Goal: Task Accomplishment & Management: Manage account settings

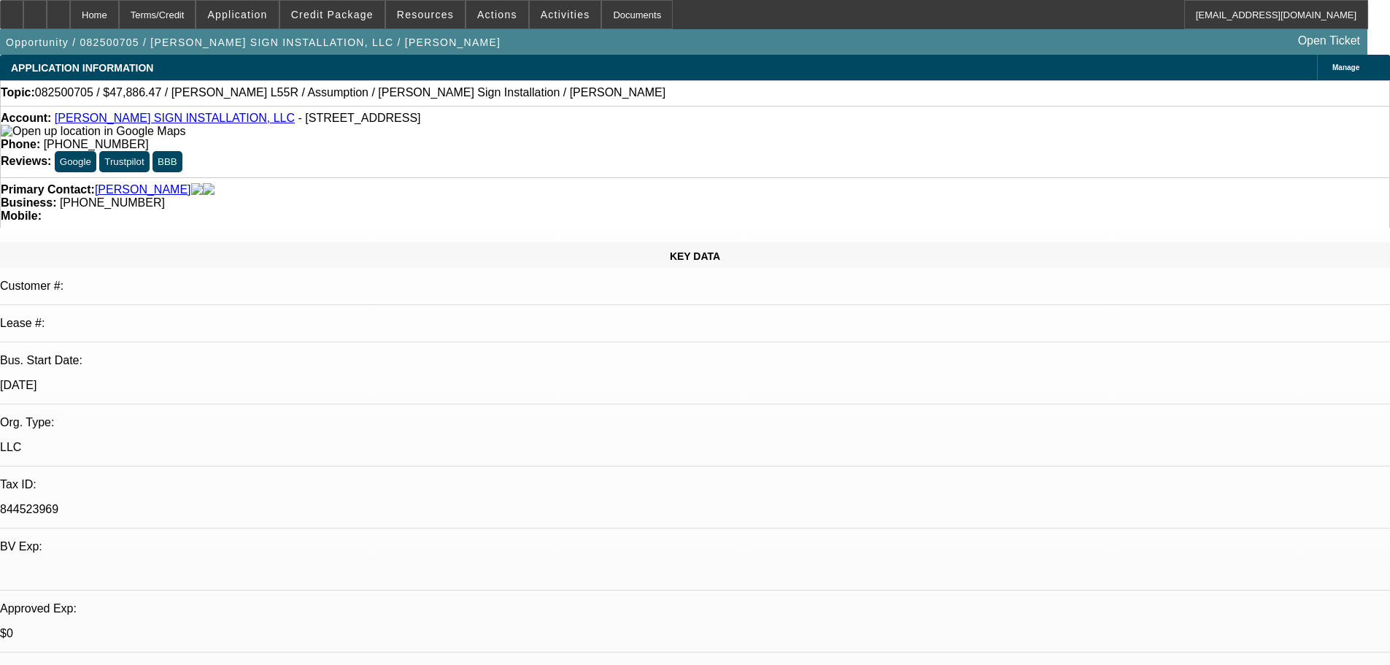
select select "0"
select select "2"
select select "0"
select select "6"
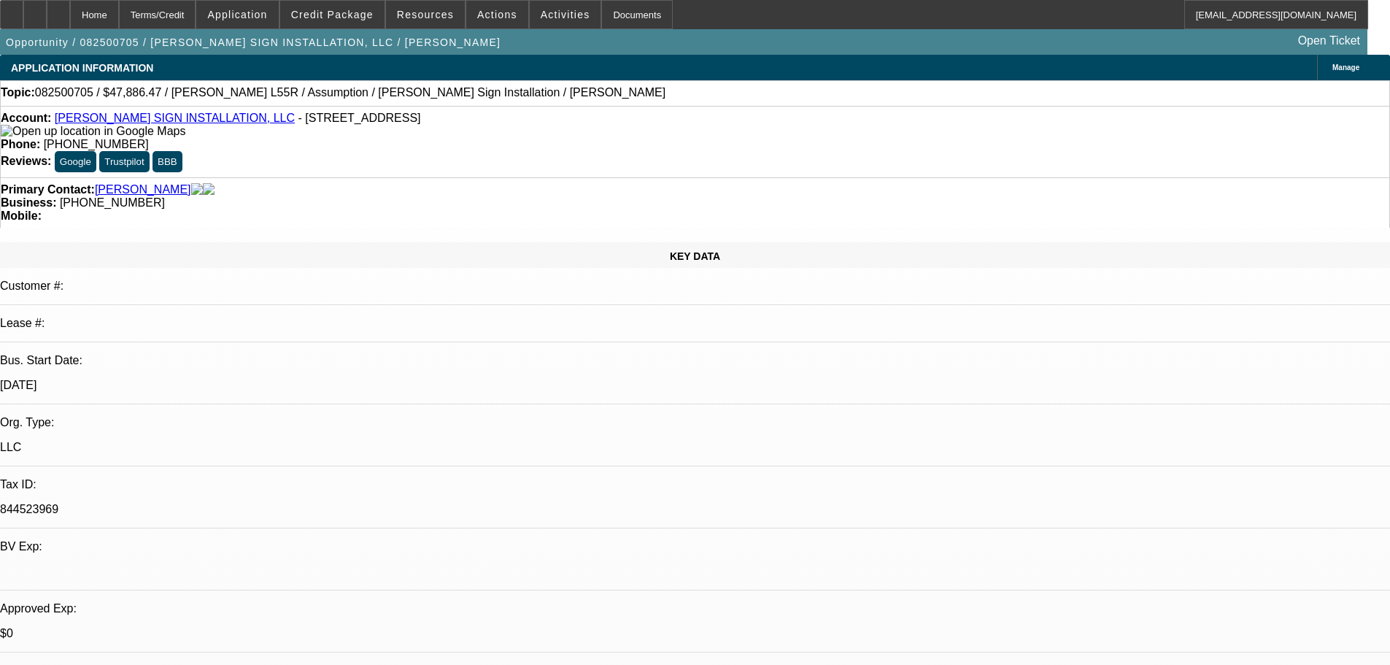
select select "0"
select select "2"
select select "0"
select select "6"
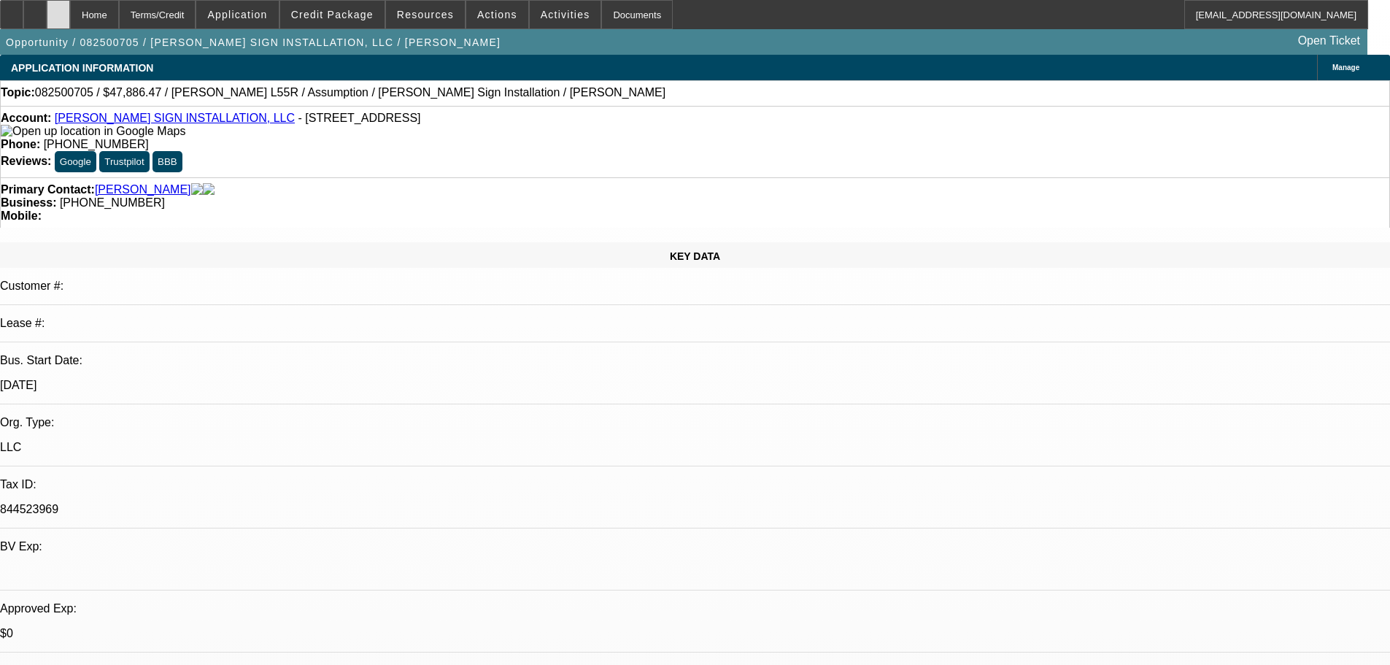
click at [70, 25] on div at bounding box center [58, 14] width 23 height 29
select select "0"
select select "2"
select select "0"
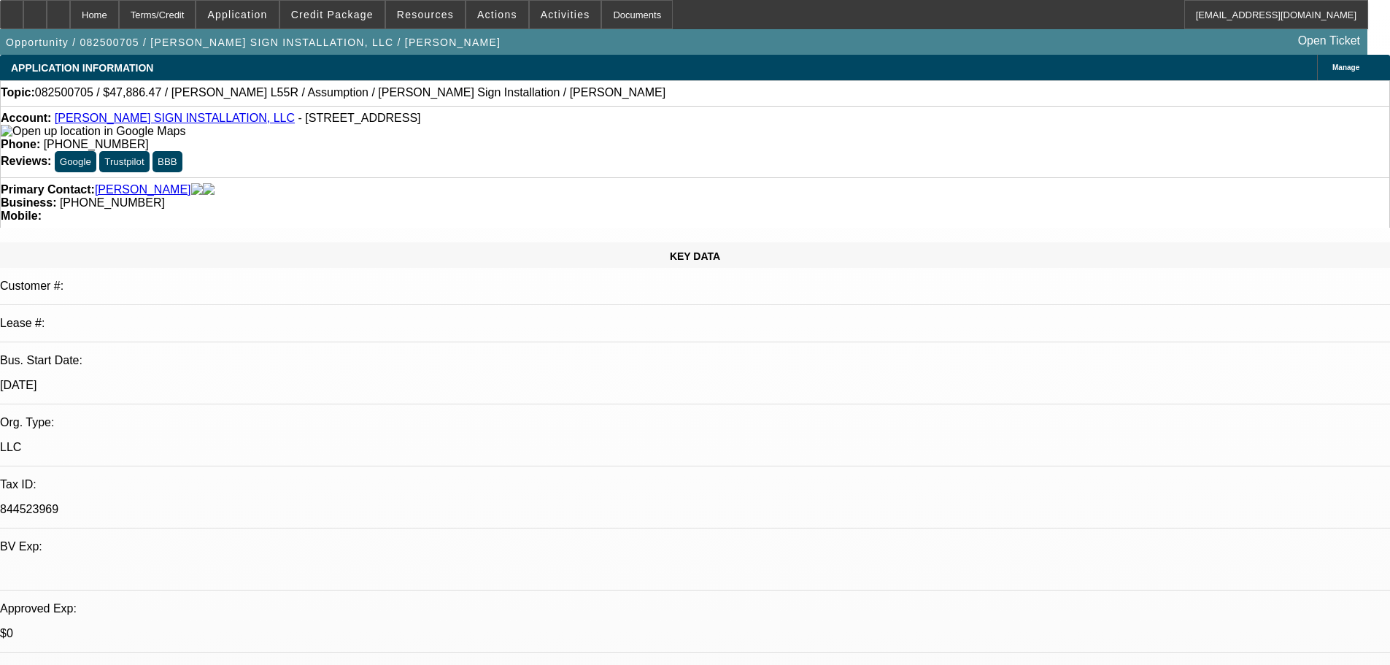
select select "6"
select select "0"
select select "2"
select select "0"
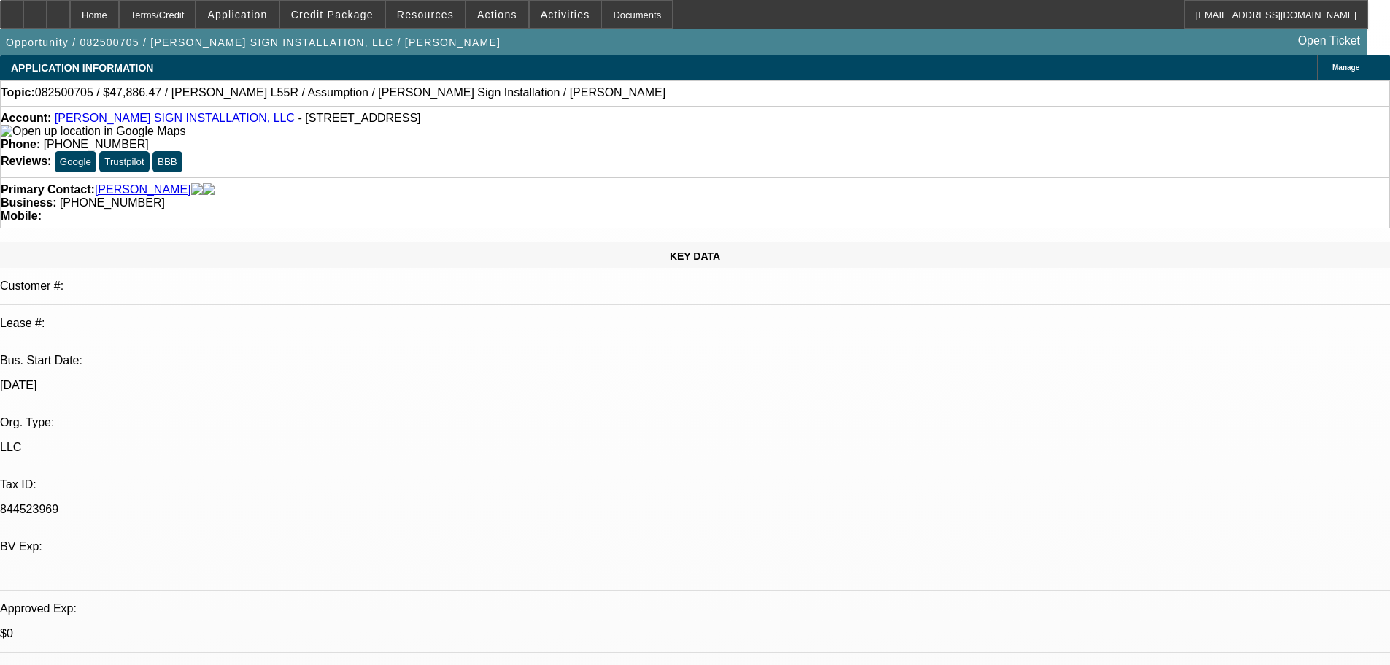
select select "6"
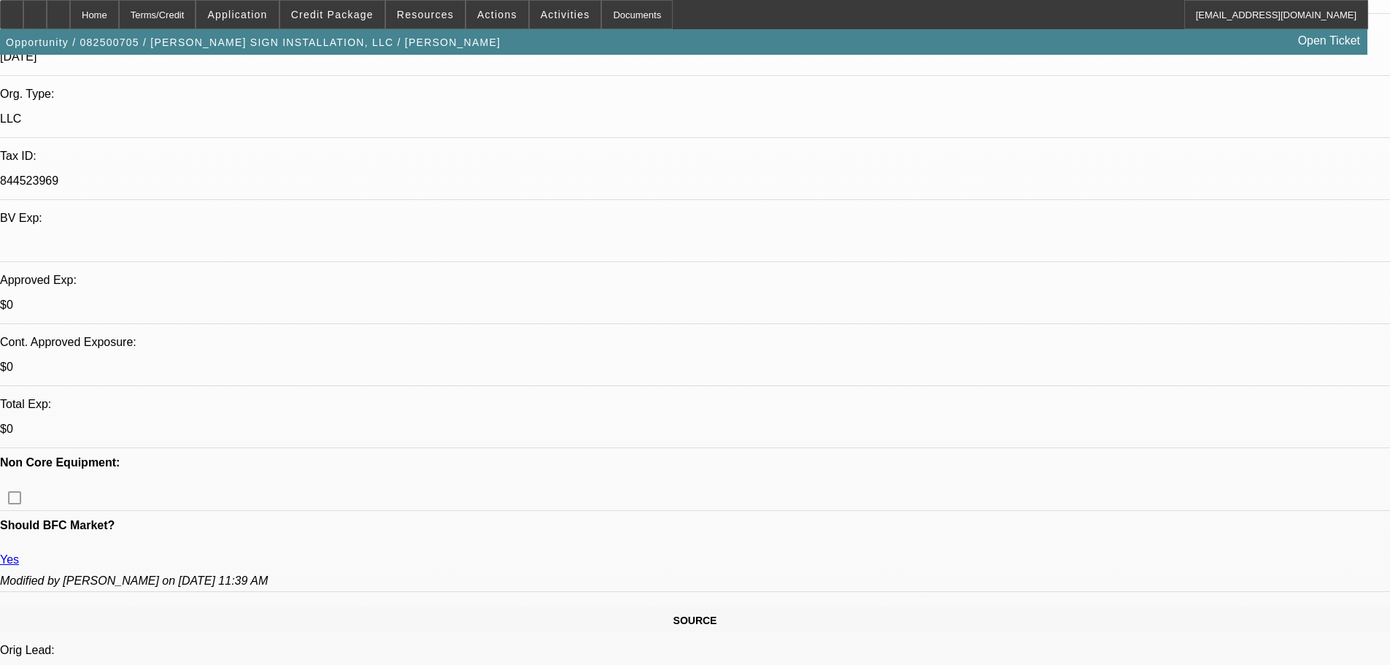
drag, startPoint x: 528, startPoint y: 306, endPoint x: 533, endPoint y: 498, distance: 192.0
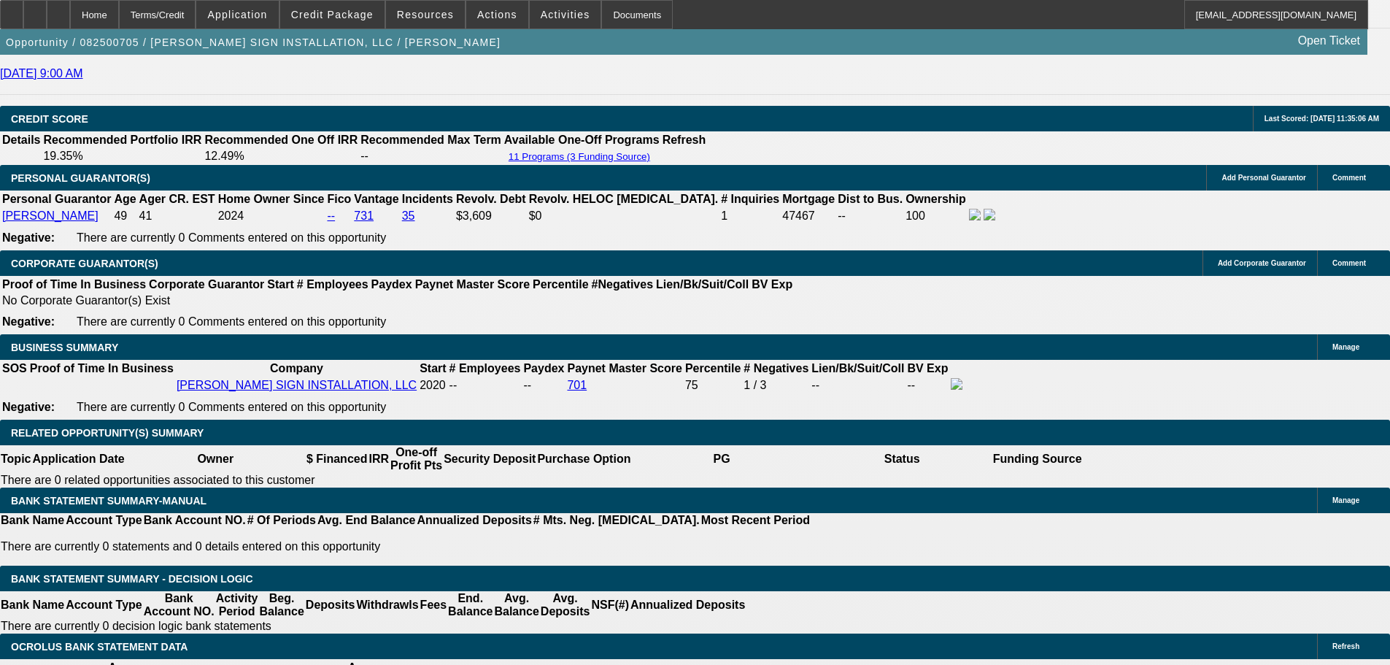
scroll to position [2138, 0]
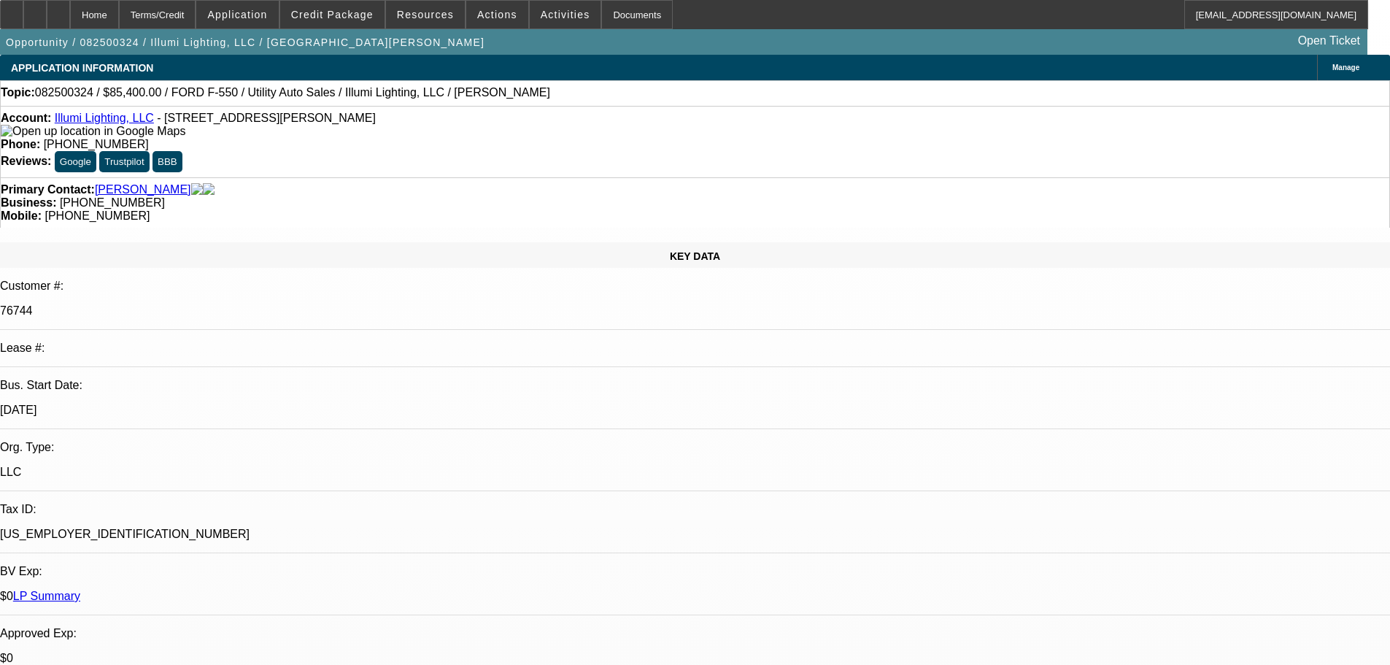
select select "0"
select select "3"
select select "0"
select select "6"
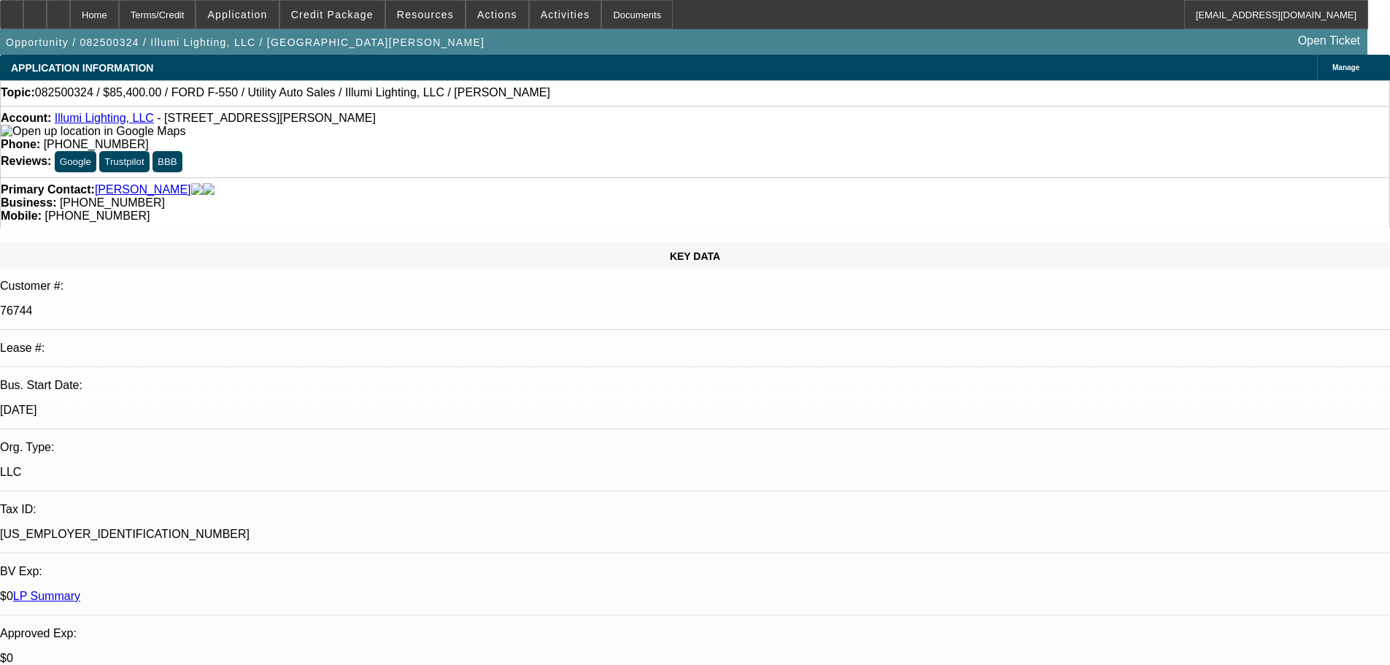
select select "0"
select select "3"
select select "0"
select select "6"
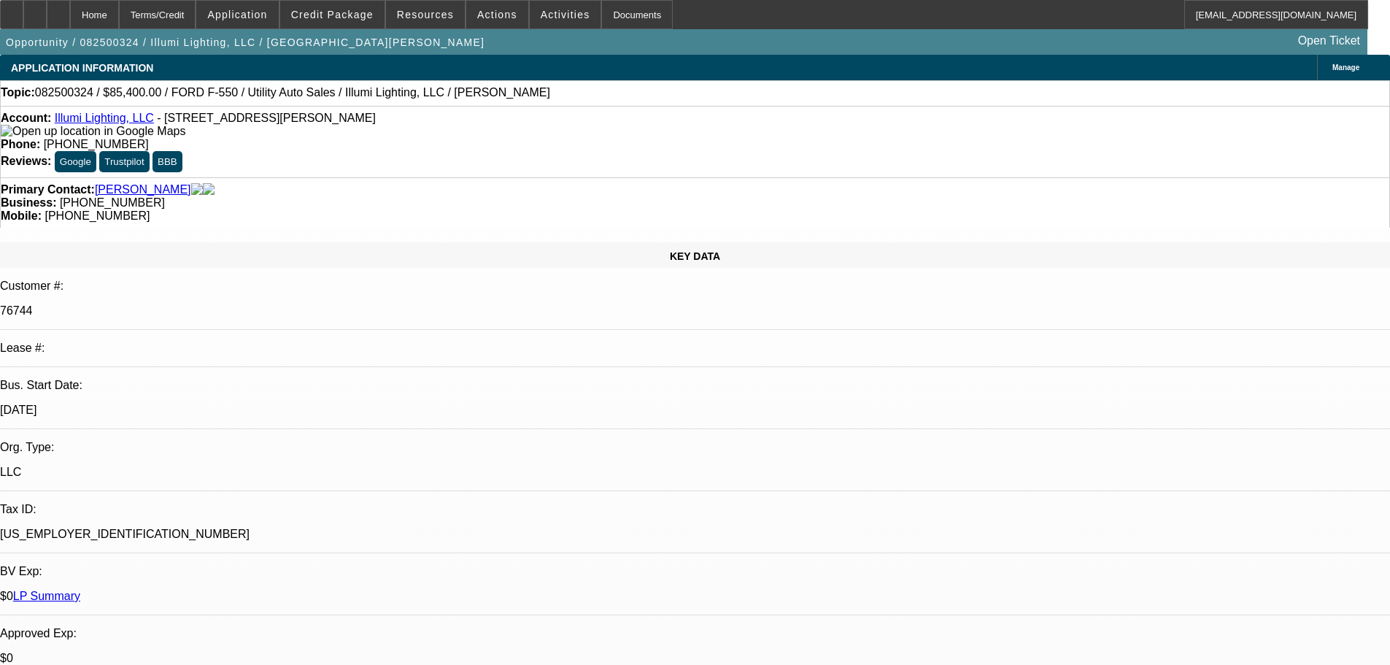
select select "0"
select select "3"
select select "0"
select select "6"
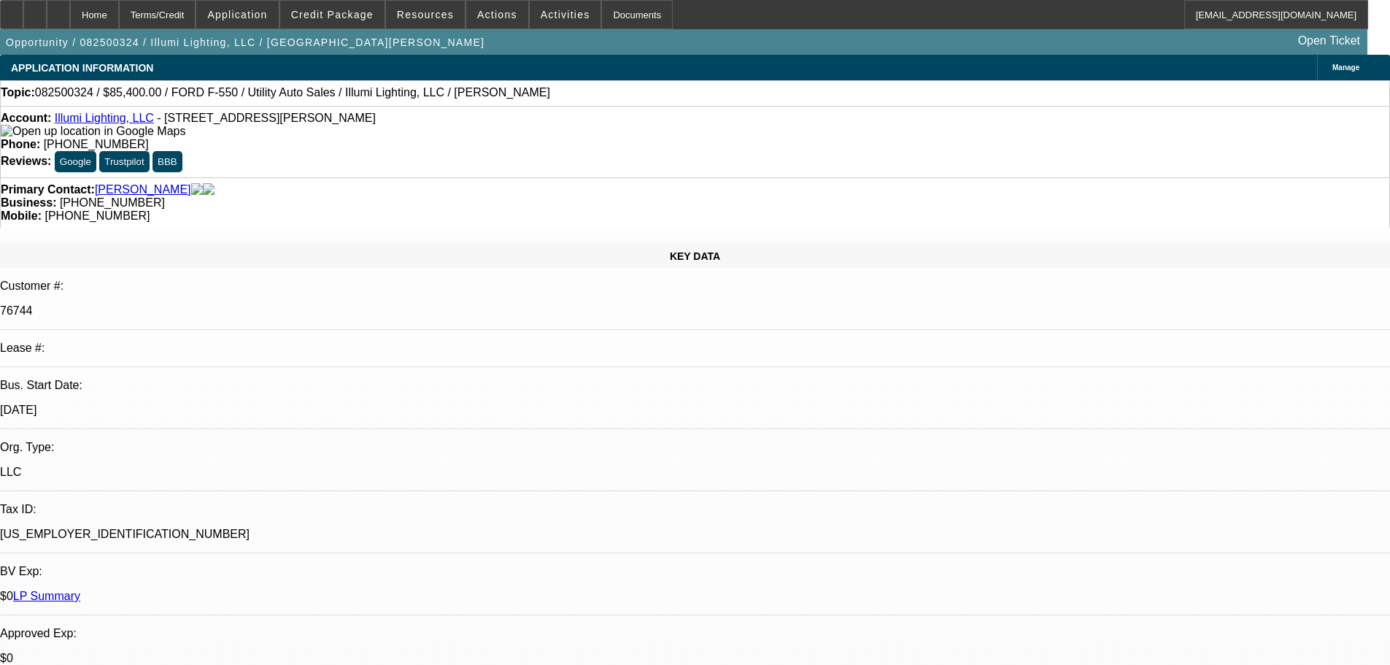
select select "0"
select select "3"
select select "0"
select select "6"
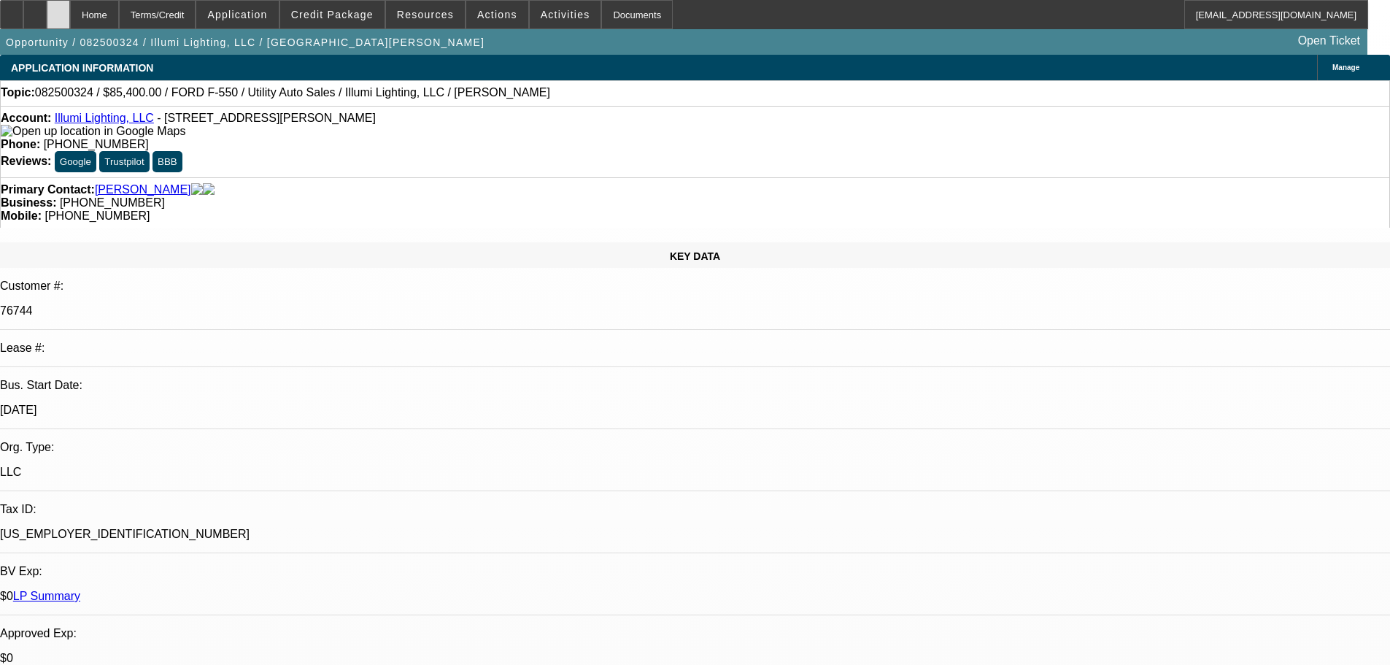
click at [70, 15] on div at bounding box center [58, 14] width 23 height 29
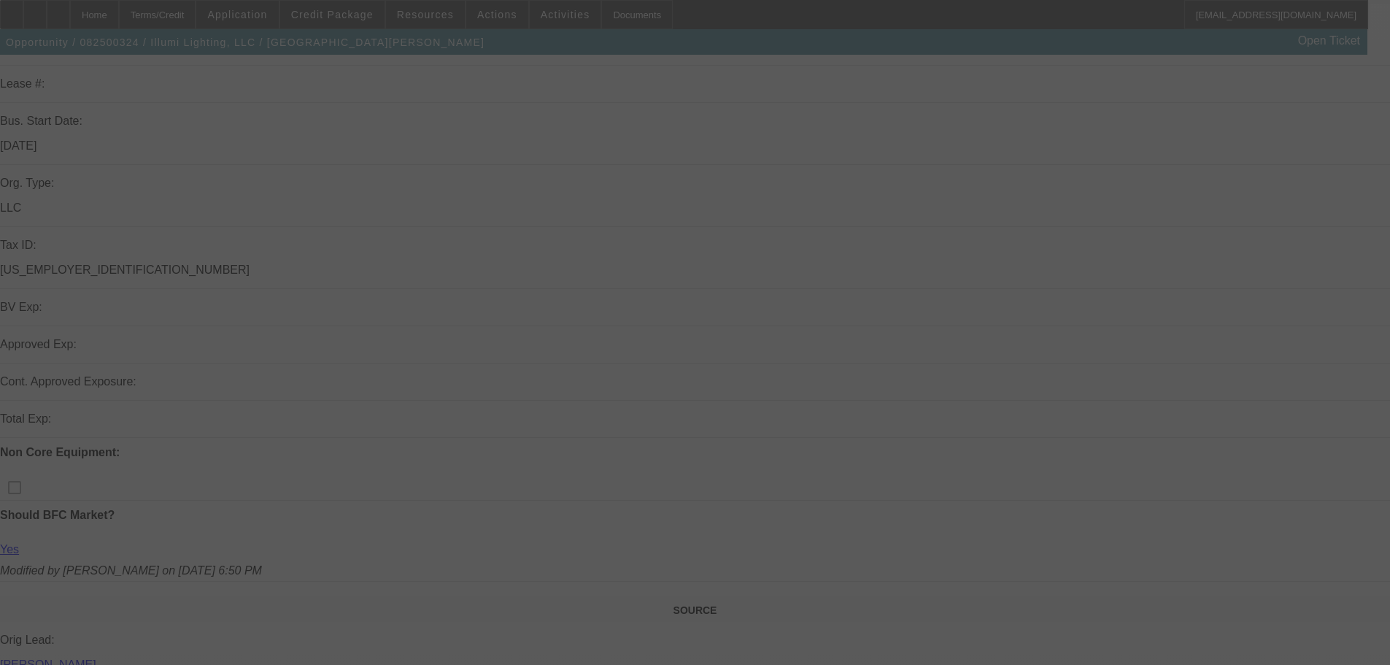
scroll to position [292, 0]
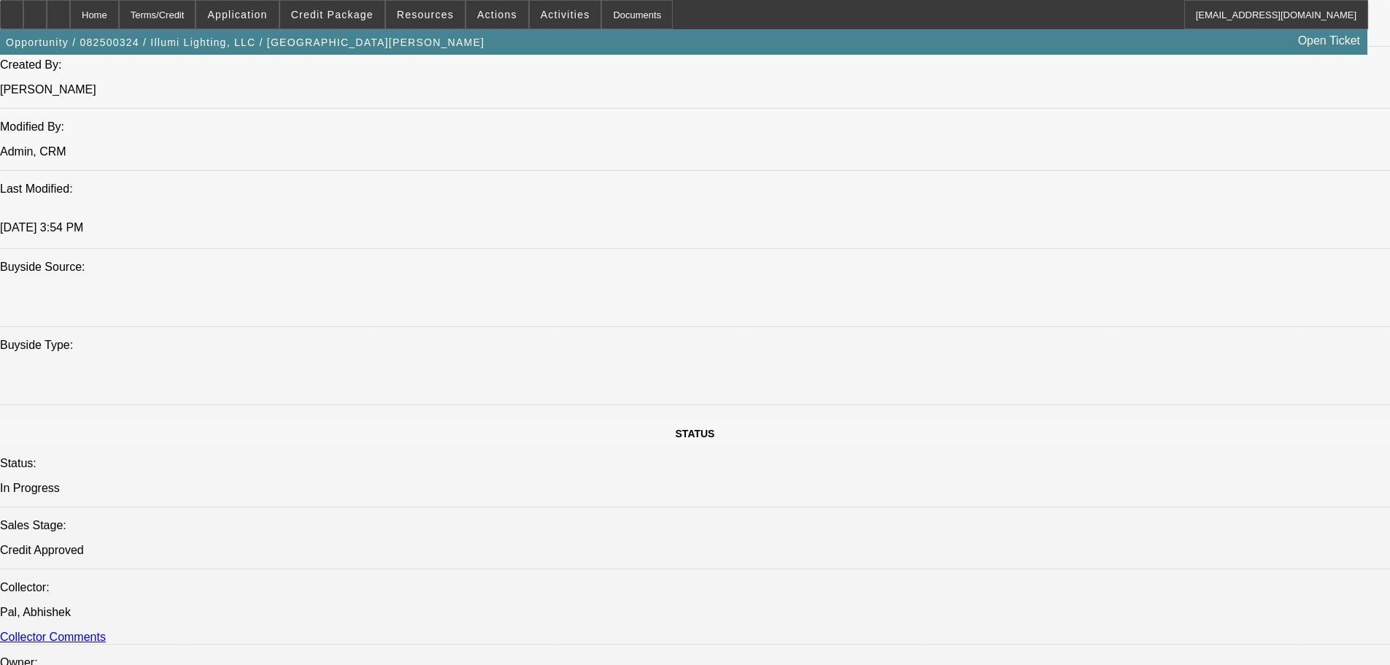
select select "0"
select select "3"
select select "0"
select select "6"
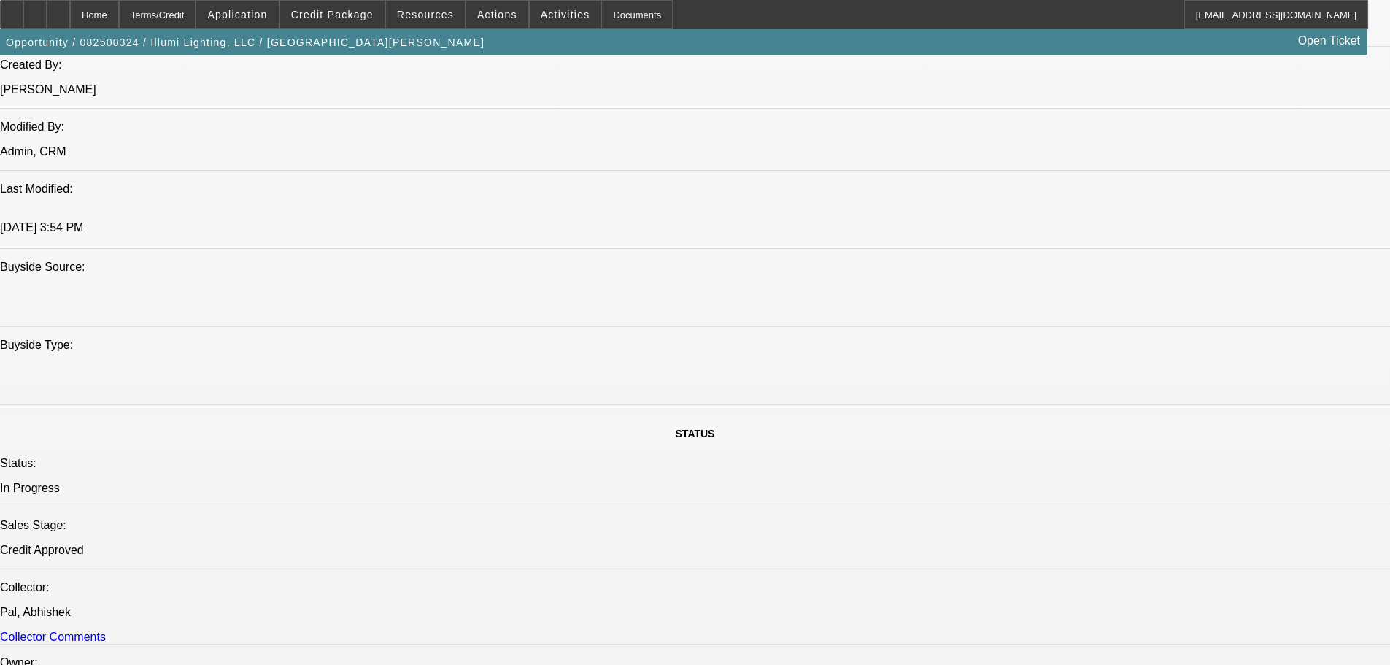
select select "0"
select select "3"
select select "0"
select select "6"
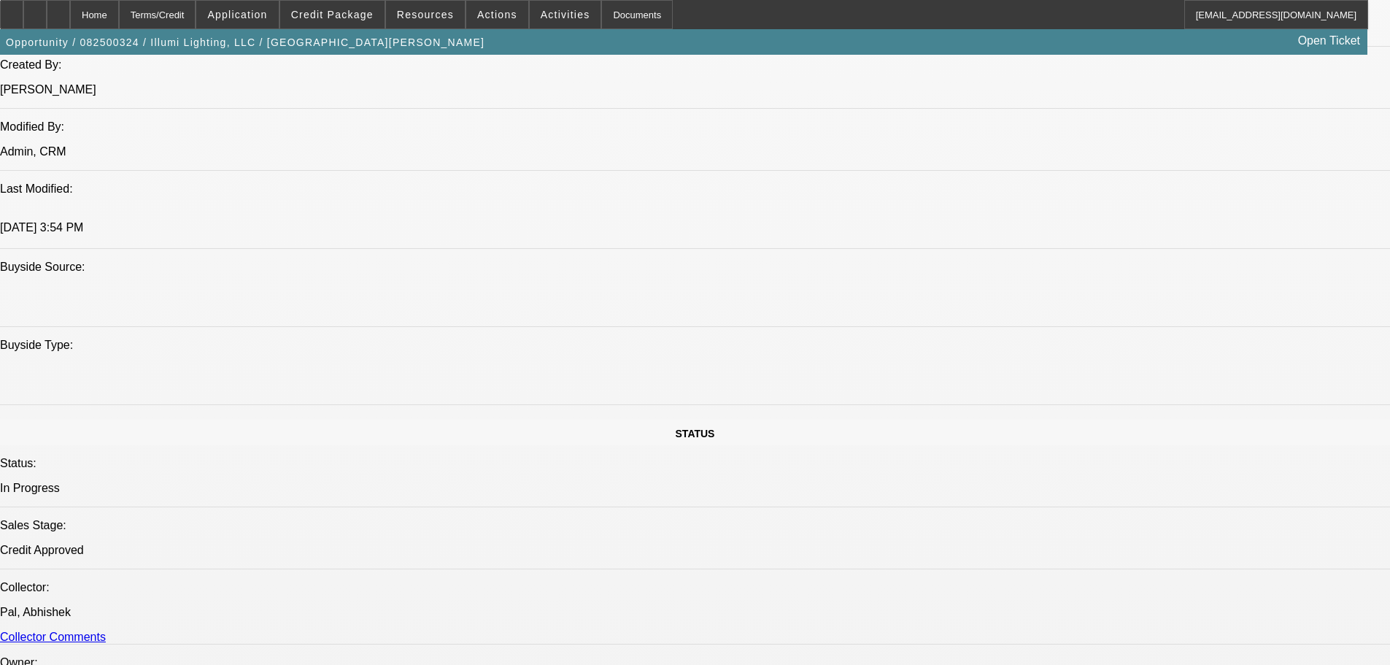
select select "0"
select select "3"
select select "0"
select select "6"
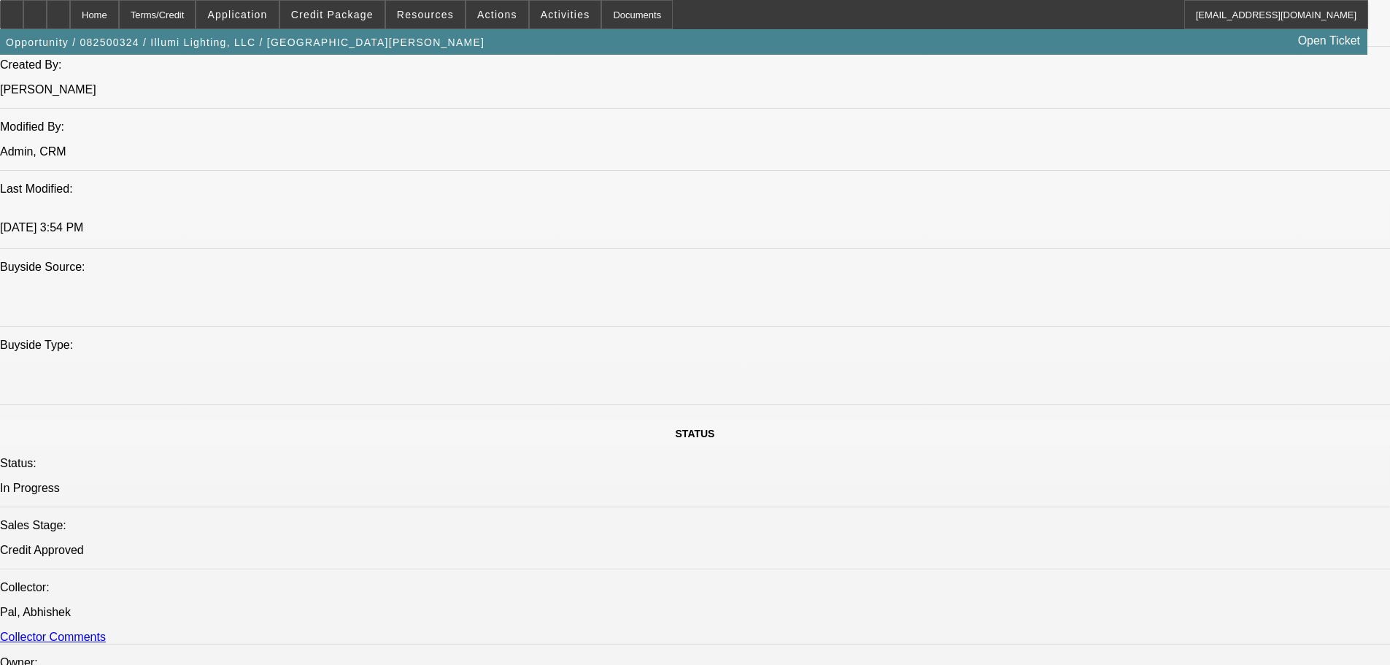
select select "0"
select select "3"
select select "0"
select select "6"
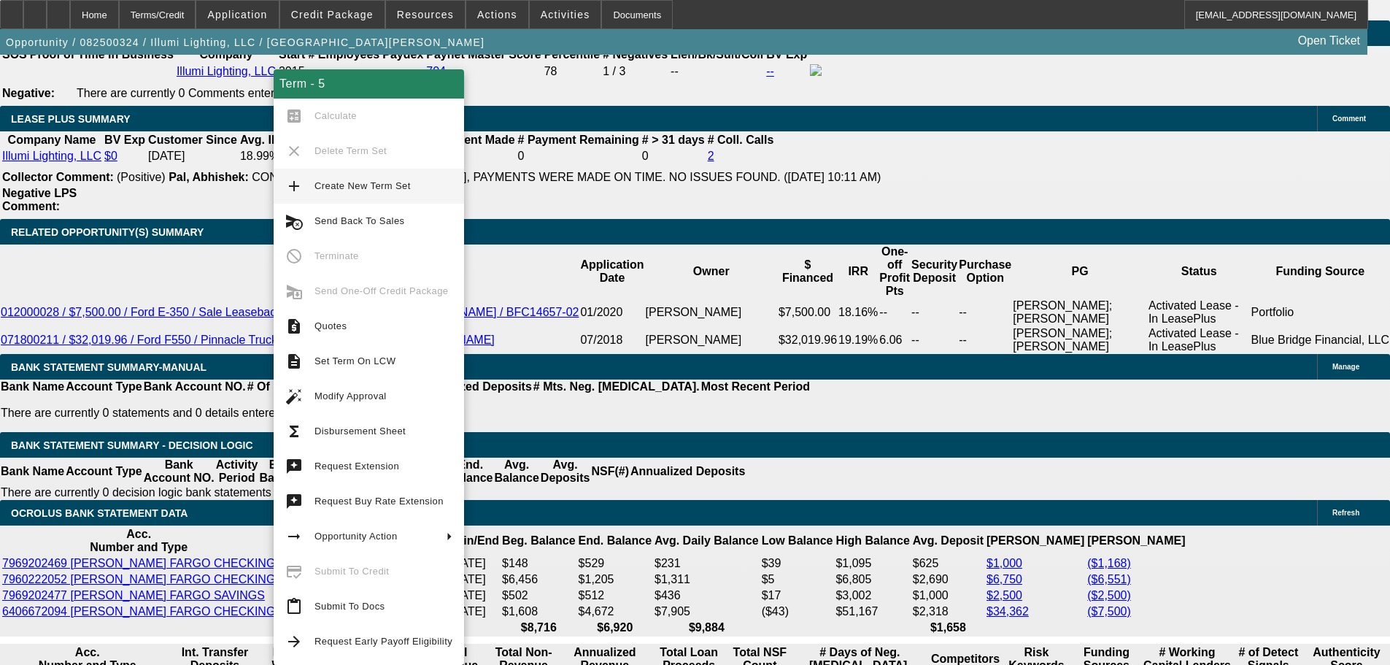
scroll to position [2403, 0]
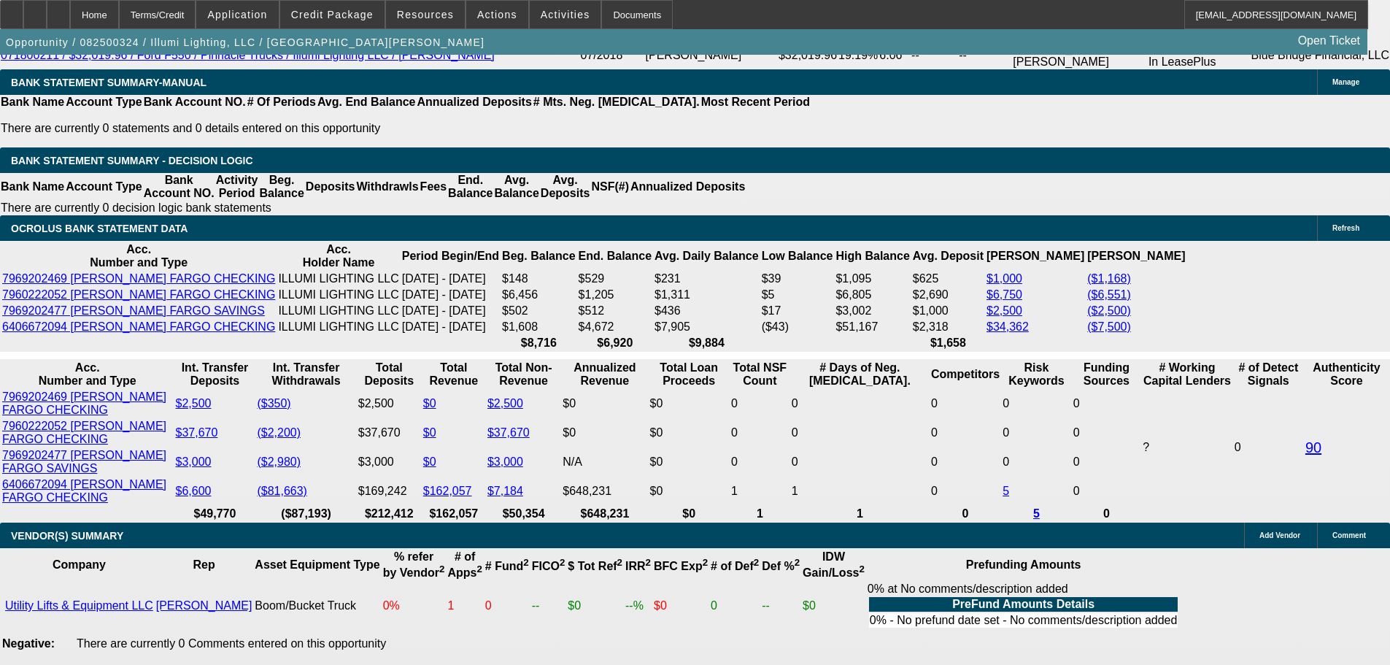
scroll to position [2622, 0]
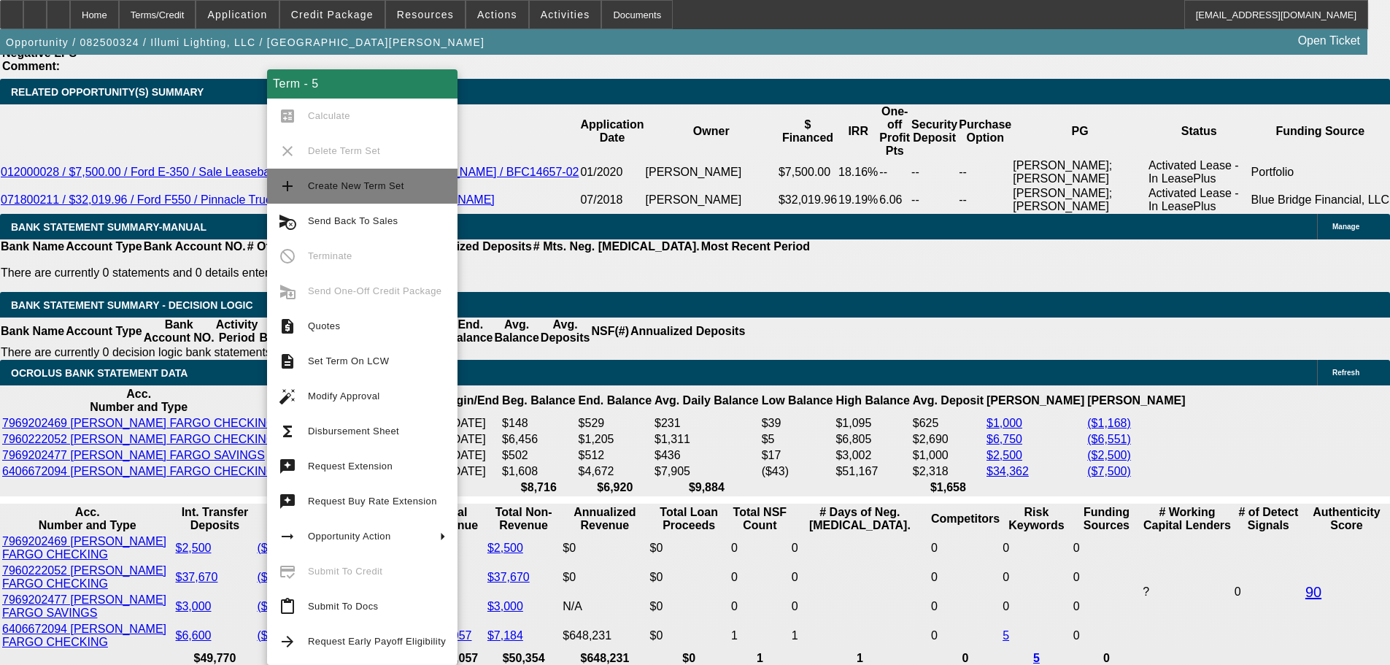
click at [404, 181] on span "Create New Term Set" at bounding box center [377, 186] width 138 height 18
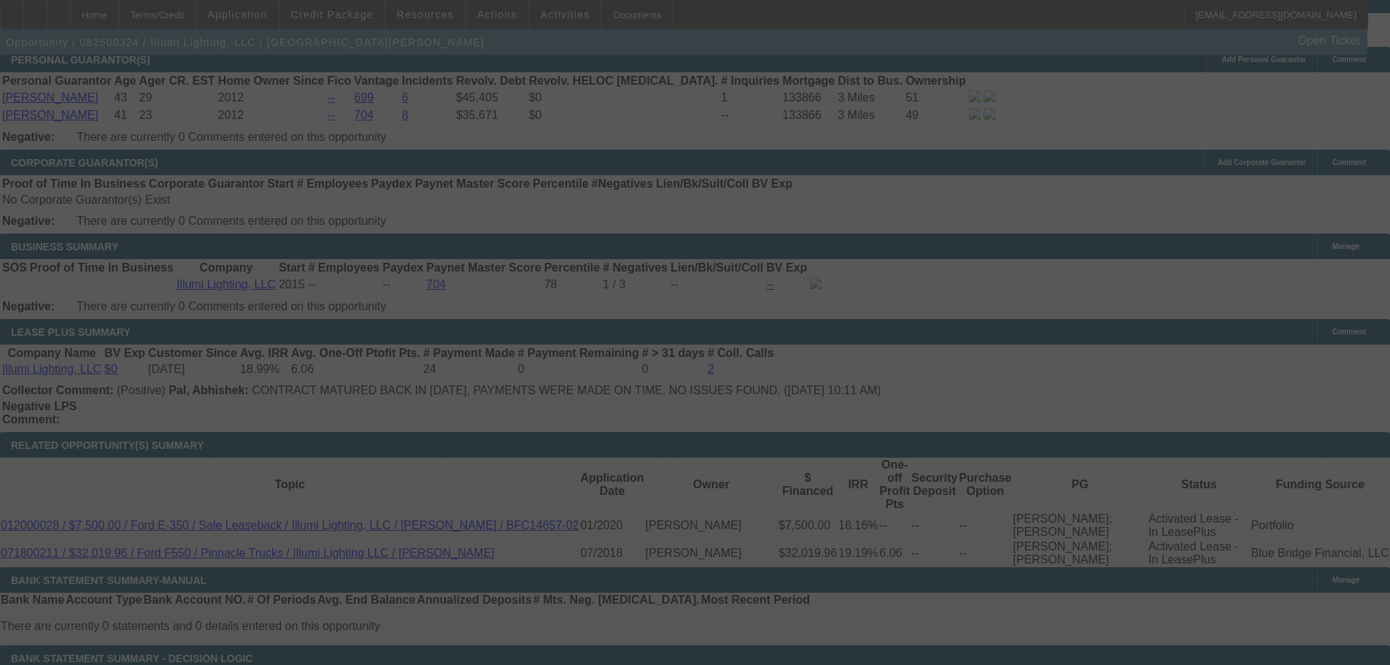
scroll to position [2415, 0]
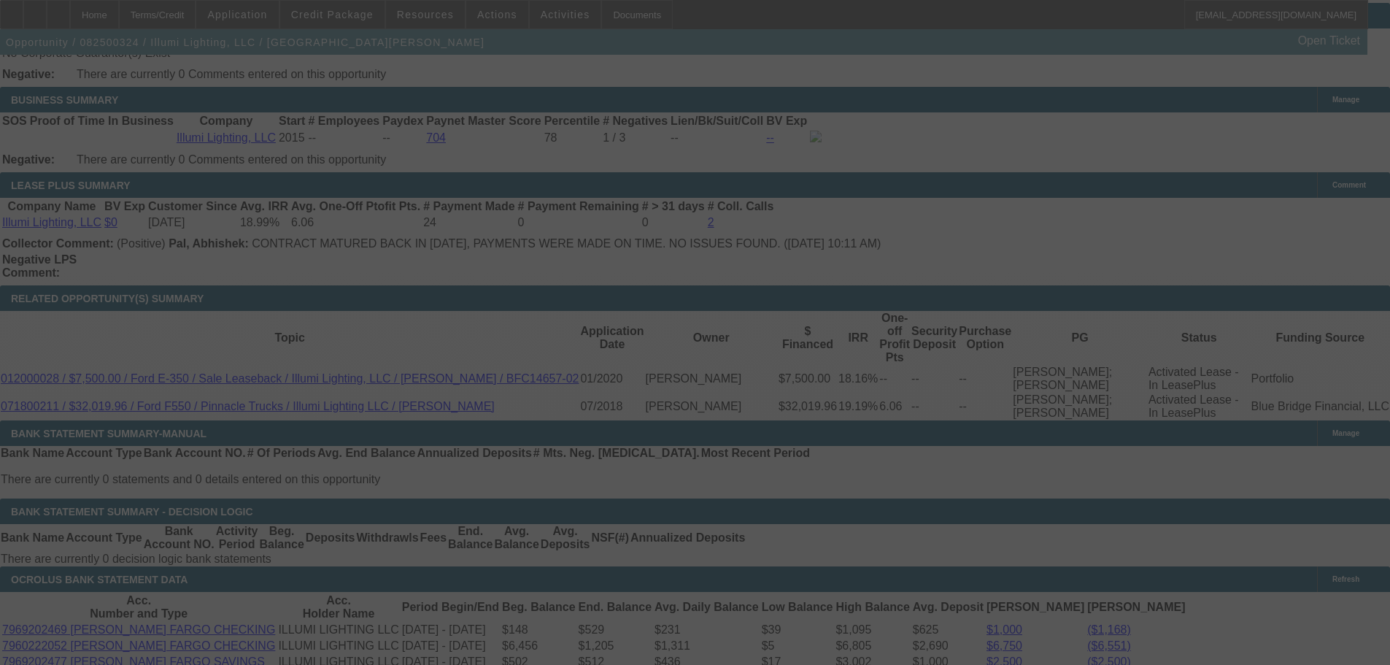
select select "0"
select select "3"
select select "0"
select select "6"
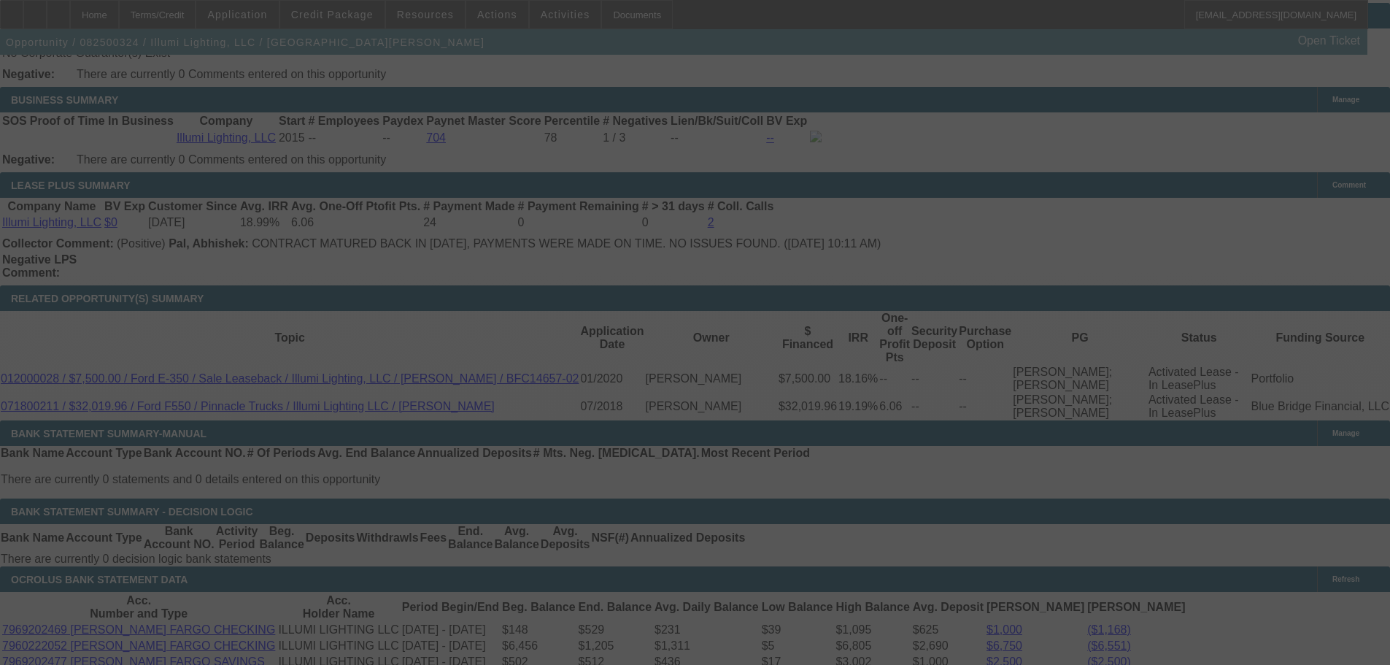
select select "0"
select select "3"
select select "0"
select select "6"
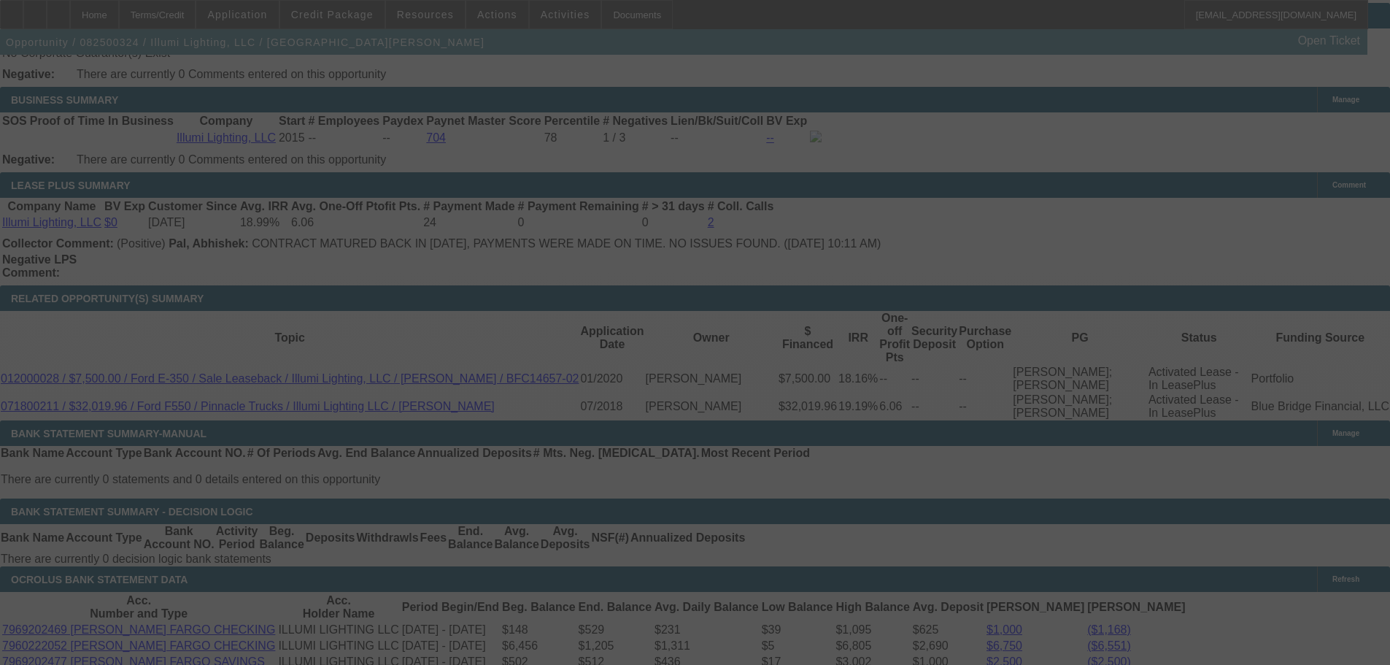
select select "0"
select select "3"
select select "0"
select select "6"
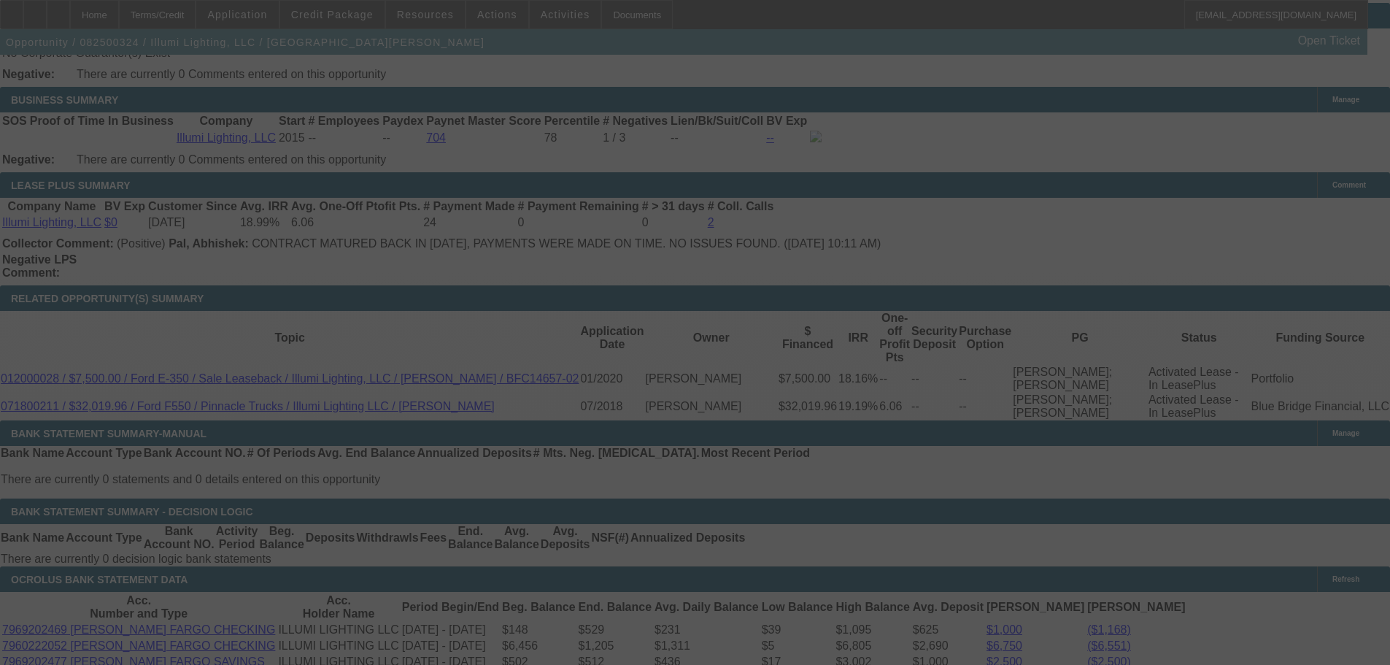
select select "0"
select select "3"
select select "0"
select select "6"
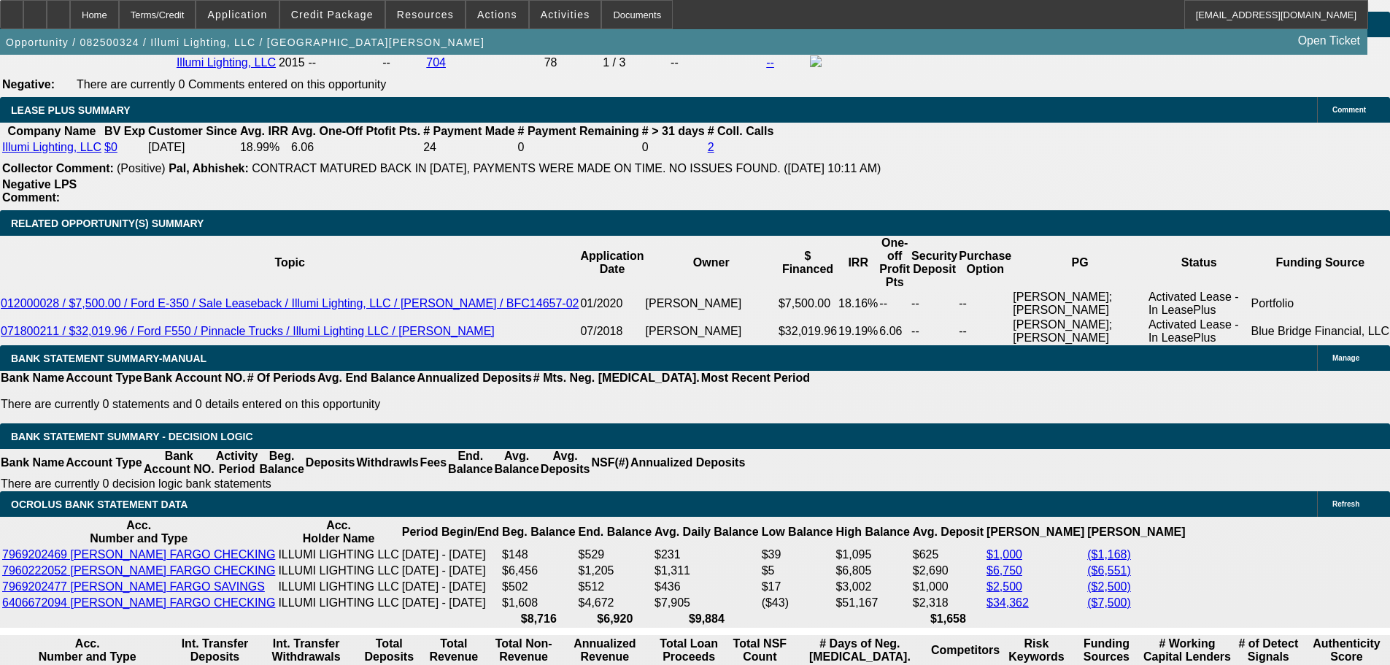
scroll to position [2561, 0]
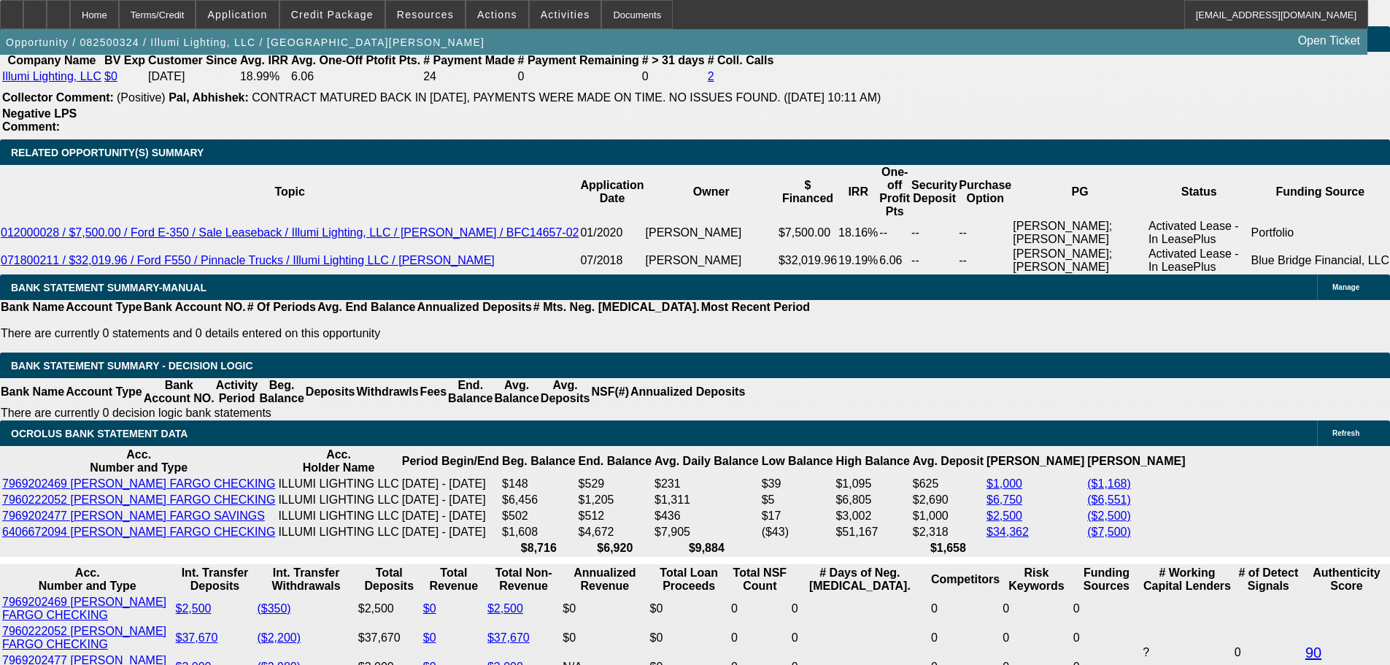
type input "234"
type input "UNKNOWN"
type input "24"
type input "$2,784.20"
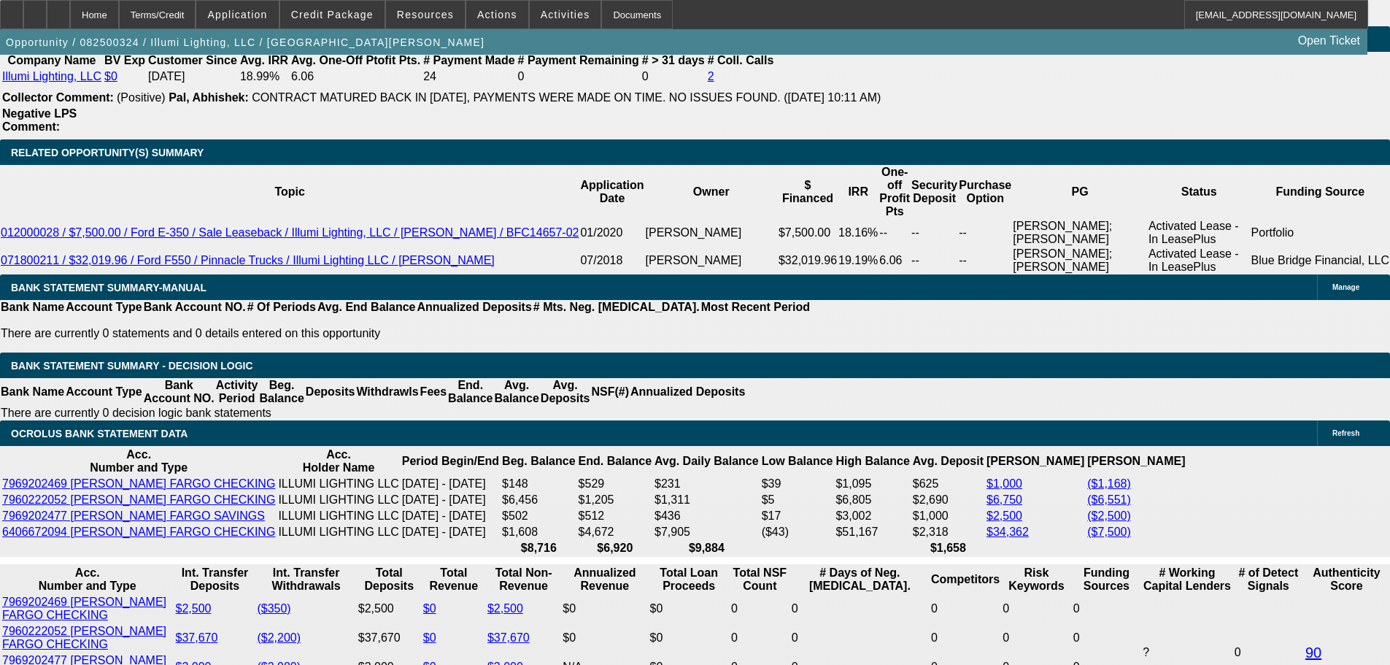
type input "24"
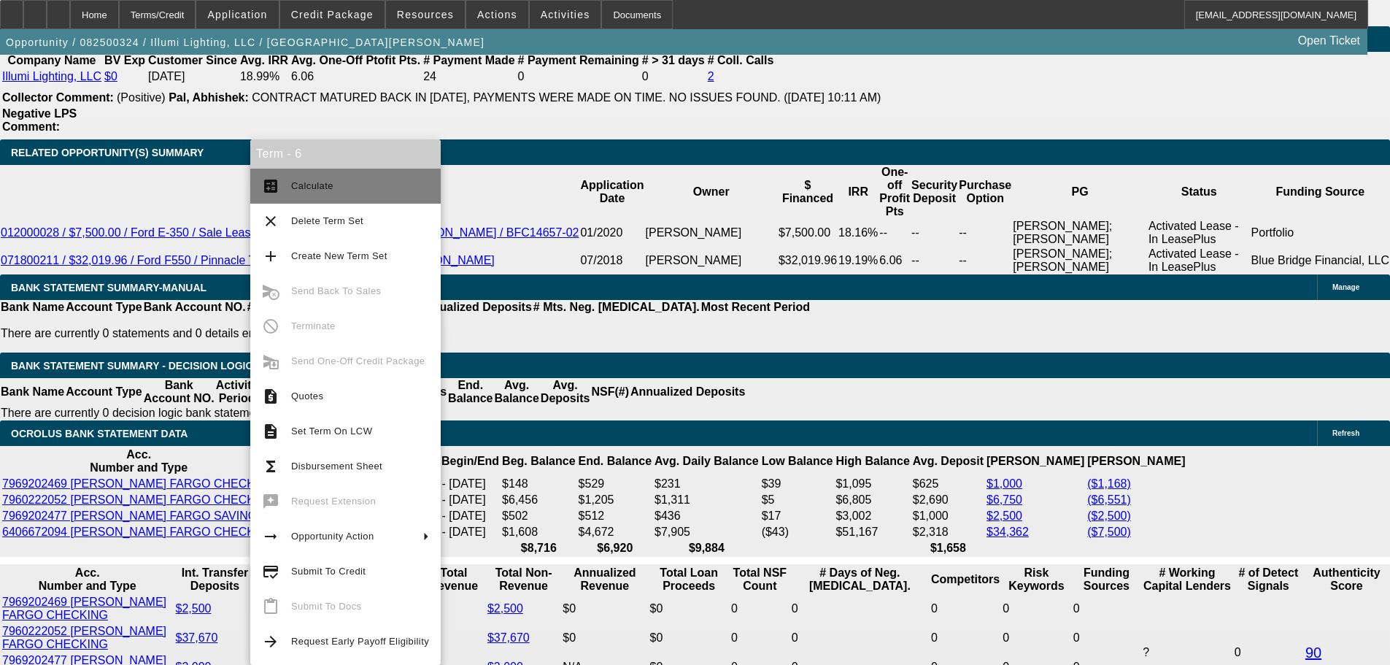
click at [405, 182] on span "Calculate" at bounding box center [360, 186] width 138 height 18
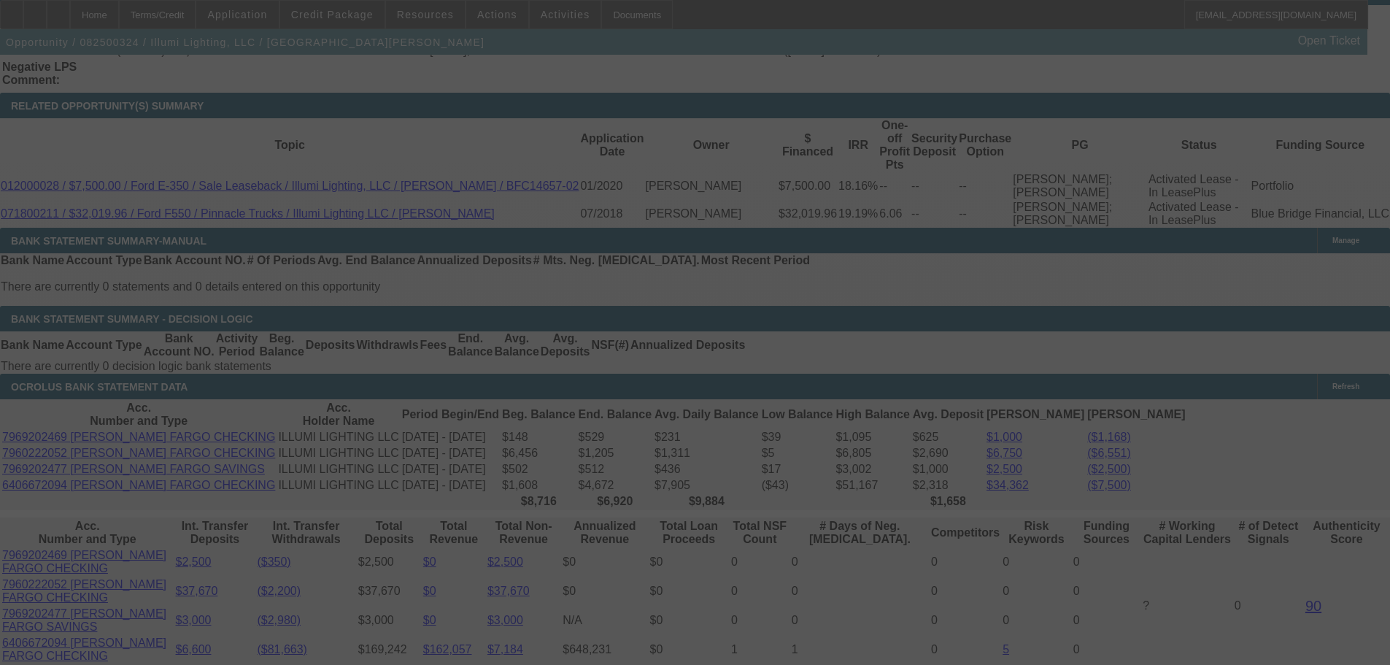
scroll to position [2634, 0]
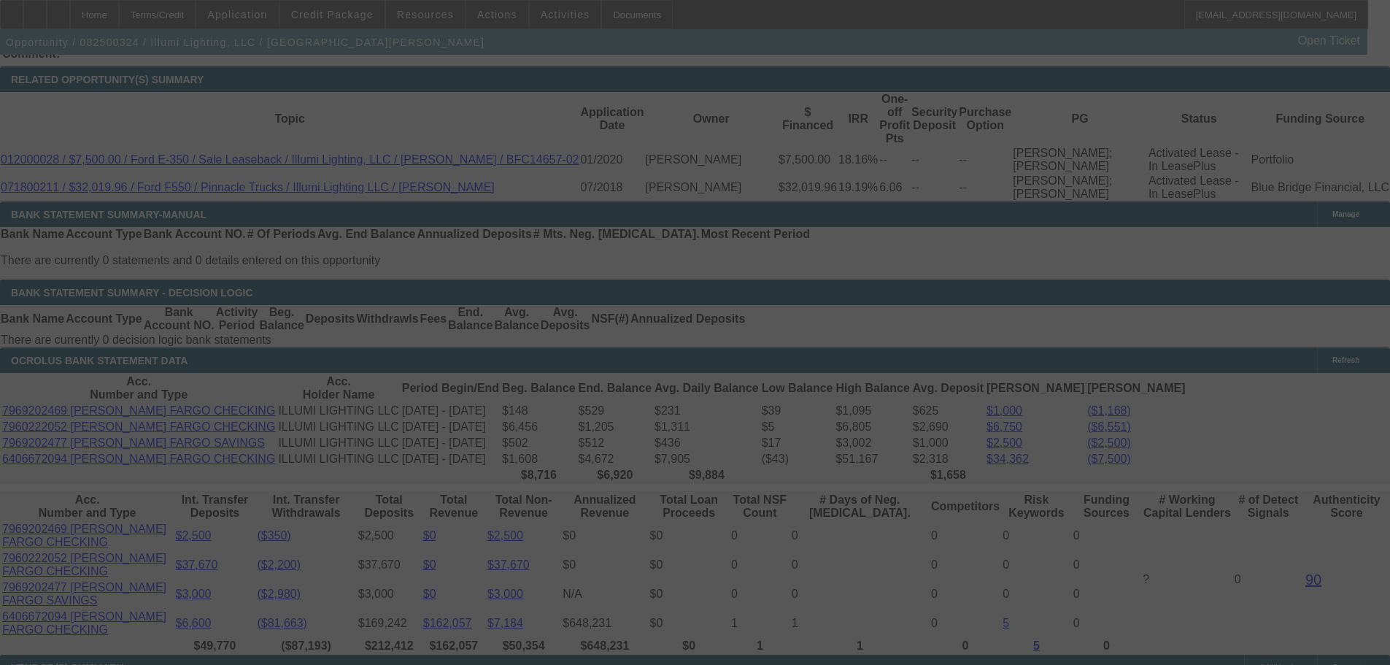
select select "0"
select select "3"
select select "0"
select select "6"
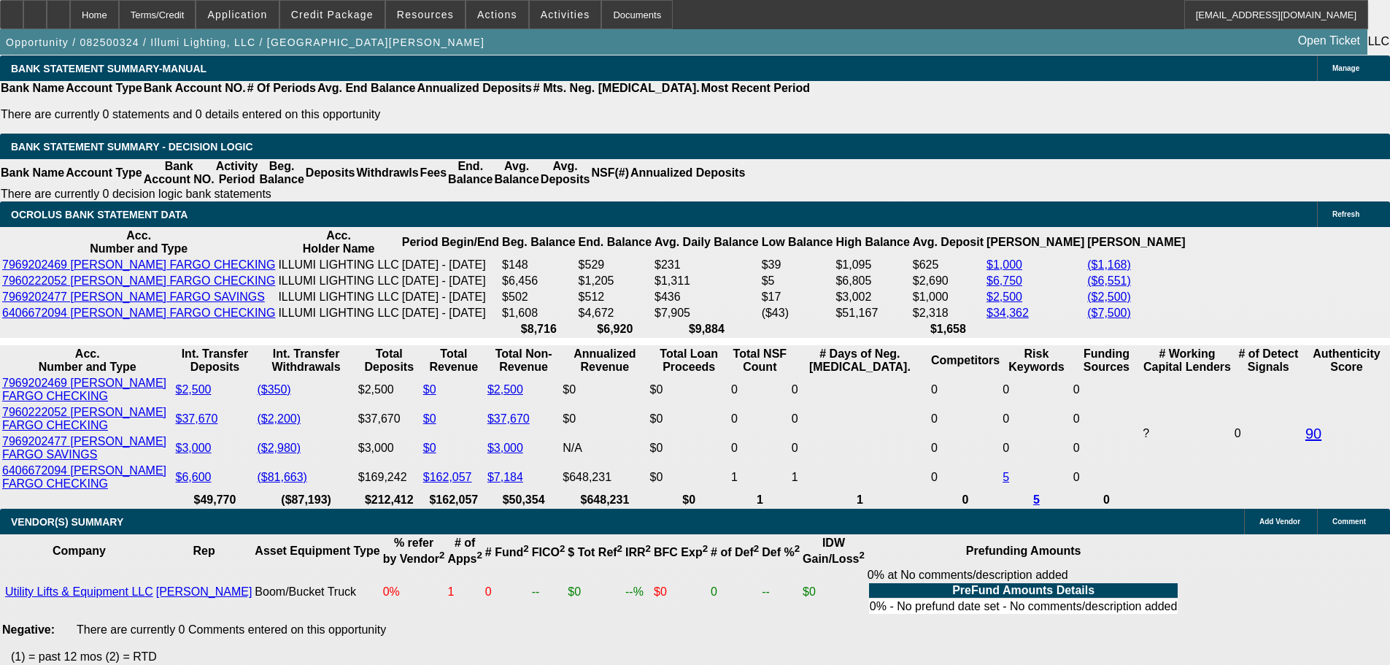
scroll to position [2707, 0]
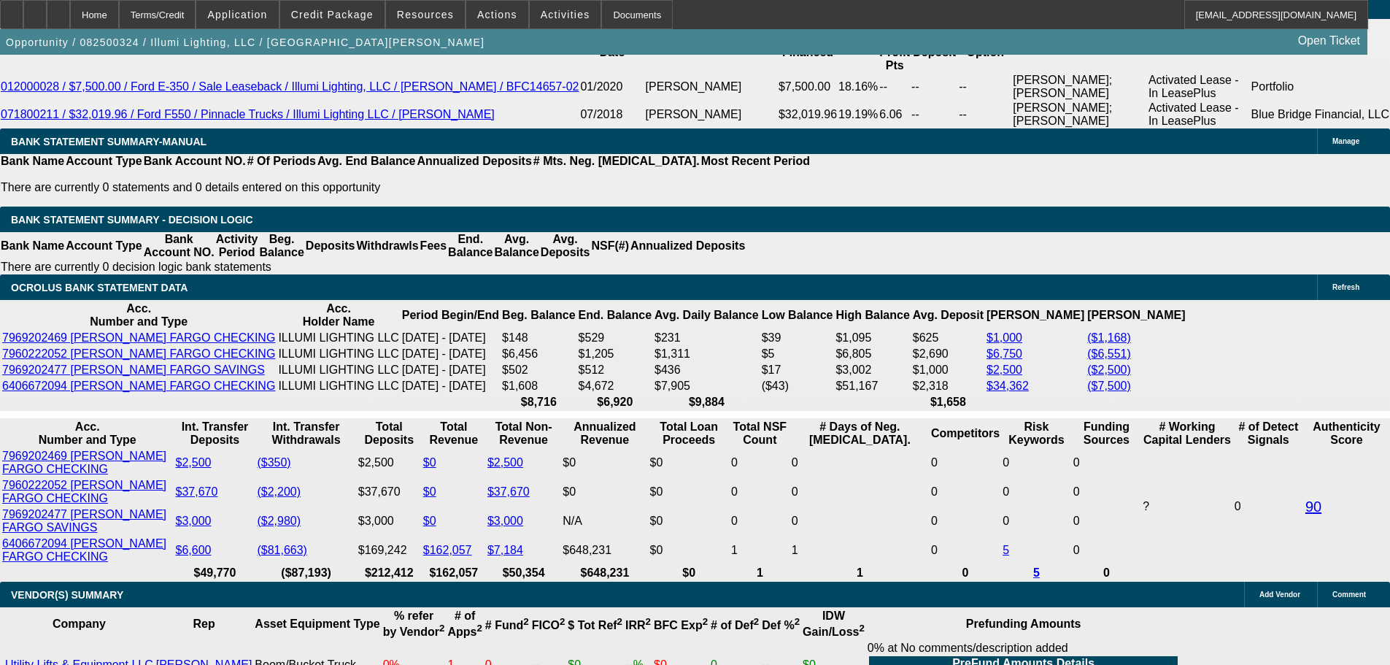
type input "UNKNOWN"
type input "2"
type input "$1,852.76"
type input "23."
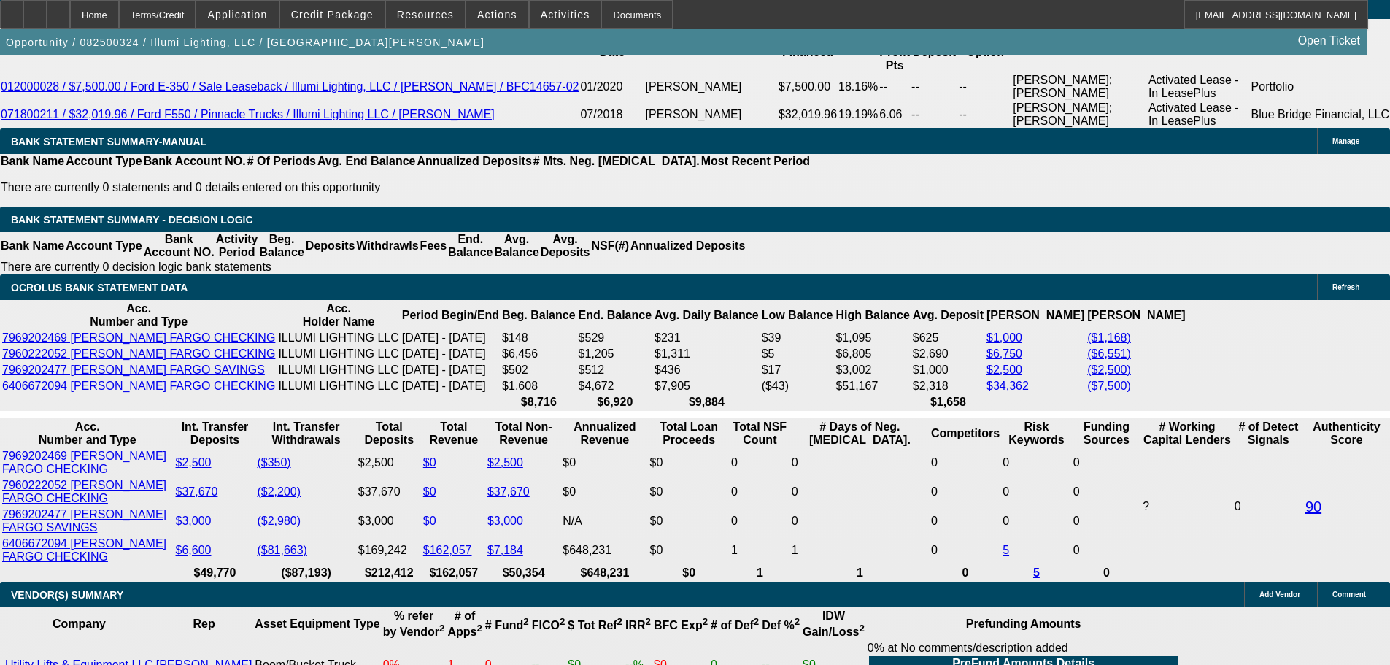
type input "$2,737.20"
type input "23.8"
type input "$2,774.76"
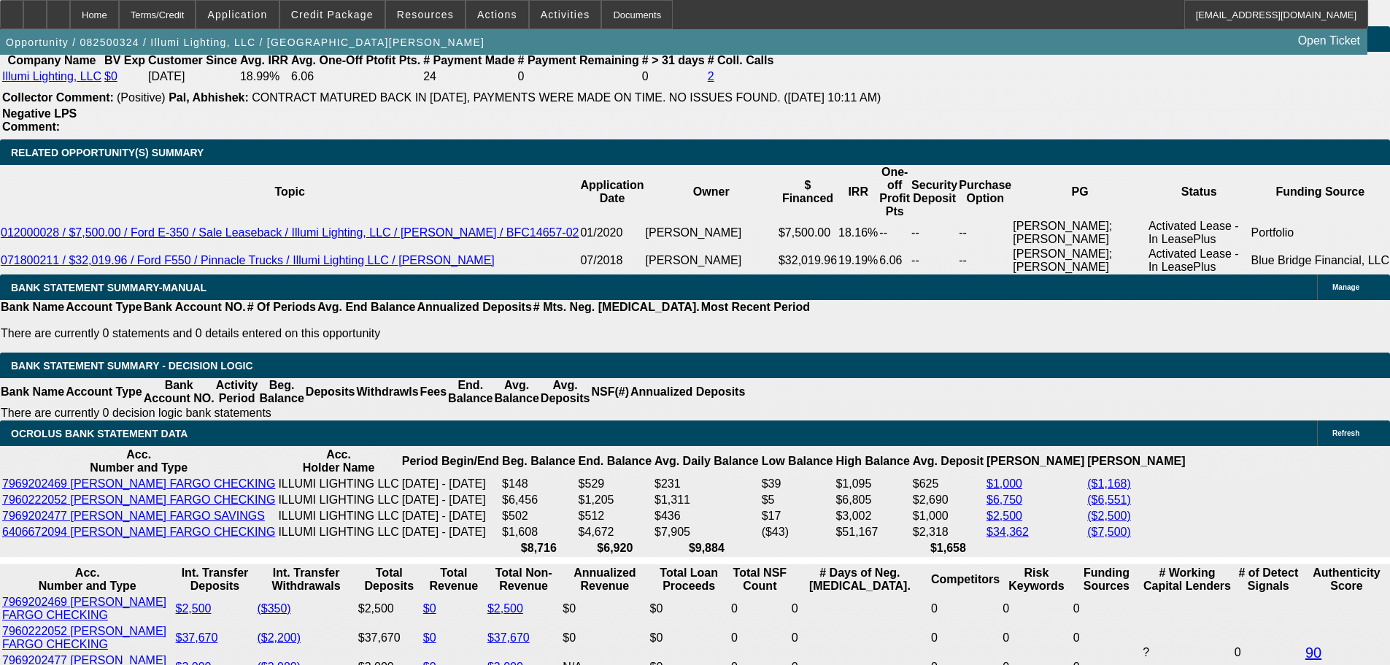
type input "23.8"
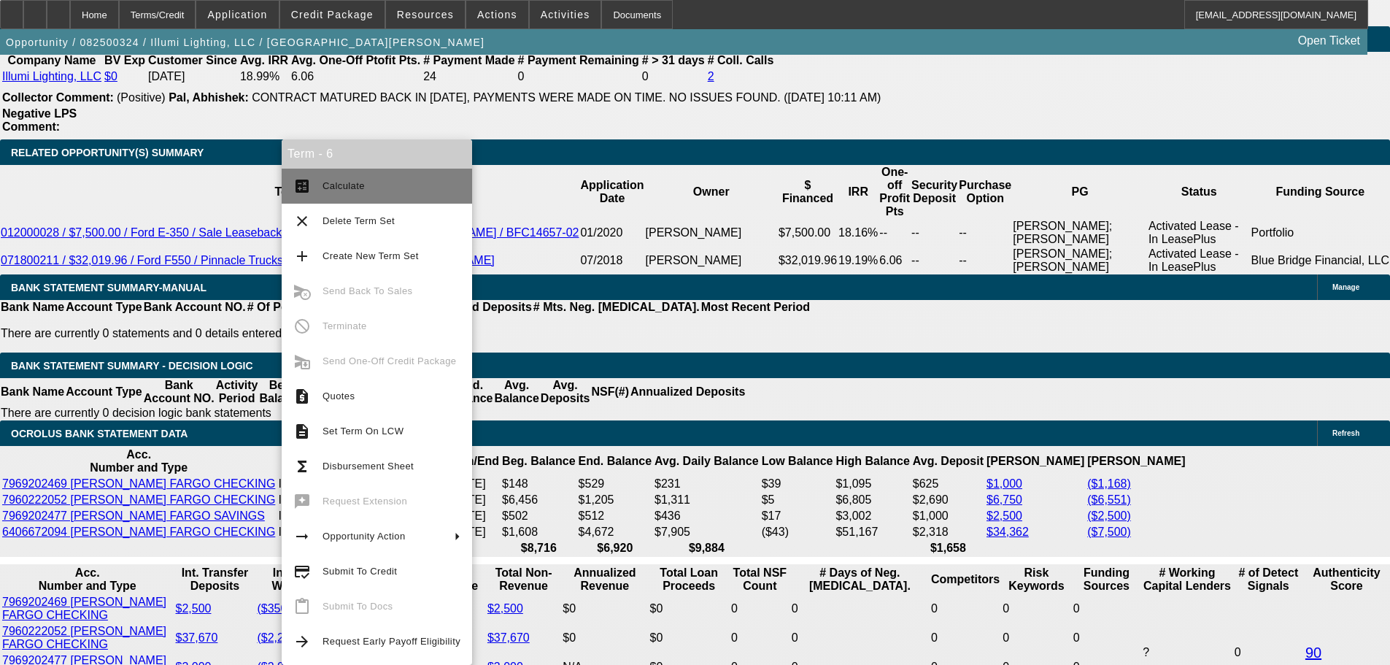
click at [423, 193] on span "Calculate" at bounding box center [392, 186] width 138 height 18
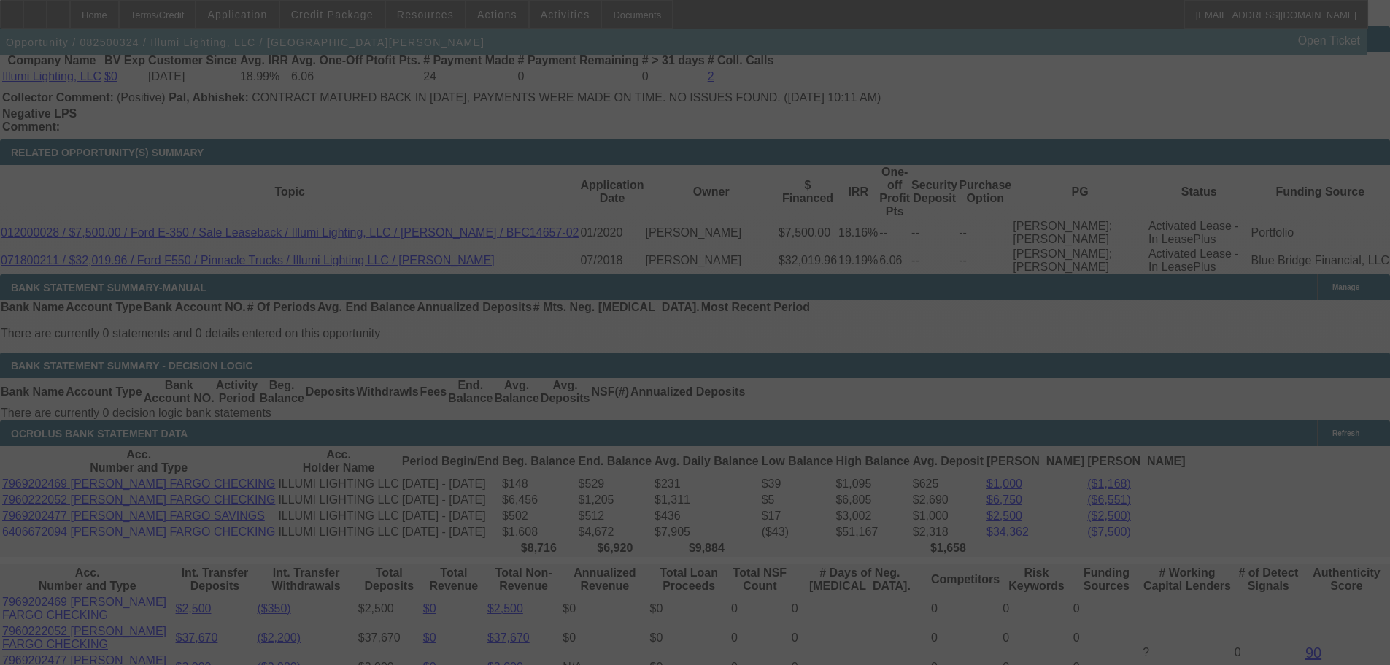
select select "0"
select select "3"
select select "0"
select select "6"
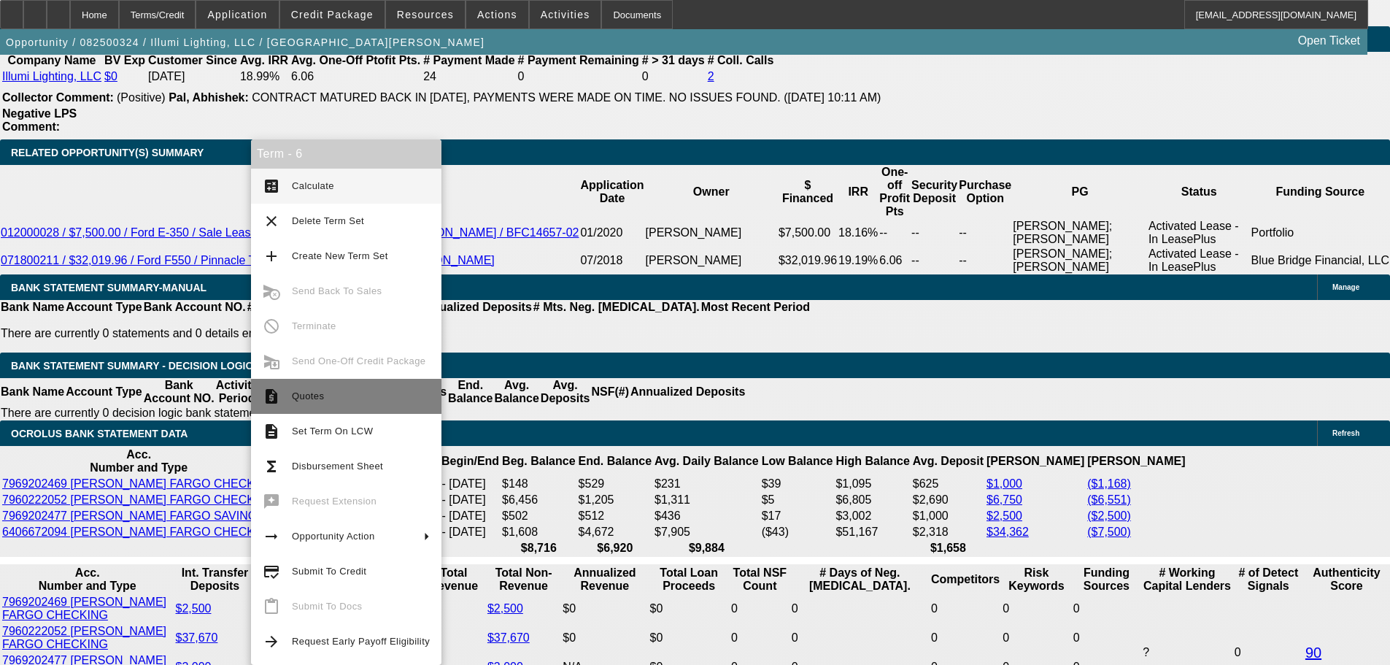
click at [390, 393] on span "Quotes" at bounding box center [361, 397] width 138 height 18
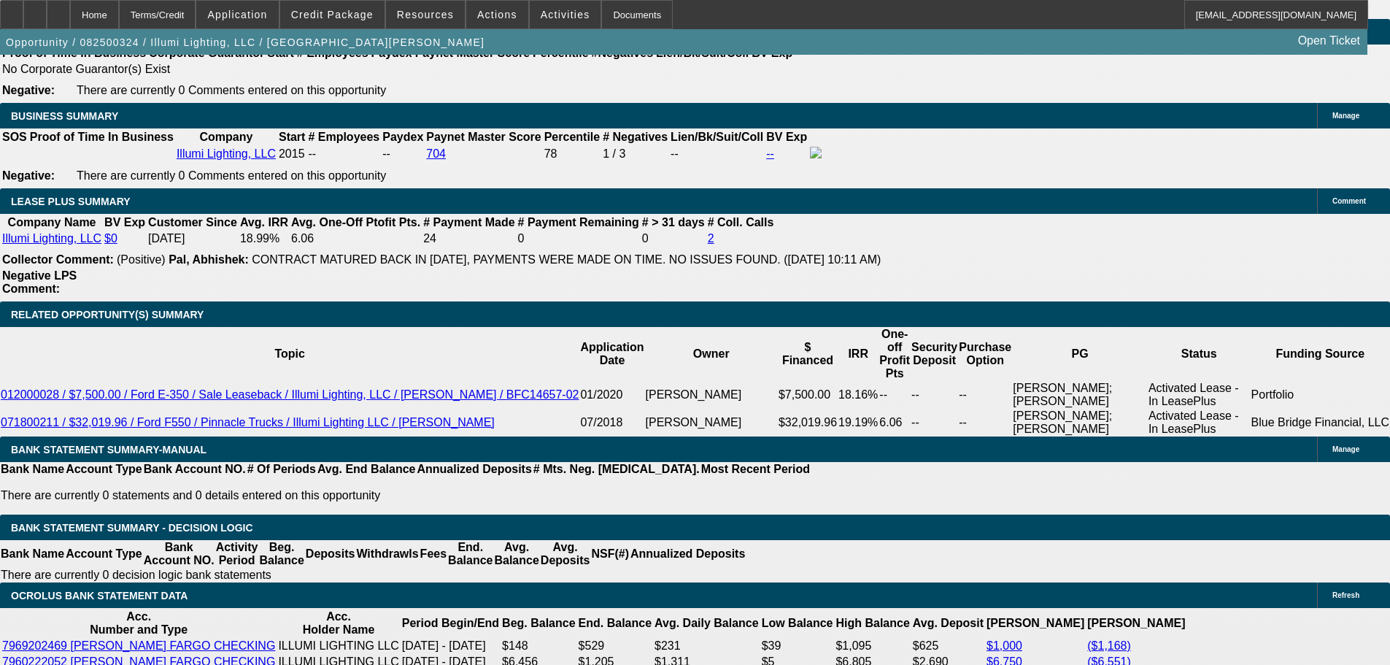
scroll to position [2488, 0]
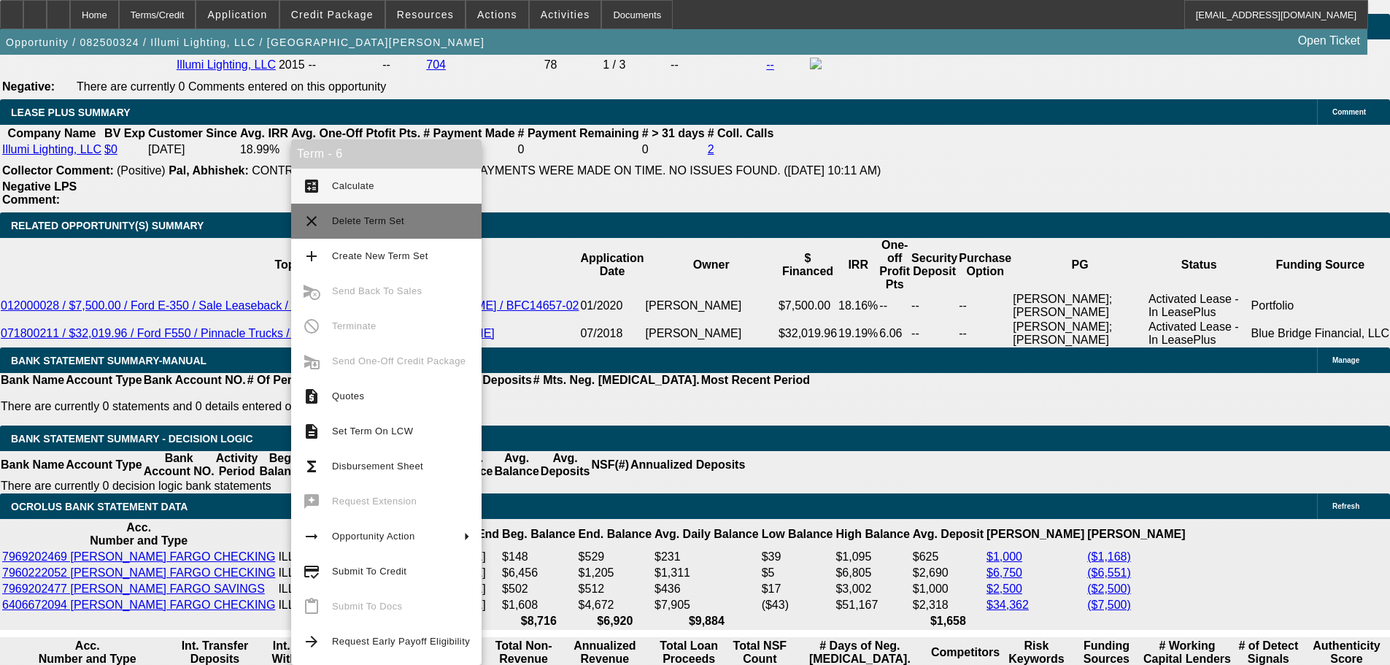
click at [411, 212] on button "clear Delete Term Set" at bounding box center [386, 221] width 190 height 35
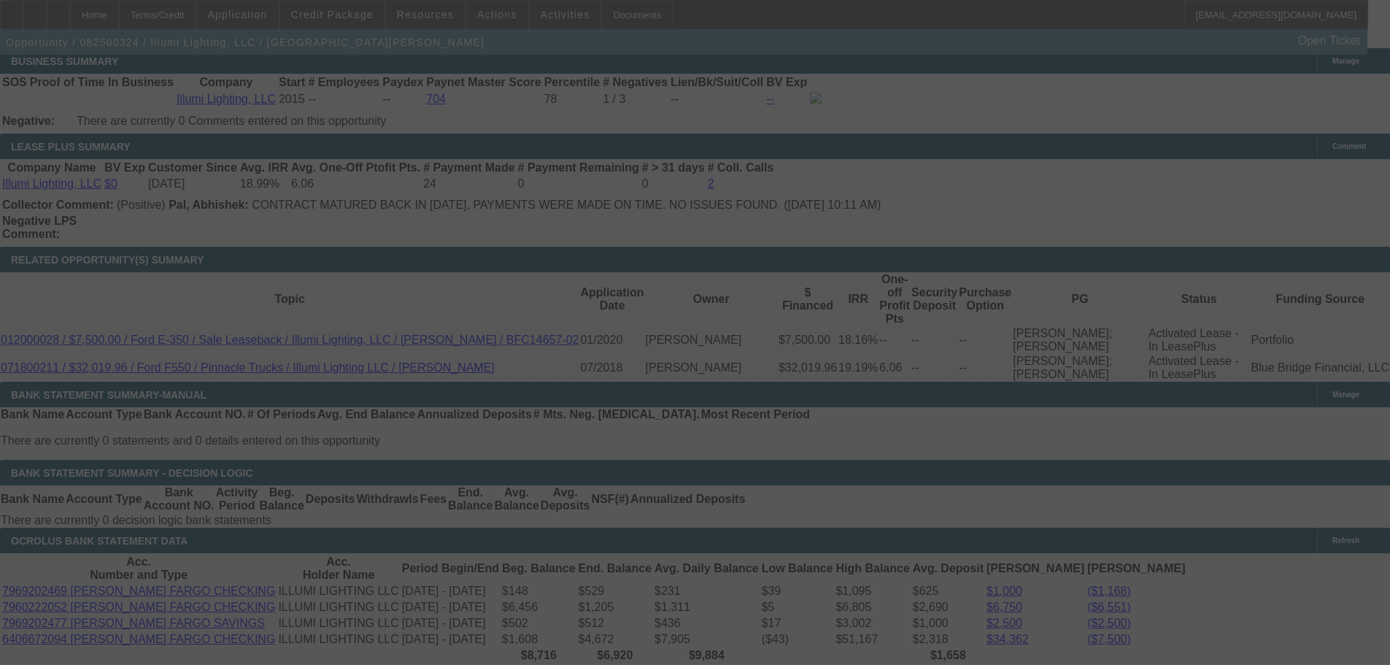
scroll to position [2462, 0]
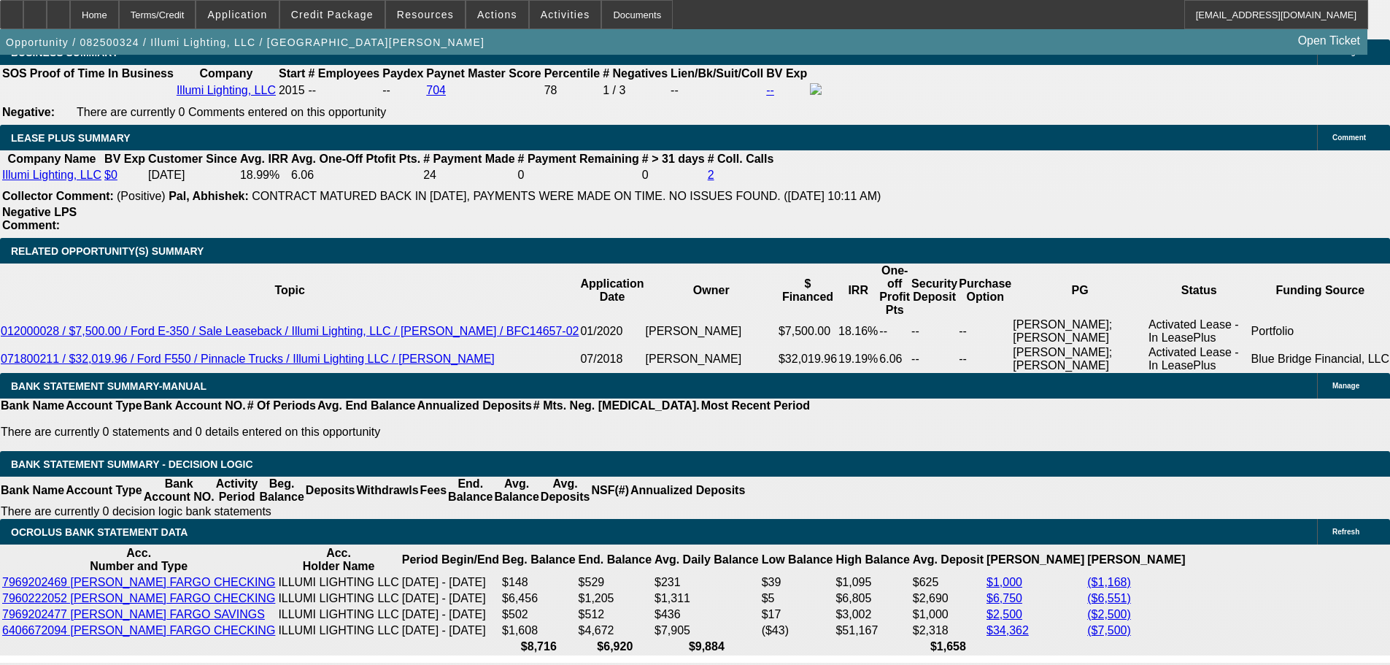
select select "0"
select select "3"
select select "0"
select select "6"
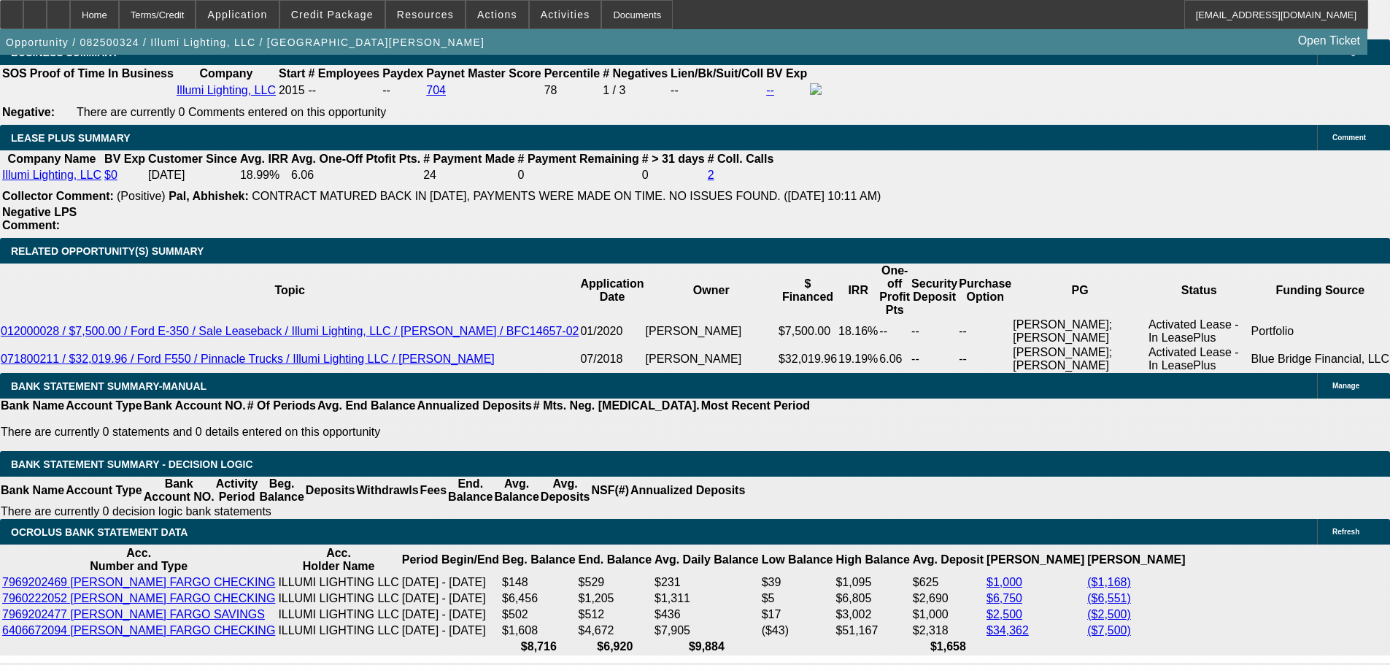
select select "0"
select select "3"
select select "0"
select select "6"
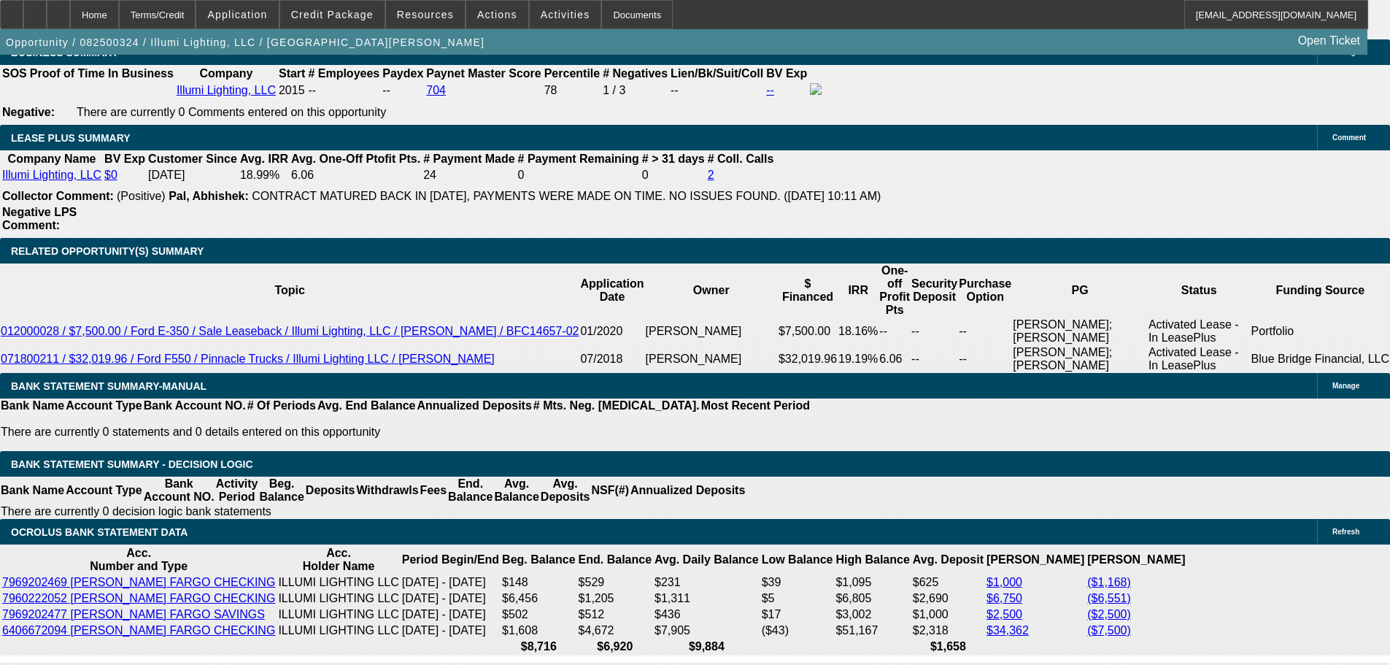
select select "0"
select select "3"
select select "0"
select select "6"
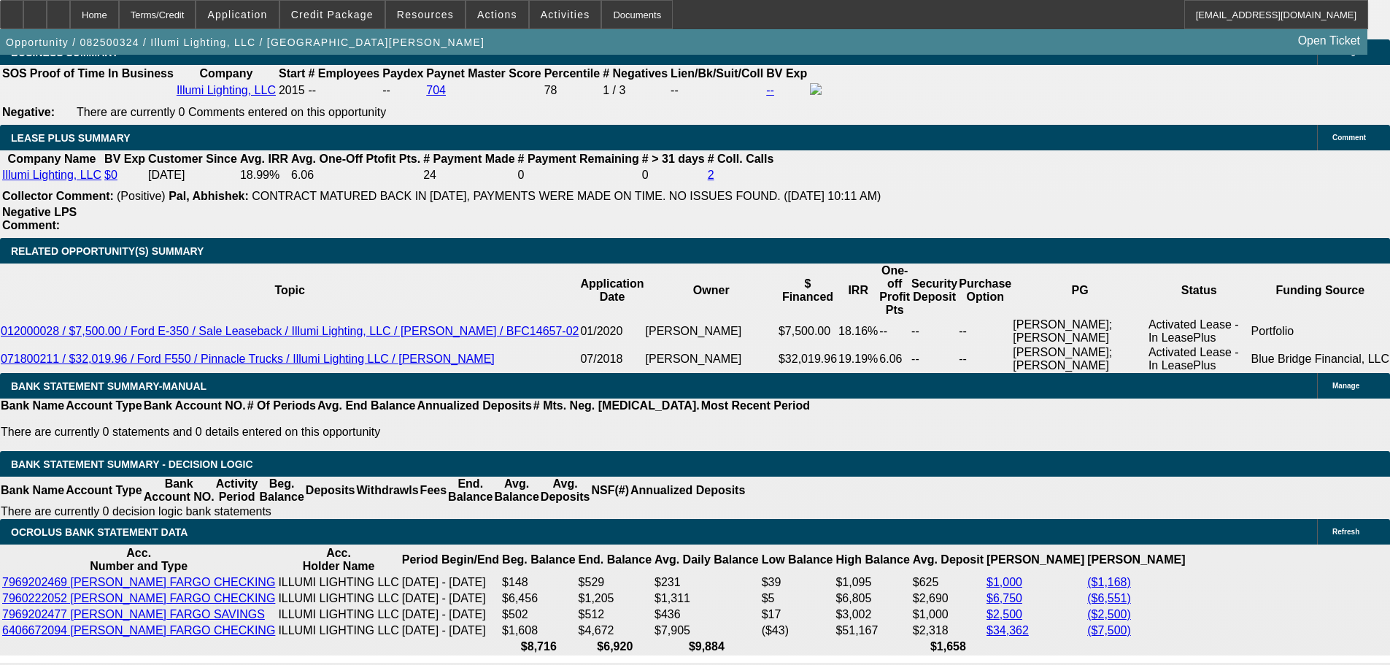
select select "0"
select select "3"
select select "0"
select select "6"
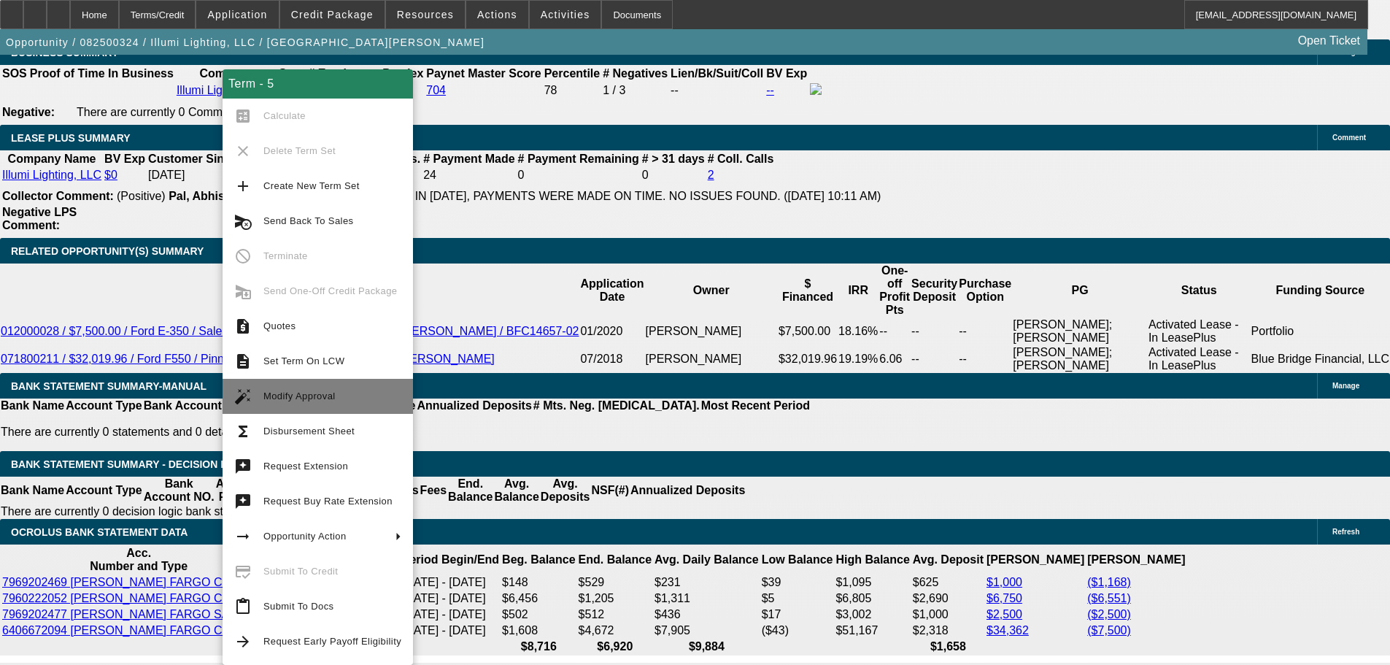
click at [378, 407] on button "auto_fix_high Modify Approval" at bounding box center [318, 396] width 190 height 35
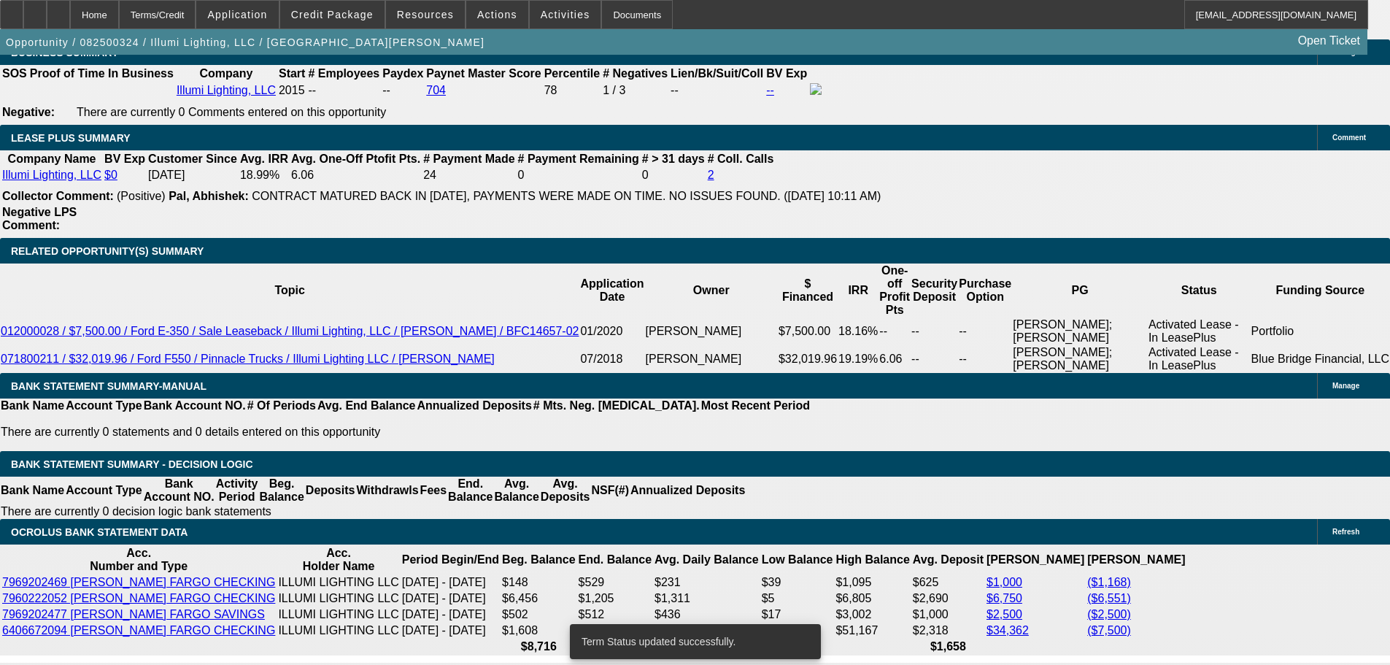
select select "0"
select select "3"
select select "0"
select select "6"
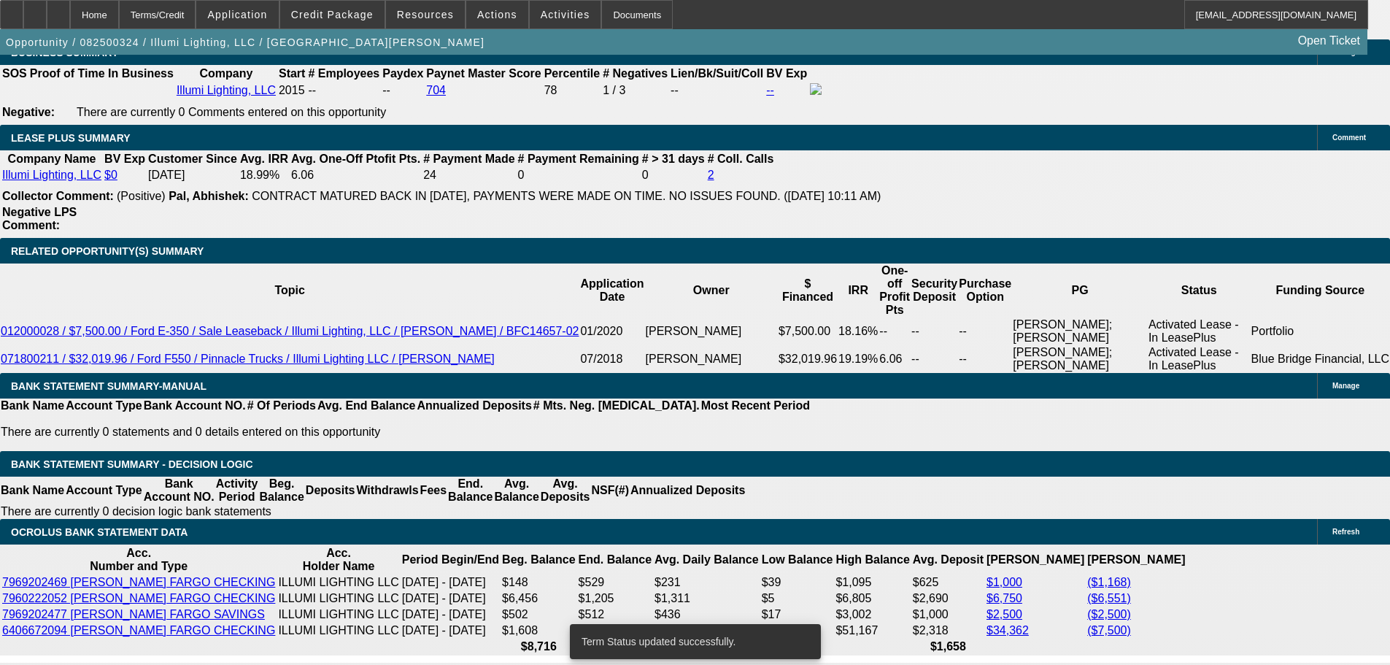
select select "0"
select select "3"
select select "0"
select select "6"
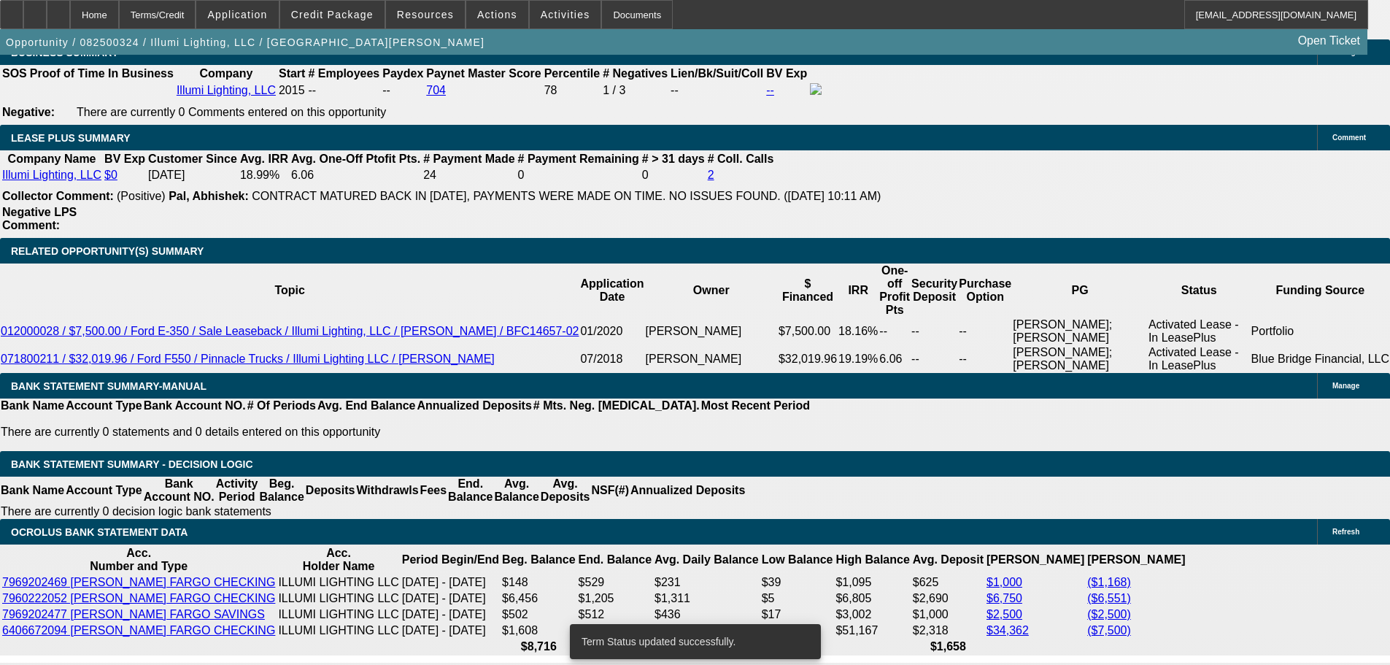
select select "0"
select select "3"
select select "0"
select select "6"
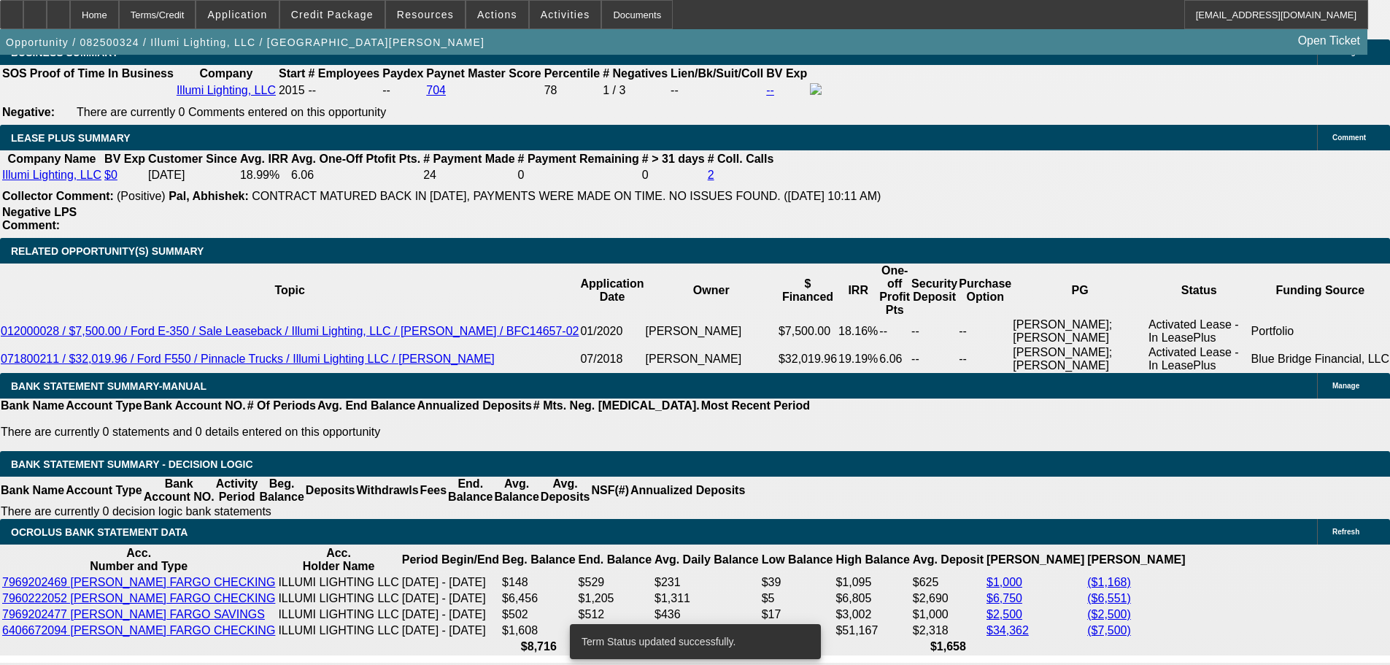
select select "0"
select select "3"
select select "0"
select select "6"
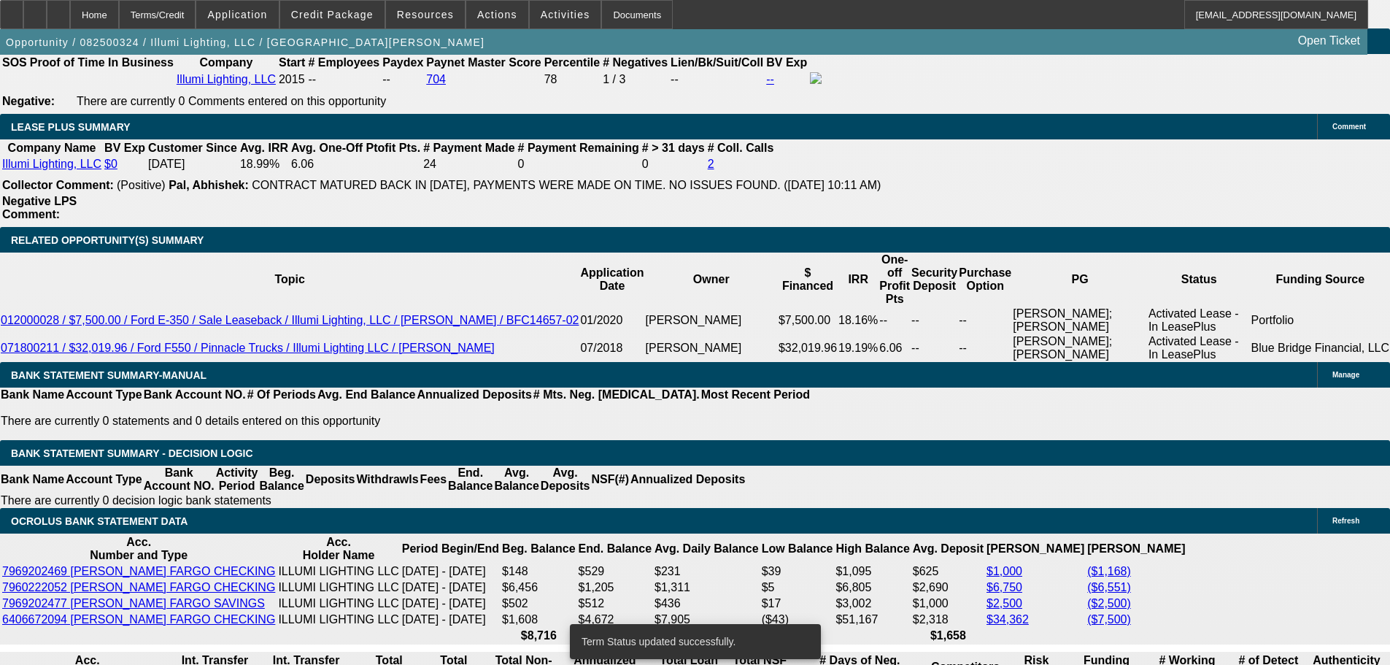
scroll to position [2535, 0]
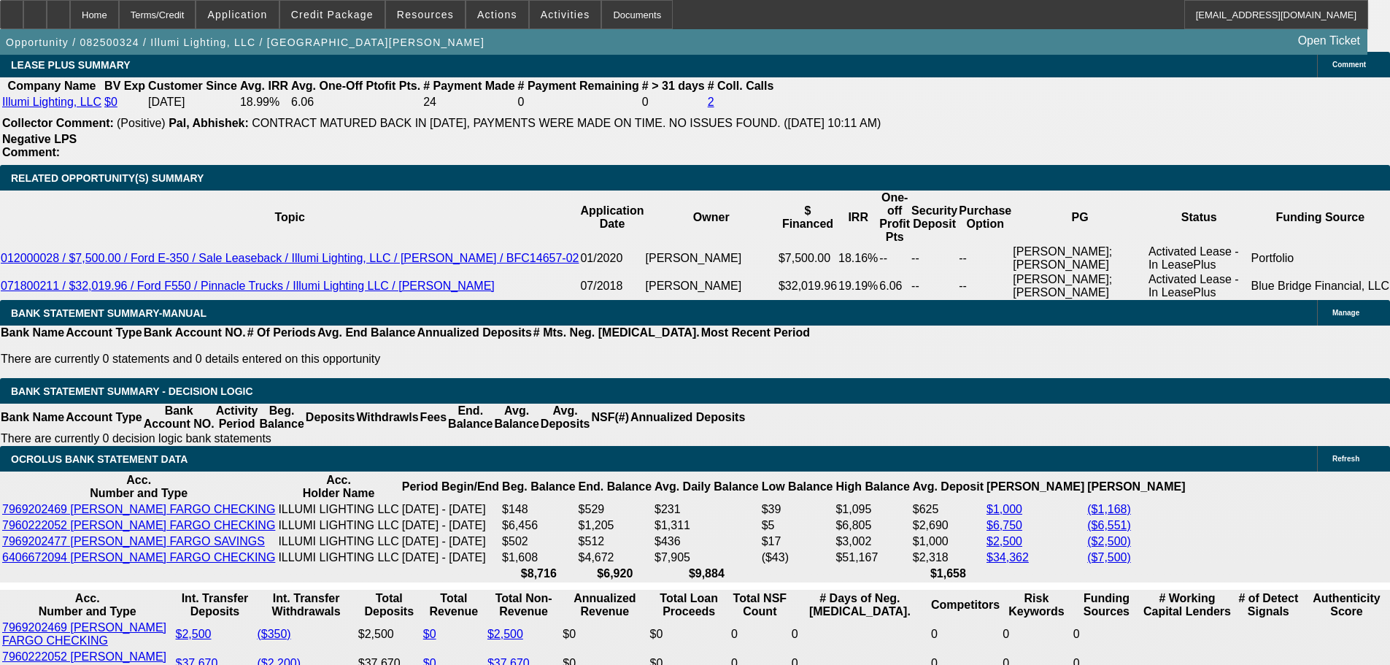
type input "UNKNOWN"
type input "23.8"
type input "$2,774.76"
type input "23.8"
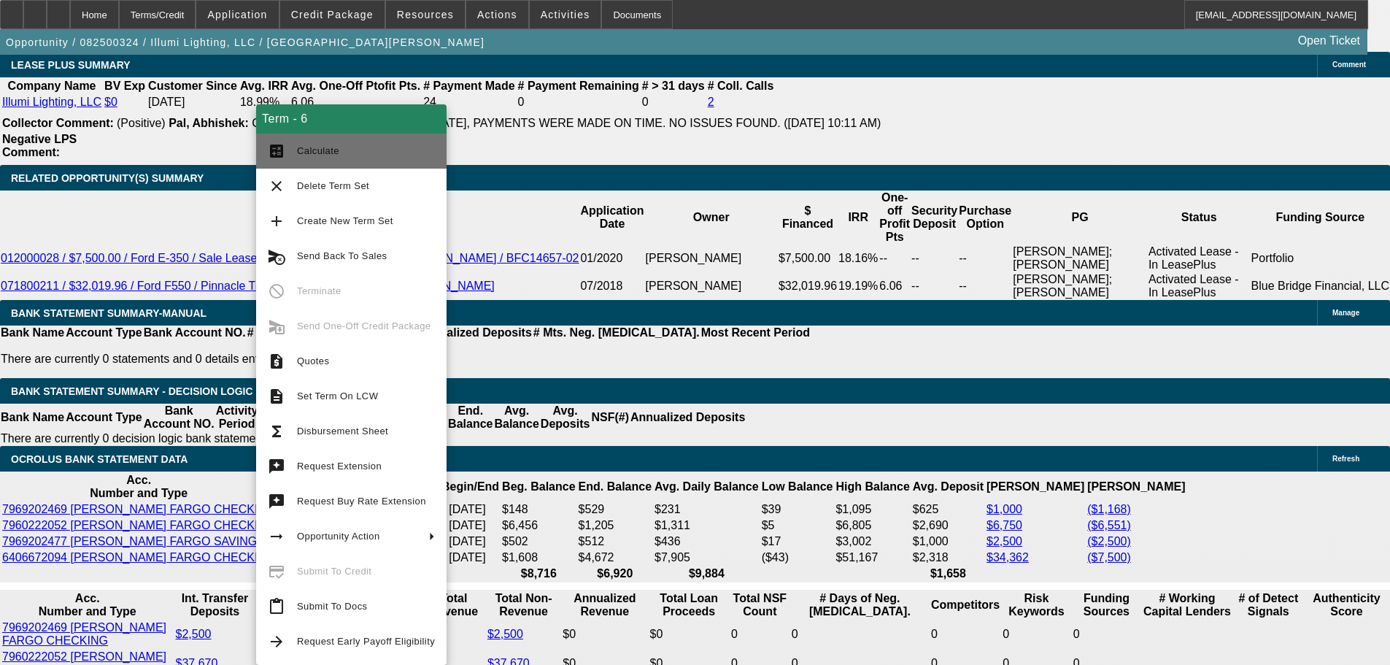
click at [387, 142] on button "calculate Calculate" at bounding box center [351, 151] width 190 height 35
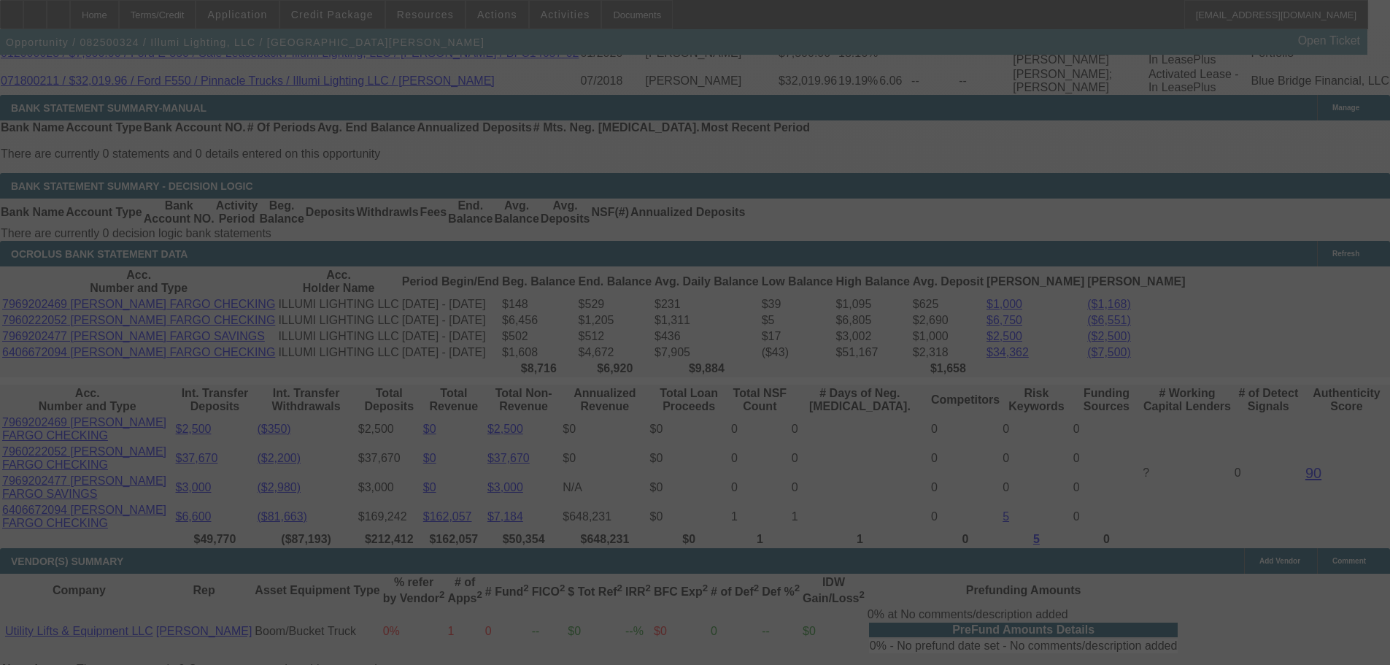
scroll to position [2754, 0]
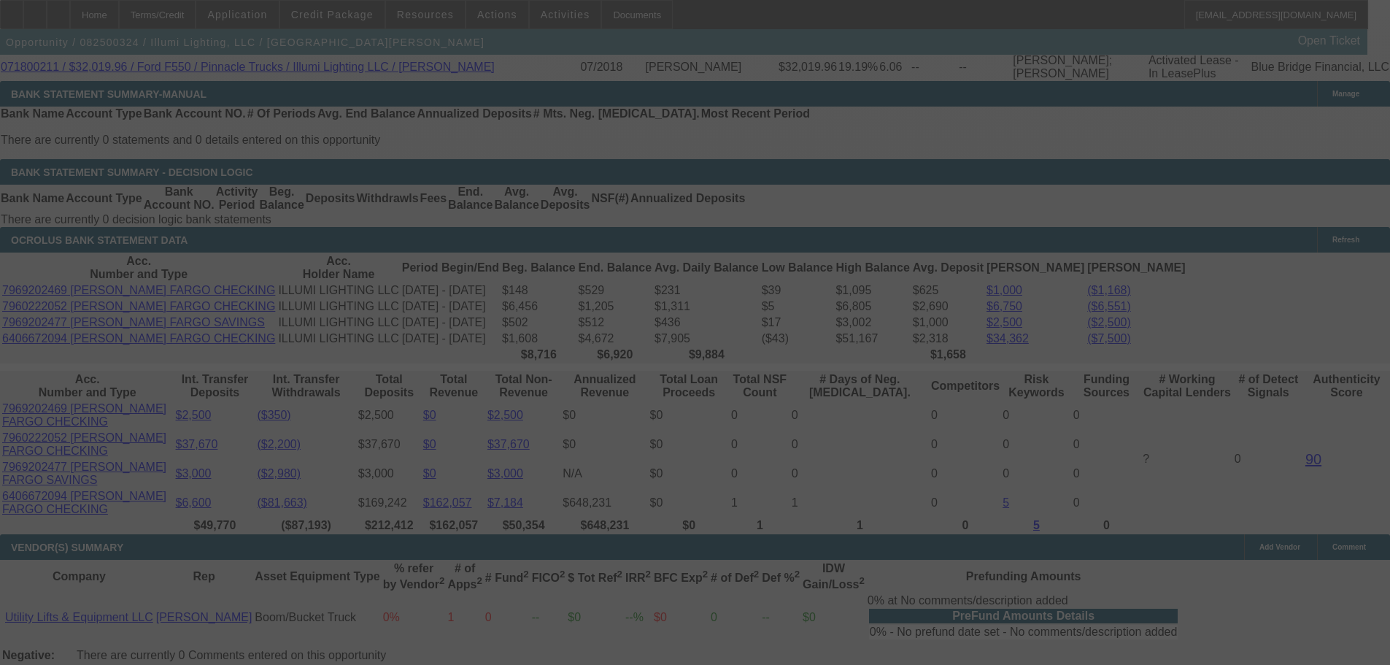
select select "0"
select select "3"
select select "0"
select select "6"
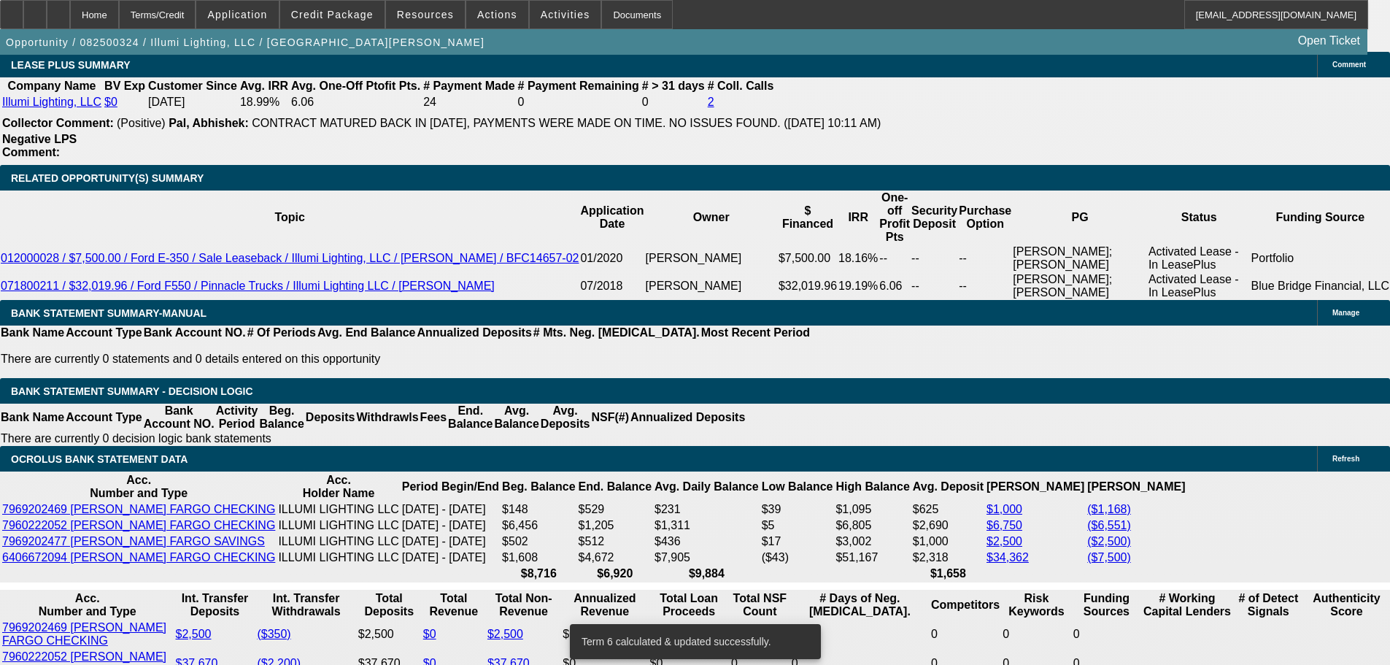
scroll to position [2317, 0]
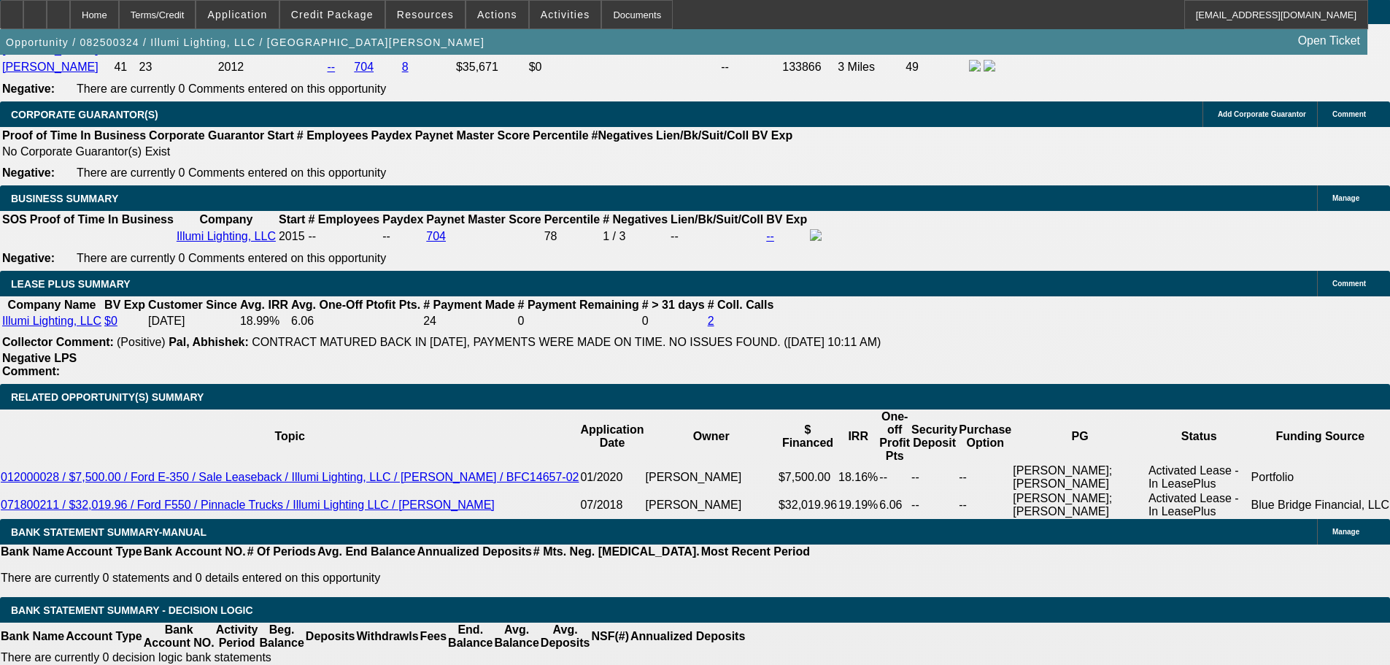
select select "0"
select select "3"
select select "0"
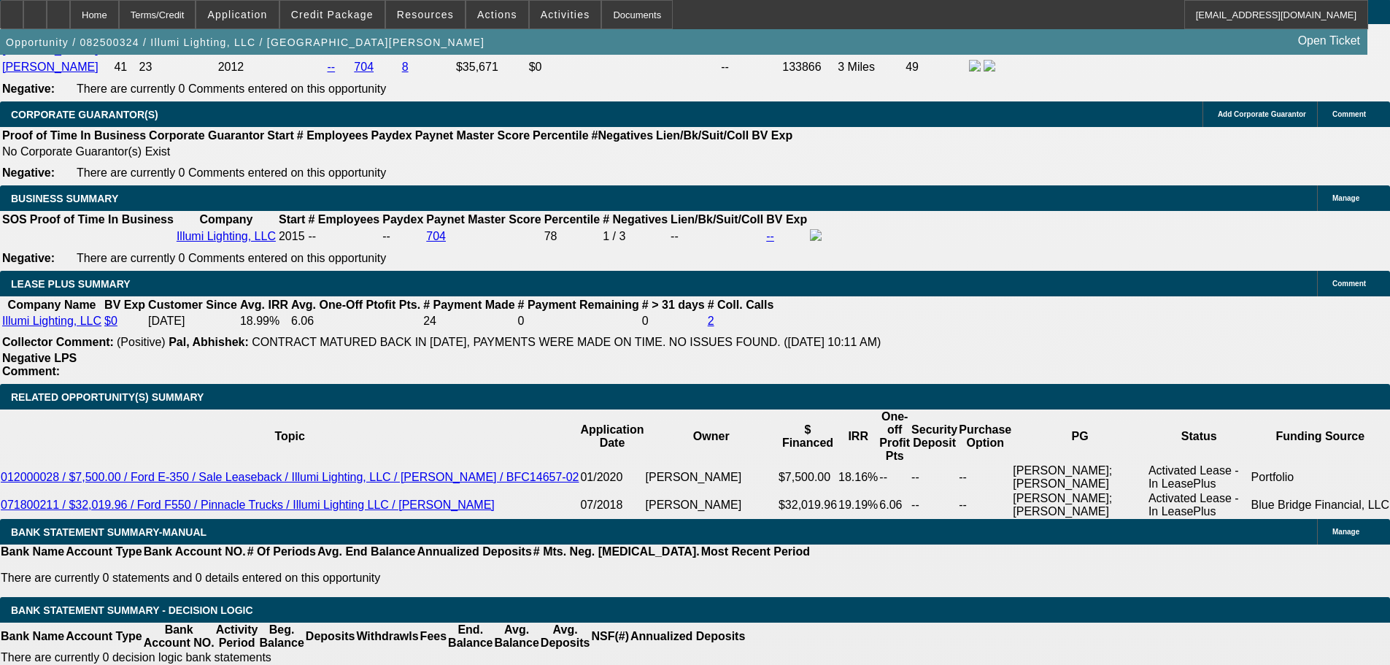
select select "6"
select select "0"
select select "3"
select select "0"
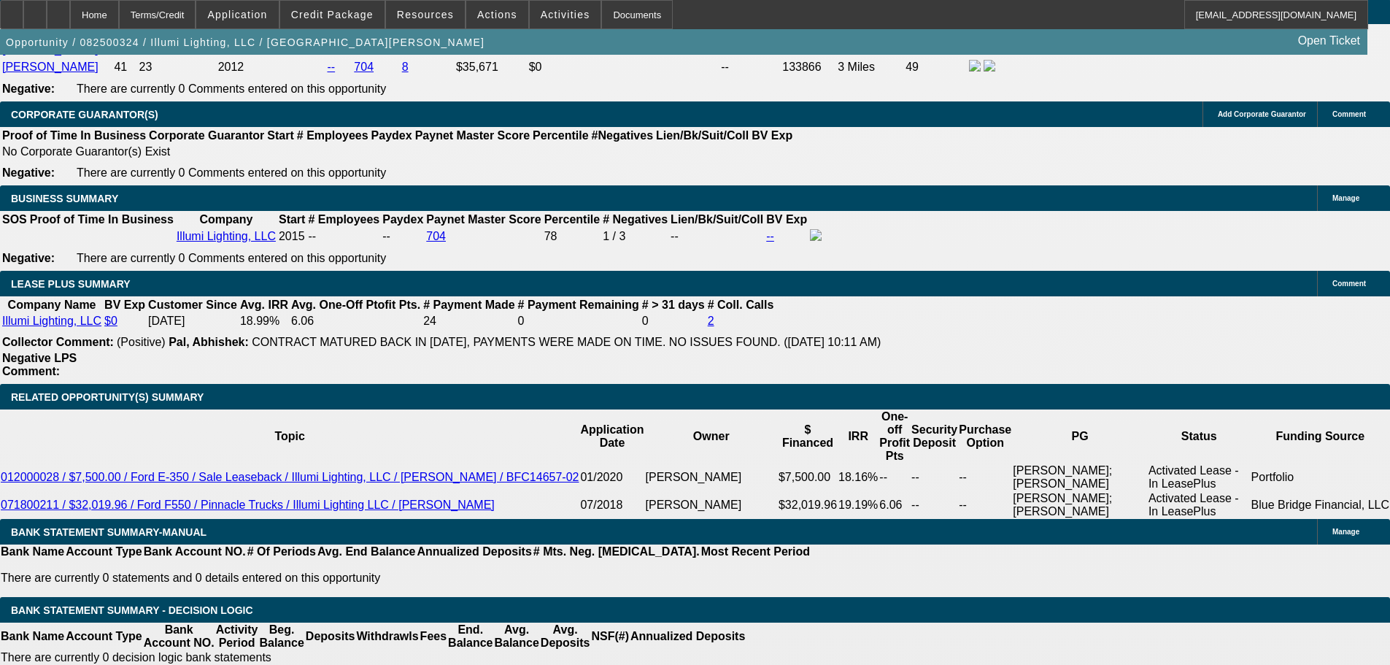
select select "6"
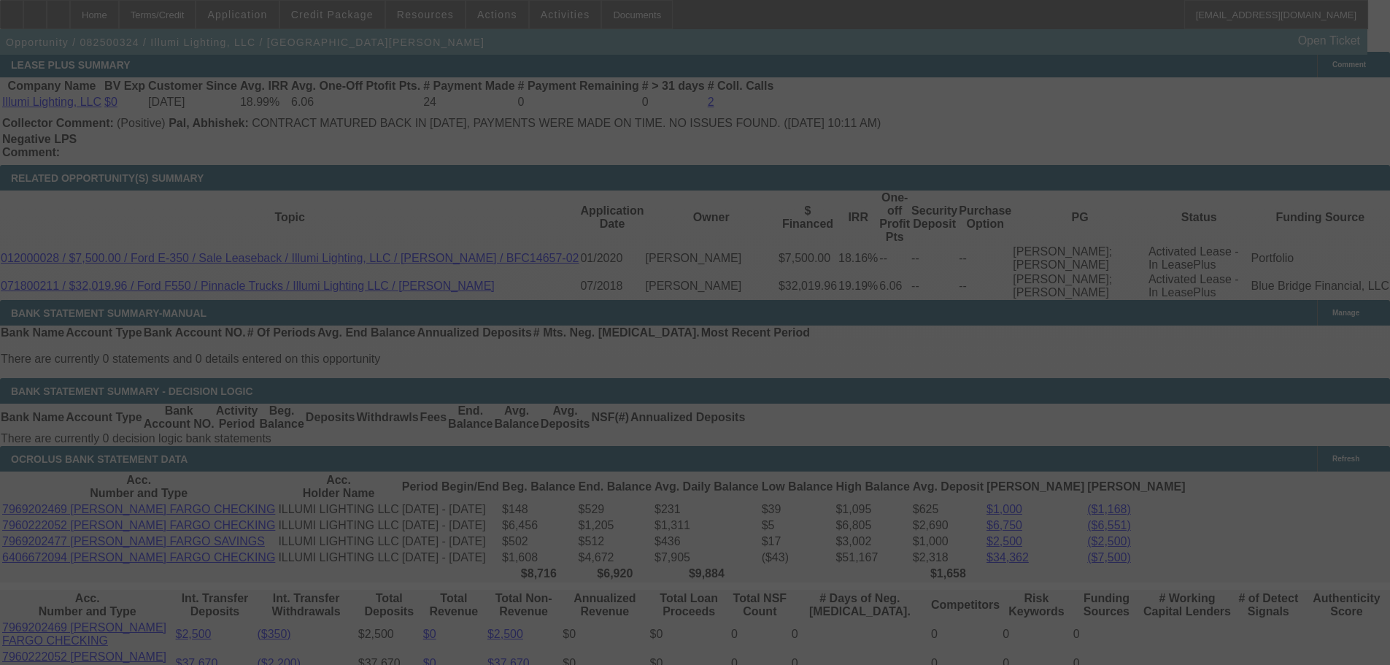
scroll to position [2608, 0]
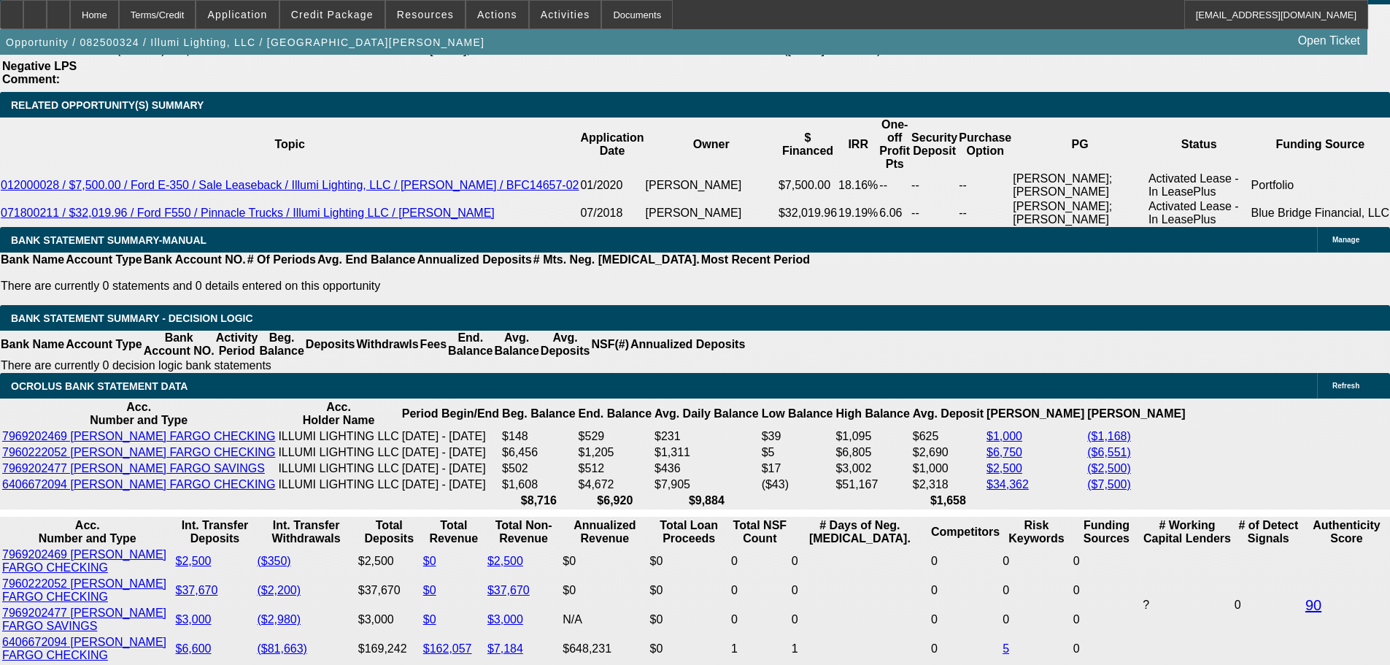
select select "0"
select select "3"
select select "0"
select select "6"
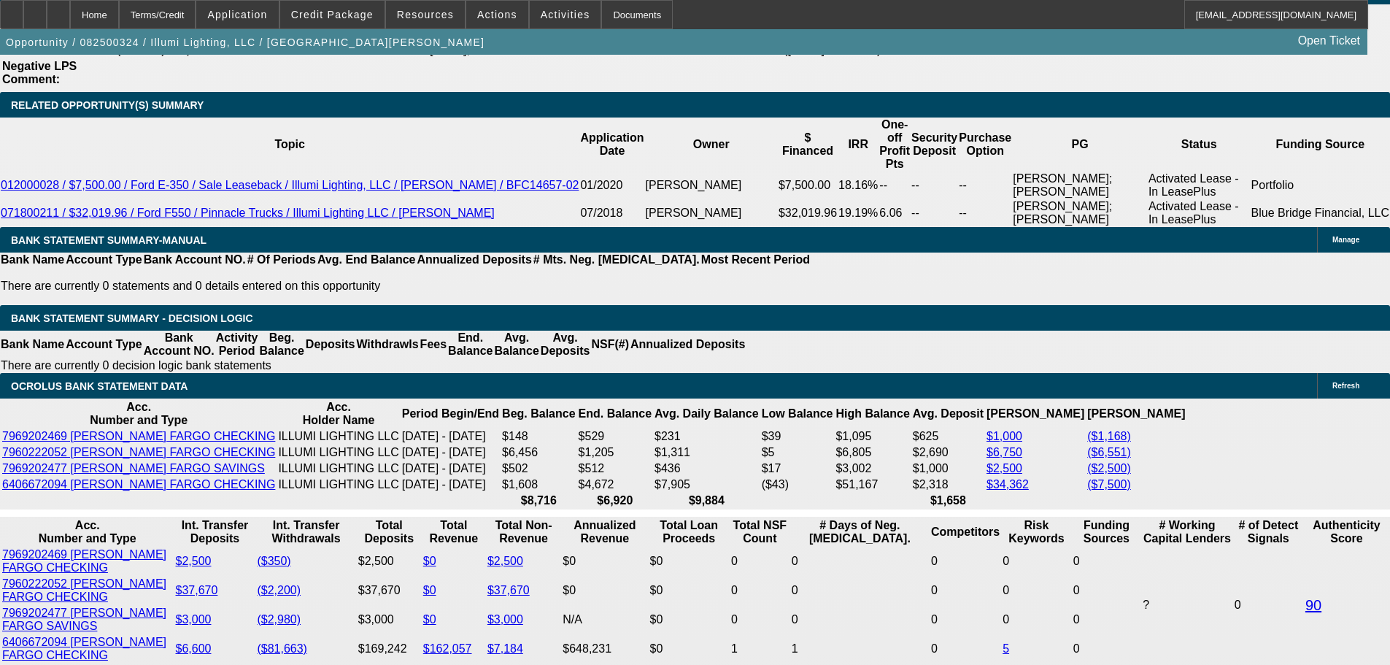
select select "0"
select select "3"
select select "0"
select select "6"
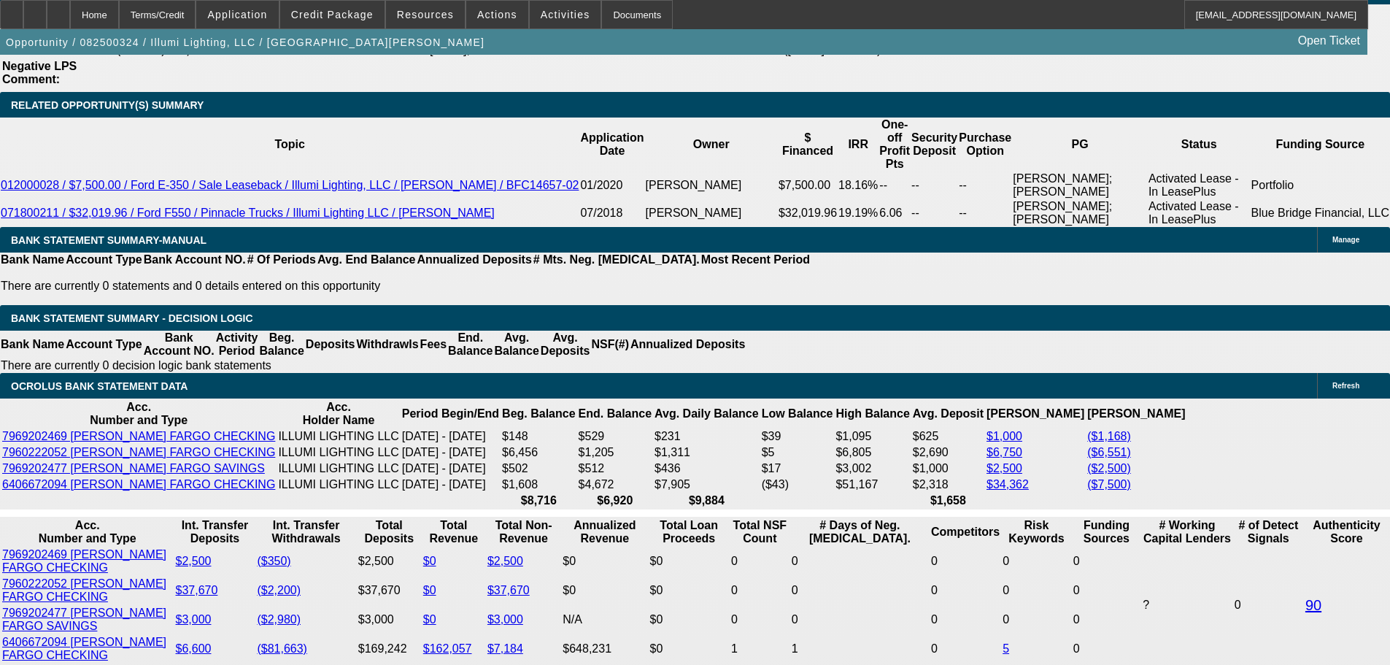
select select "0"
select select "3"
select select "0"
select select "6"
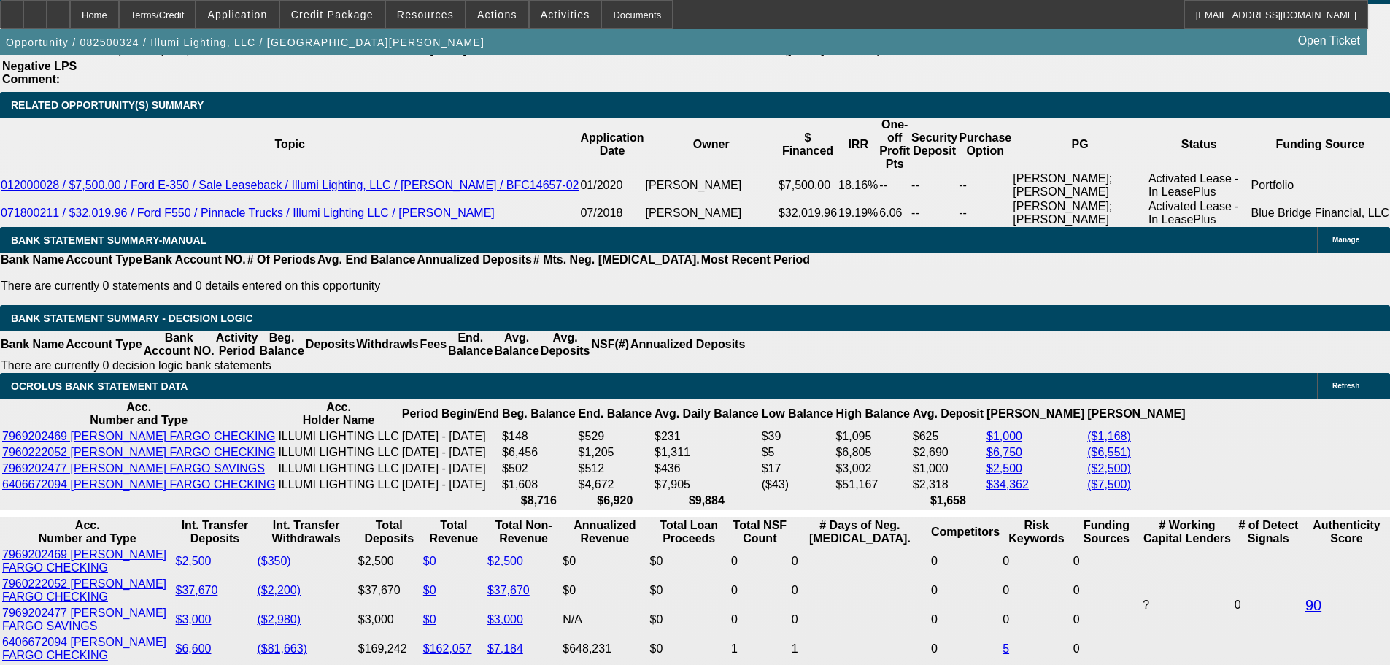
select select "0"
select select "3"
select select "0"
select select "6"
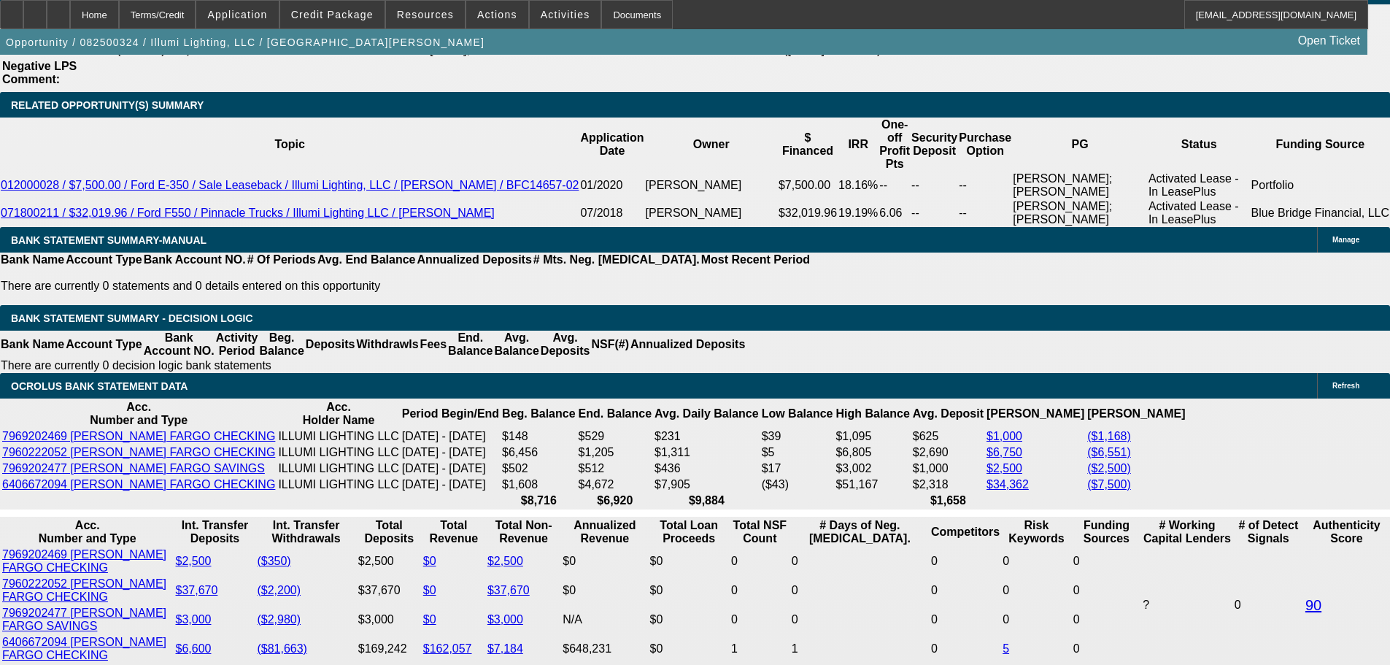
scroll to position [2811, 0]
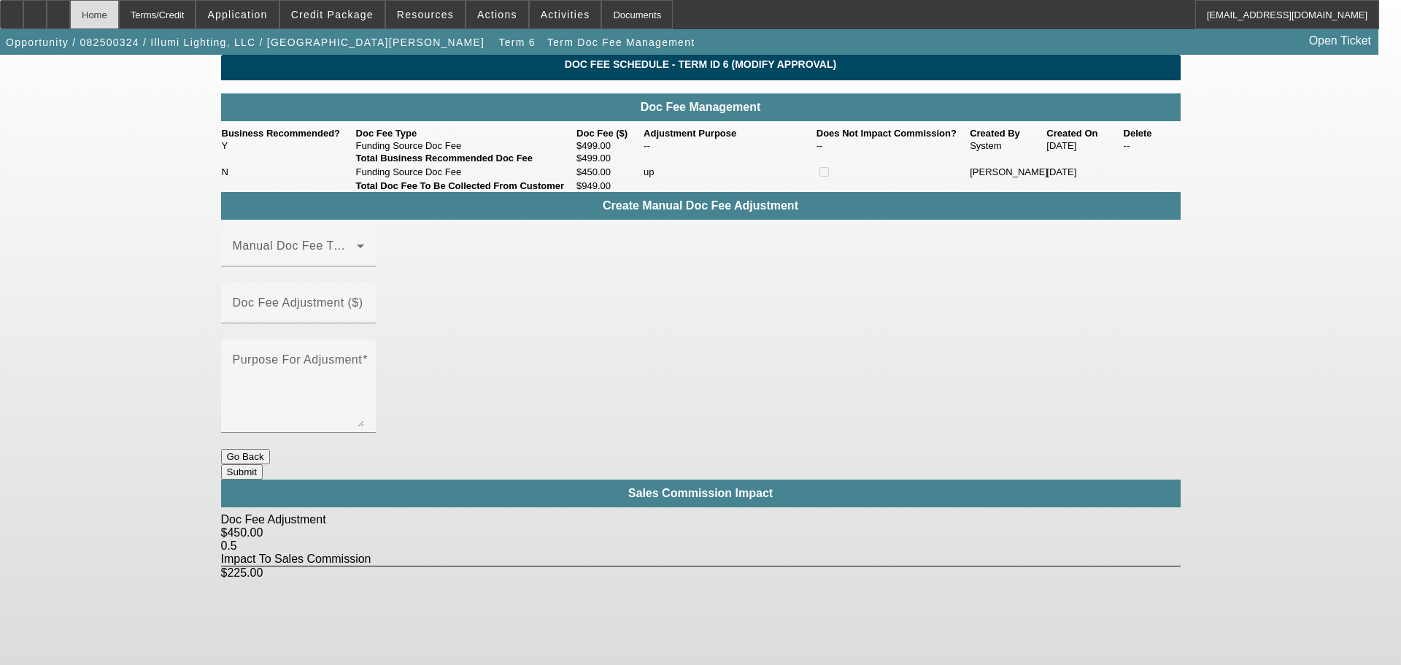
click at [119, 20] on div "Home" at bounding box center [94, 14] width 49 height 29
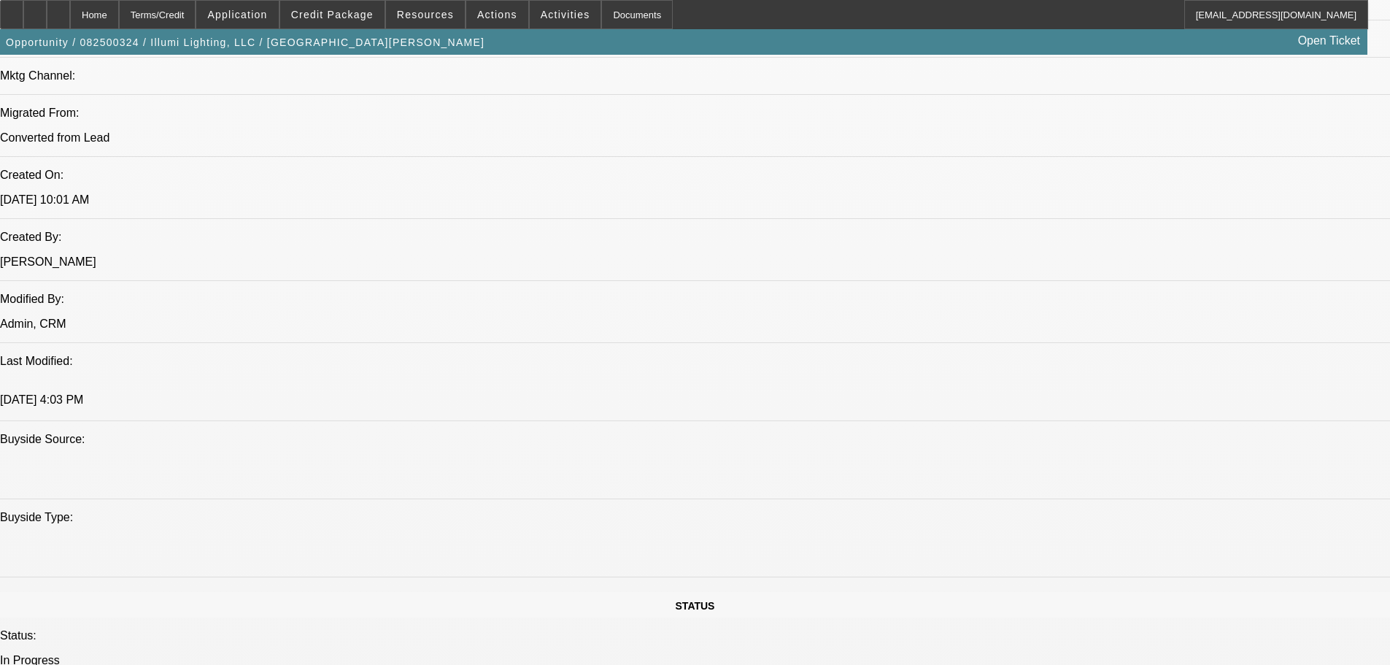
select select "0"
select select "3"
select select "0"
select select "6"
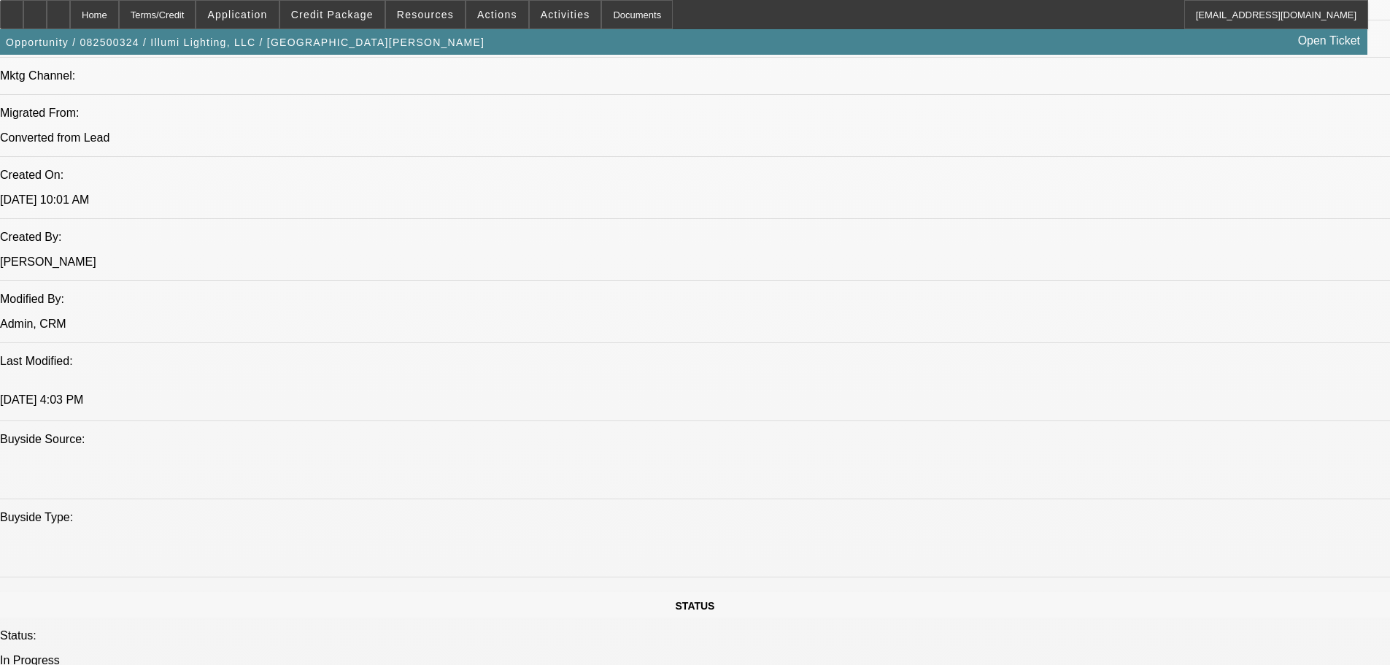
select select "0"
select select "3"
select select "0"
select select "6"
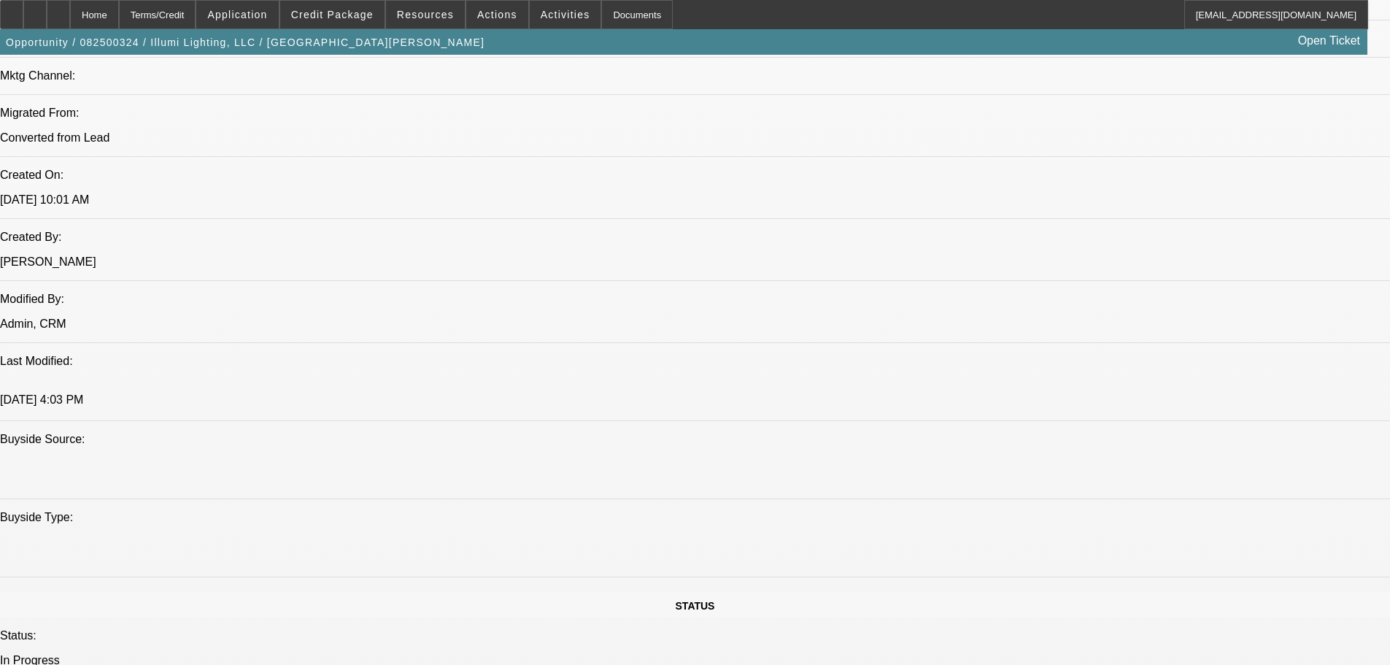
select select "0"
select select "3"
select select "0"
select select "6"
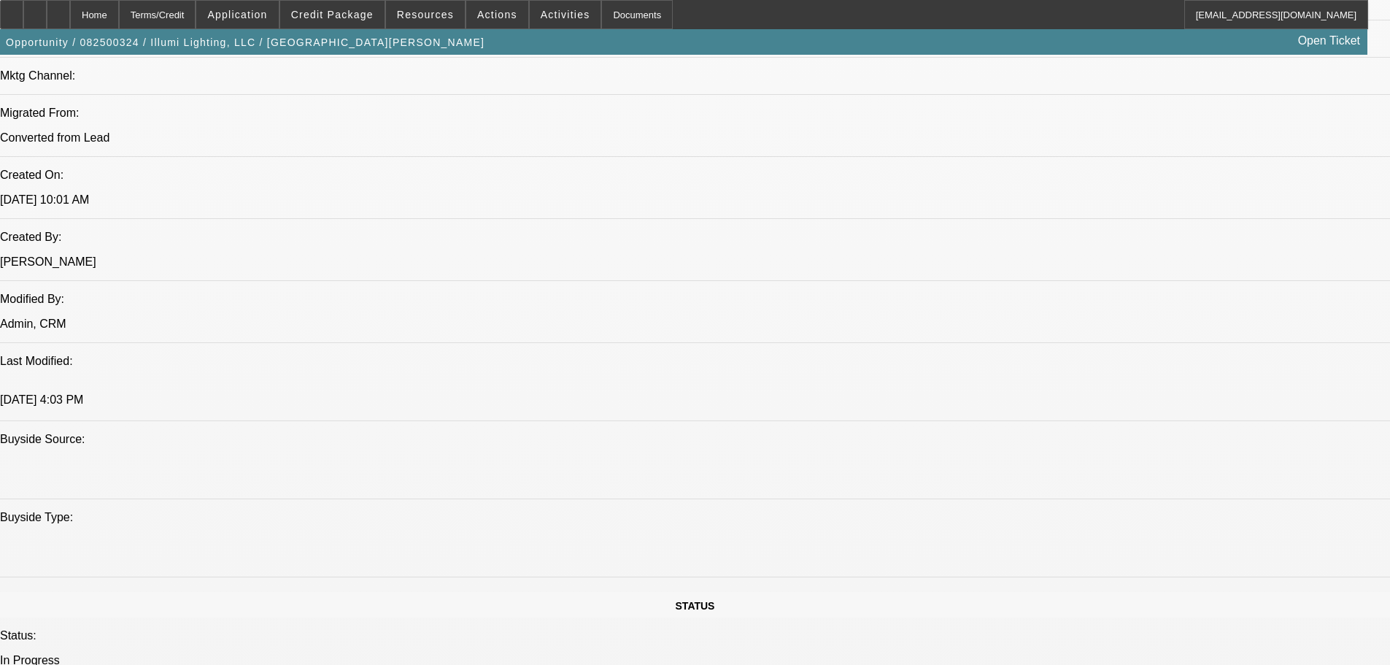
select select "0"
select select "3"
select select "0"
select select "6"
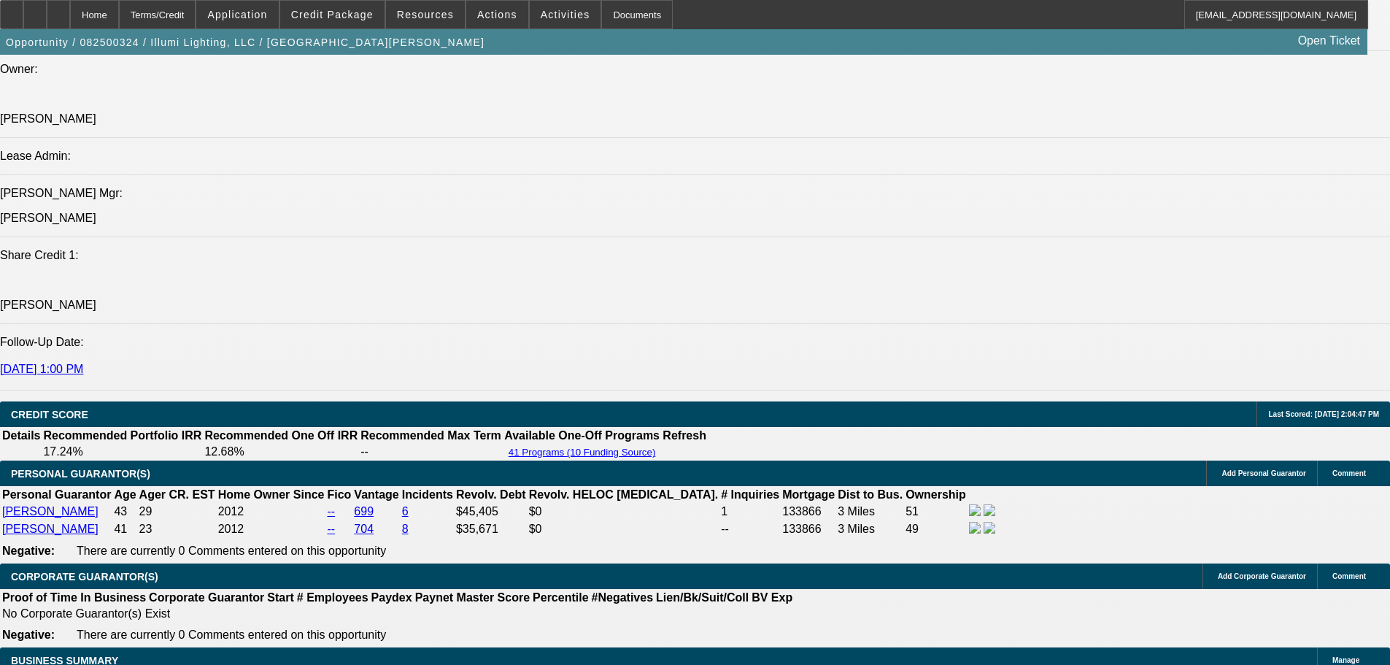
scroll to position [1892, 0]
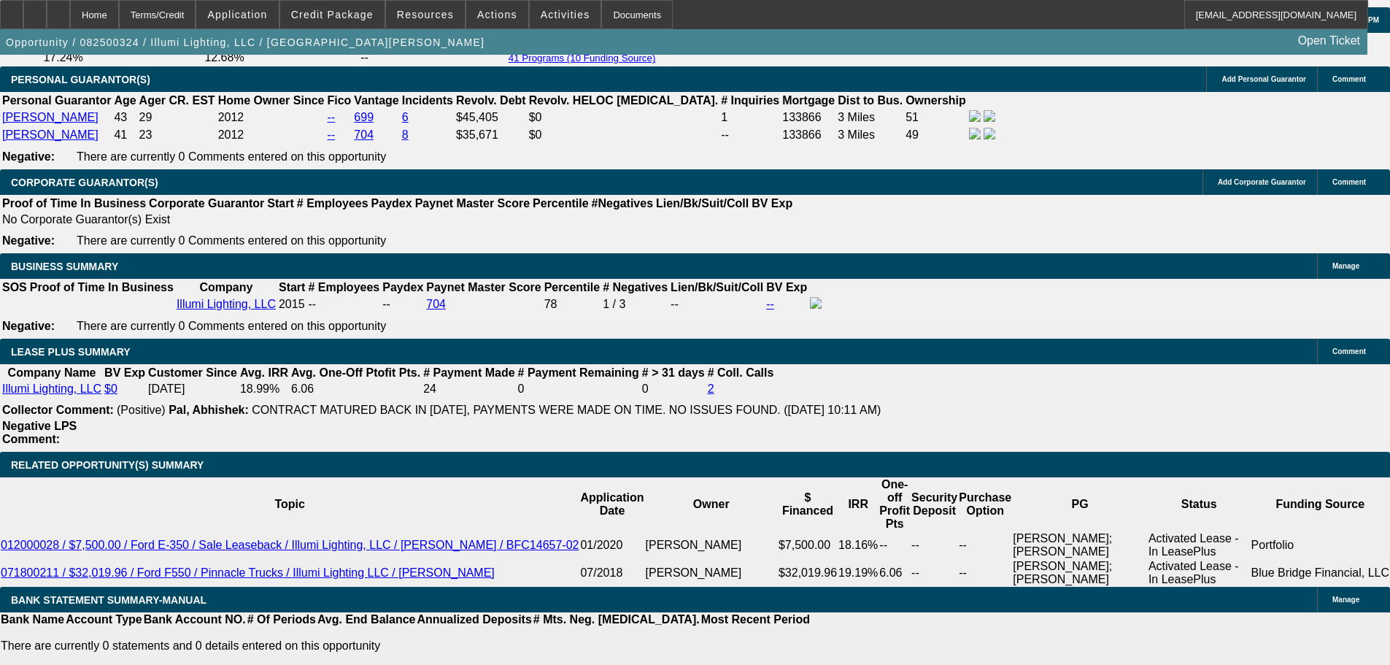
scroll to position [2038, 0]
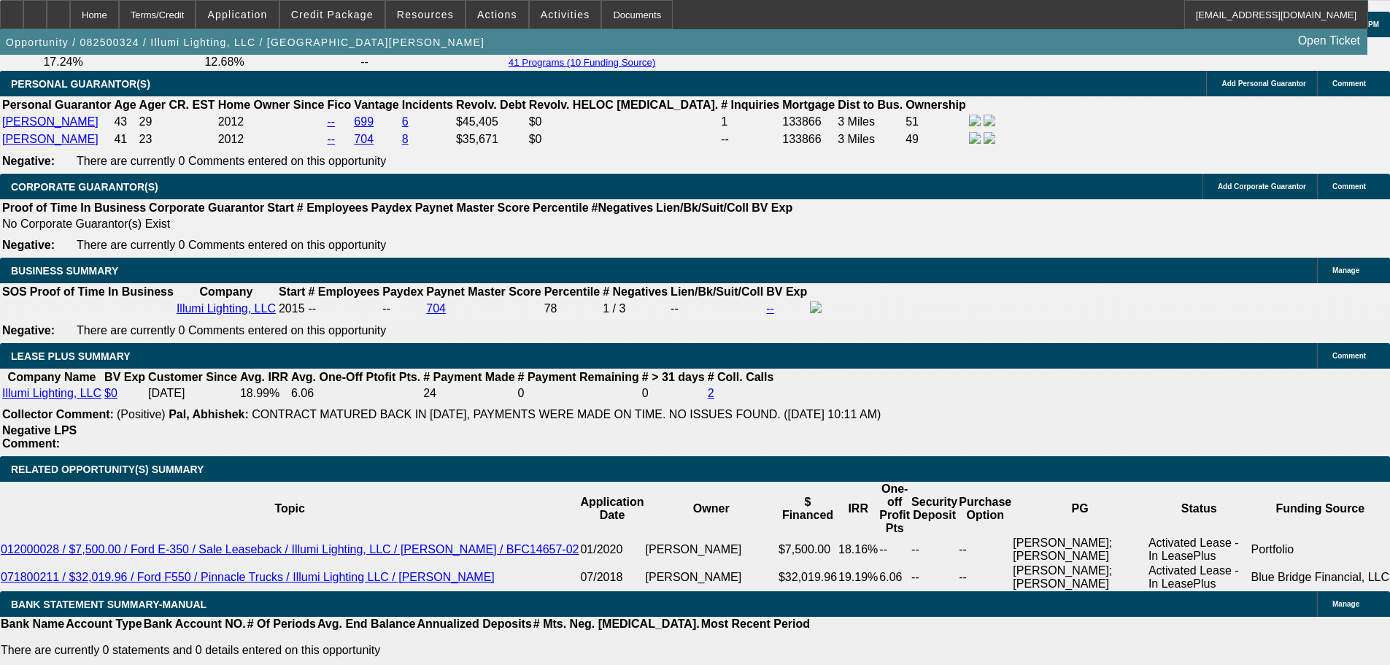
scroll to position [2257, 0]
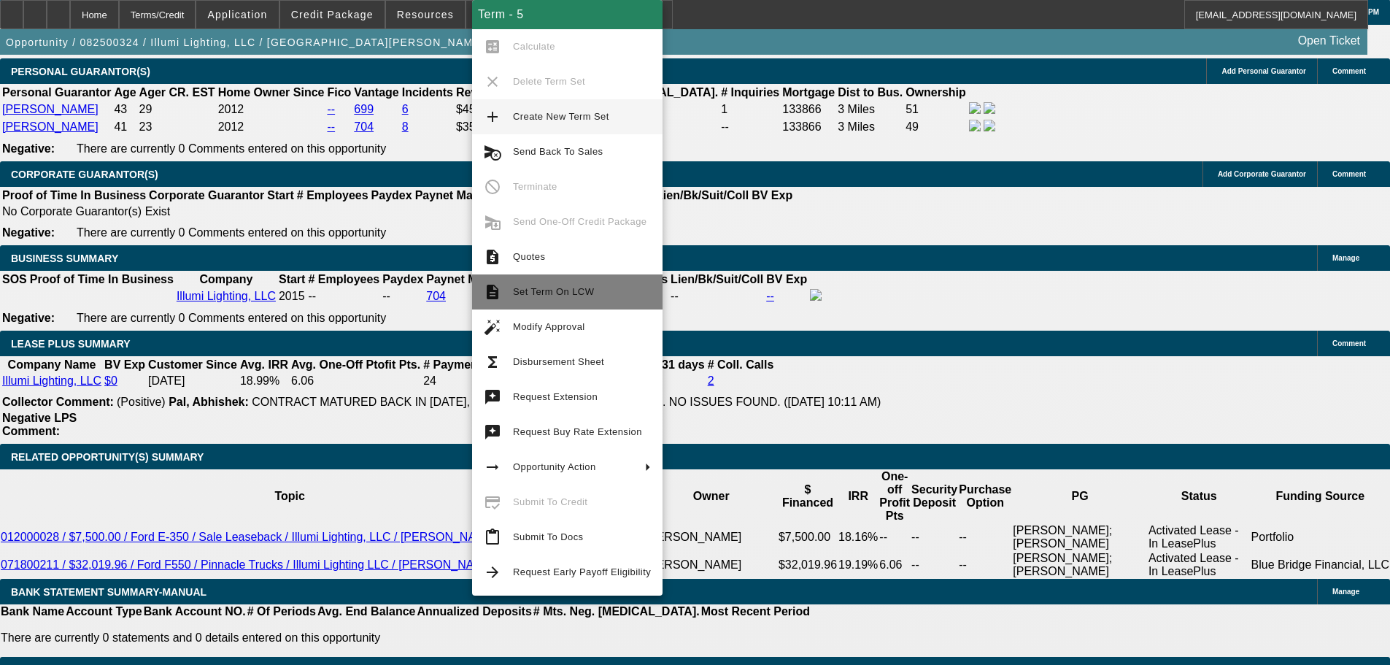
click at [625, 296] on span "Set Term On LCW" at bounding box center [582, 292] width 138 height 18
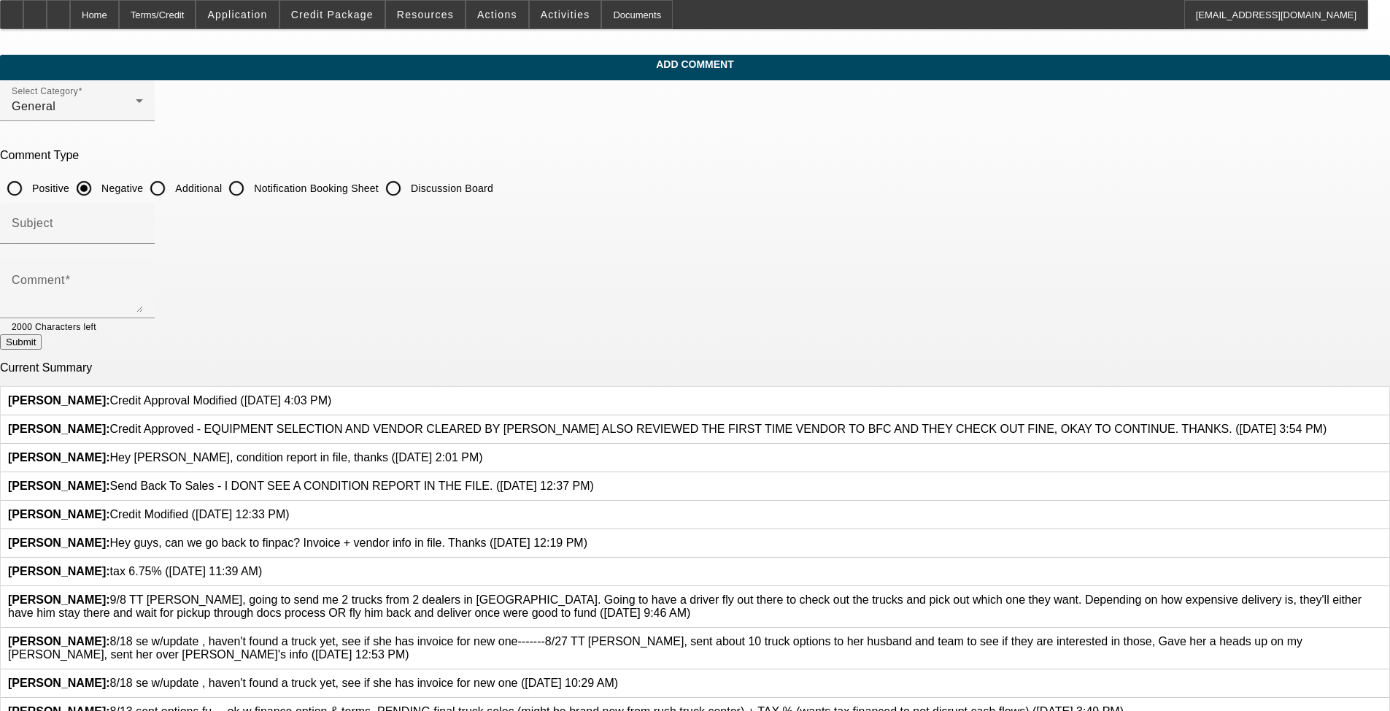
click at [331, 394] on div at bounding box center [331, 400] width 0 height 13
click at [331, 394] on icon at bounding box center [331, 394] width 0 height 0
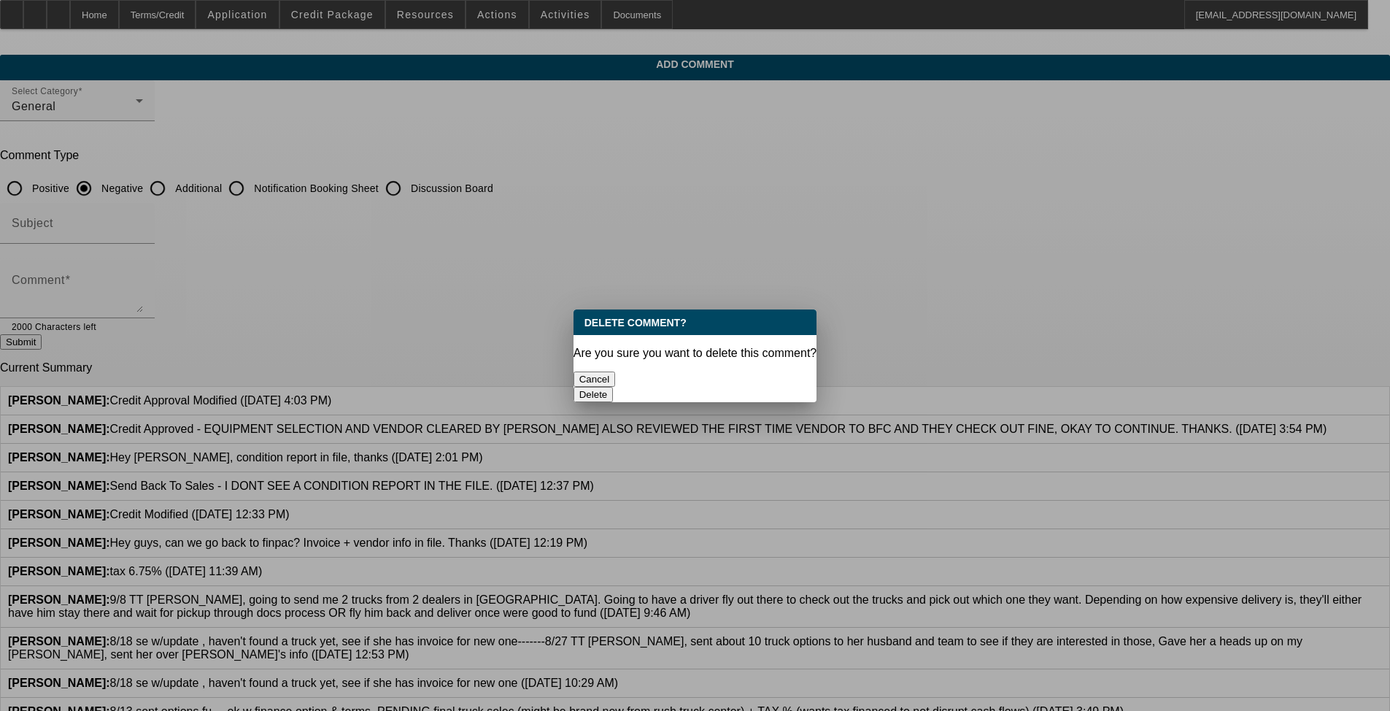
click at [588, 387] on button "Delete" at bounding box center [594, 394] width 40 height 15
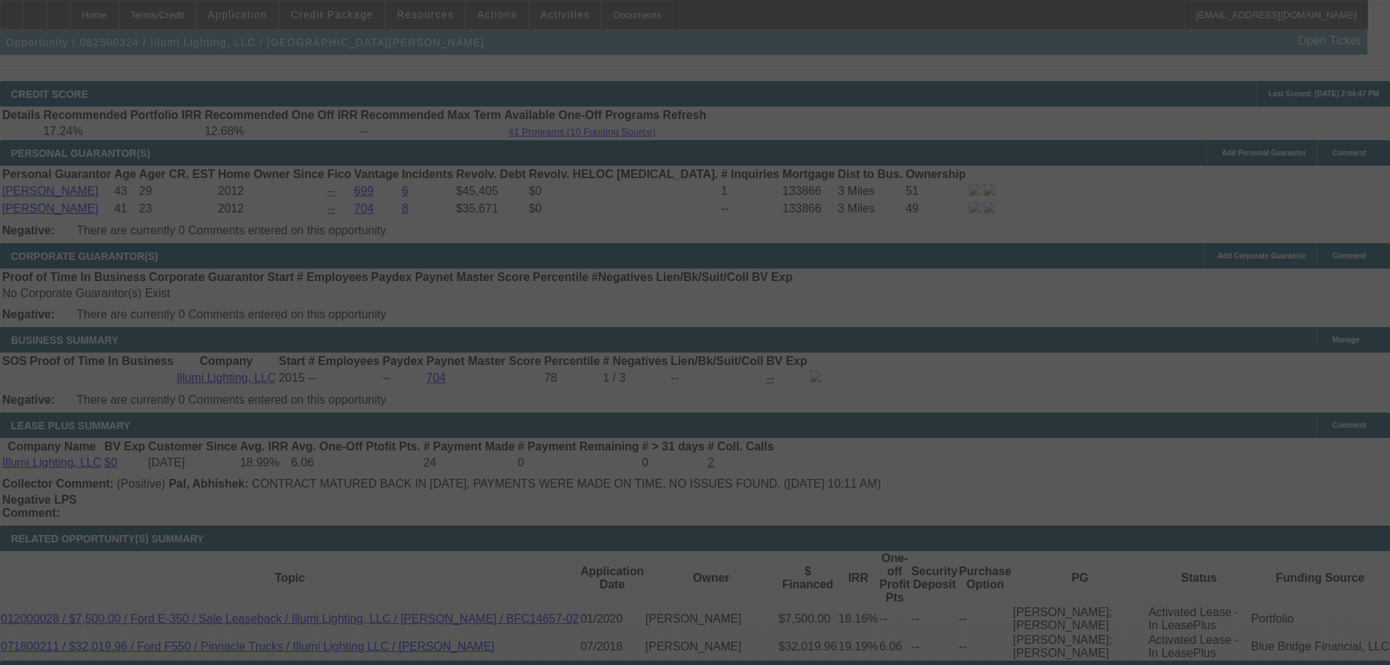
scroll to position [2330, 0]
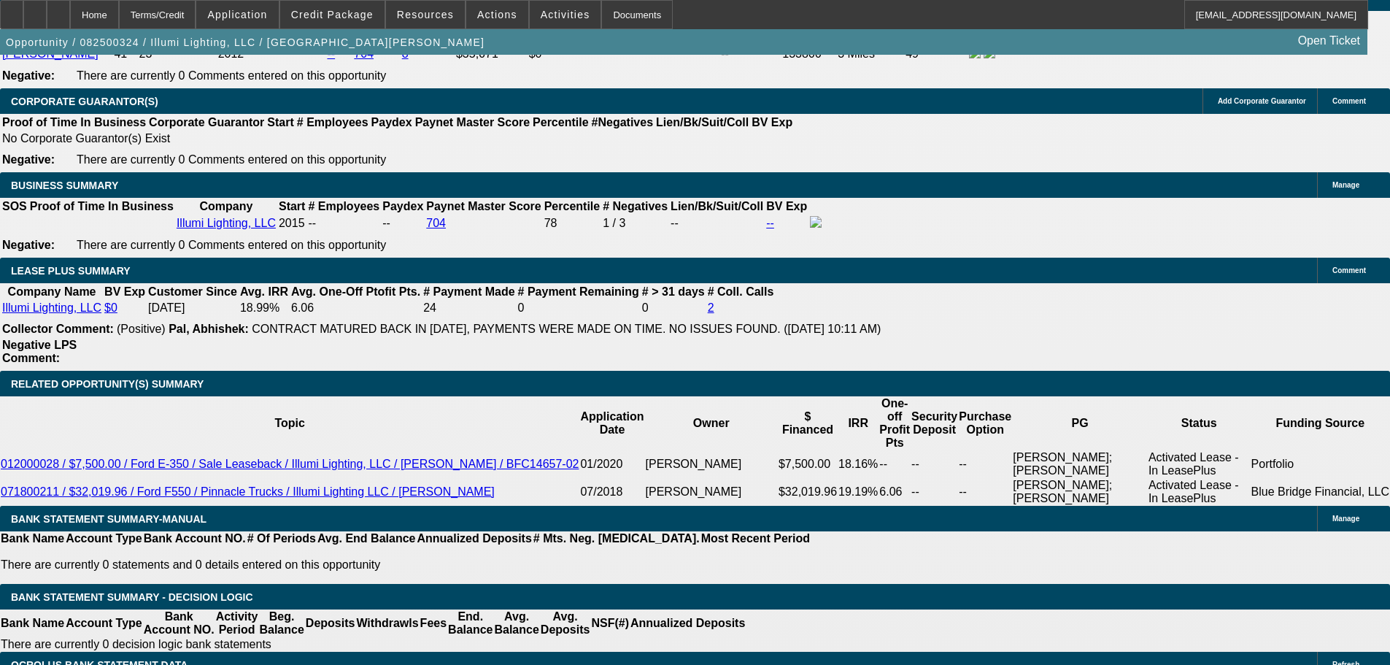
select select "0"
select select "3"
select select "0"
select select "6"
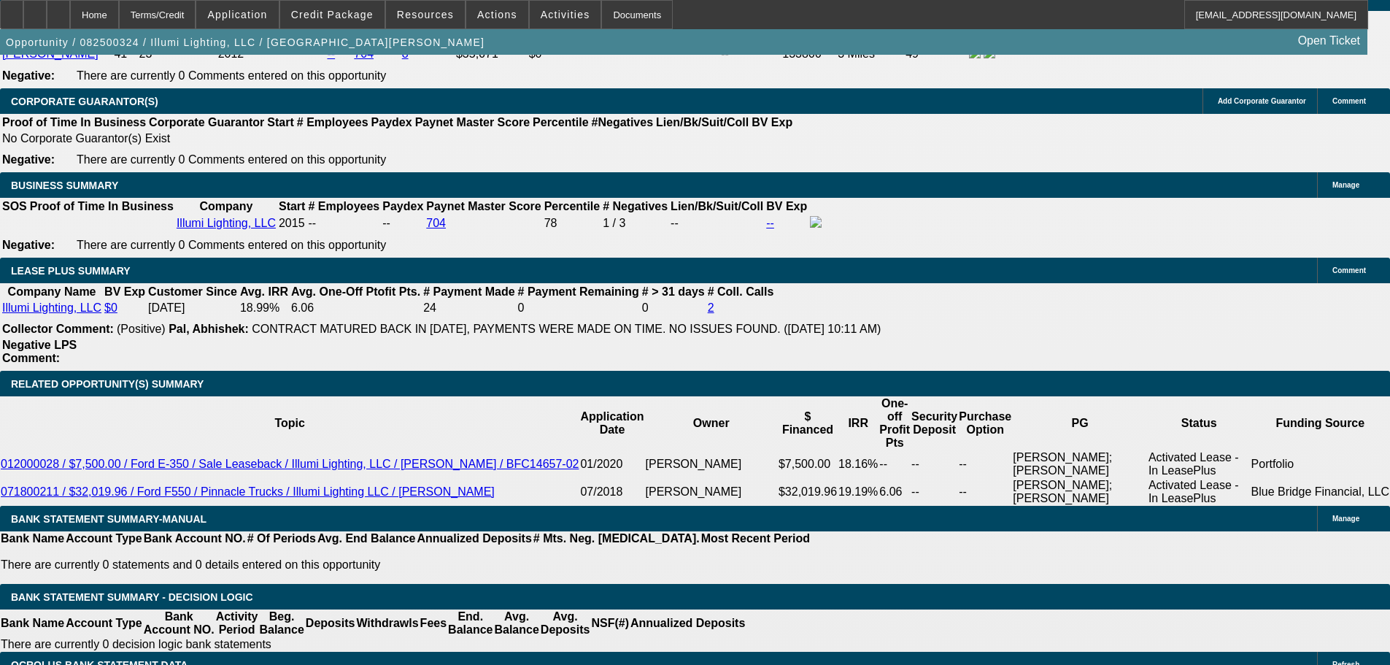
select select "0"
select select "3"
select select "0"
select select "6"
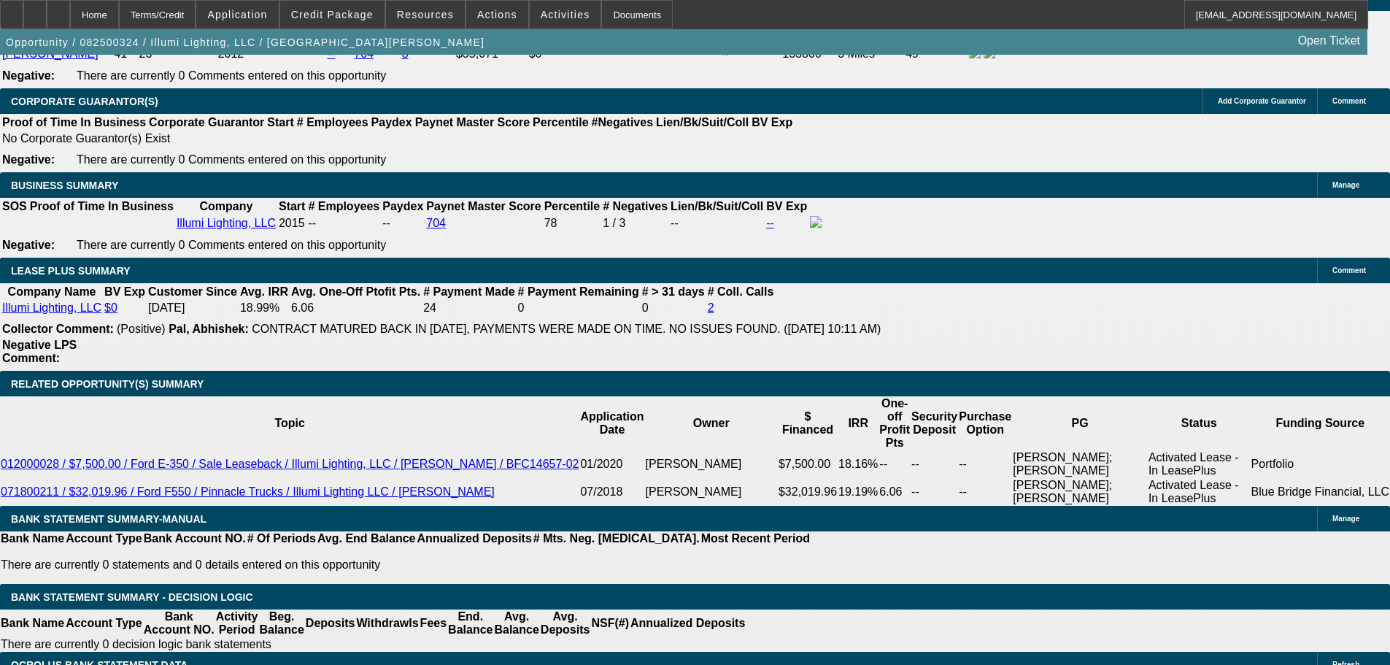
select select "0"
select select "3"
select select "0"
select select "6"
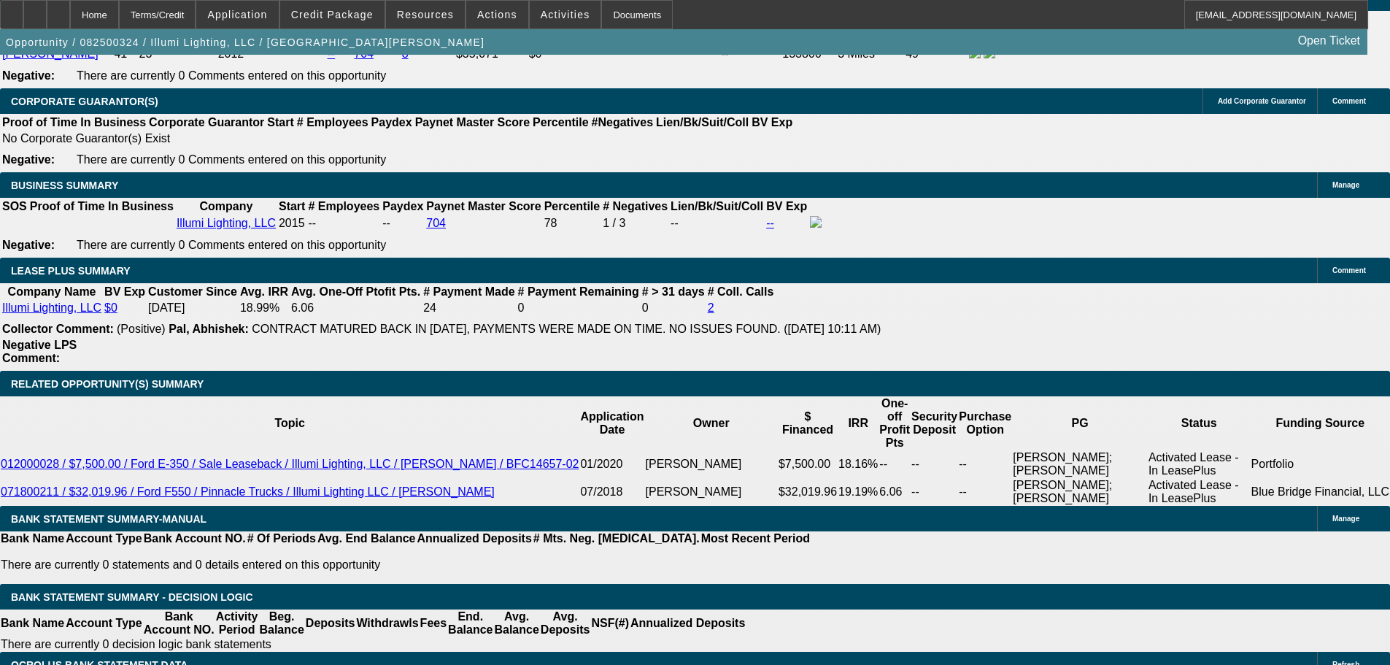
select select "0"
select select "3"
select select "0"
select select "6"
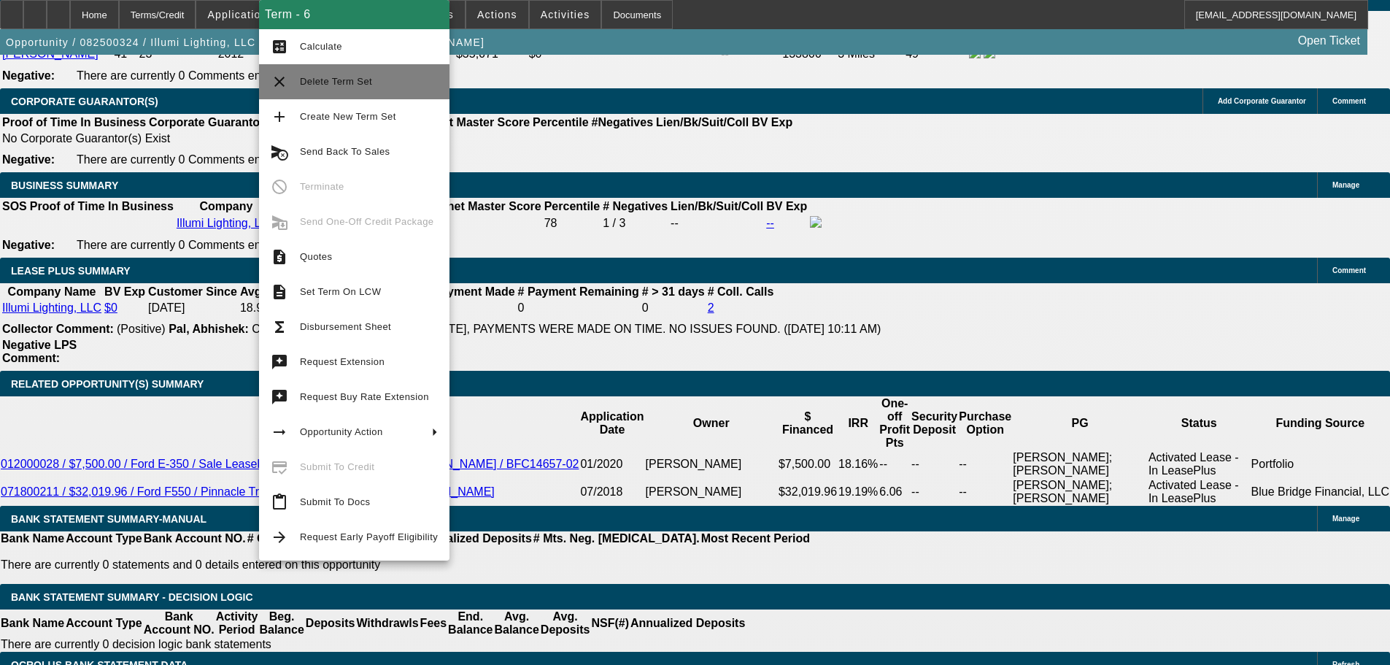
click at [355, 76] on span "Delete Term Set" at bounding box center [336, 81] width 72 height 11
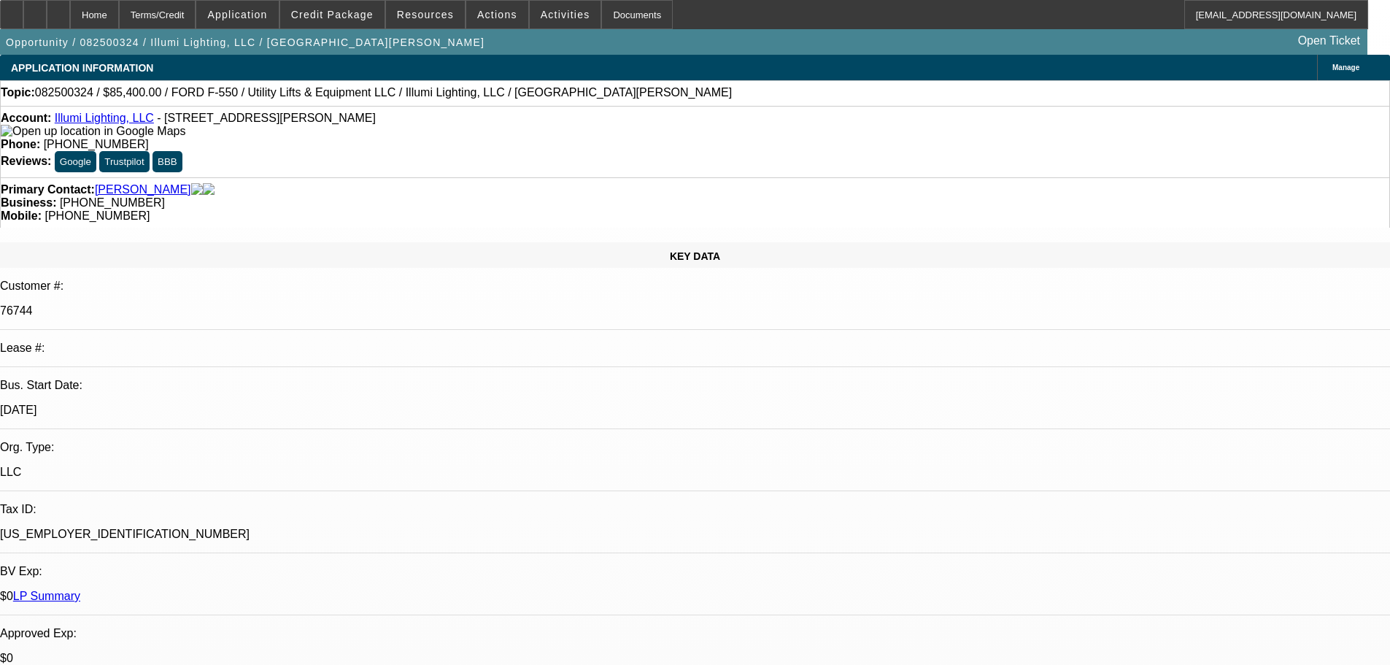
select select "0"
select select "3"
select select "0"
select select "6"
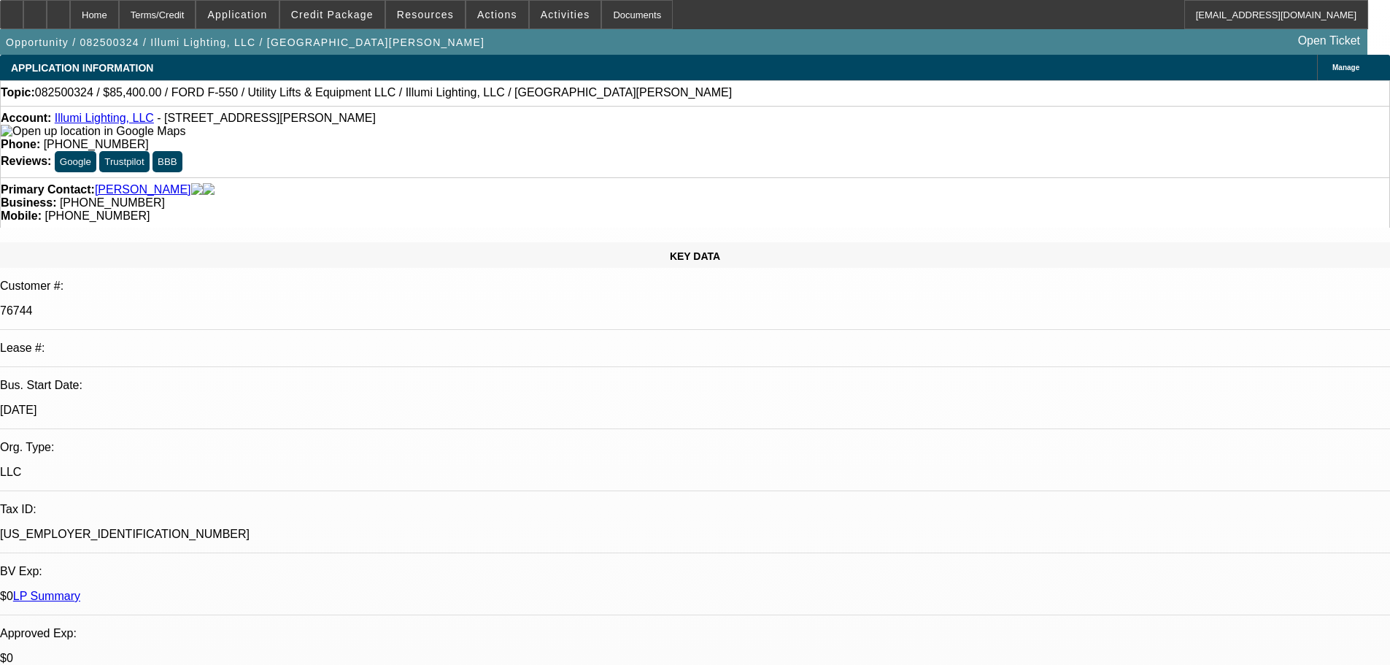
select select "0"
select select "3"
select select "0"
select select "6"
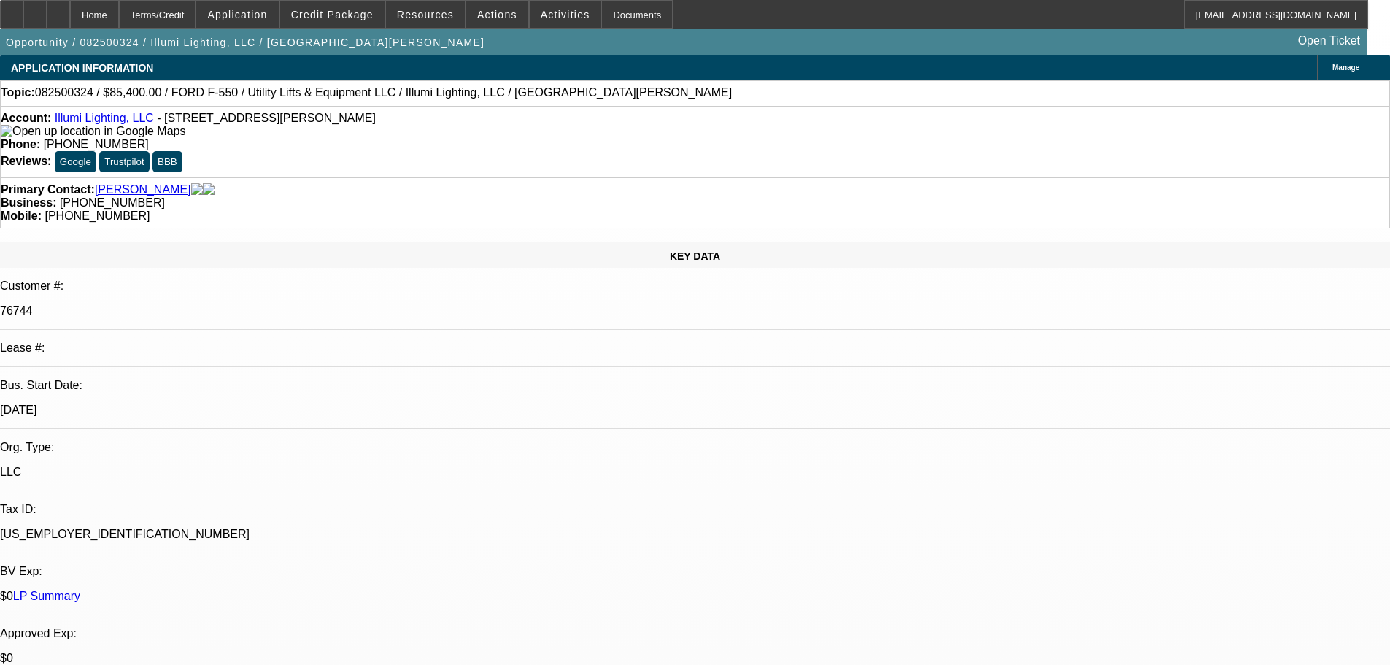
select select "0"
select select "3"
select select "0"
select select "6"
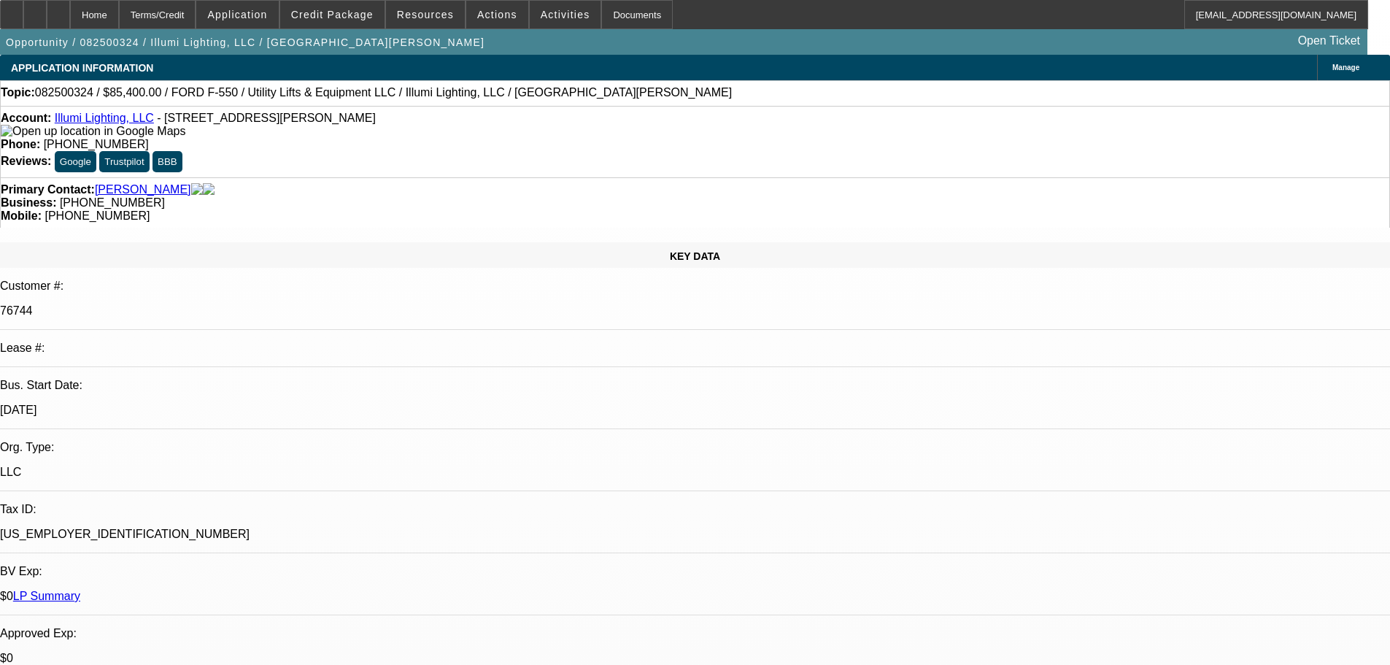
select select "0"
select select "3"
select select "0"
select select "6"
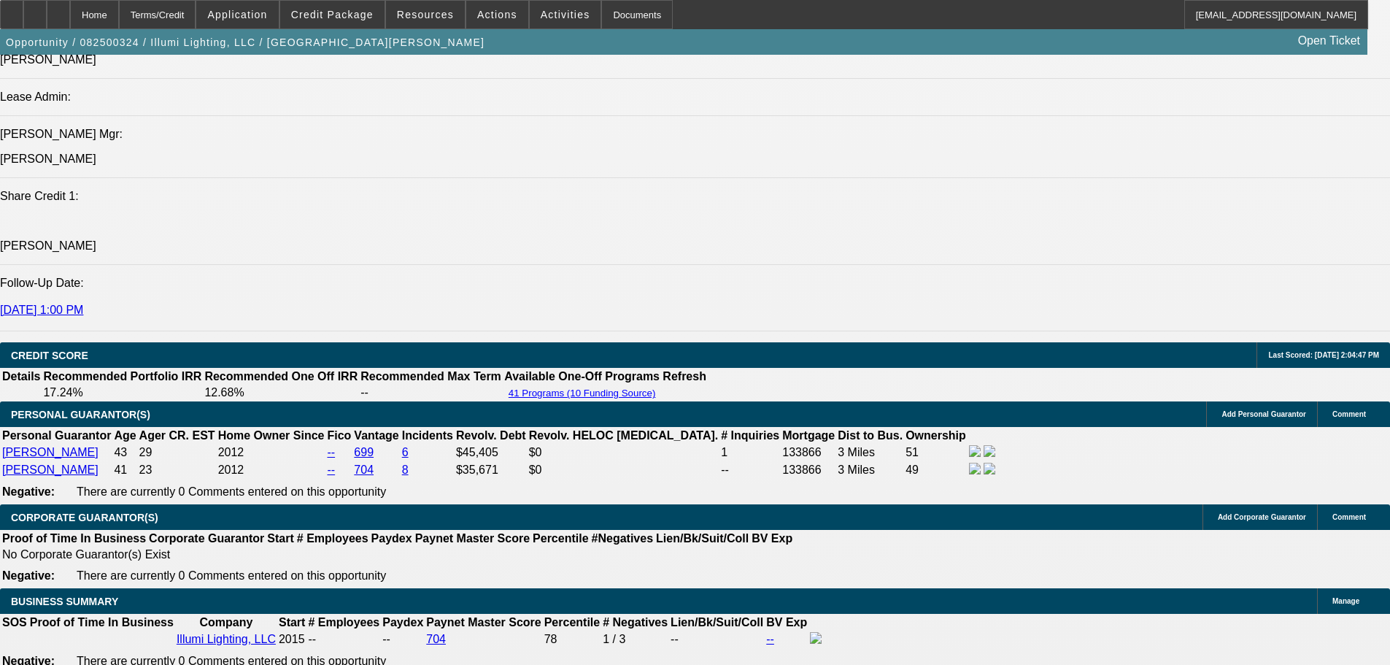
drag, startPoint x: 537, startPoint y: 263, endPoint x: 520, endPoint y: 505, distance: 242.2
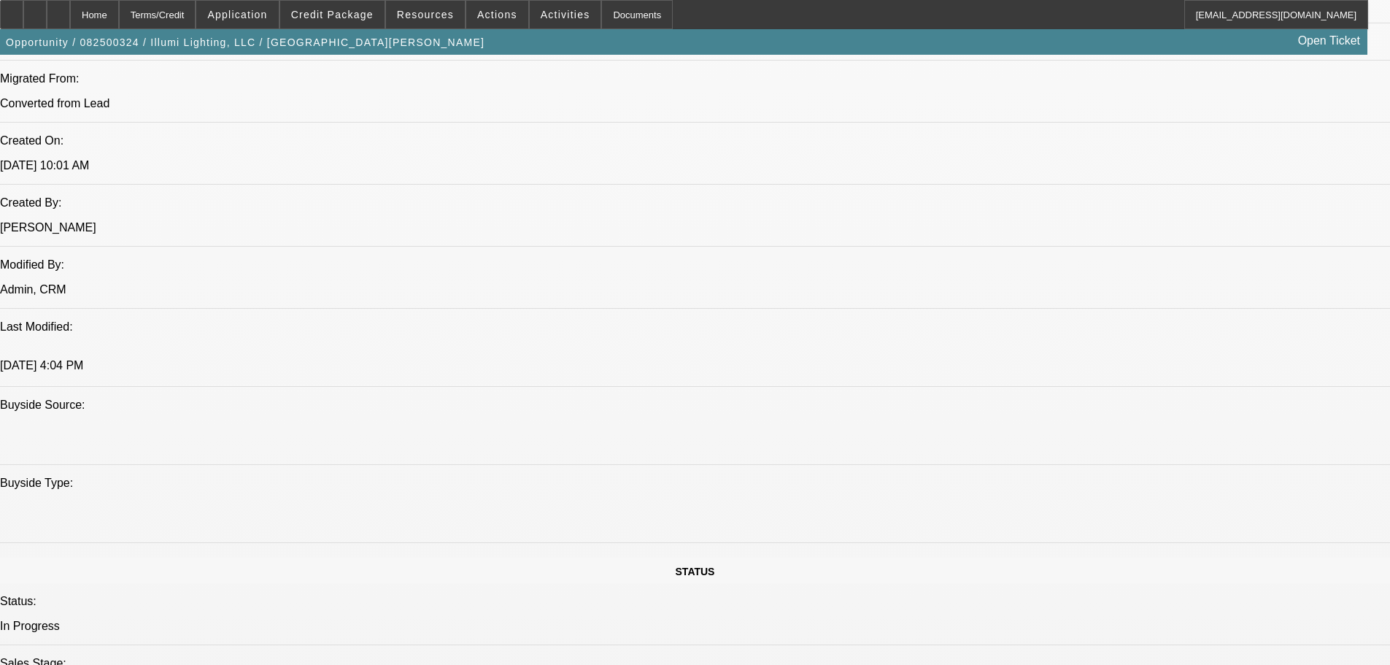
scroll to position [966, 0]
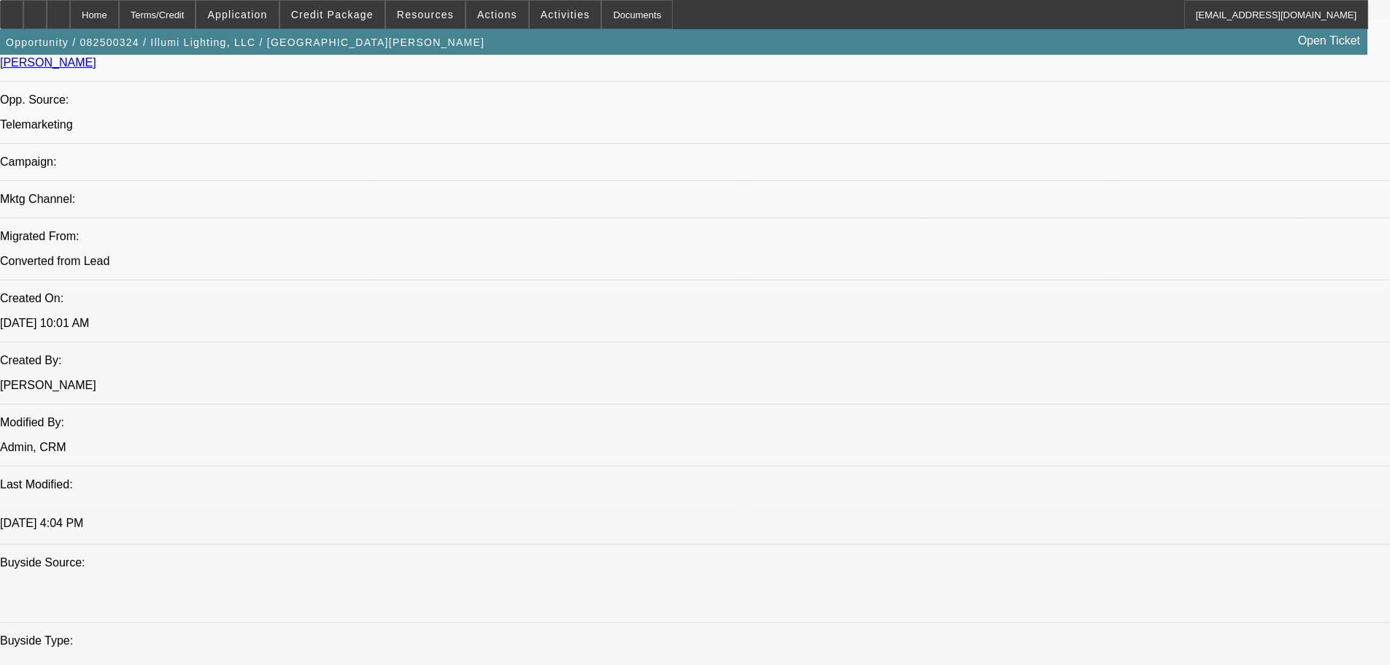
drag, startPoint x: 1210, startPoint y: 192, endPoint x: 1182, endPoint y: 160, distance: 42.4
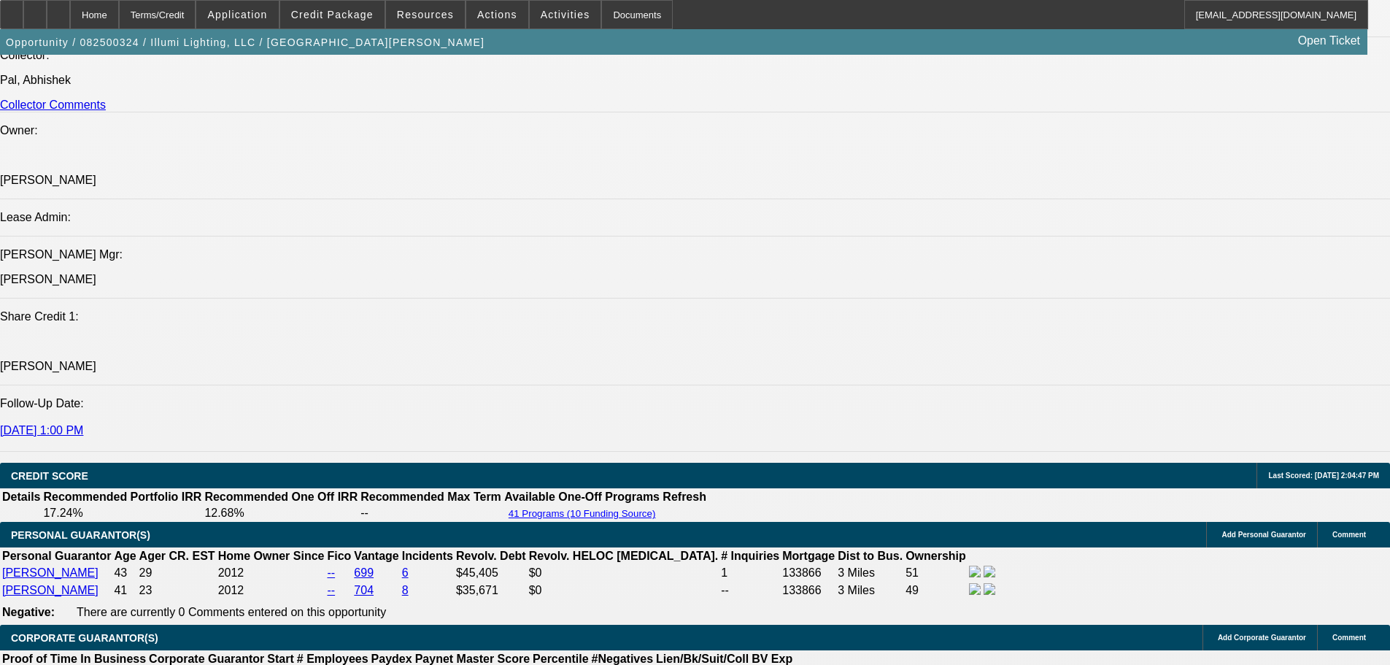
drag, startPoint x: 839, startPoint y: 552, endPoint x: 837, endPoint y: 561, distance: 8.9
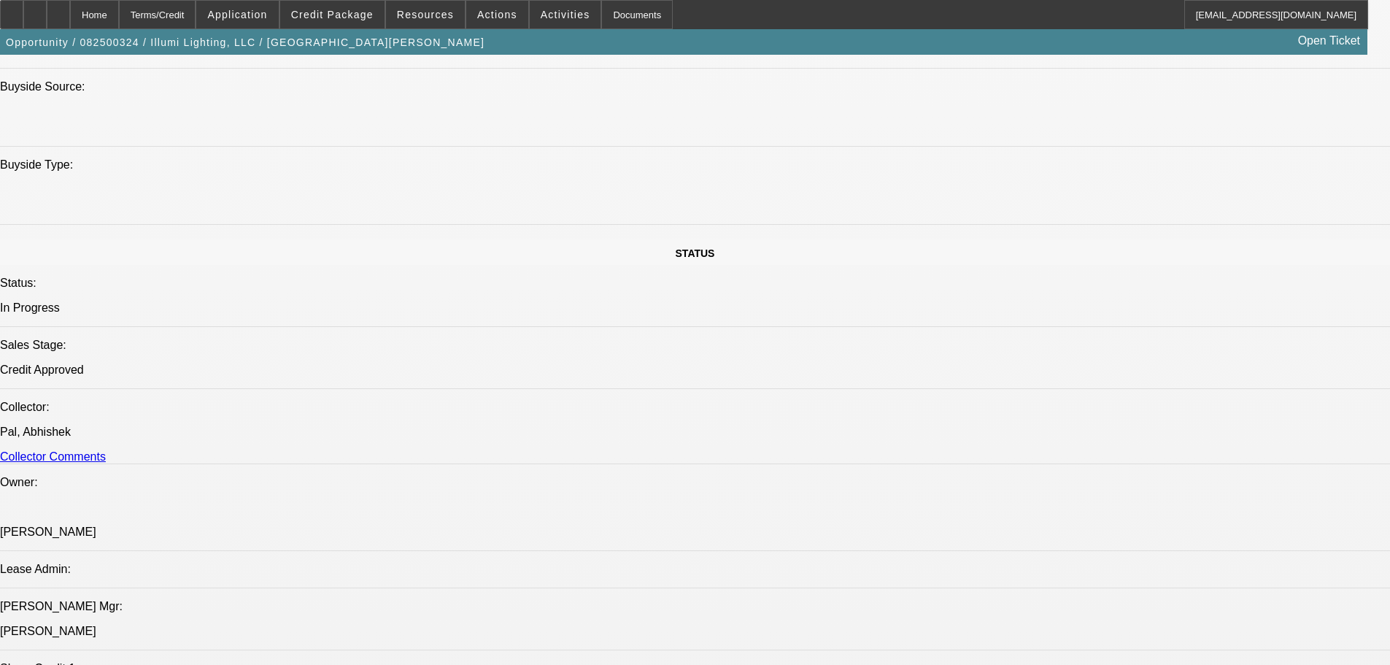
scroll to position [1368, 0]
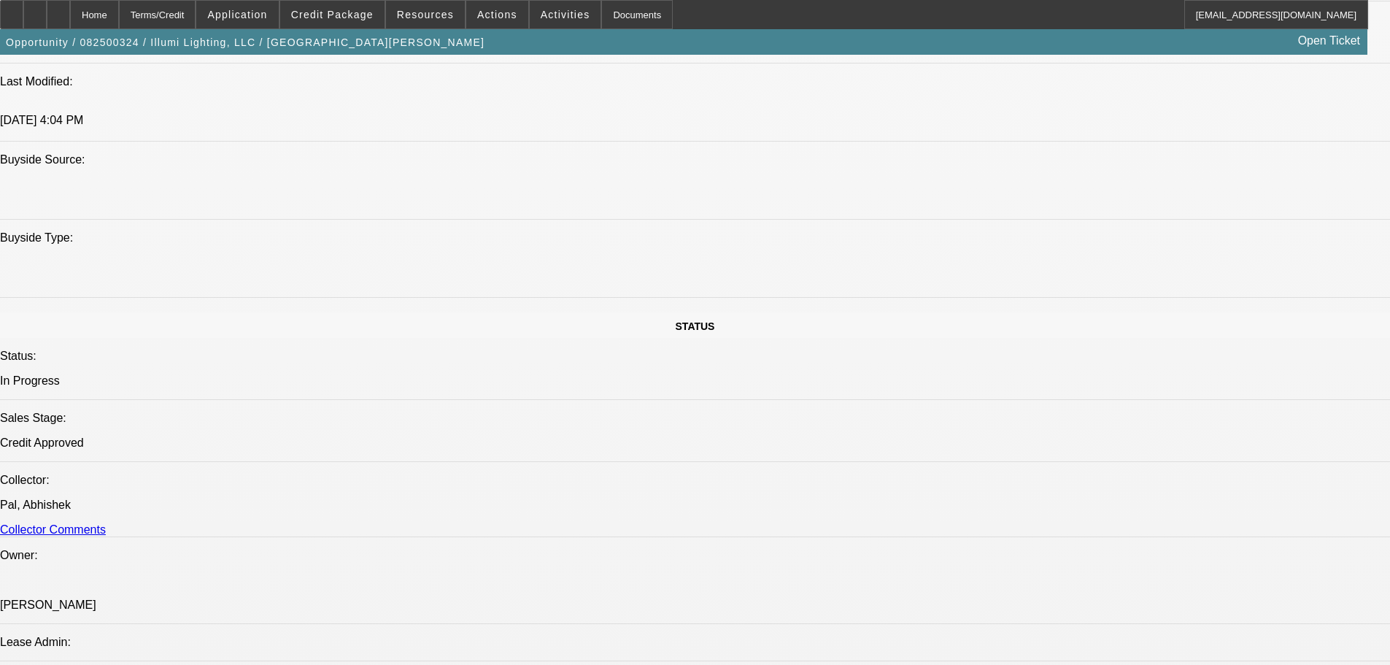
drag, startPoint x: 790, startPoint y: 425, endPoint x: 752, endPoint y: 420, distance: 38.3
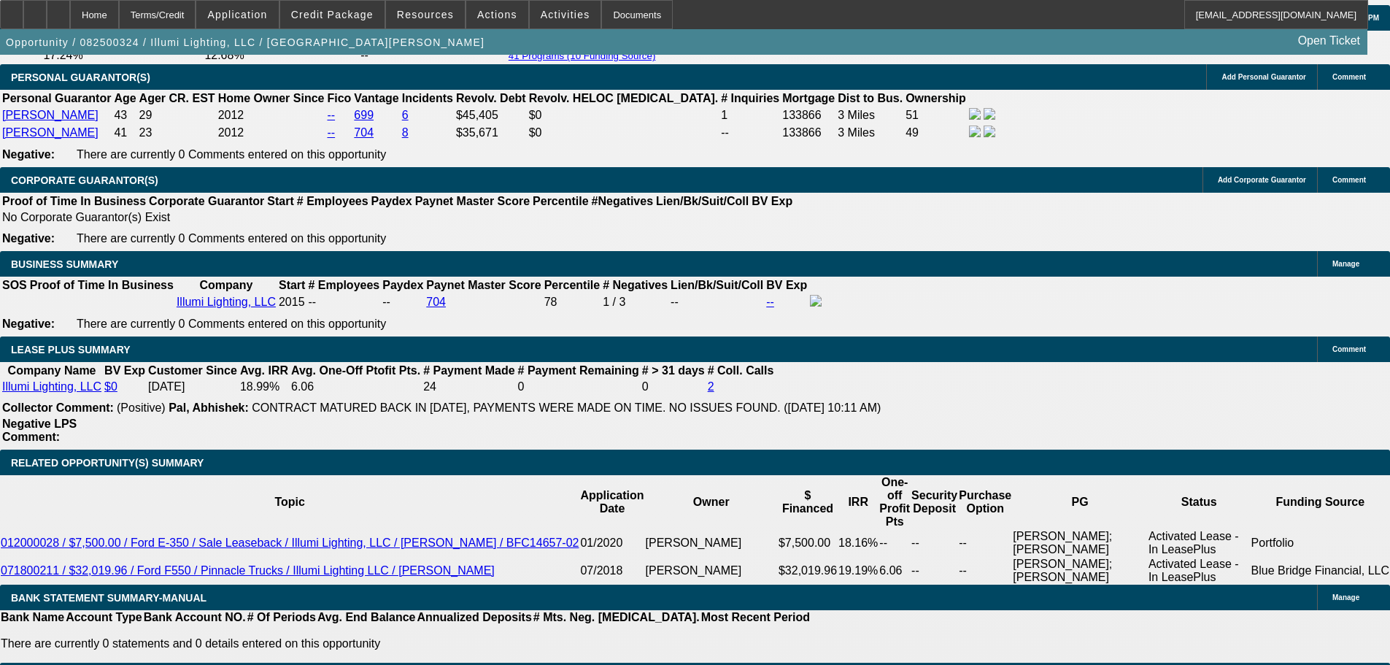
scroll to position [2390, 0]
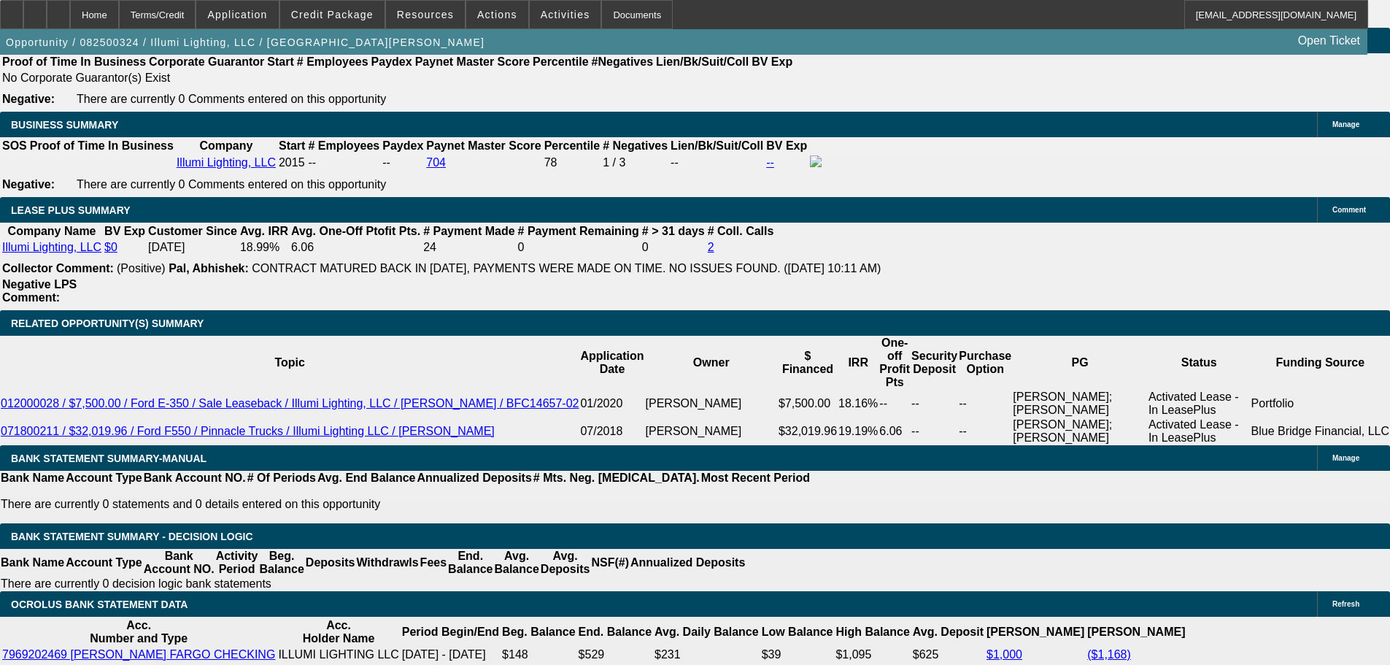
drag, startPoint x: 1074, startPoint y: 171, endPoint x: 1073, endPoint y: 147, distance: 24.1
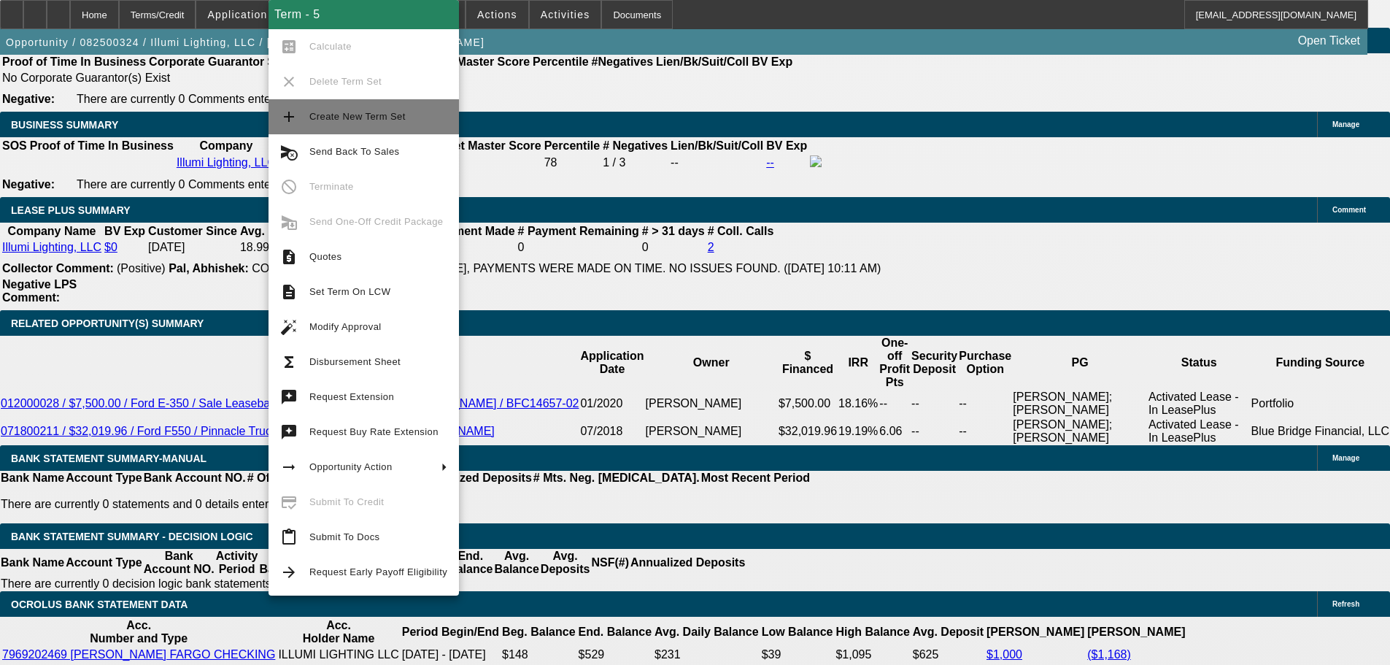
click at [412, 123] on span "Create New Term Set" at bounding box center [378, 117] width 138 height 18
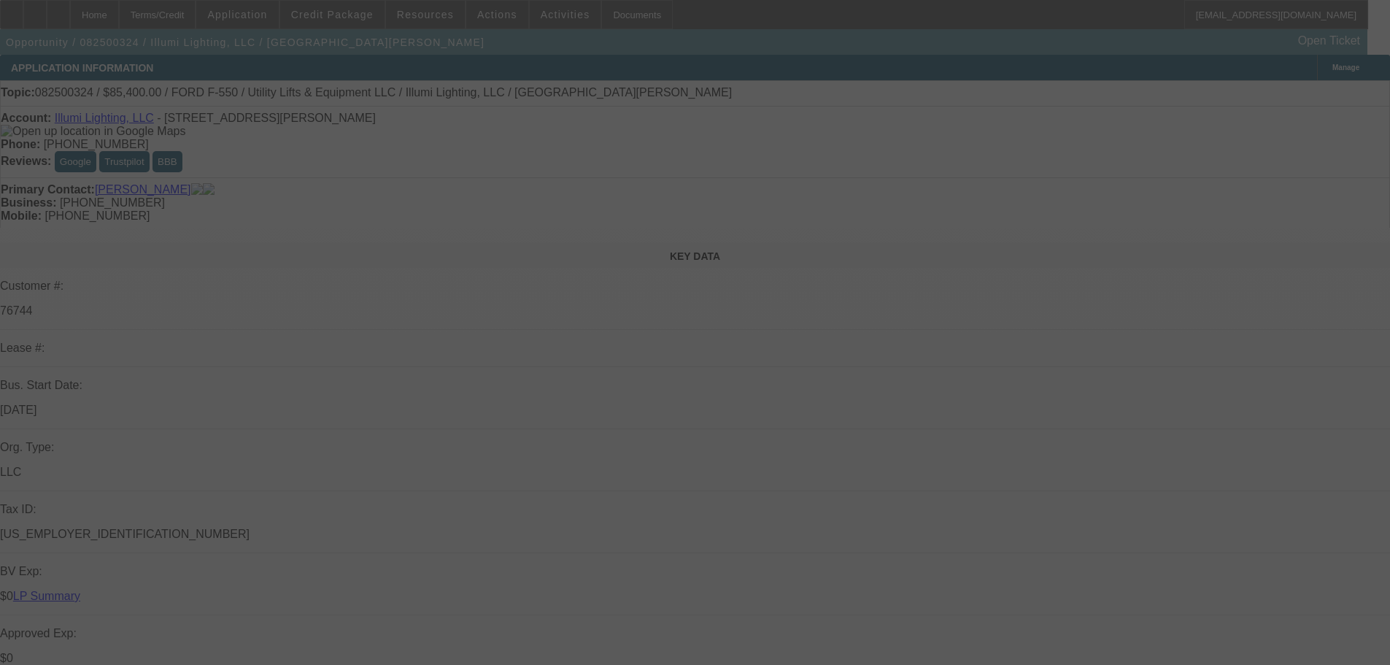
select select "0"
select select "3"
select select "0"
select select "6"
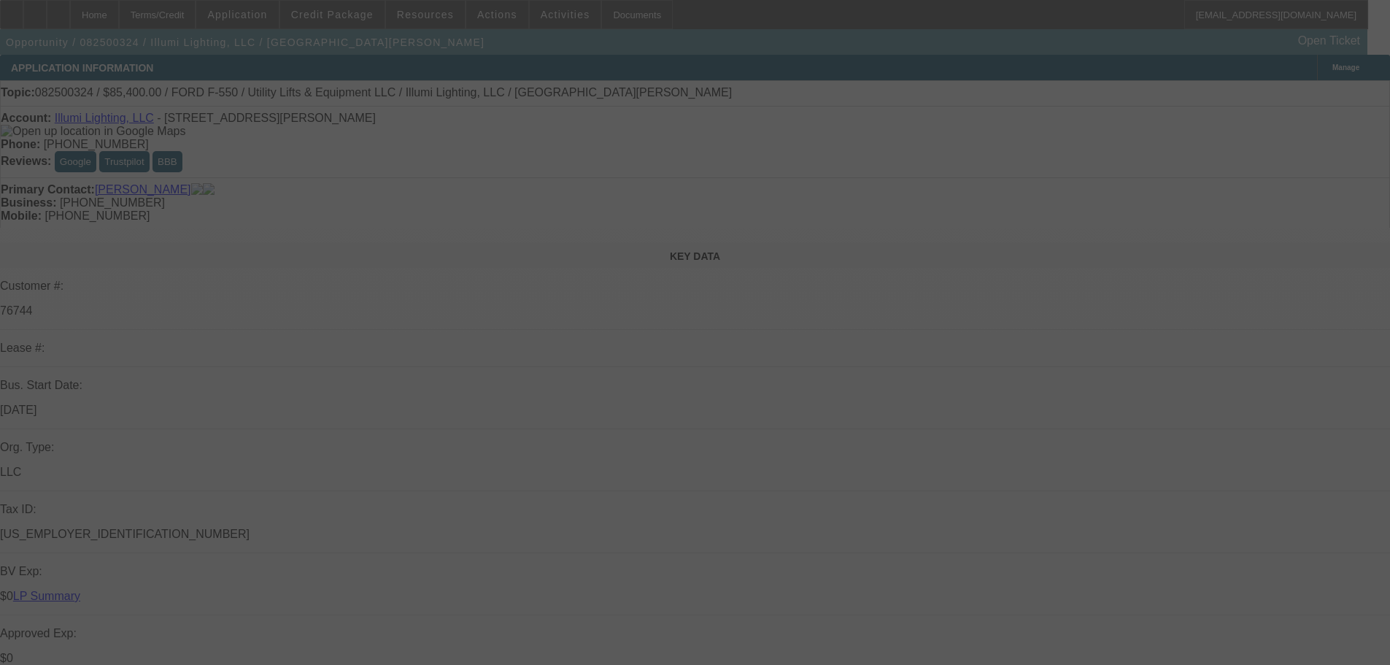
select select "0"
select select "3"
select select "0"
select select "6"
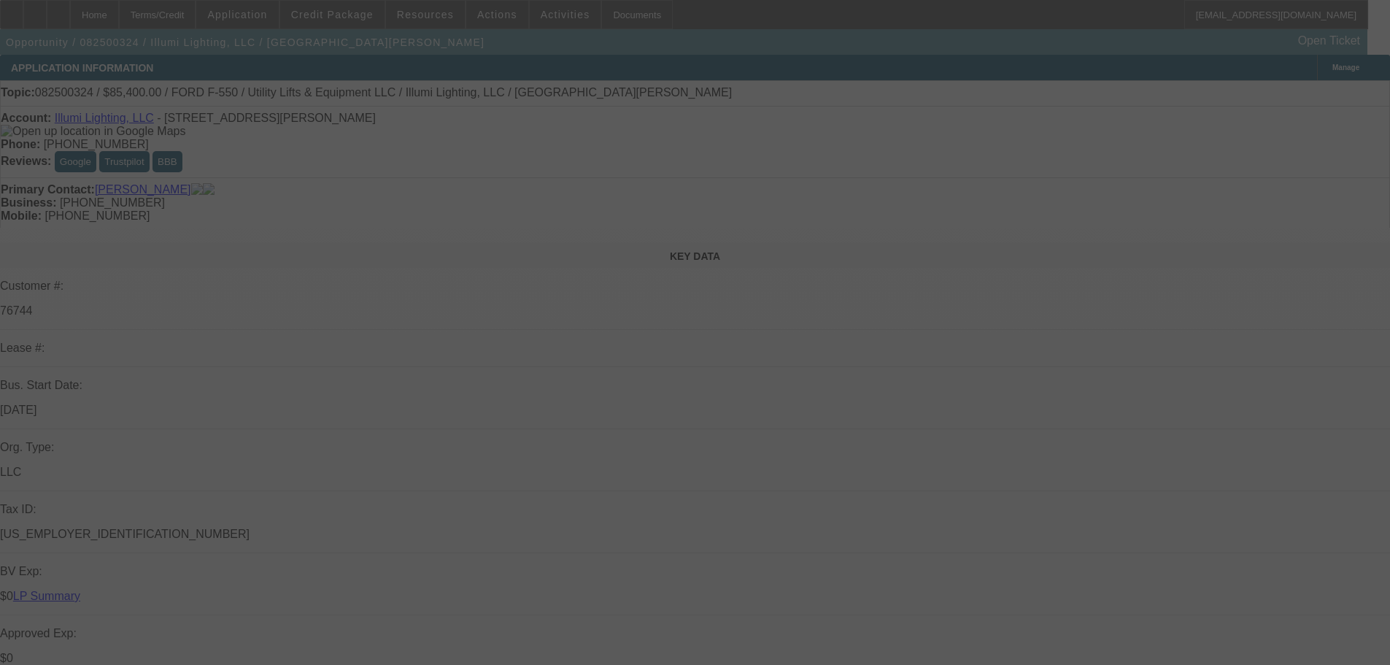
select select "0"
select select "3"
select select "0"
select select "6"
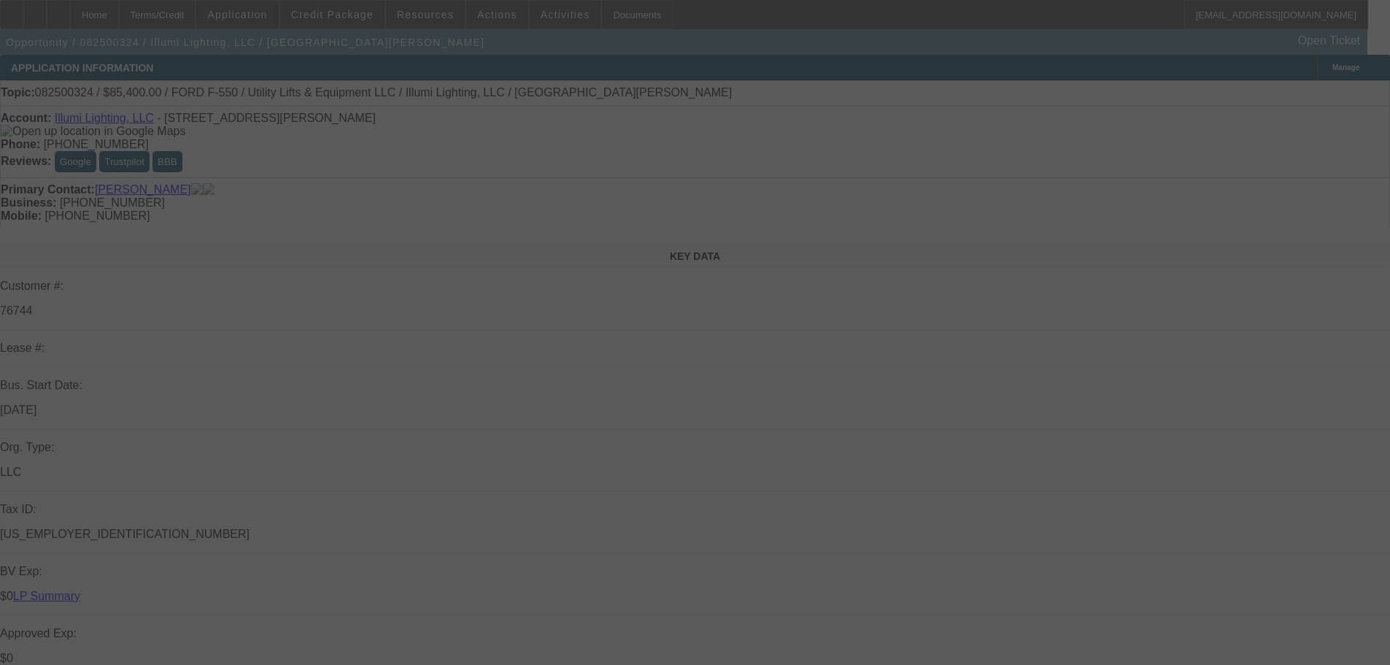
select select "0"
select select "3"
select select "0"
select select "6"
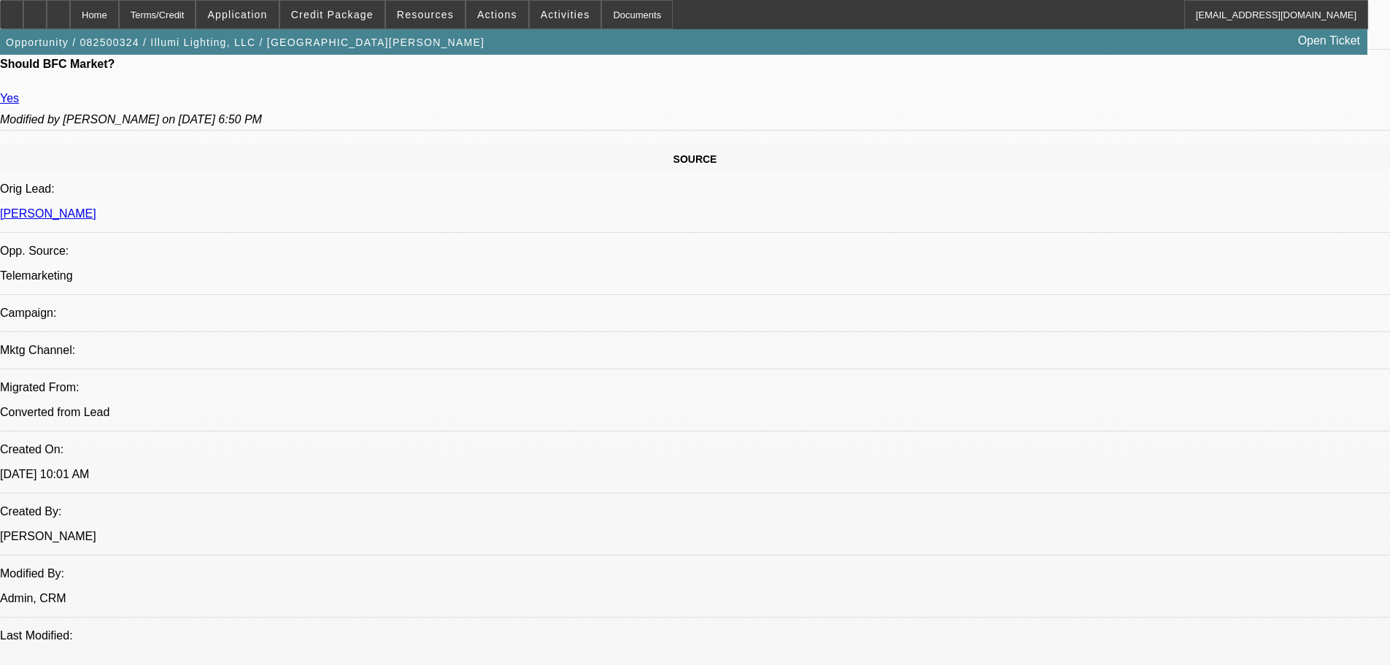
scroll to position [730, 0]
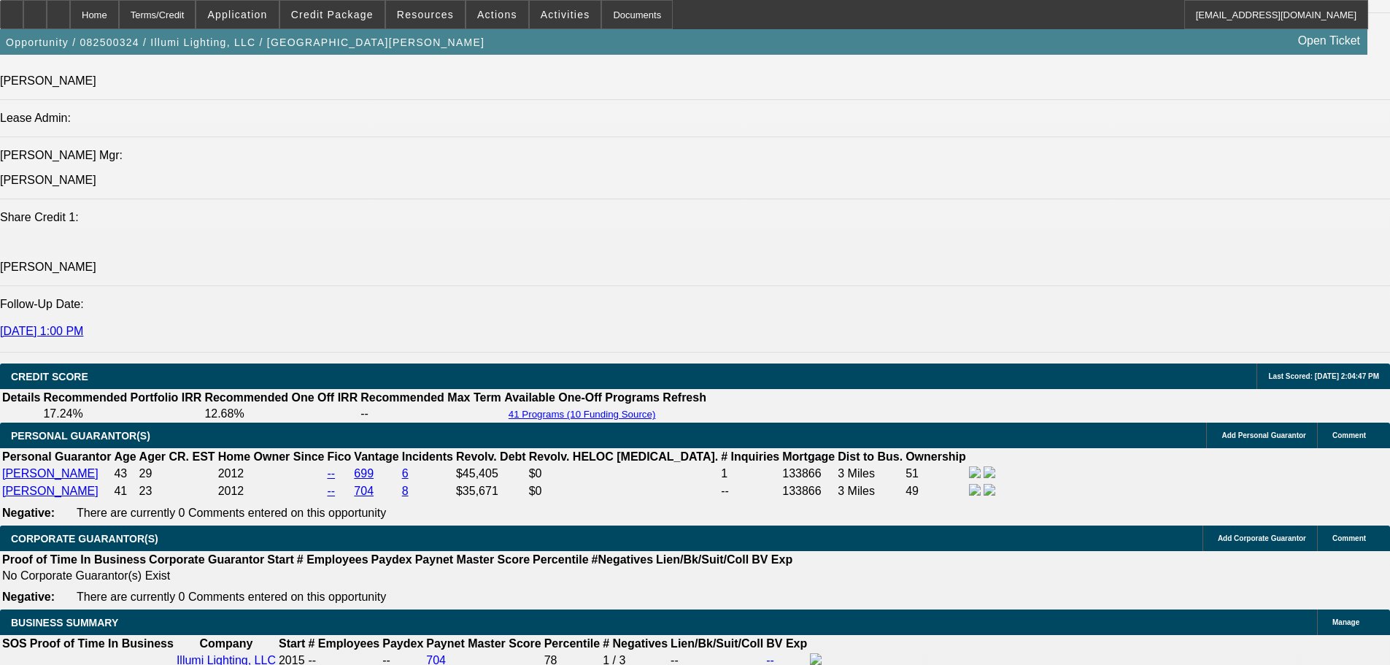
drag, startPoint x: 515, startPoint y: 342, endPoint x: 578, endPoint y: 574, distance: 241.3
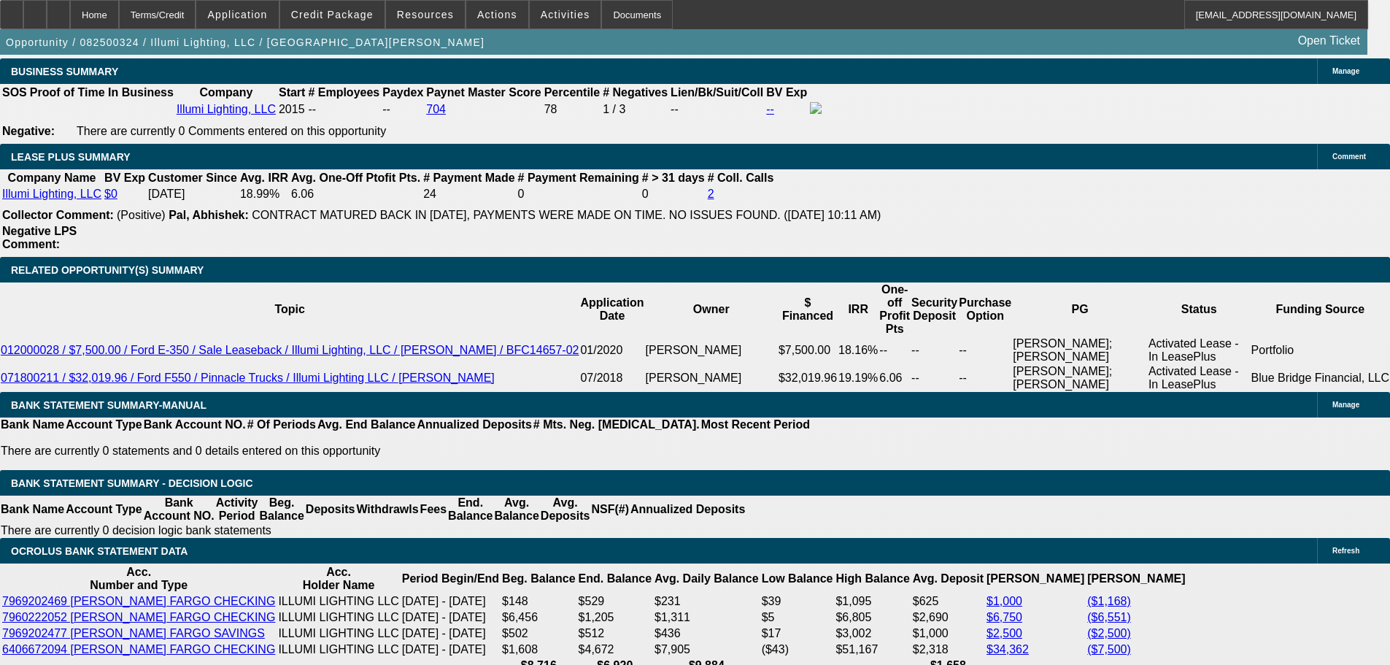
scroll to position [2661, 0]
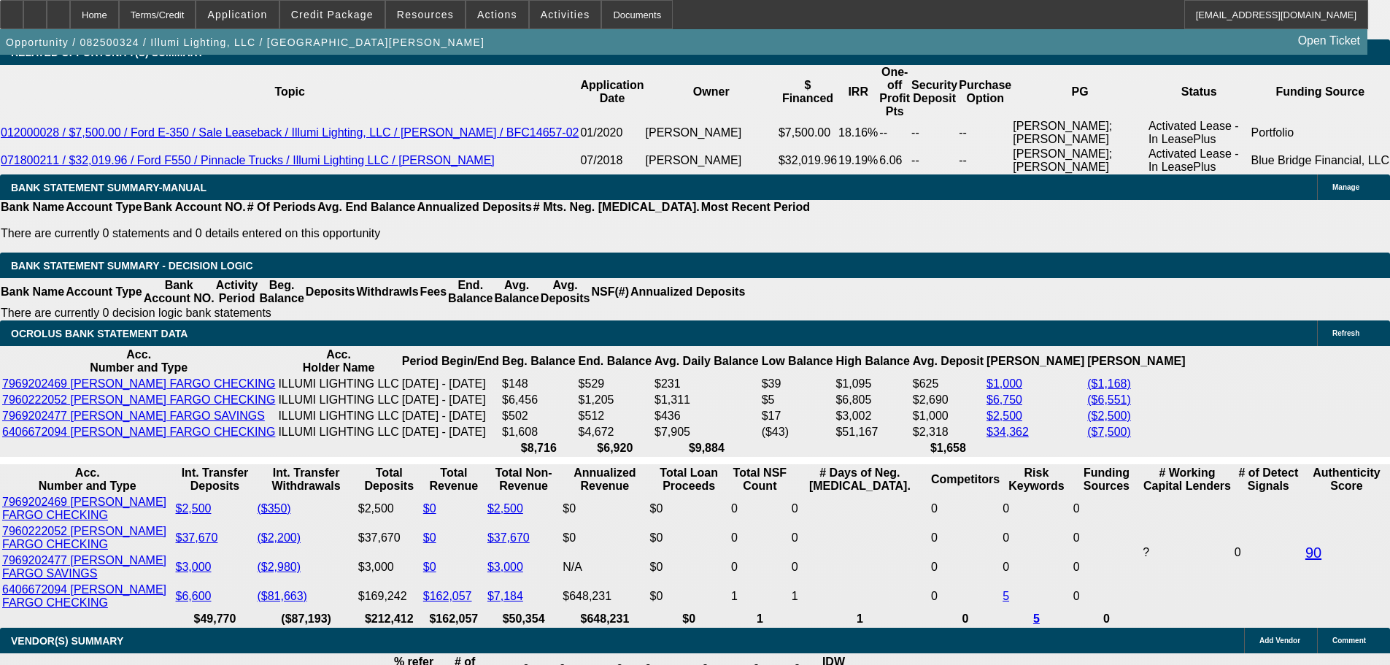
type input "UNKNOWN"
type input "23.8"
type input "$2,774.76"
type input "23.8"
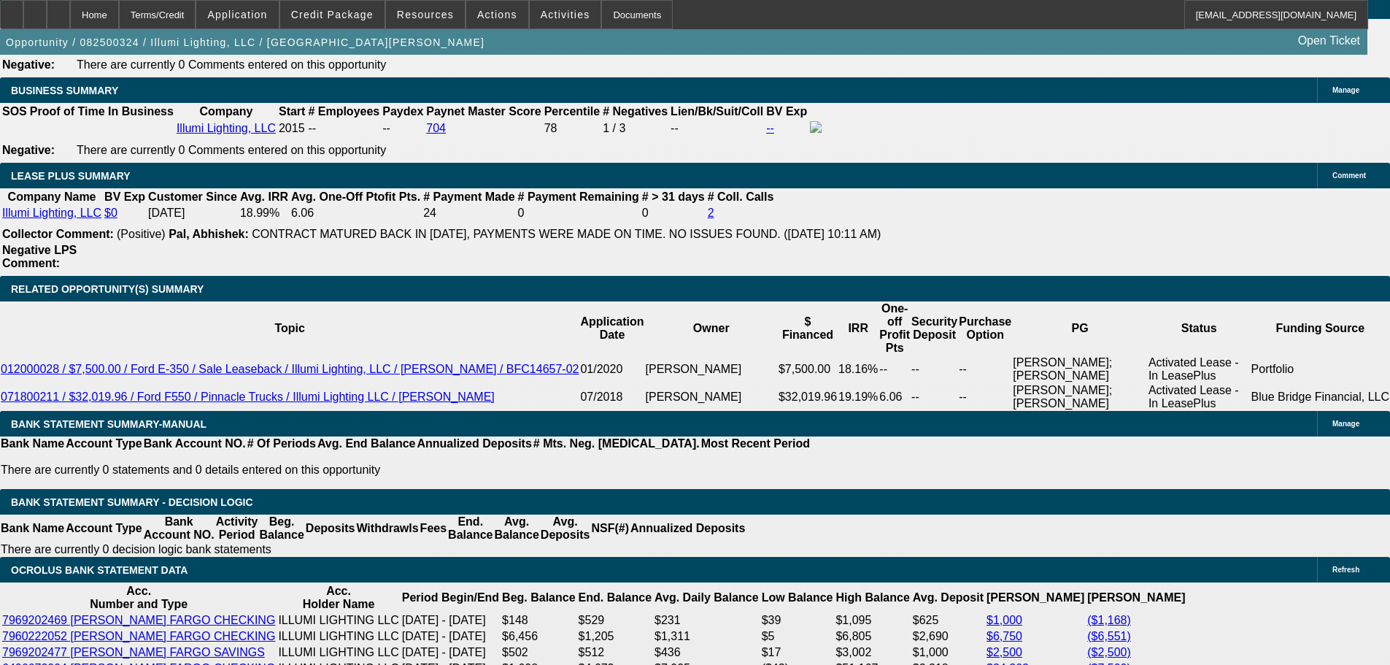
scroll to position [2369, 0]
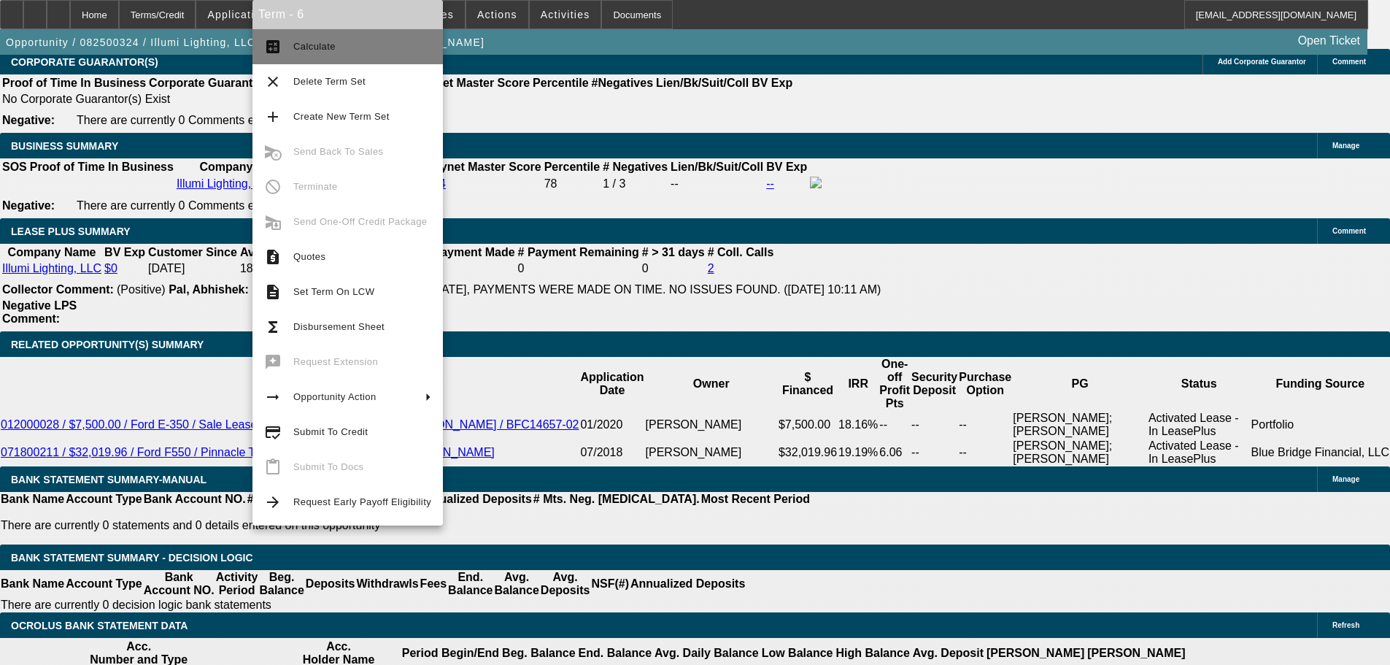
click at [358, 52] on span "Calculate" at bounding box center [362, 47] width 138 height 18
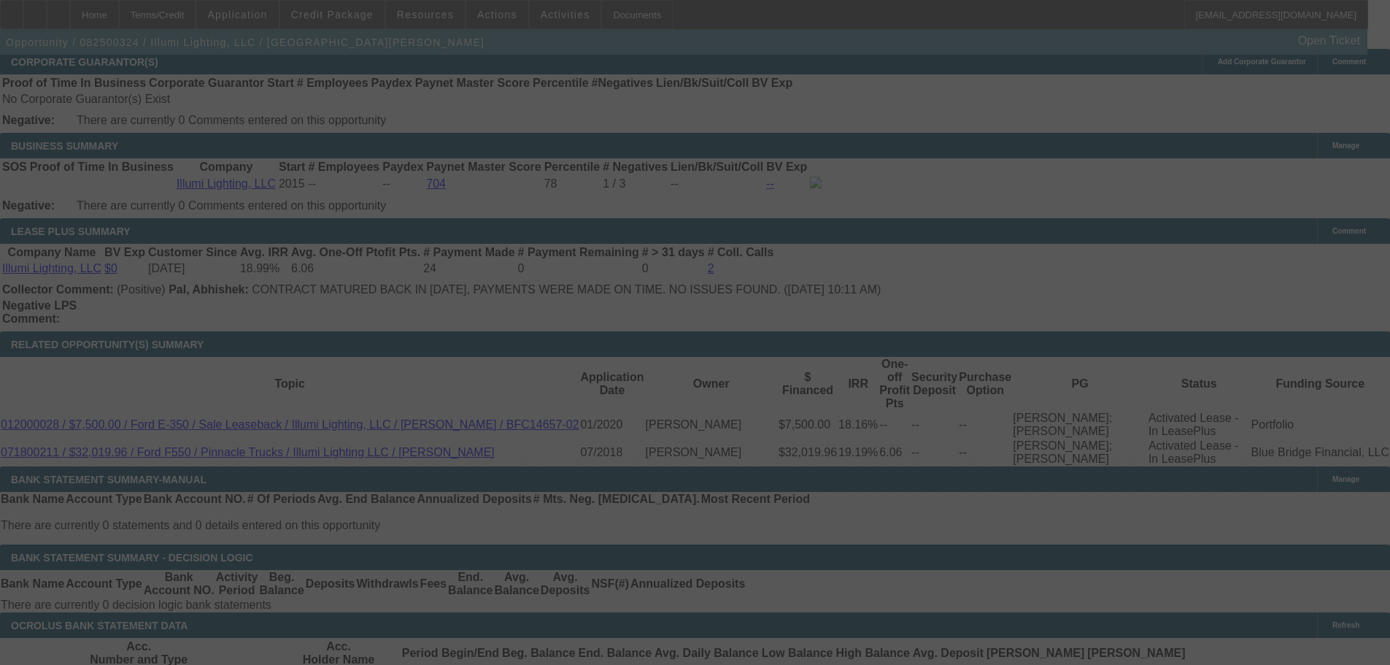
select select "0"
select select "3"
select select "0"
select select "6"
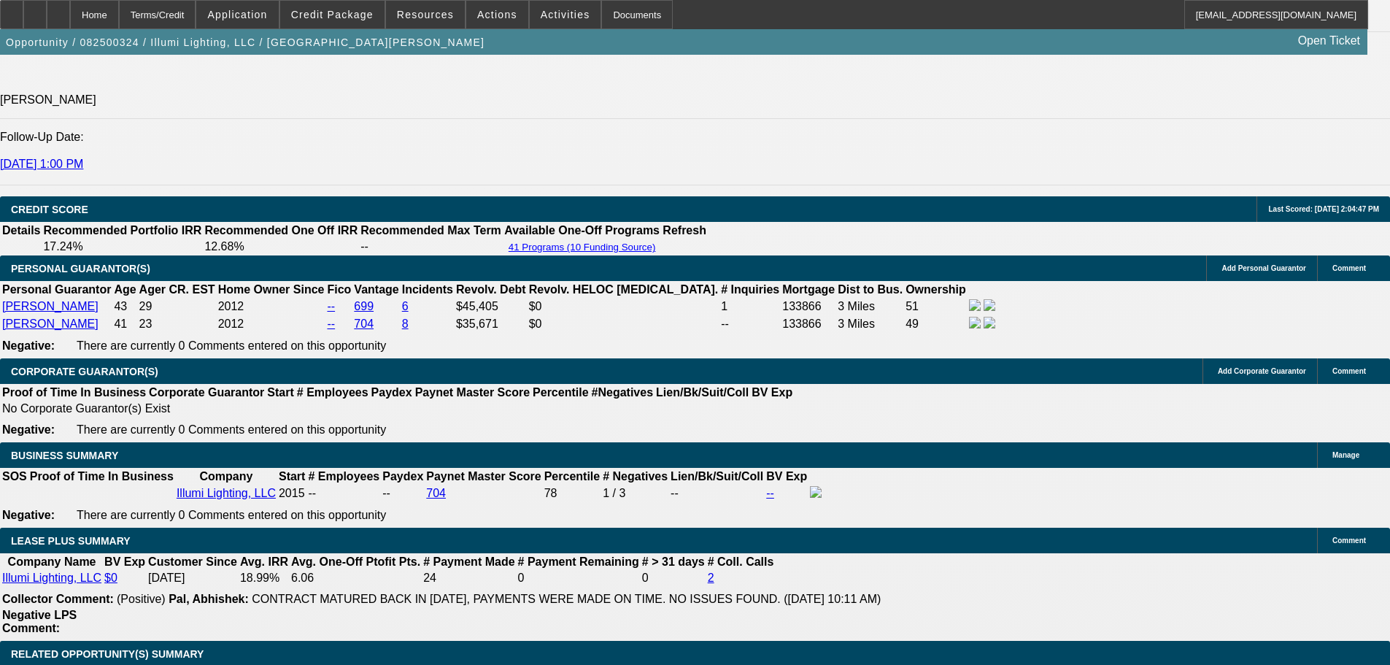
drag, startPoint x: 765, startPoint y: 208, endPoint x: 760, endPoint y: 146, distance: 62.2
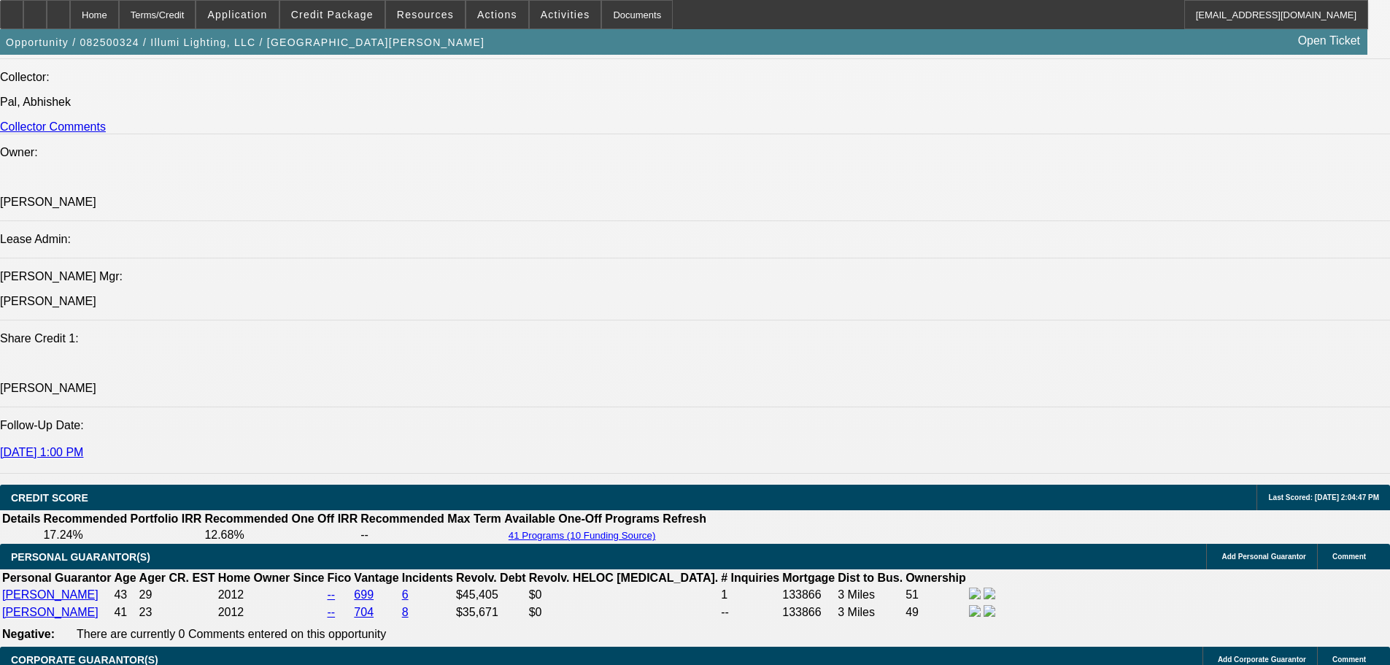
scroll to position [1698, 0]
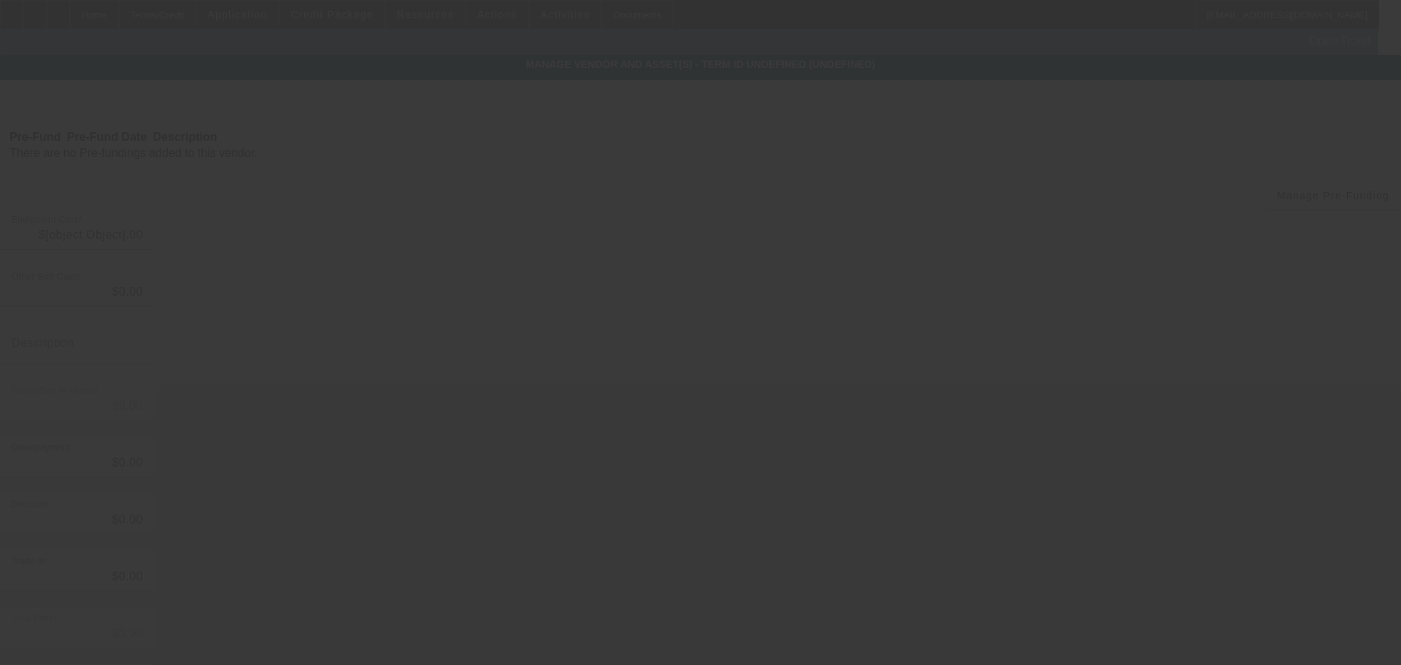
type input "$80,000.00"
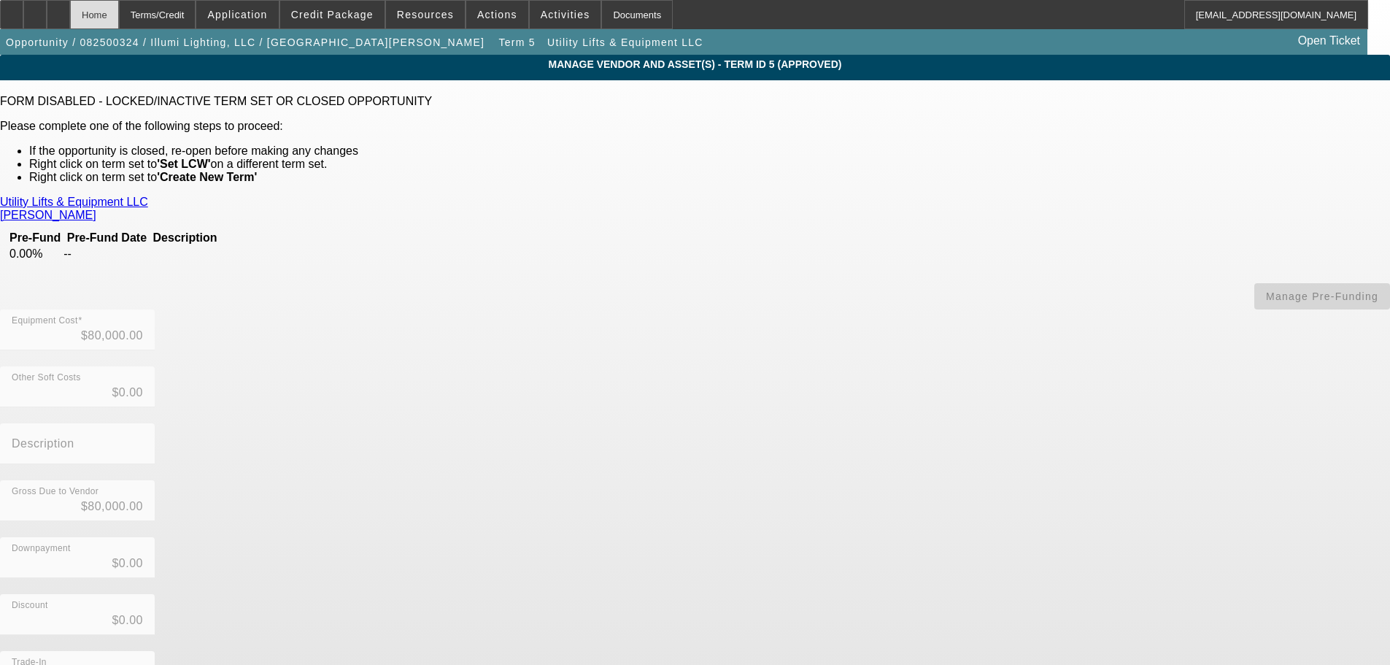
click at [119, 18] on div "Home" at bounding box center [94, 14] width 49 height 29
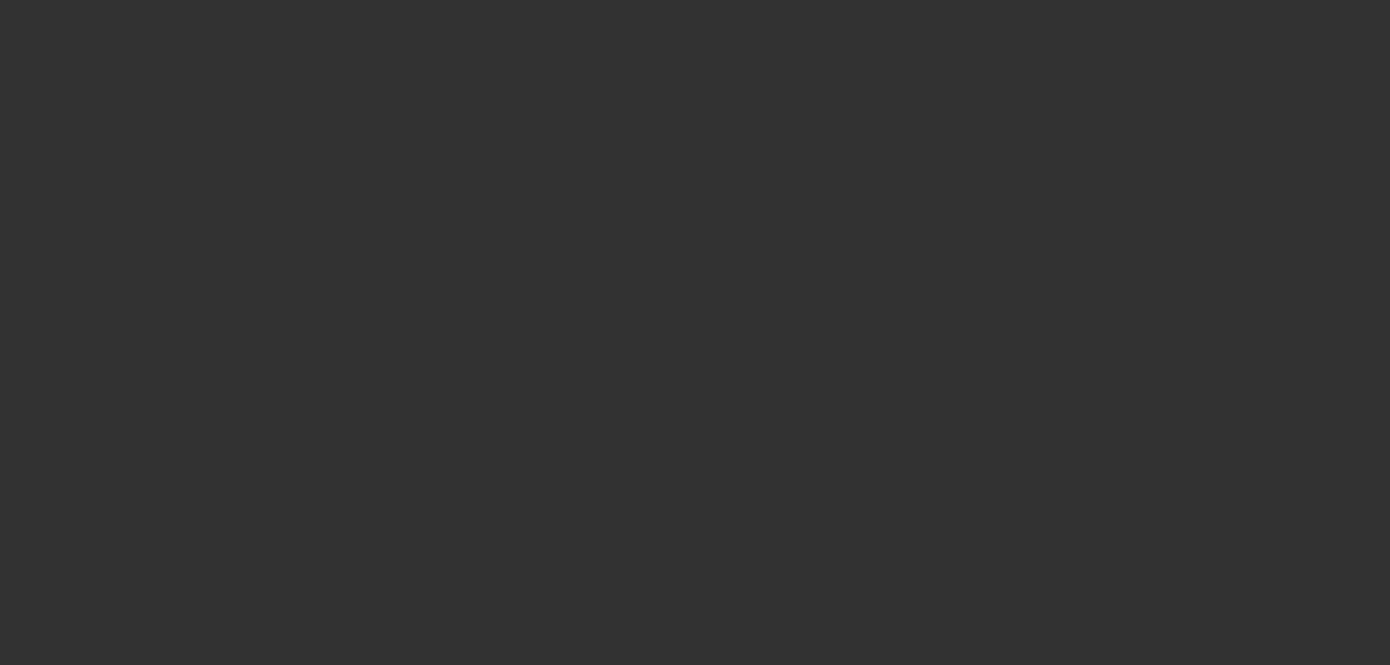
drag, startPoint x: 523, startPoint y: 490, endPoint x: 530, endPoint y: 564, distance: 74.0
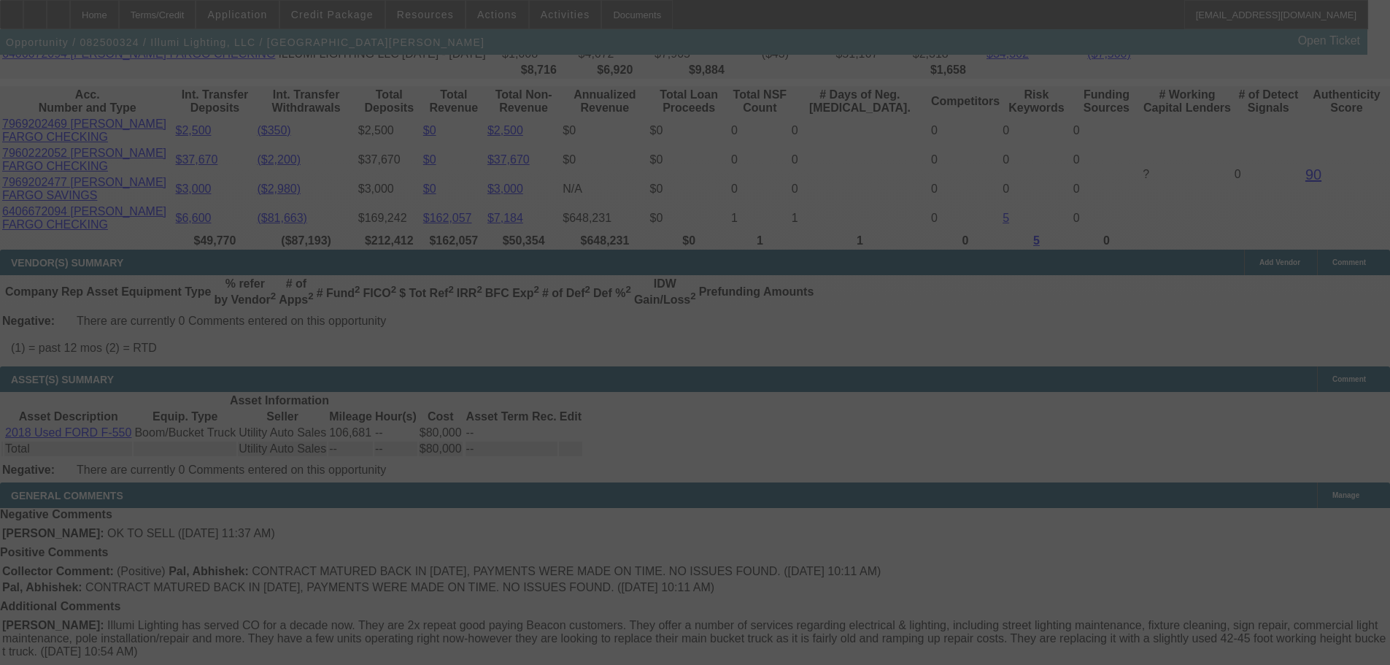
drag, startPoint x: 615, startPoint y: 268, endPoint x: 633, endPoint y: 475, distance: 208.1
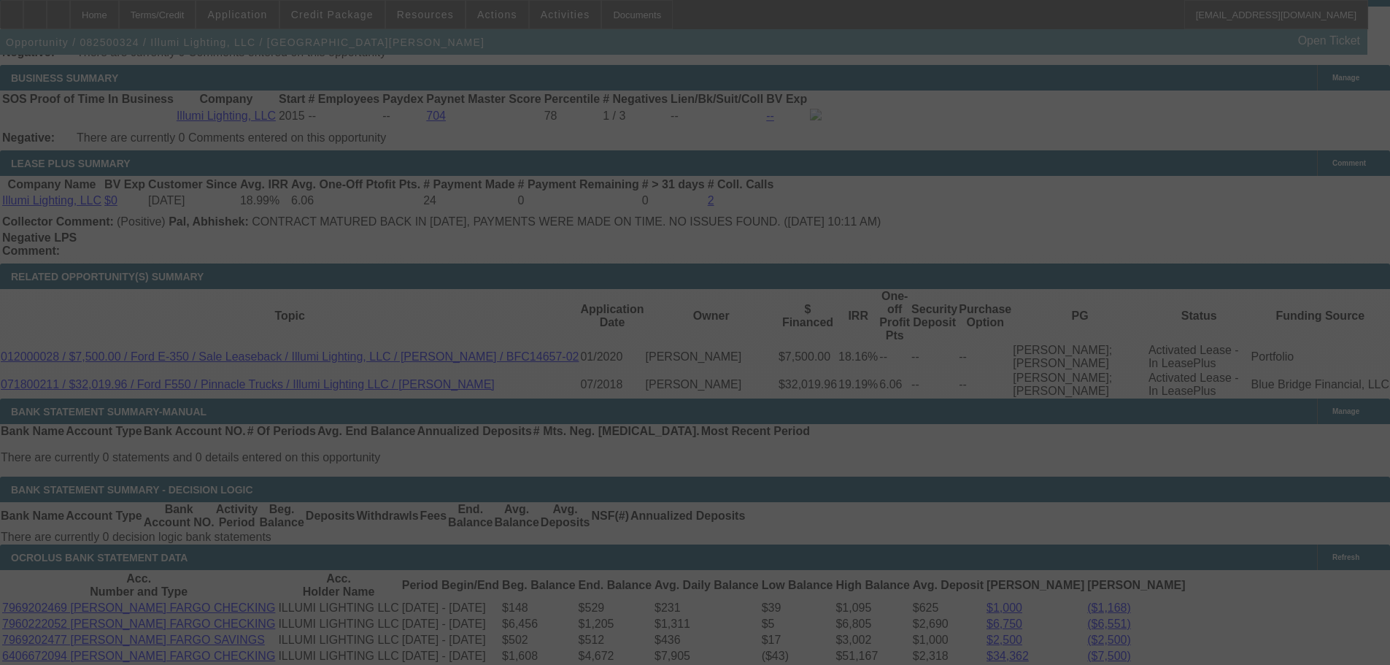
scroll to position [2431, 0]
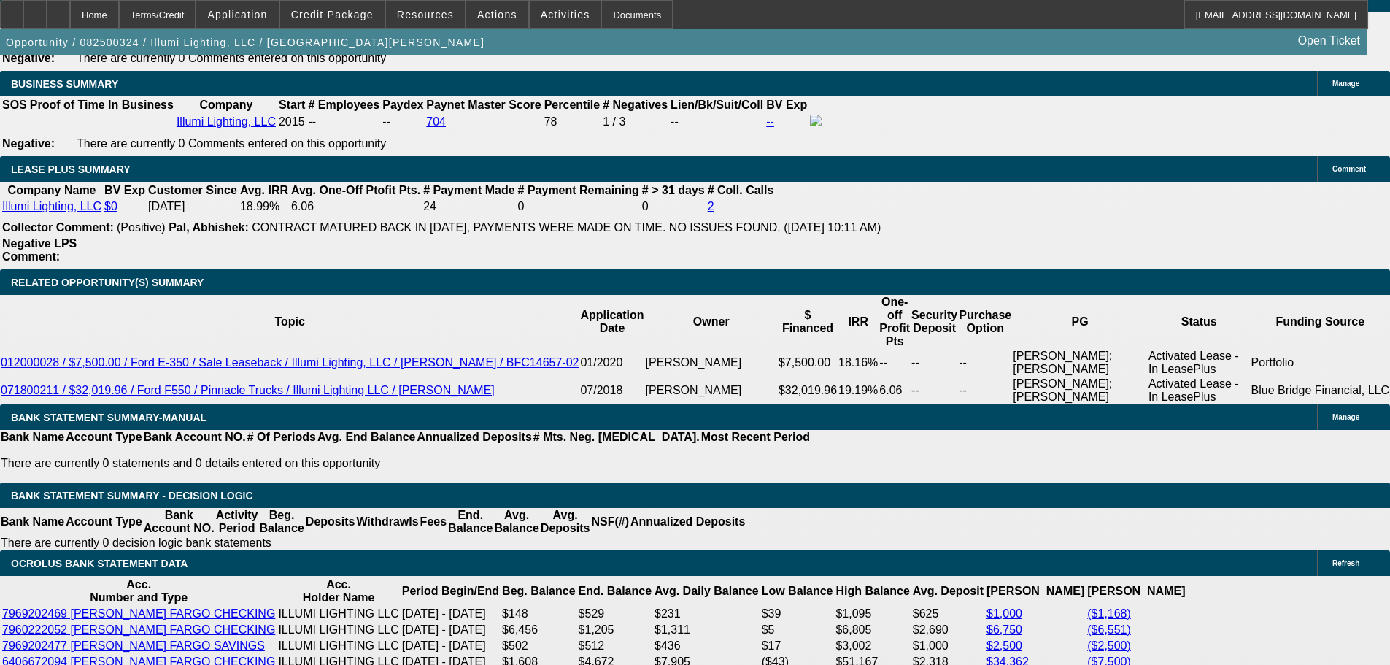
select select "0"
select select "3"
select select "0"
select select "6"
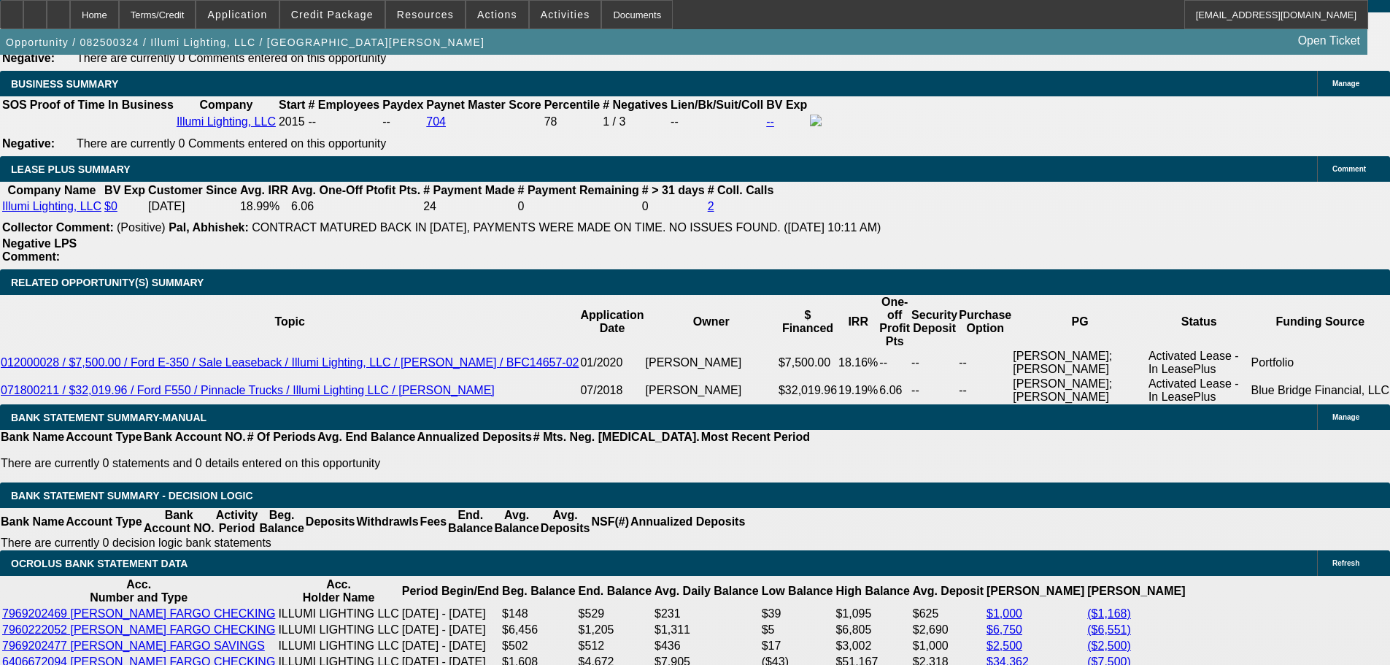
select select "0"
select select "3"
select select "0"
select select "6"
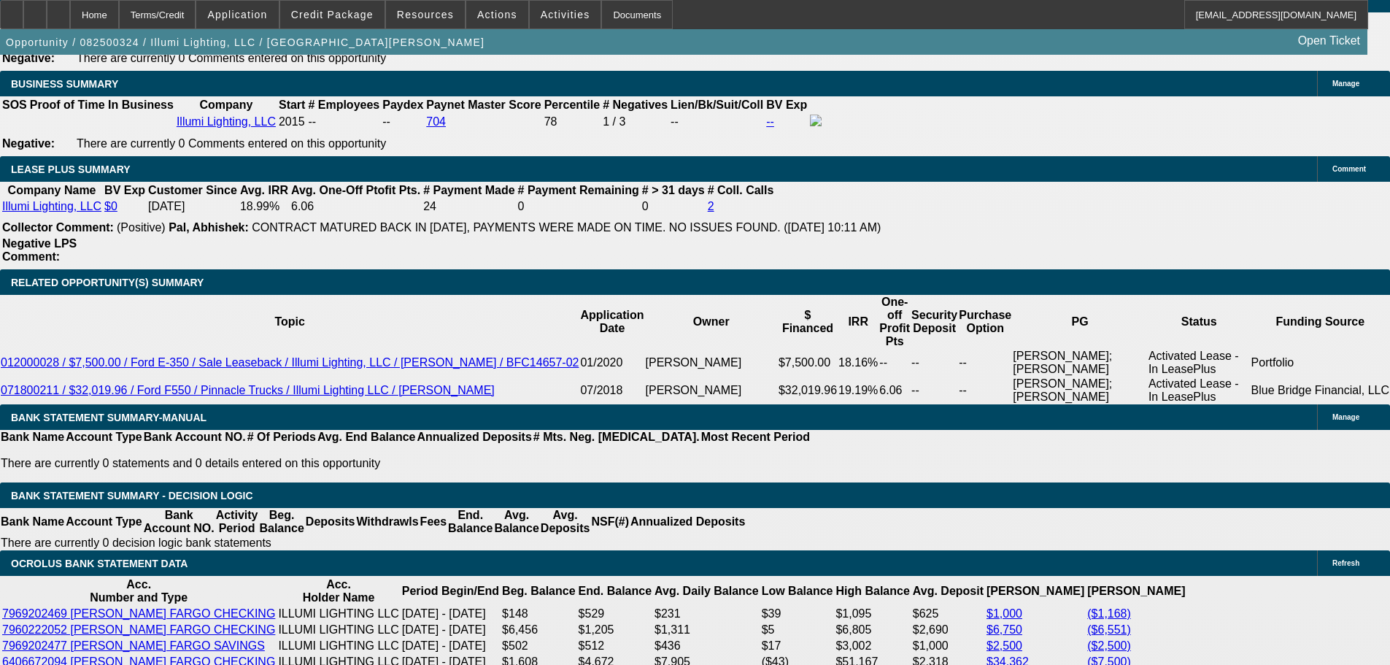
select select "0"
select select "3"
select select "0"
select select "6"
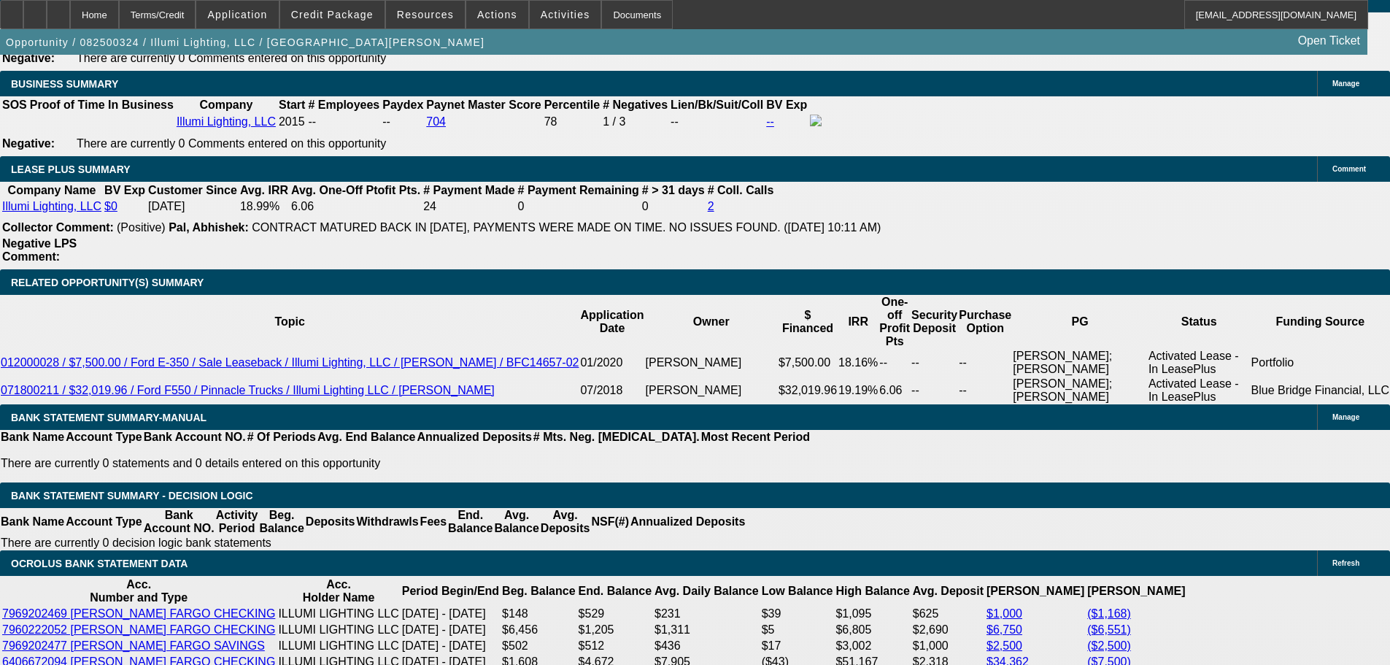
select select "0"
select select "3"
select select "0"
select select "6"
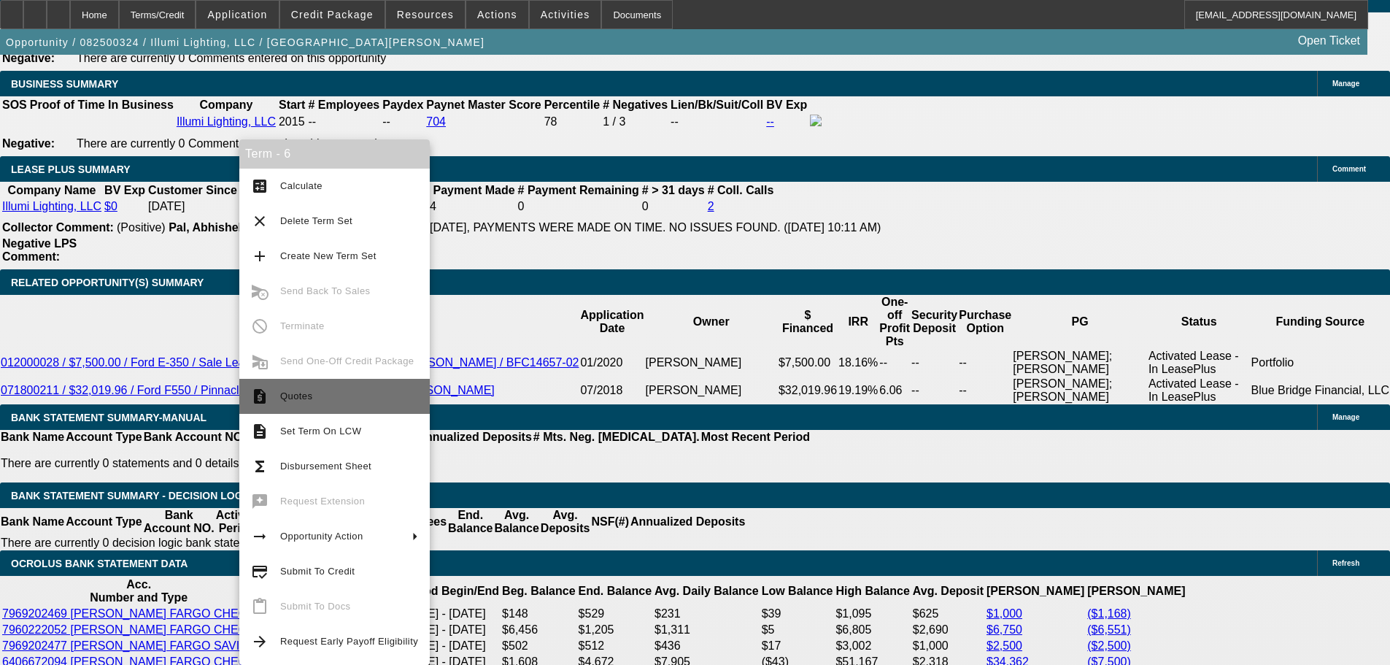
click at [403, 412] on button "request_quote Quotes" at bounding box center [334, 396] width 190 height 35
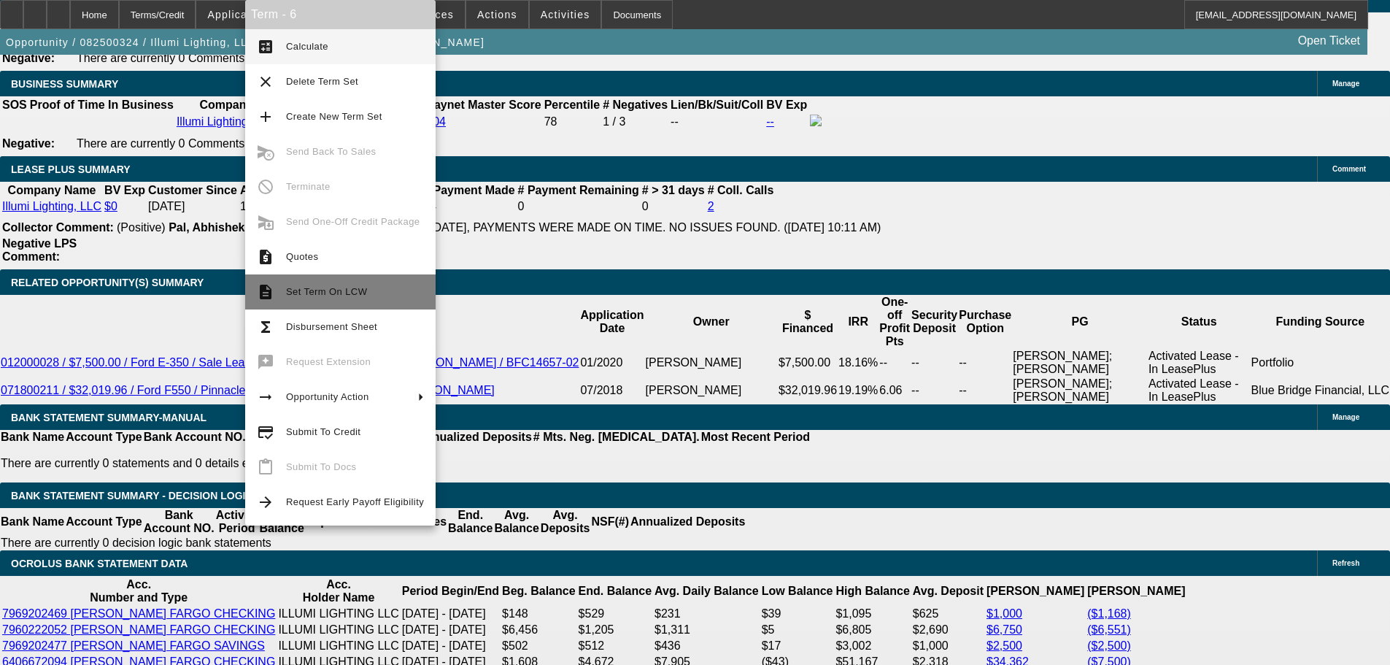
click at [374, 289] on span "Set Term On LCW" at bounding box center [355, 292] width 138 height 18
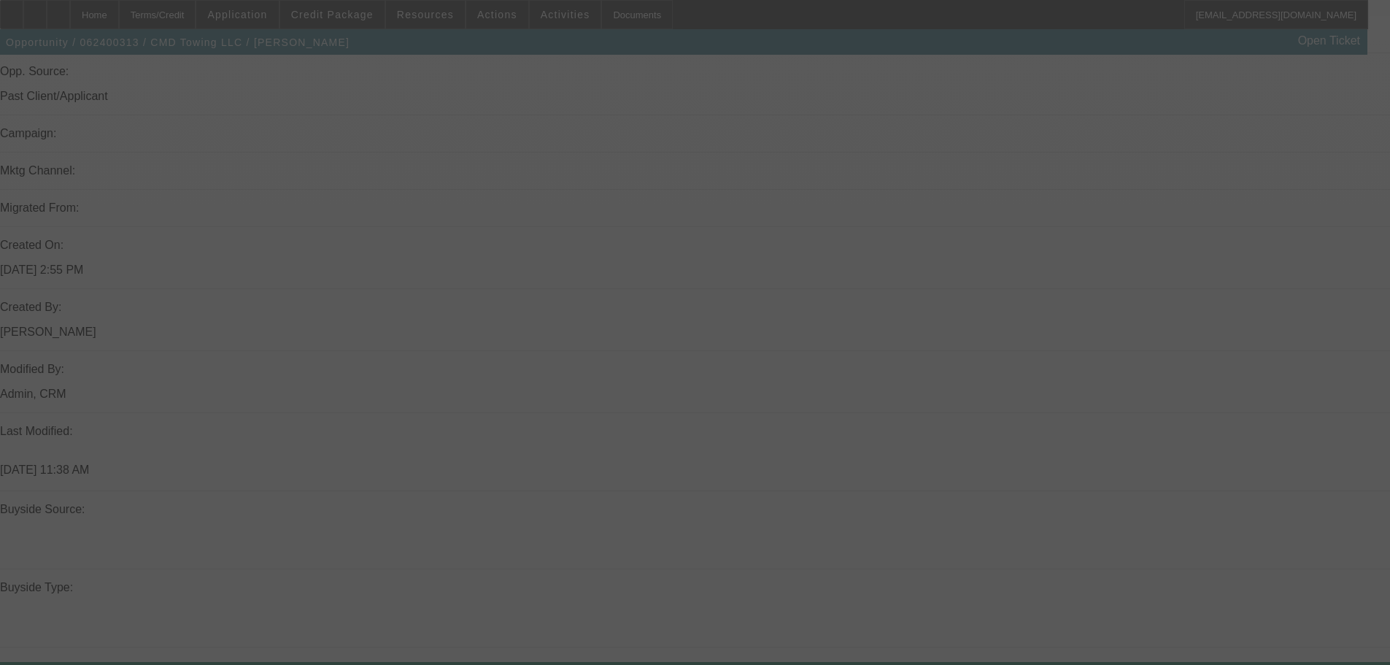
drag, startPoint x: 655, startPoint y: 301, endPoint x: 701, endPoint y: 490, distance: 193.8
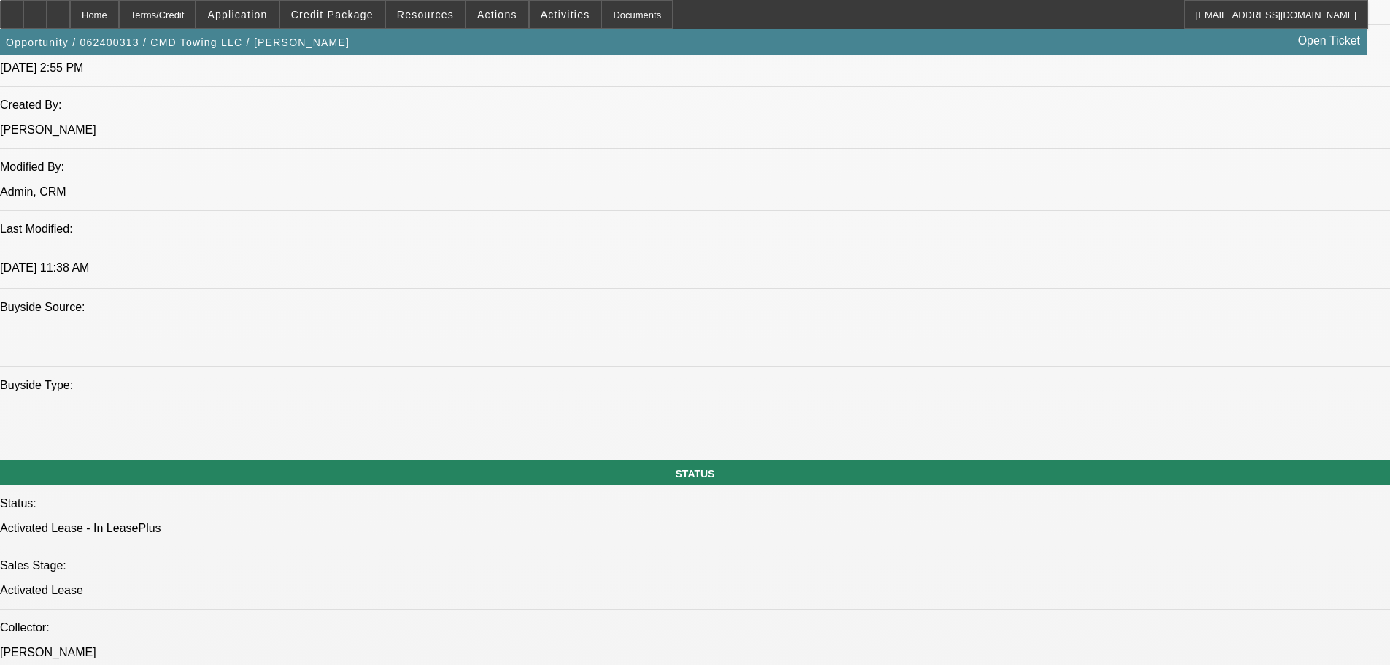
select select "0"
select select "2"
select select "0"
select select "6"
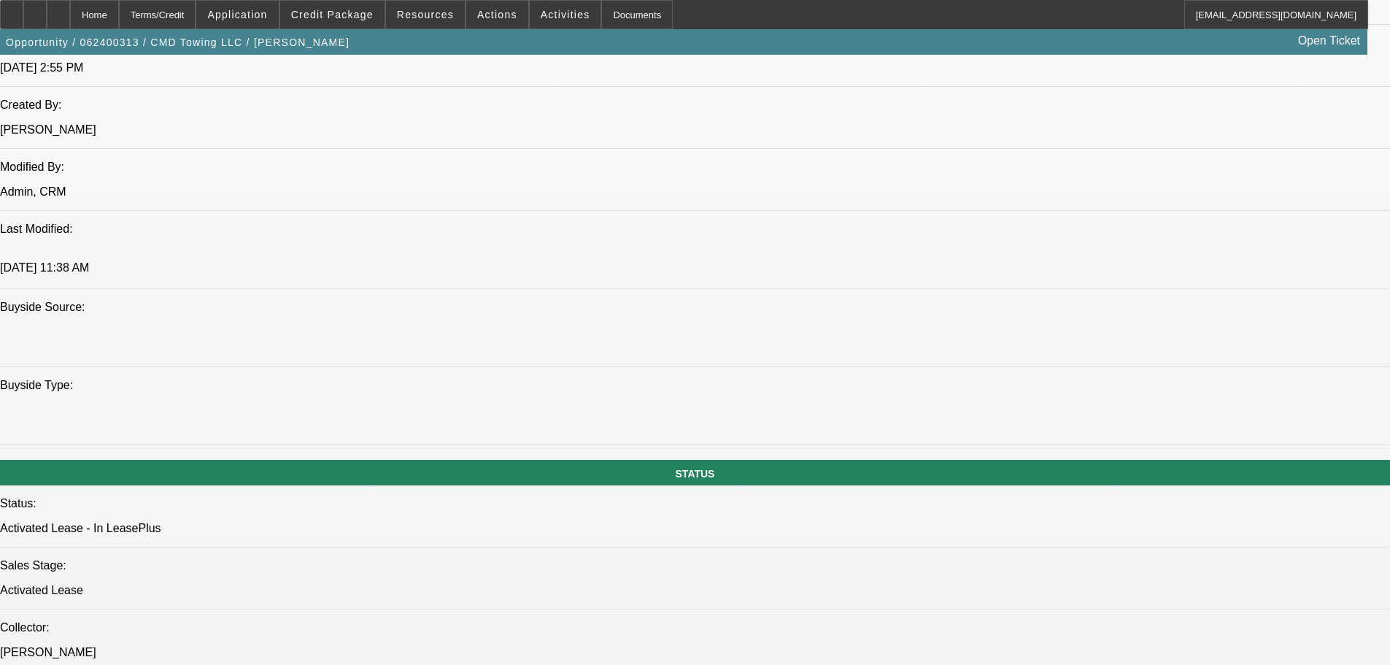
select select "0"
select select "2"
select select "0"
select select "6"
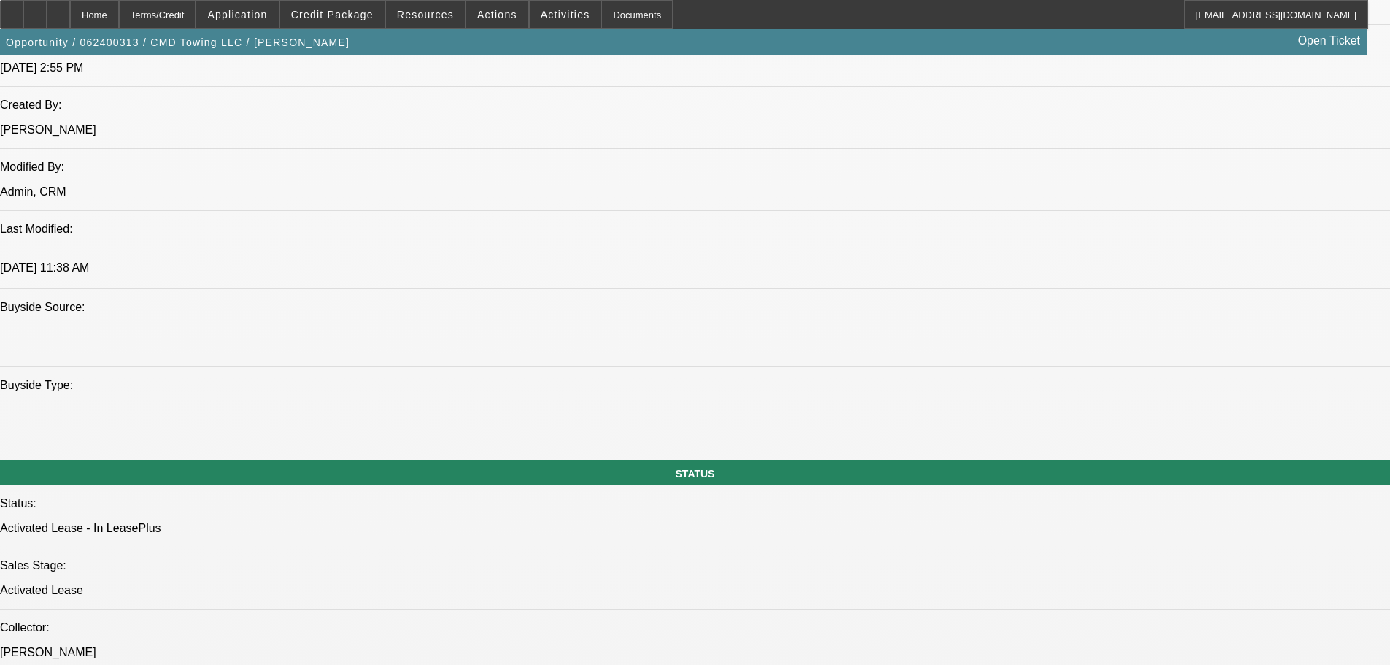
select select "0"
select select "2"
select select "0"
select select "6"
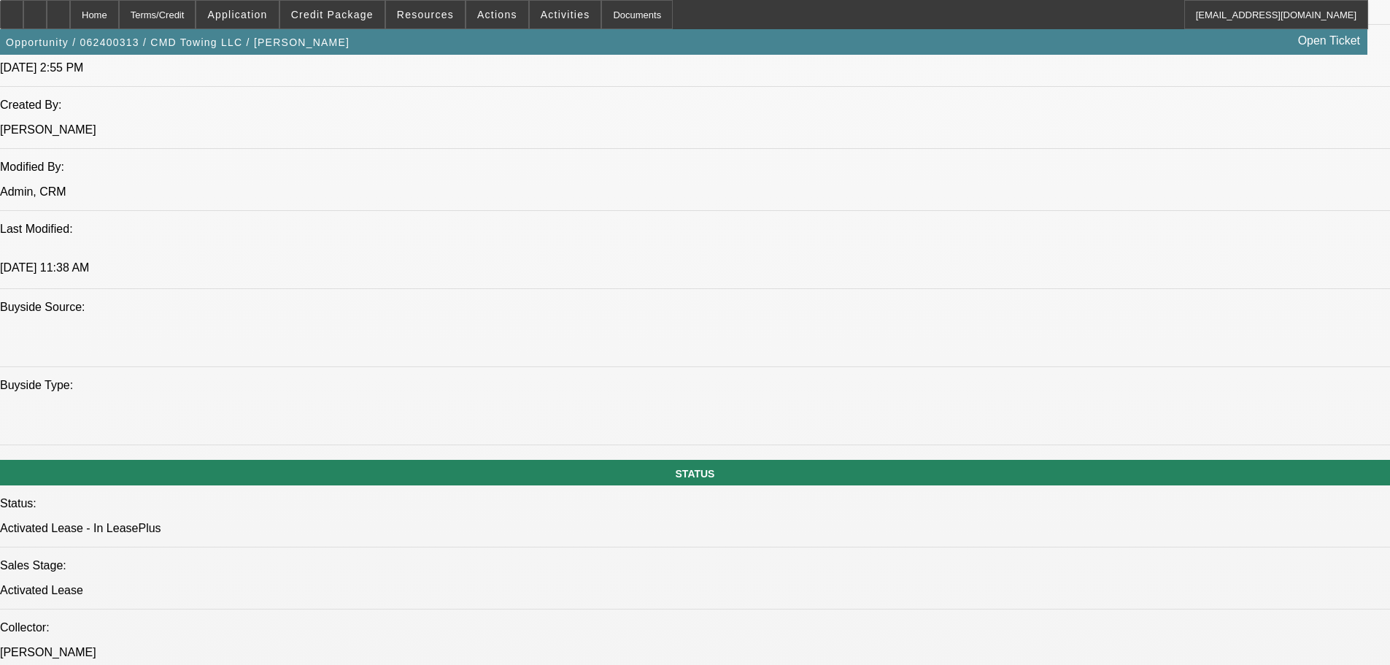
select select "0"
select select "2"
select select "0"
select select "6"
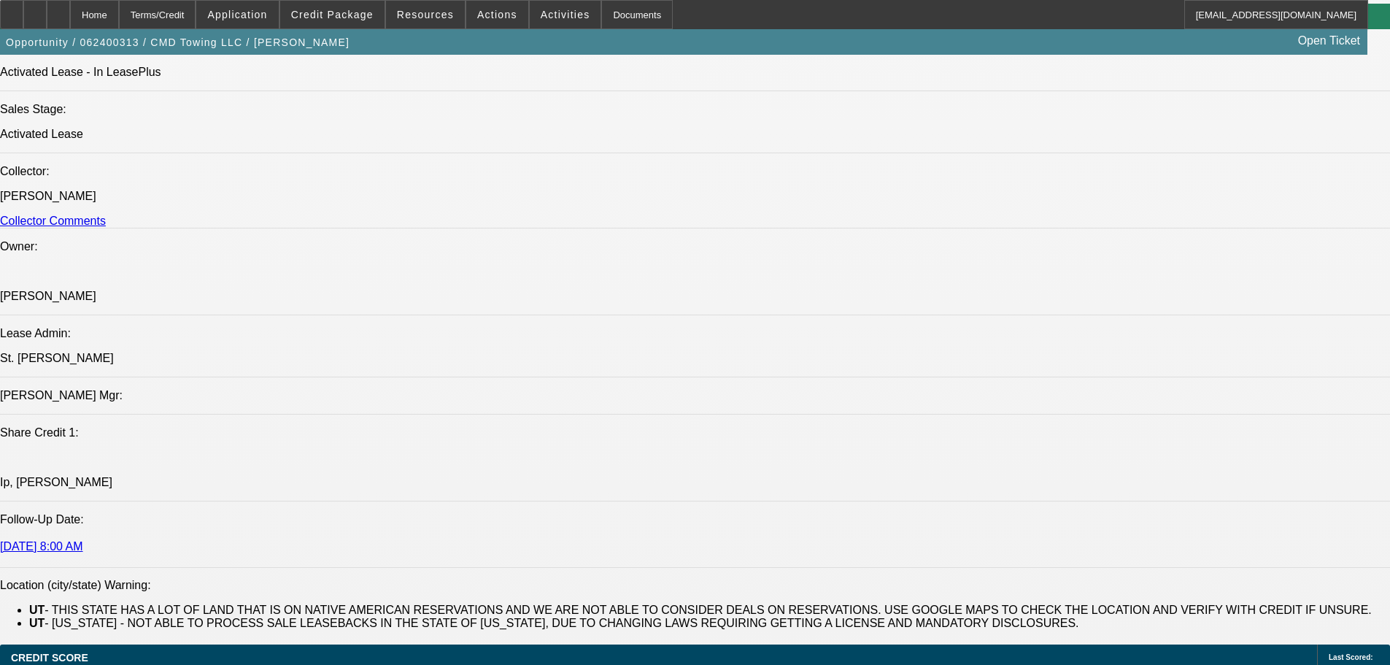
scroll to position [1780, 0]
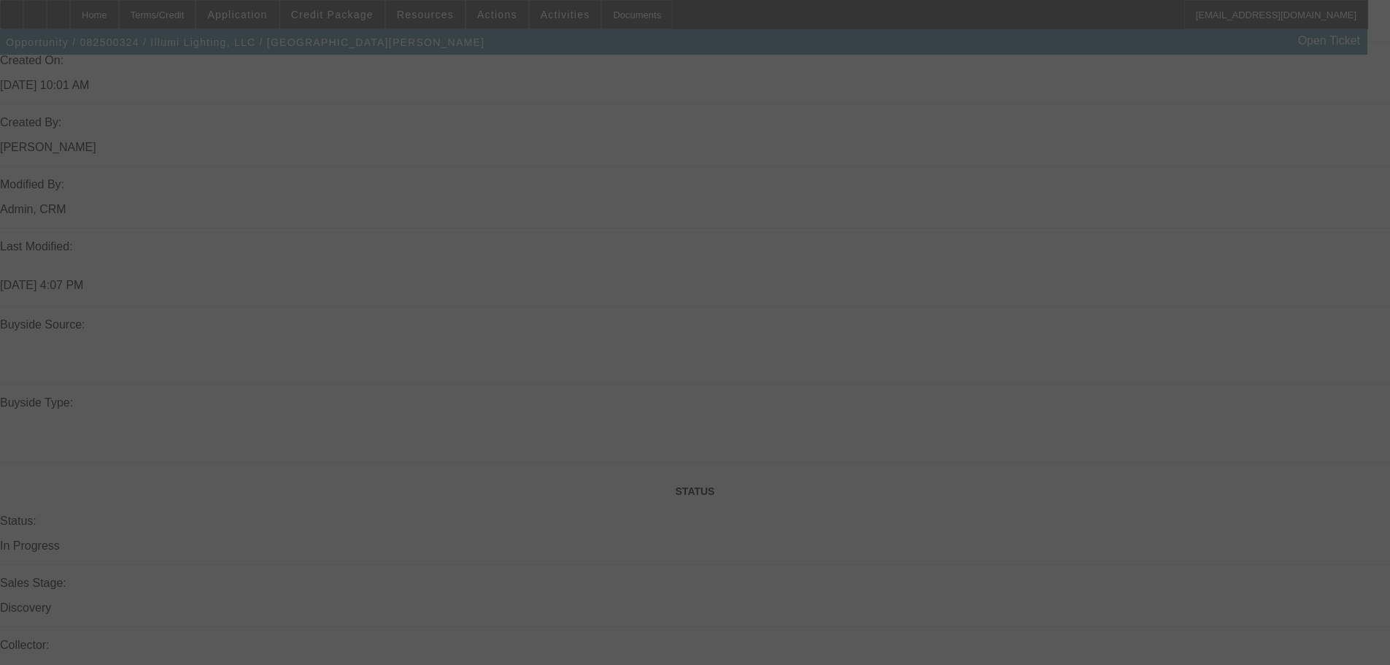
drag, startPoint x: 335, startPoint y: 535, endPoint x: 348, endPoint y: 588, distance: 54.9
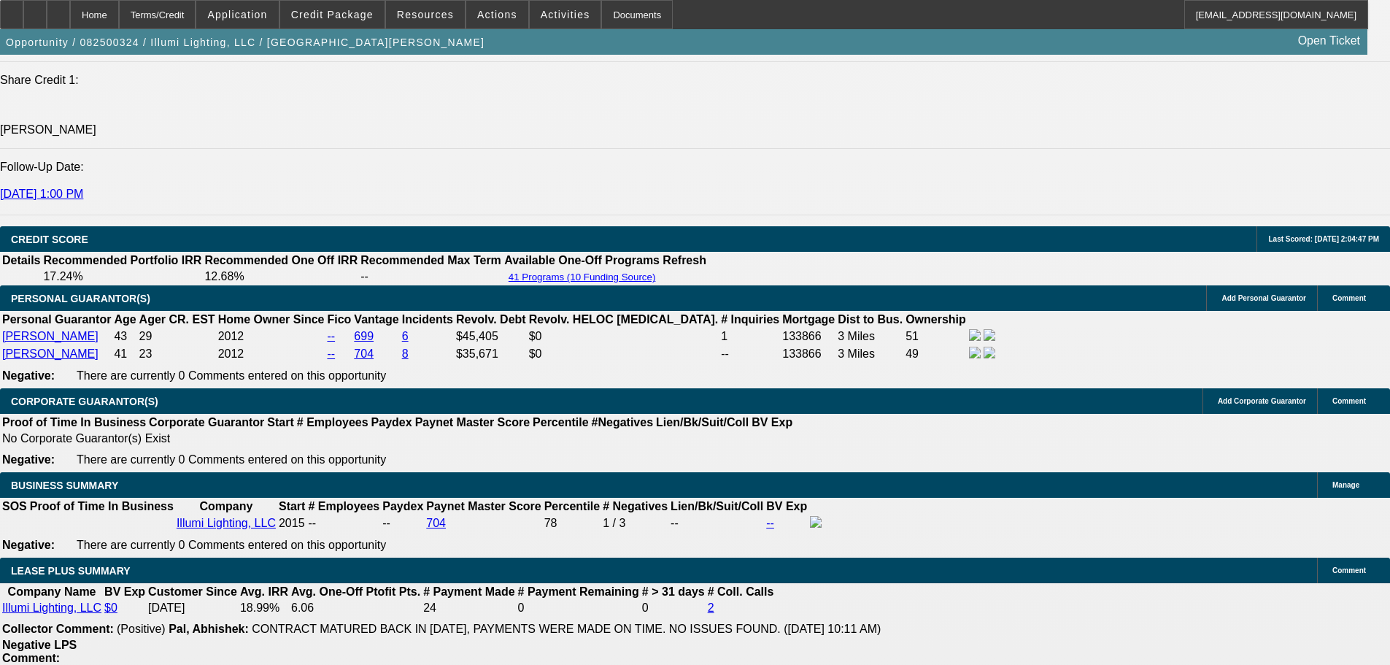
select select "0"
select select "3"
select select "0"
select select "6"
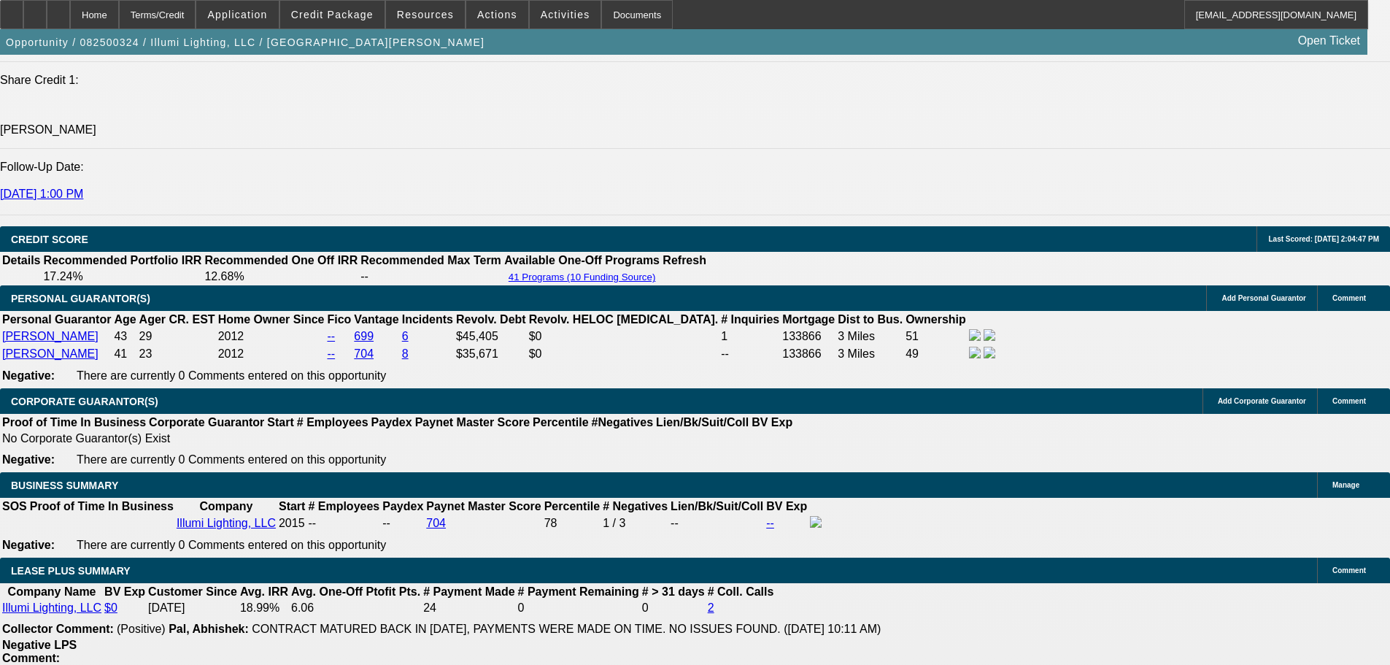
select select "0"
select select "3"
select select "0"
select select "6"
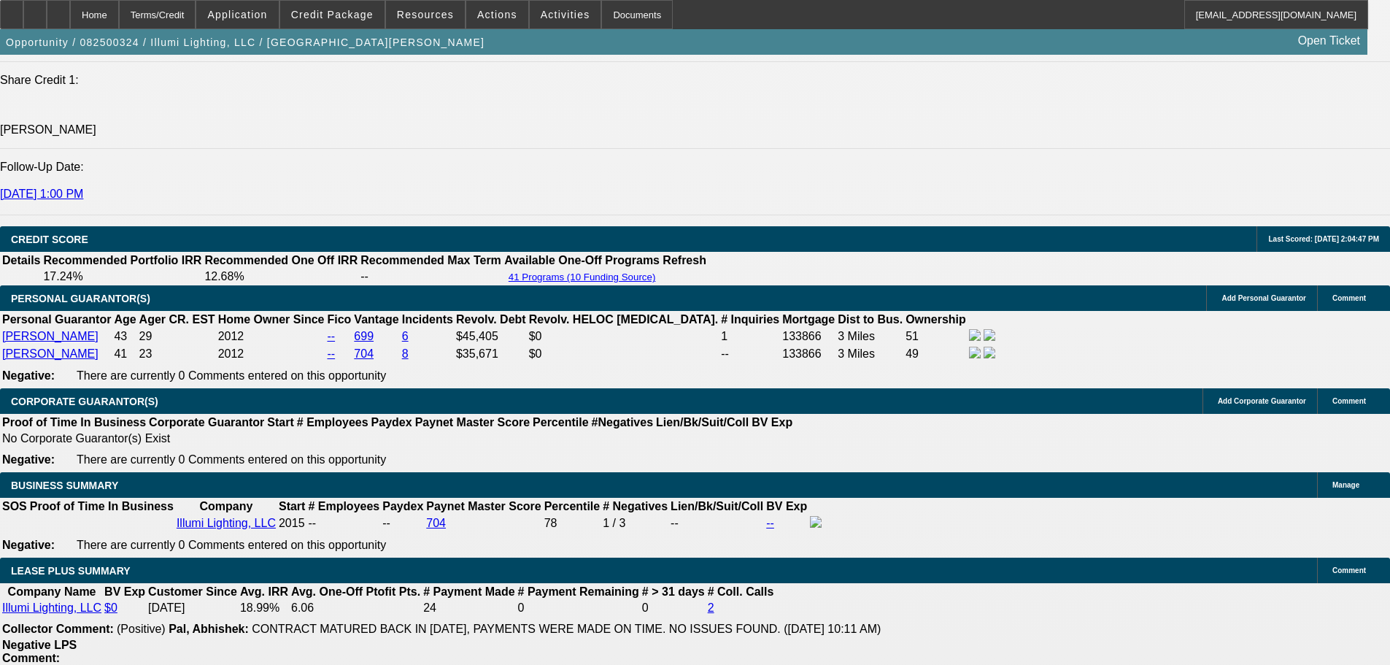
select select "0"
select select "3"
select select "0"
select select "6"
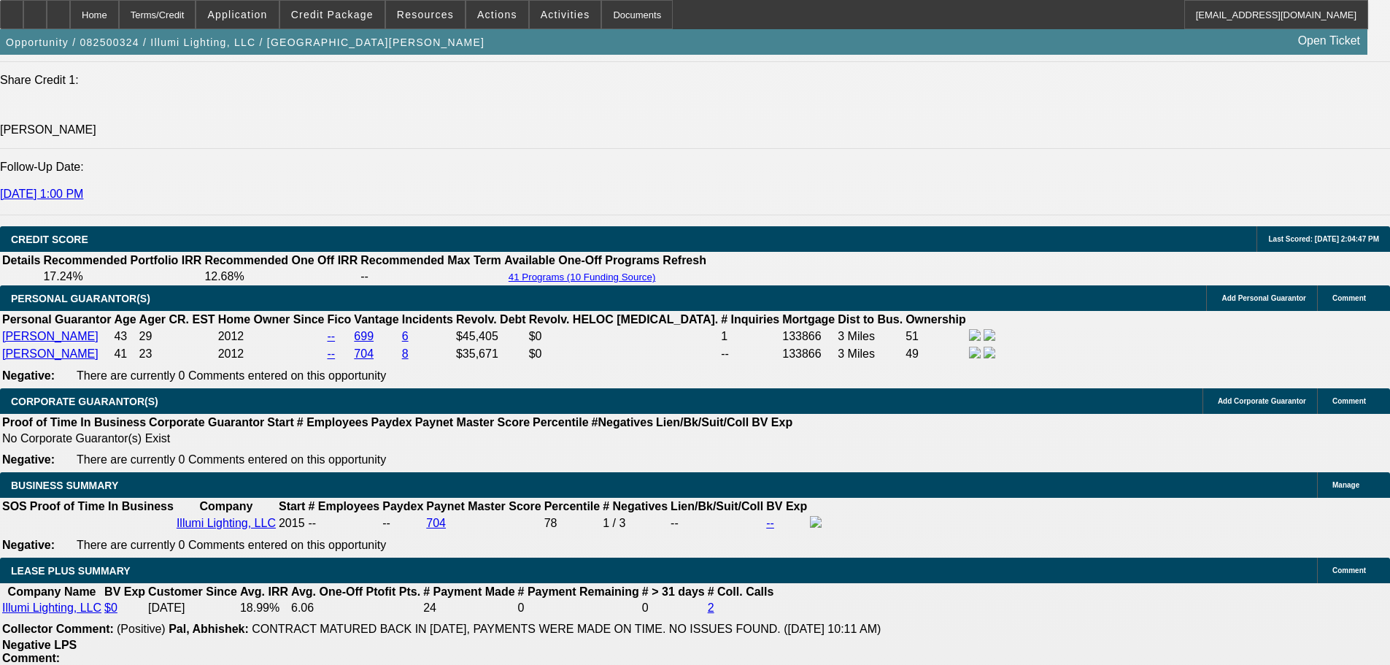
select select "0"
select select "3"
select select "0"
select select "6"
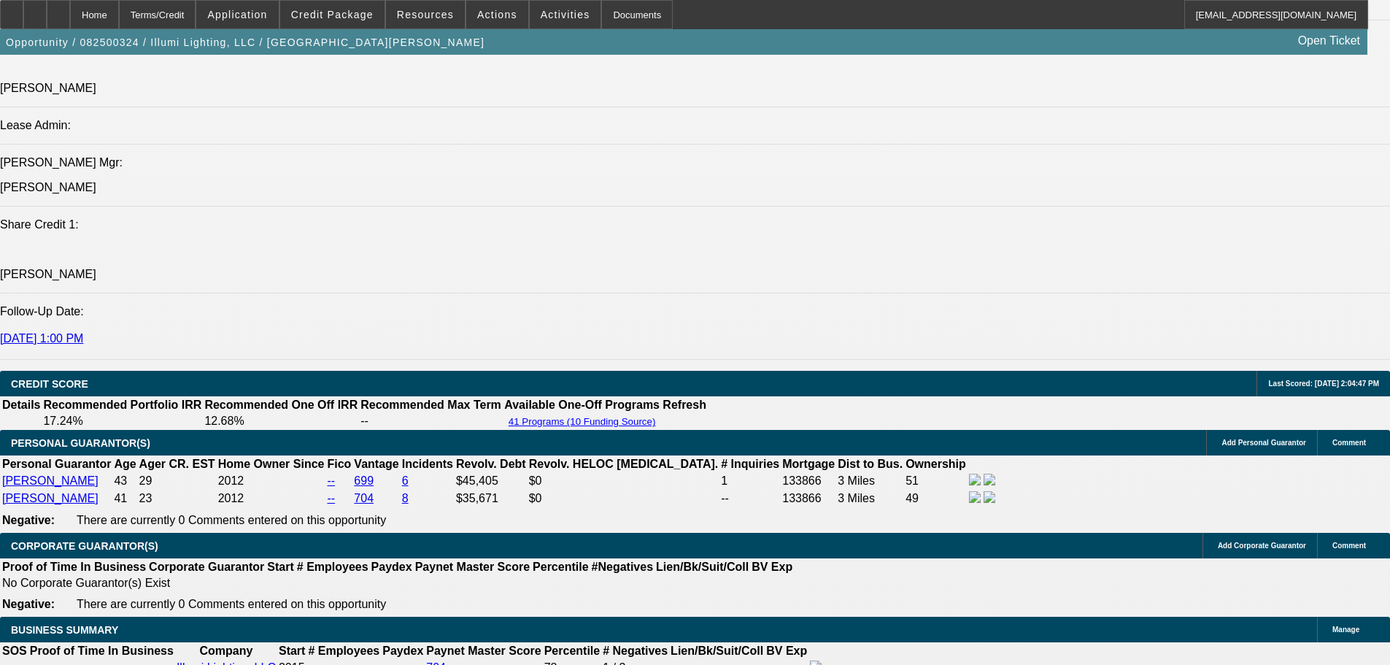
scroll to position [1750, 0]
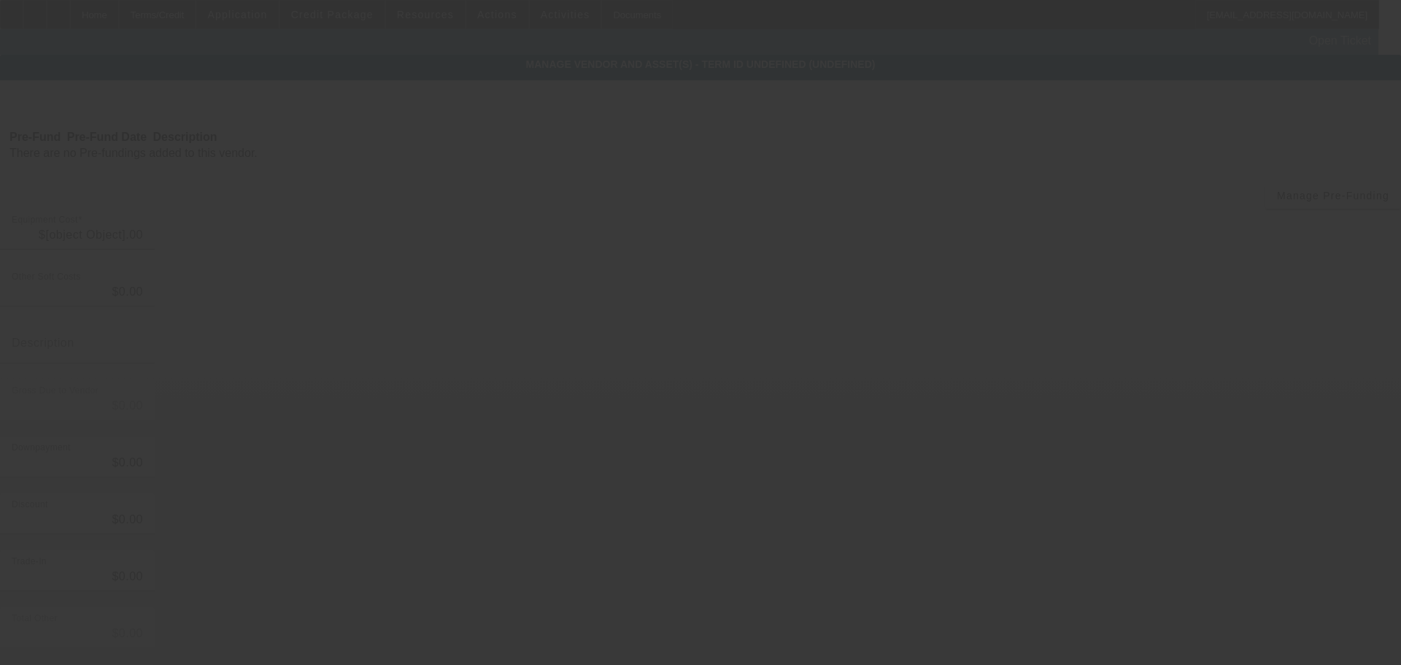
type input "$80,000.00"
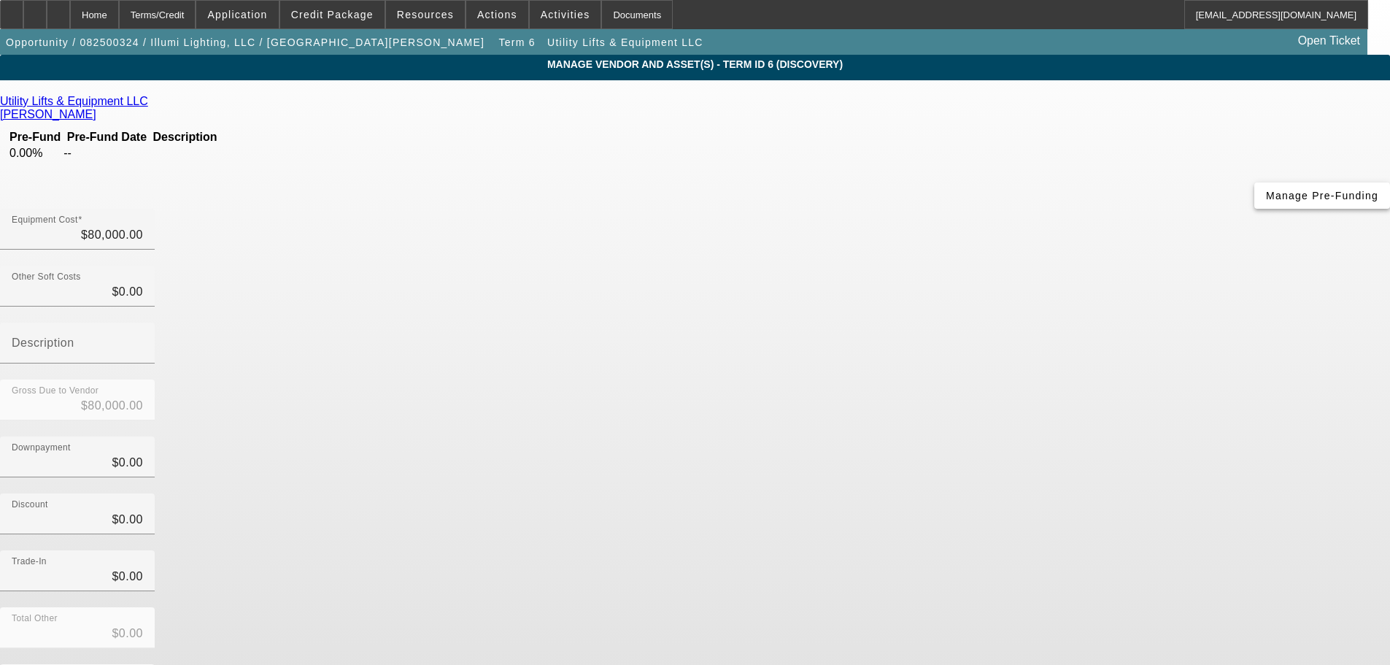
click at [1255, 213] on span "button" at bounding box center [1323, 195] width 136 height 35
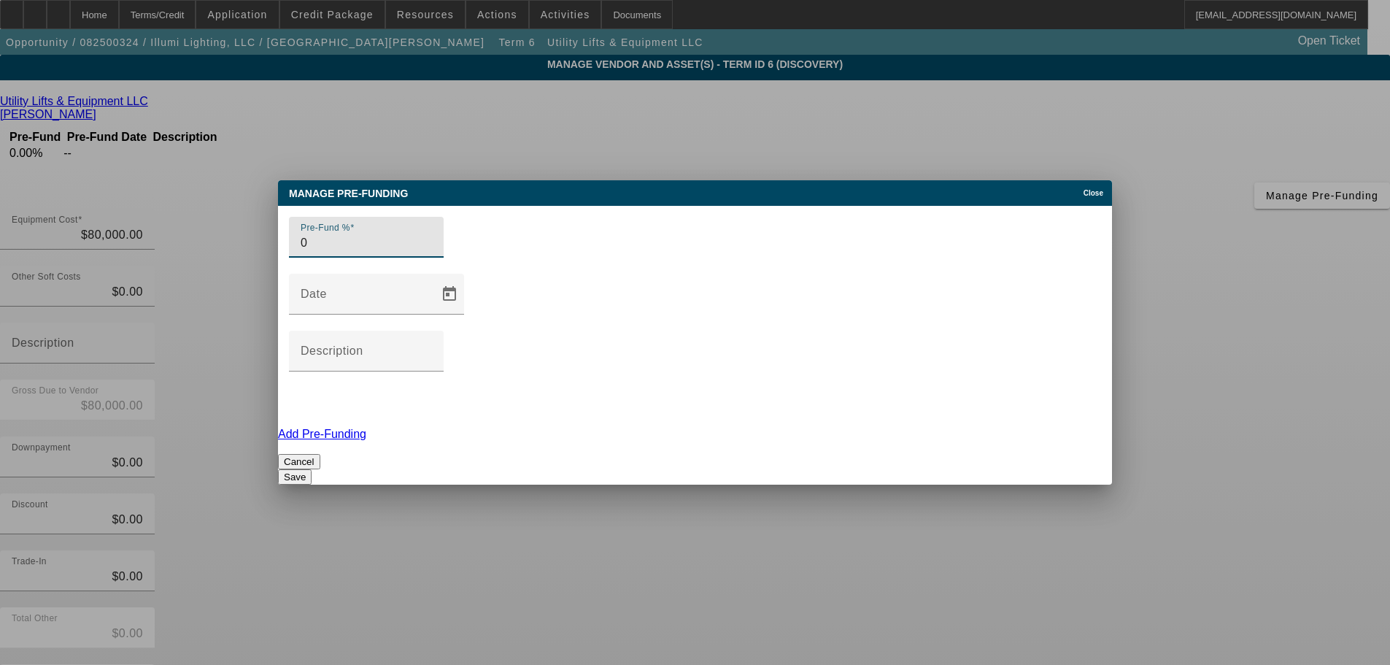
click at [317, 258] on div "Pre-Fund % 0" at bounding box center [366, 237] width 155 height 41
click at [313, 258] on div "Pre-Fund % 0" at bounding box center [366, 237] width 155 height 41
click at [319, 252] on input "0" at bounding box center [366, 243] width 131 height 18
type input "100"
click at [467, 297] on span "Open calendar" at bounding box center [449, 294] width 35 height 35
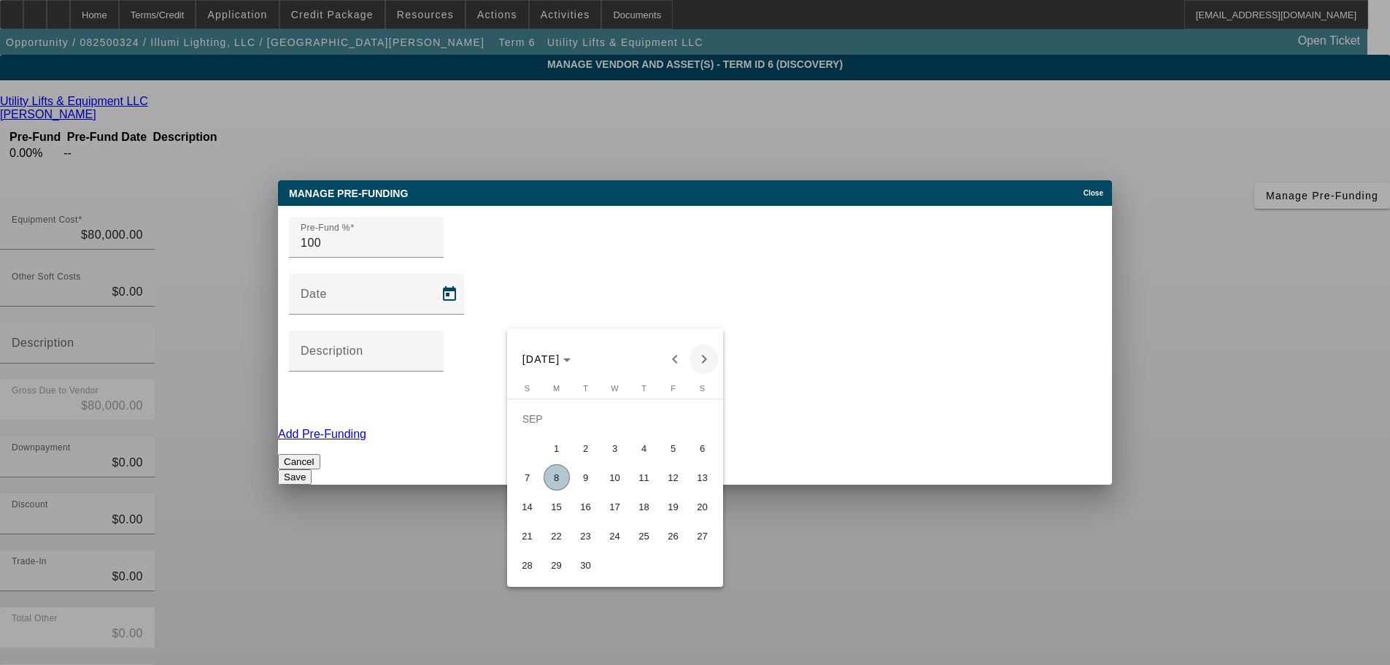
click at [692, 360] on span "Next month" at bounding box center [704, 358] width 29 height 29
click at [671, 355] on span "Previous month" at bounding box center [675, 358] width 29 height 29
click at [544, 481] on span "8" at bounding box center [557, 477] width 26 height 26
type input "[DATE]"
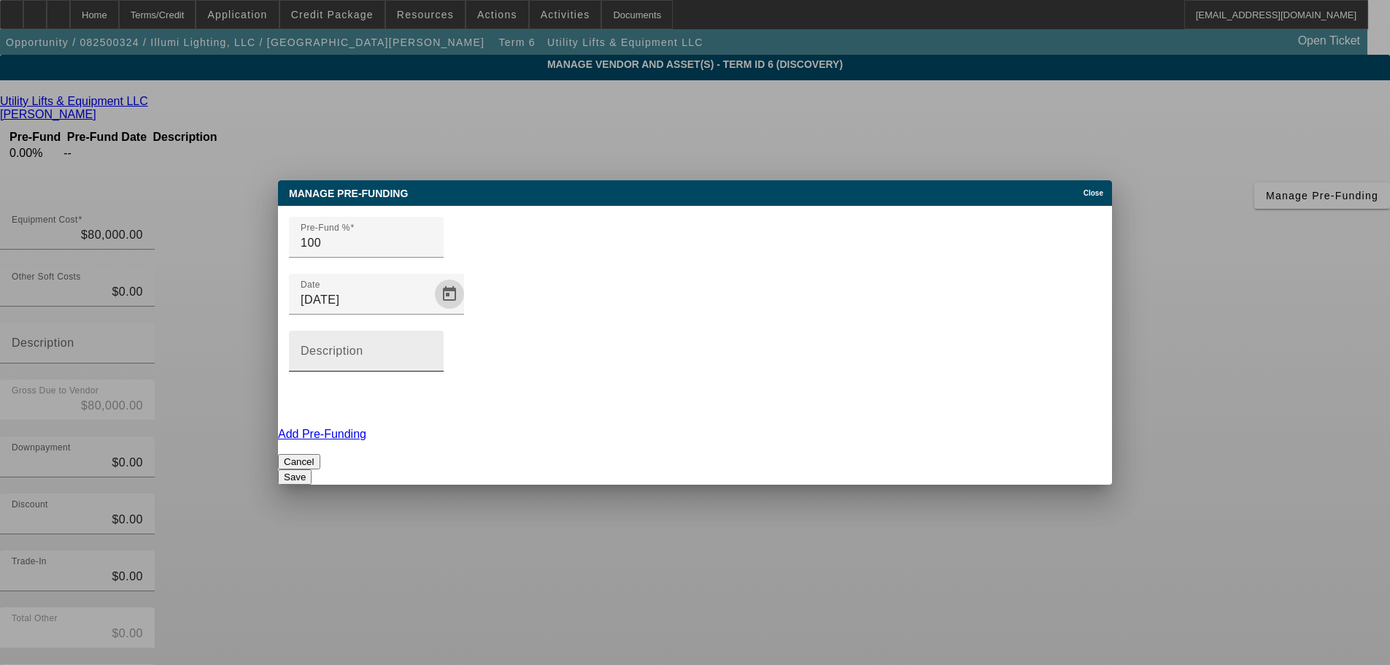
click at [432, 348] on input "Description" at bounding box center [366, 357] width 131 height 18
type input "100 prefunding"
click at [312, 469] on button "Save" at bounding box center [295, 476] width 34 height 15
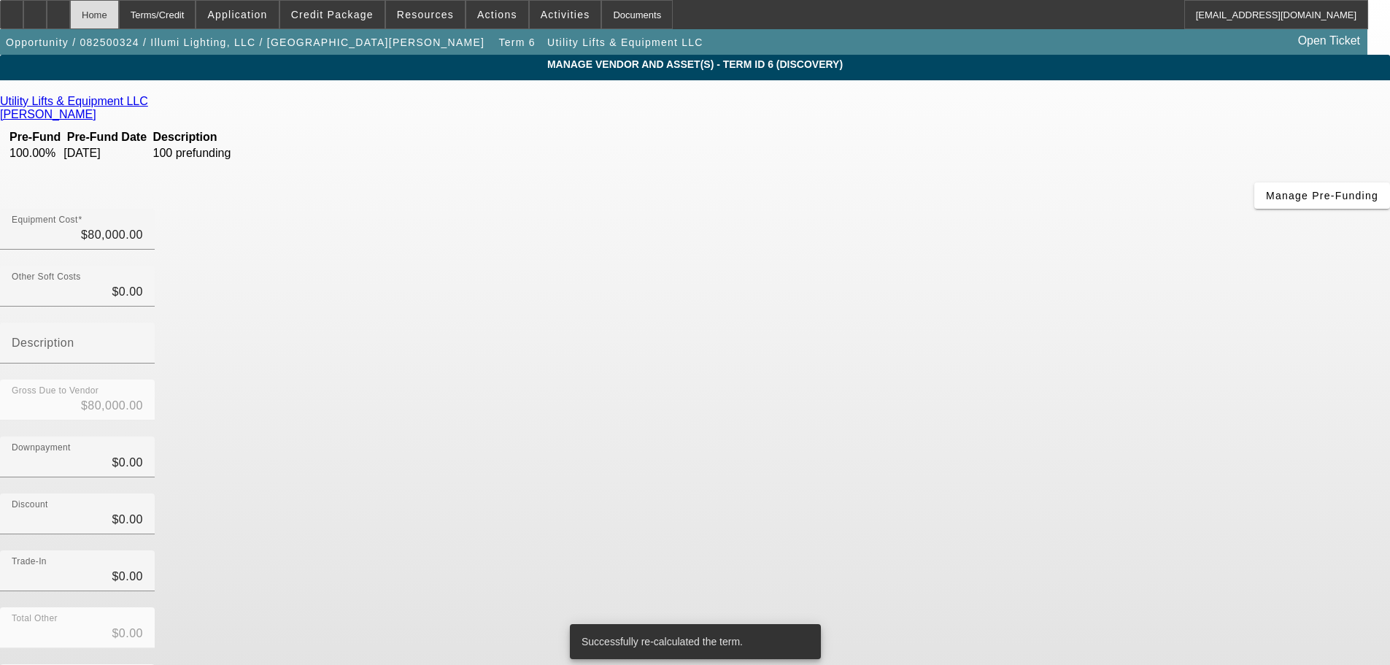
click at [119, 23] on div "Home" at bounding box center [94, 14] width 49 height 29
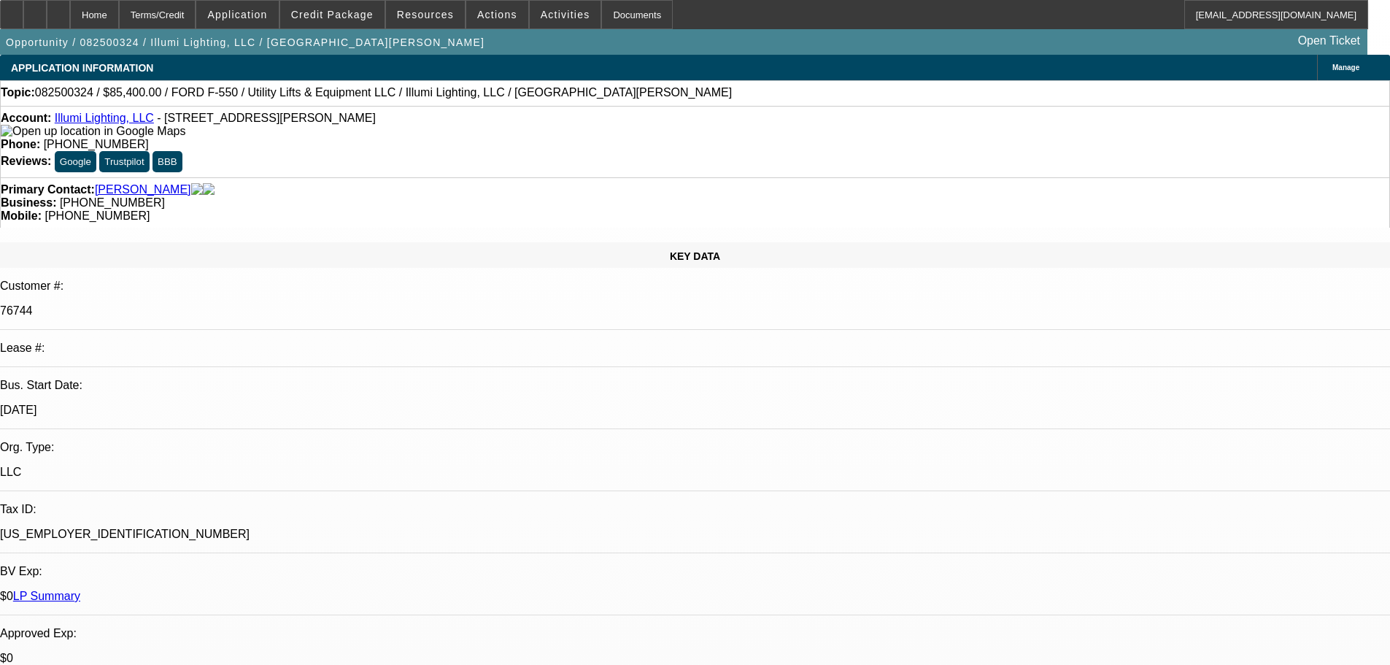
select select "0"
select select "3"
select select "0"
select select "6"
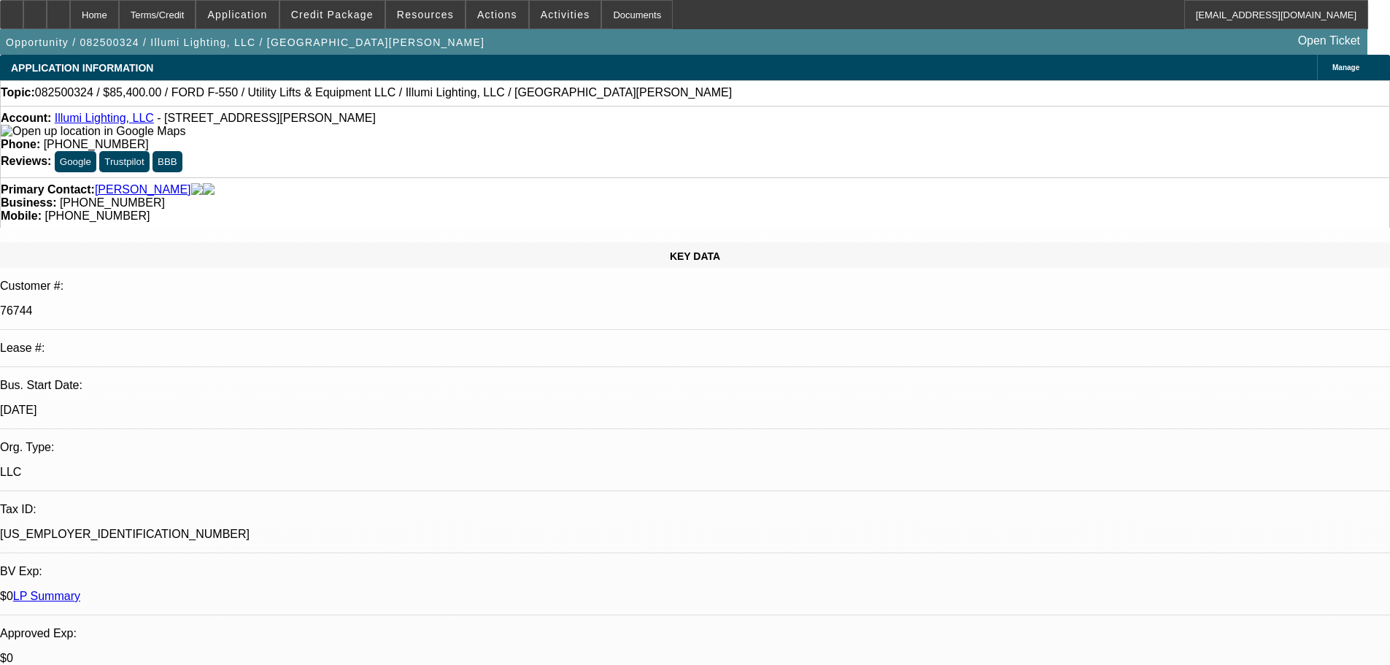
select select "0"
select select "3"
select select "0"
select select "6"
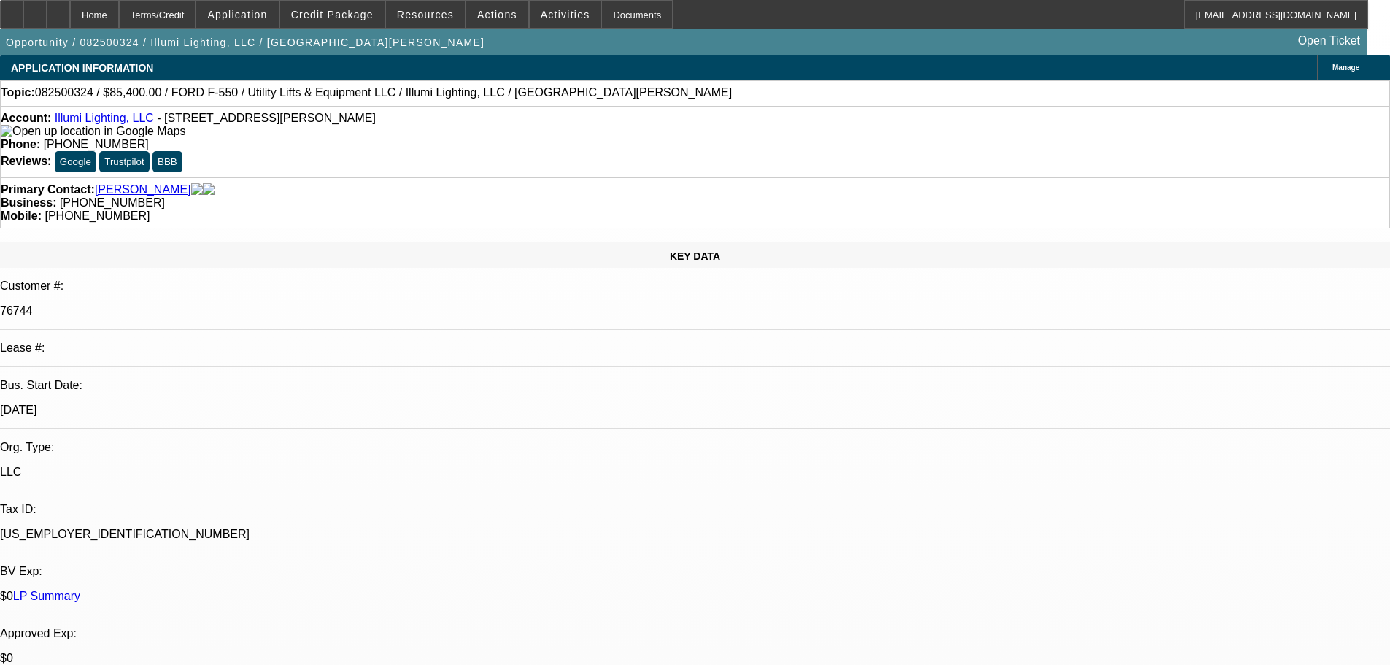
select select "0"
select select "3"
select select "0"
select select "6"
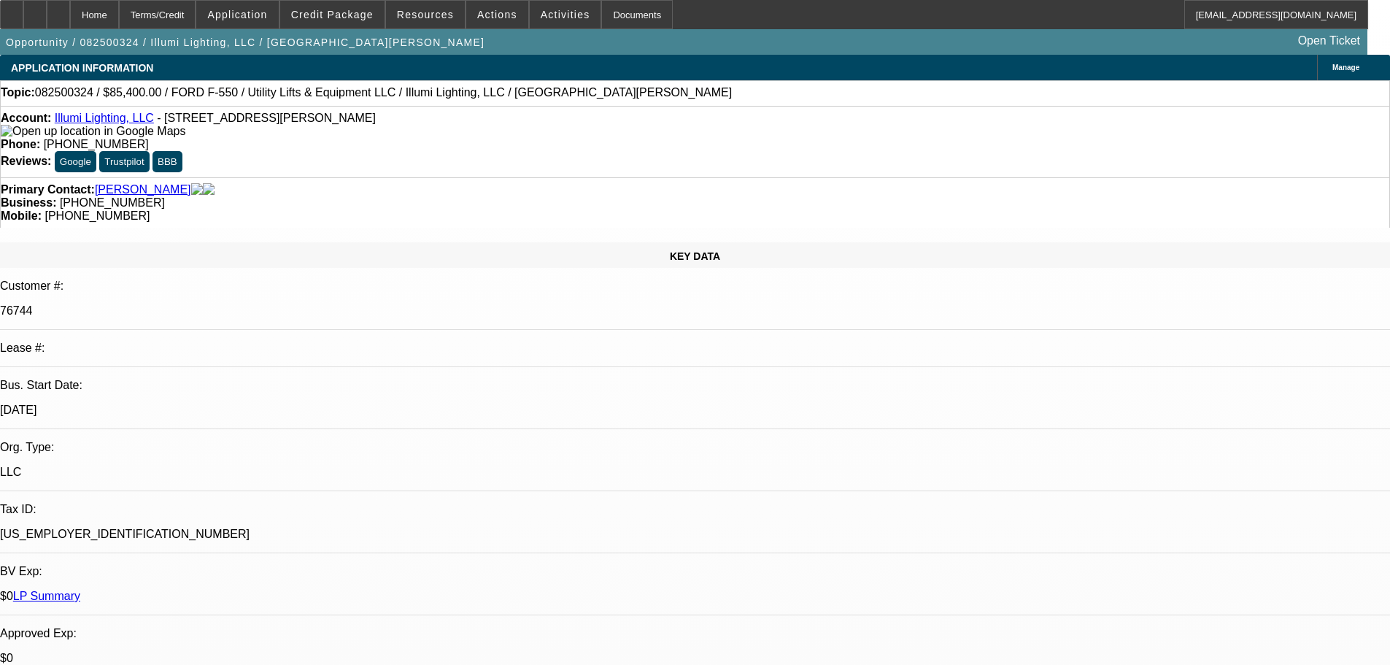
select select "0"
select select "3"
select select "0"
select select "6"
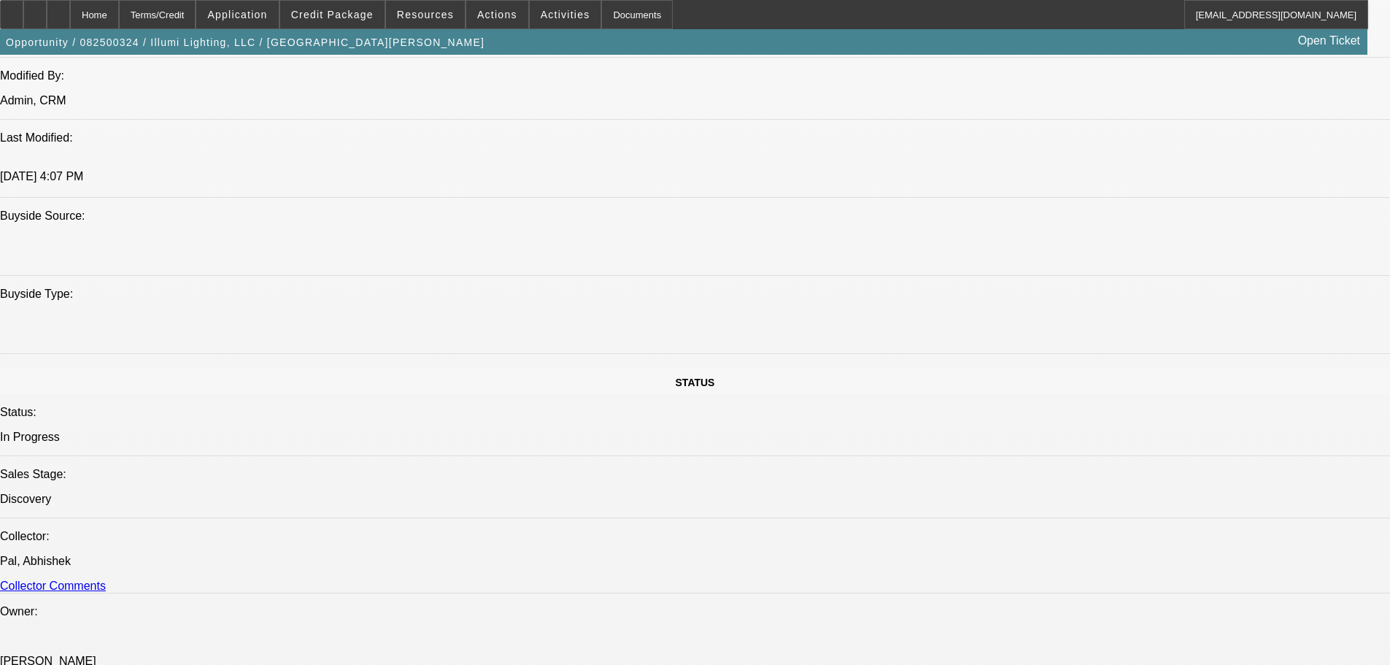
drag, startPoint x: 414, startPoint y: 358, endPoint x: 439, endPoint y: 538, distance: 181.2
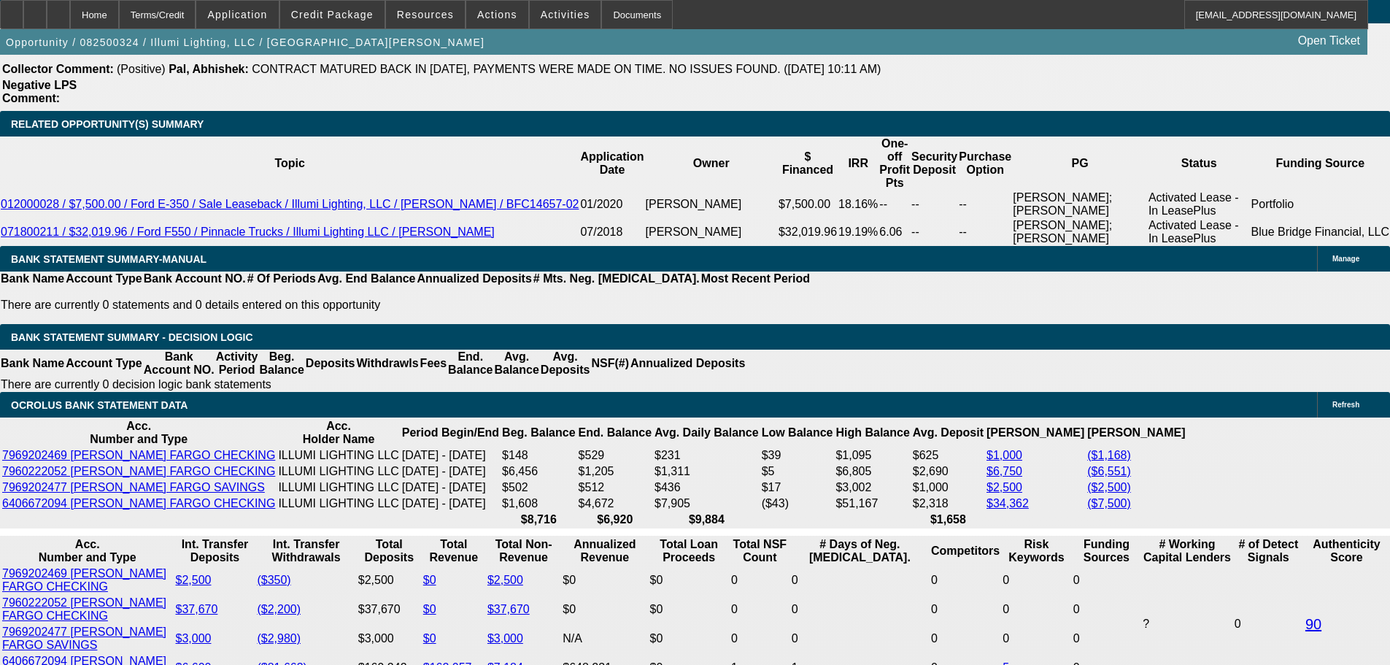
scroll to position [2590, 0]
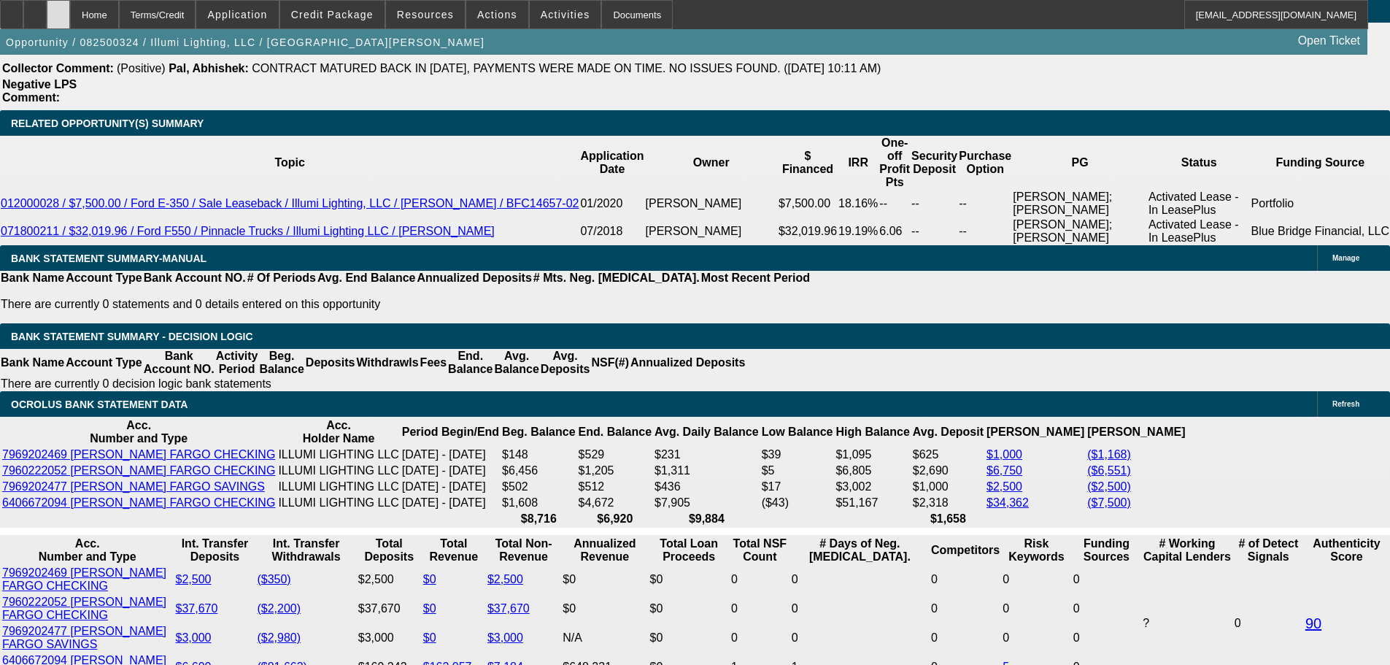
click at [70, 15] on div at bounding box center [58, 14] width 23 height 29
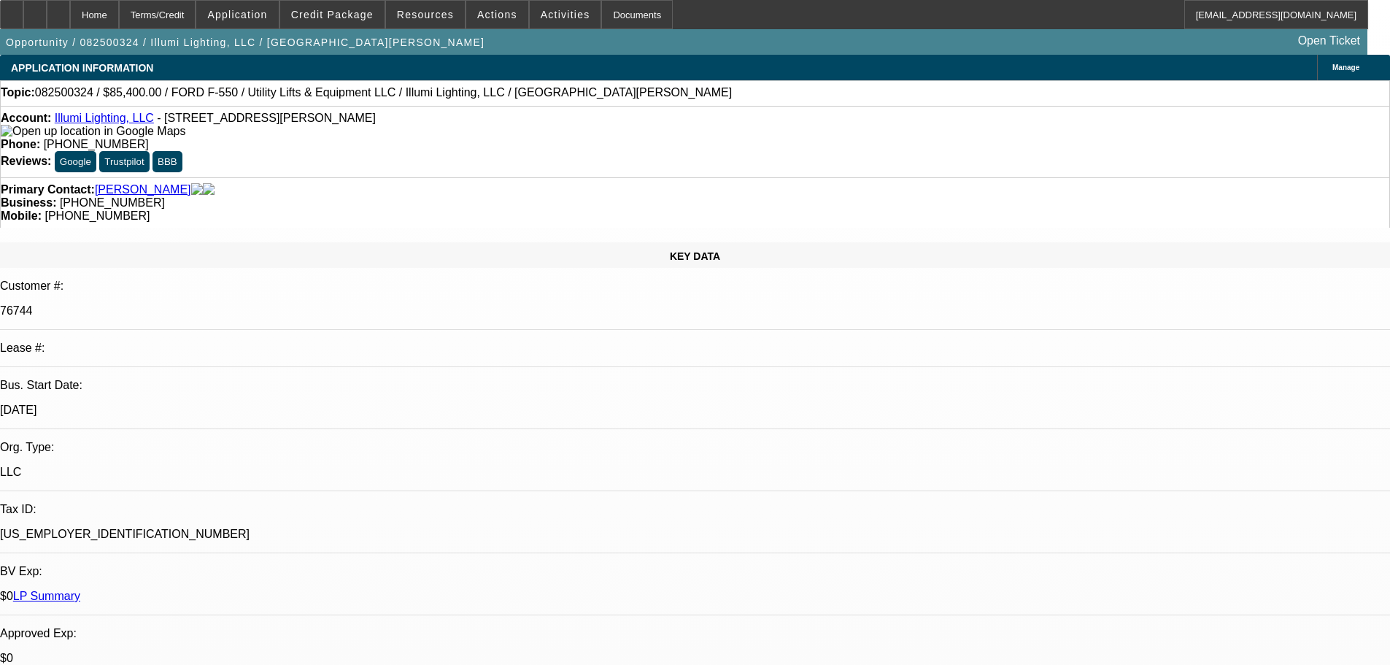
select select "0"
select select "3"
select select "0"
select select "6"
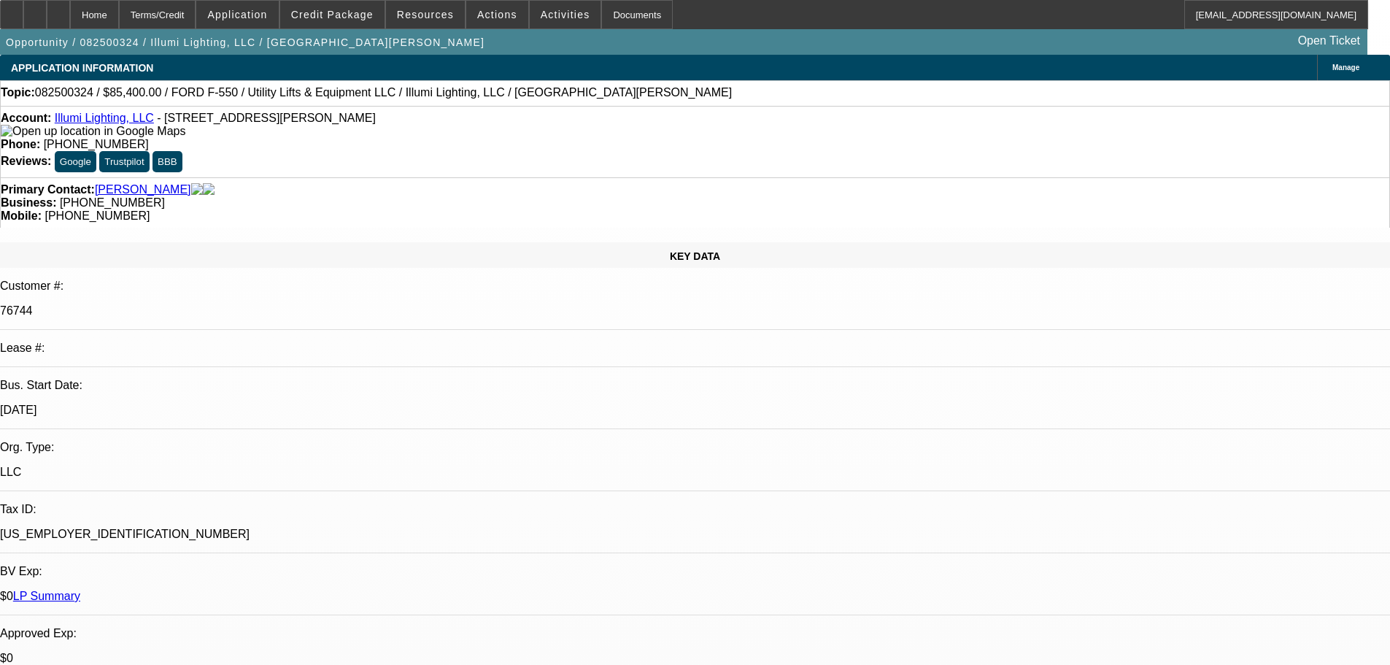
select select "0"
select select "3"
select select "0"
select select "6"
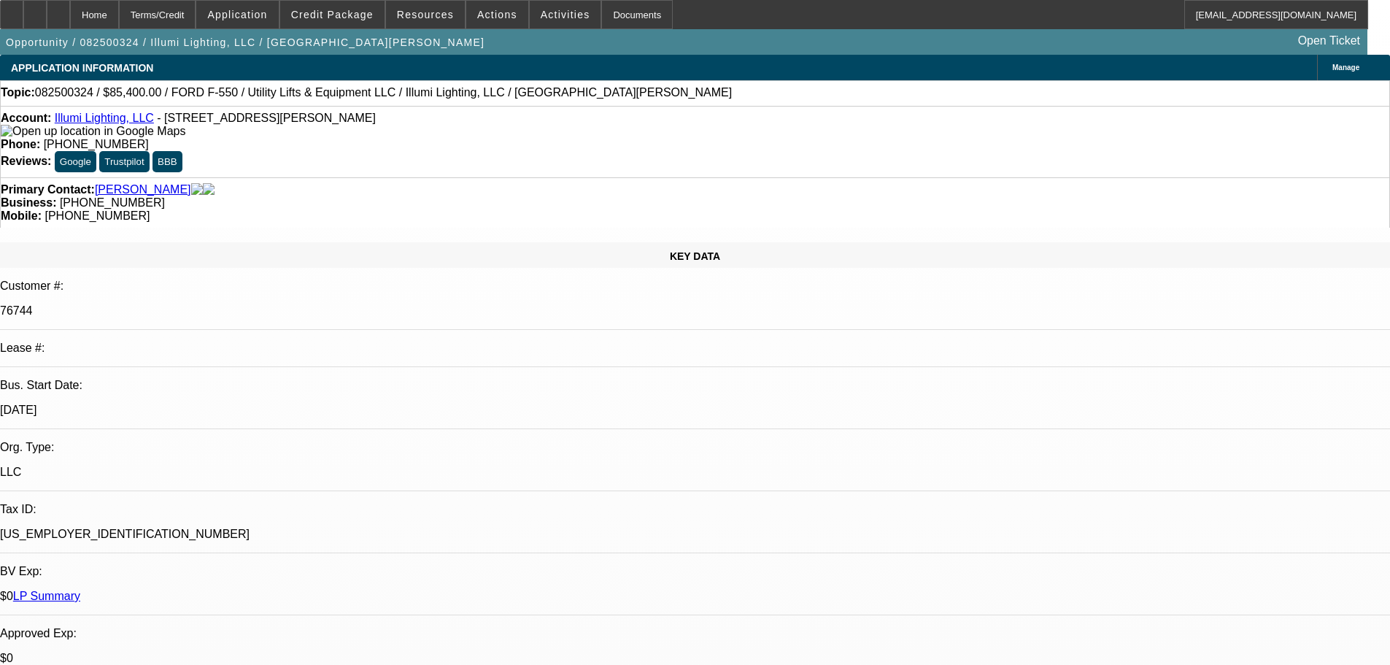
select select "0"
select select "3"
select select "0"
select select "6"
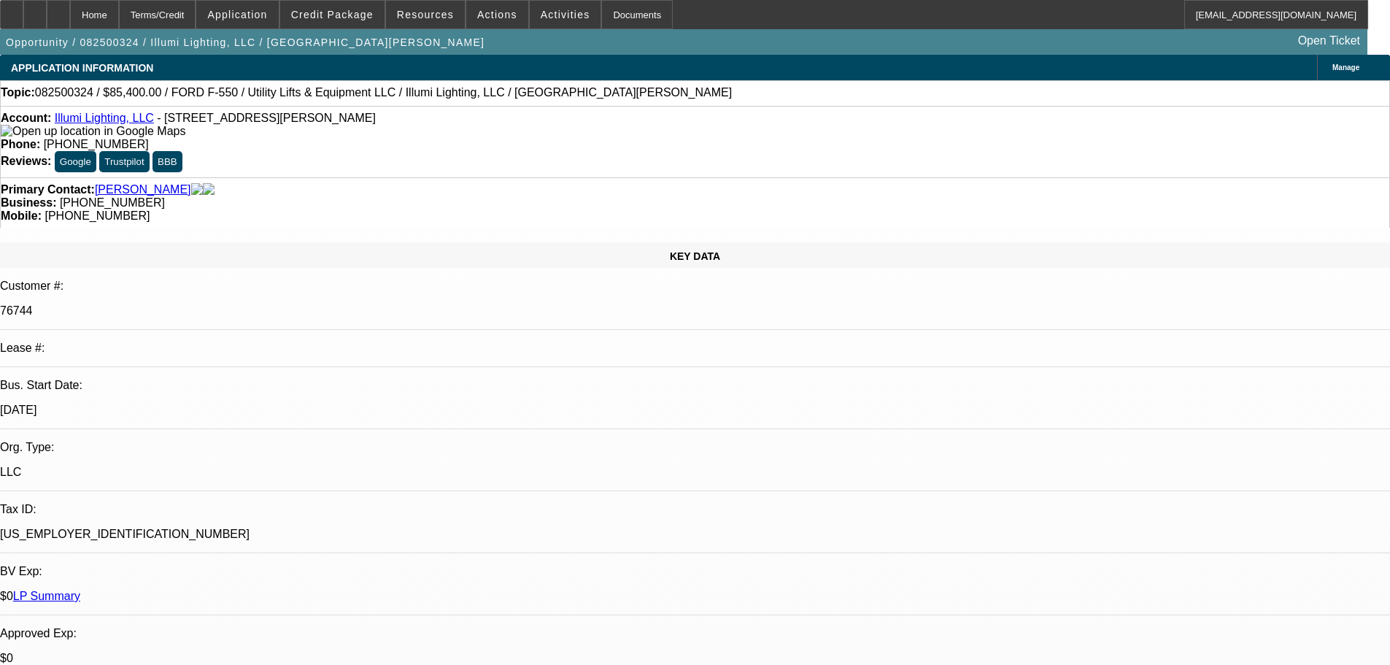
select select "0"
select select "3"
select select "0"
select select "6"
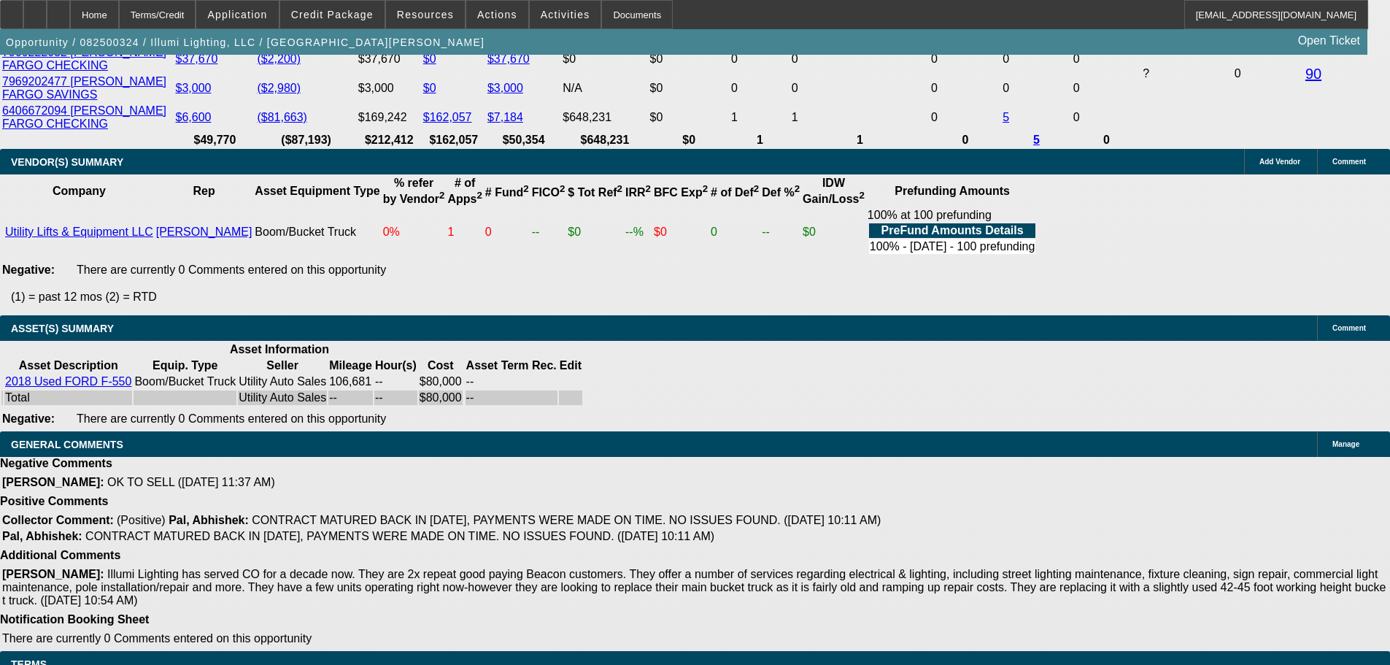
drag, startPoint x: 595, startPoint y: 485, endPoint x: 631, endPoint y: 606, distance: 127.0
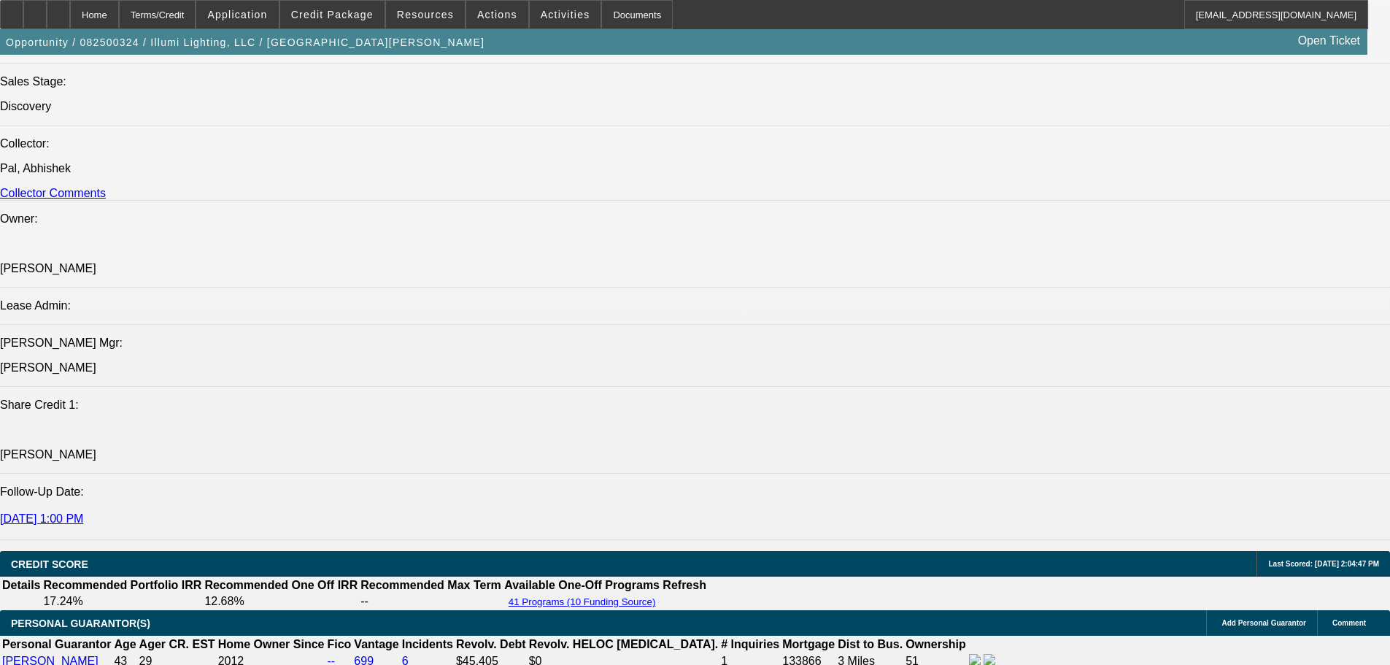
scroll to position [1607, 0]
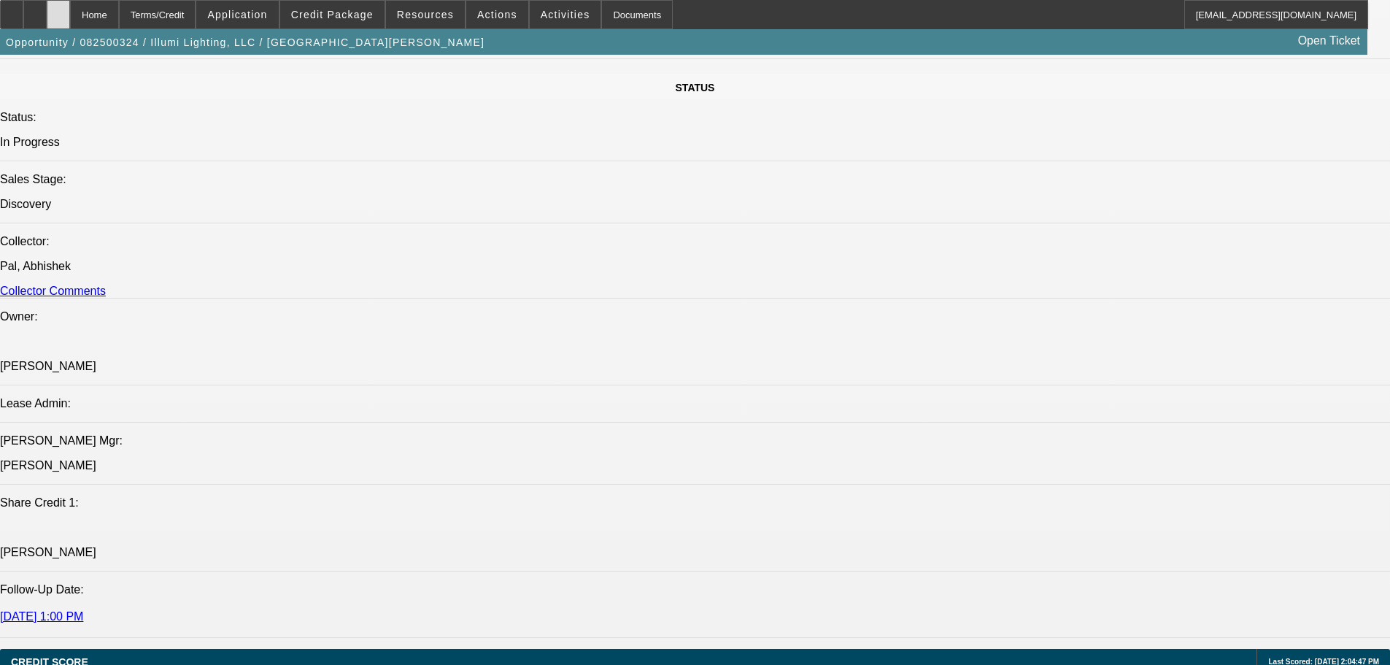
click at [70, 19] on div at bounding box center [58, 14] width 23 height 29
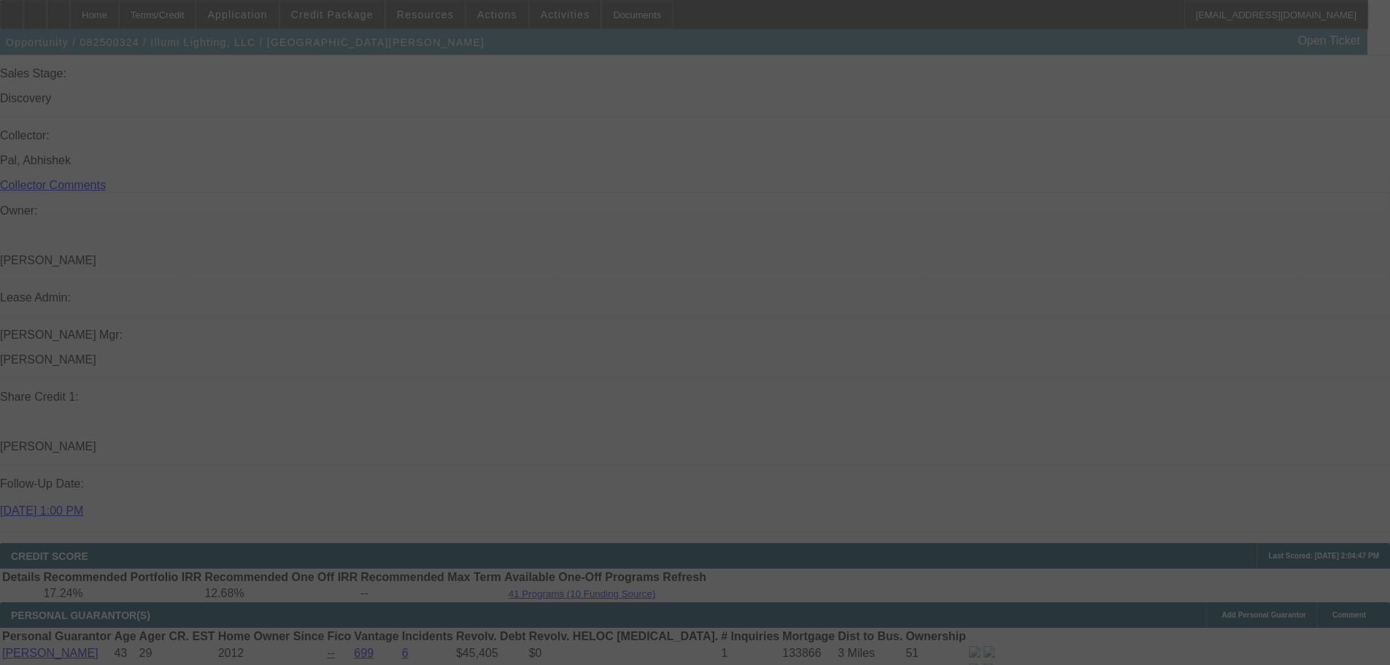
scroll to position [2173, 0]
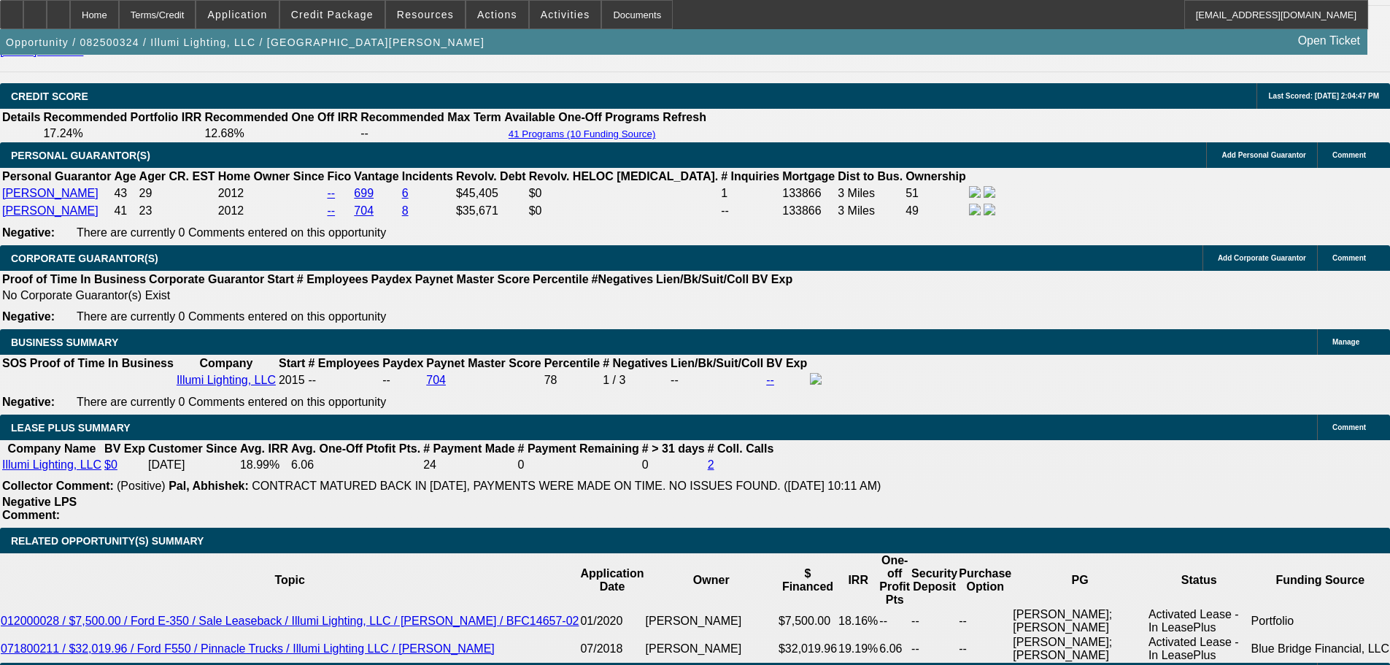
select select "0"
select select "3"
select select "0"
select select "6"
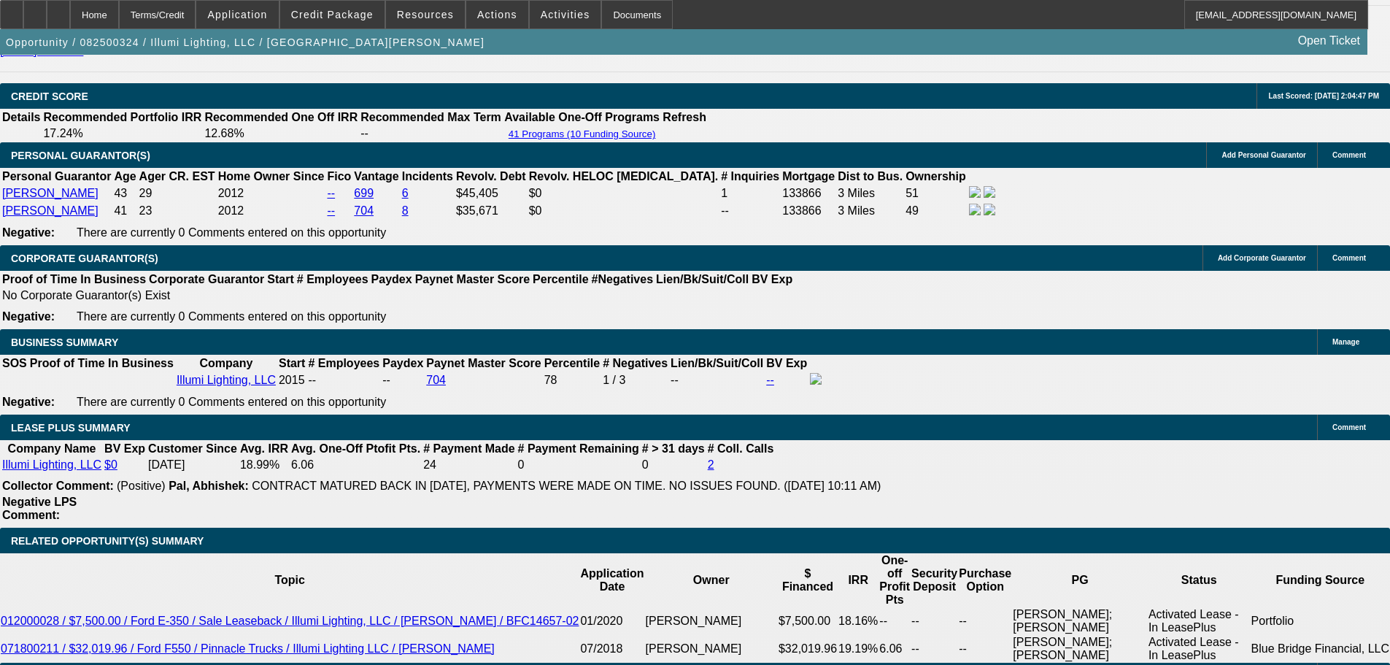
select select "0"
select select "3"
select select "0"
select select "6"
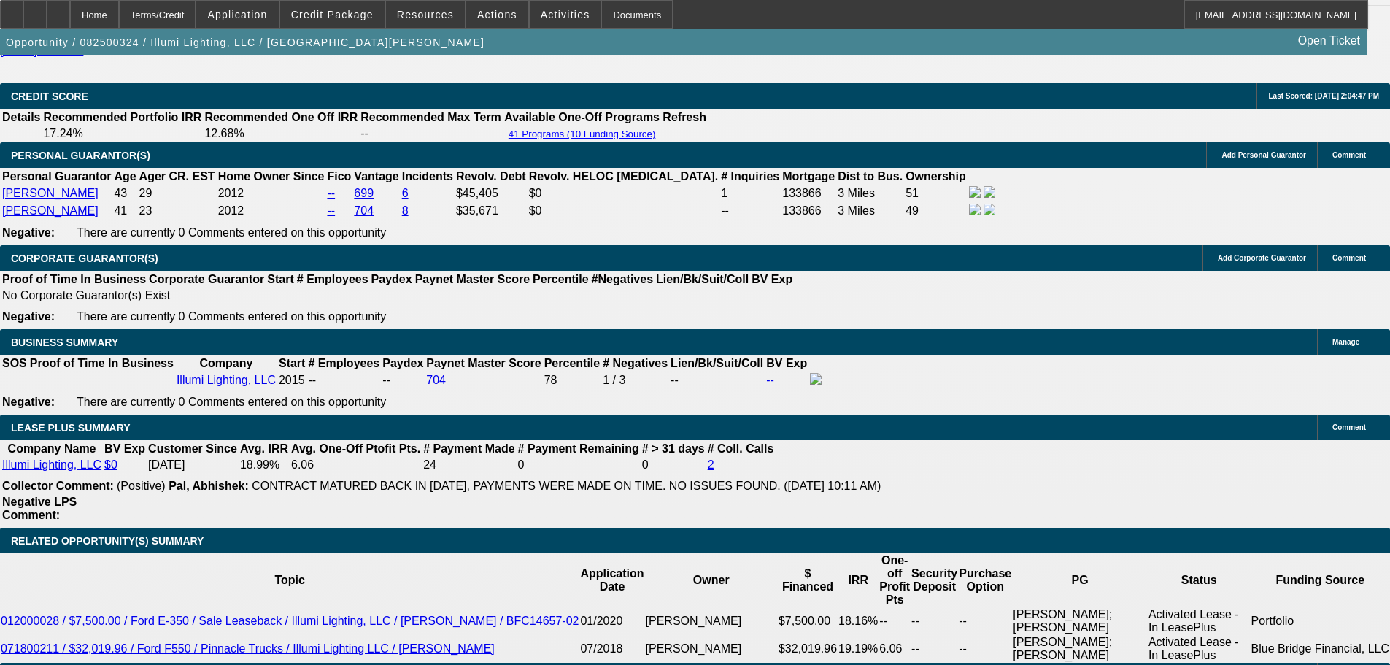
select select "0"
select select "3"
select select "0"
select select "6"
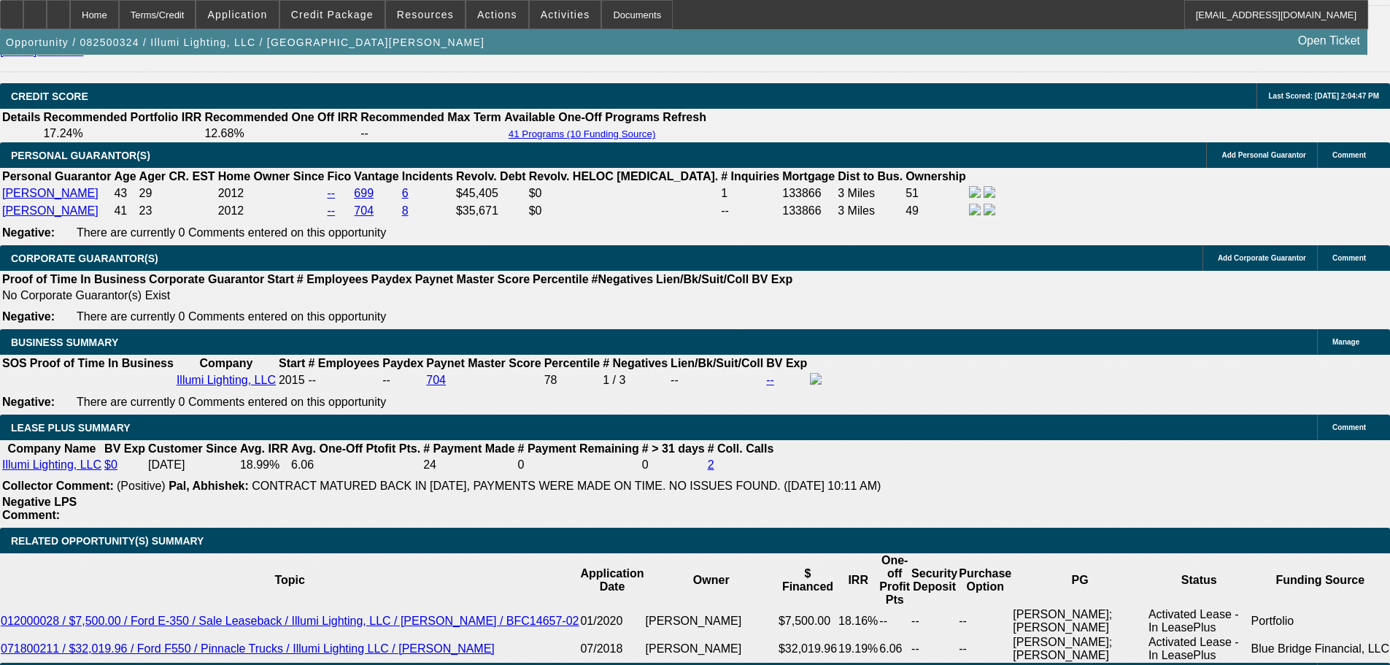
select select "0"
select select "3"
select select "0"
select select "6"
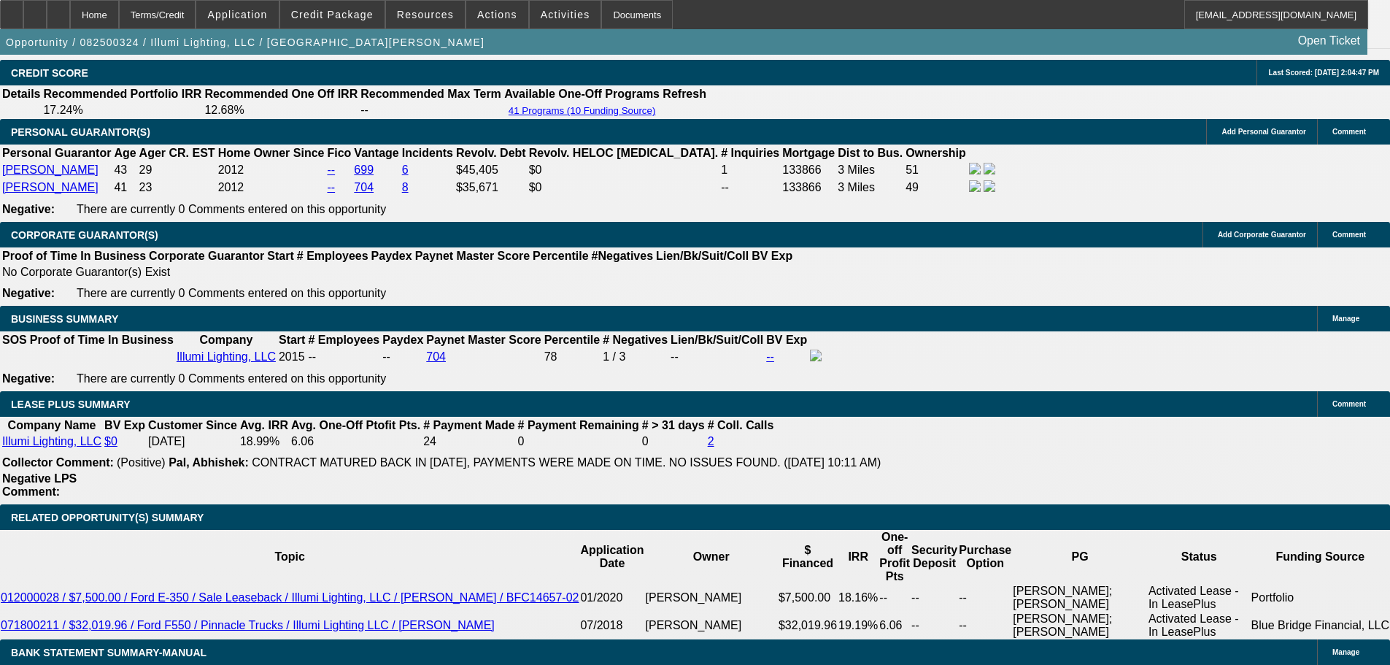
scroll to position [2392, 0]
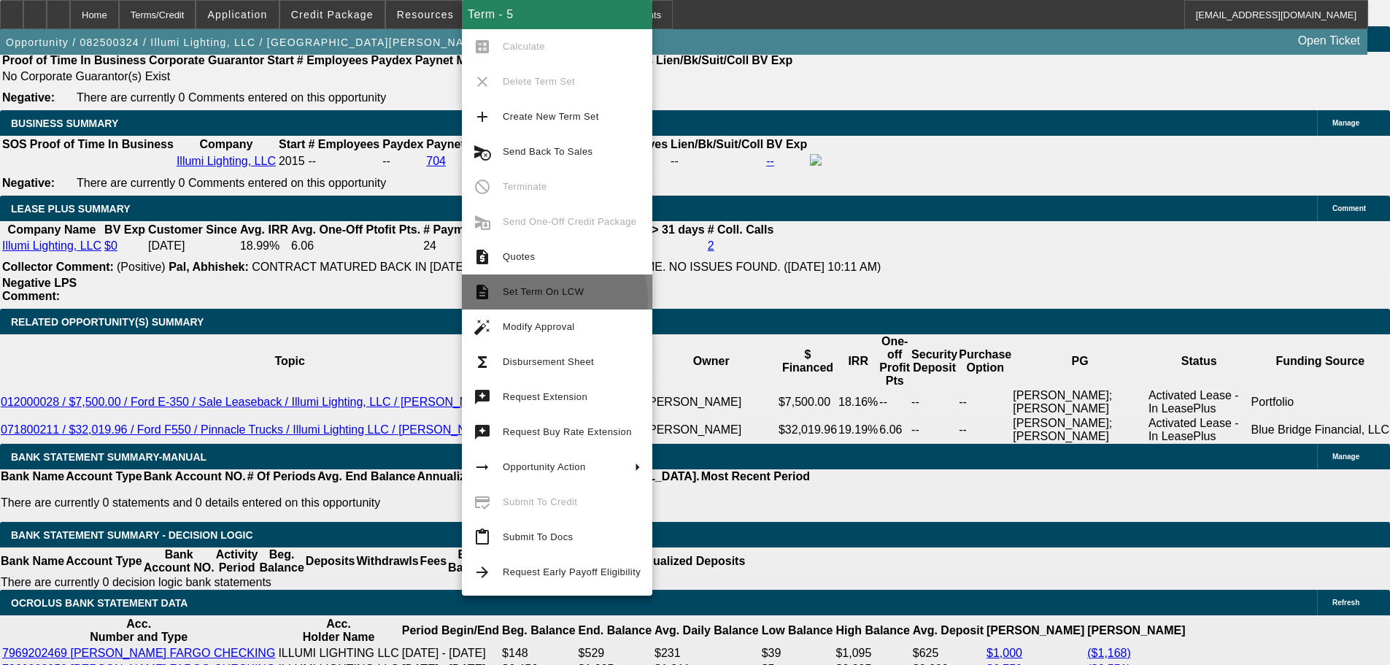
click at [553, 299] on span "Set Term On LCW" at bounding box center [572, 292] width 138 height 18
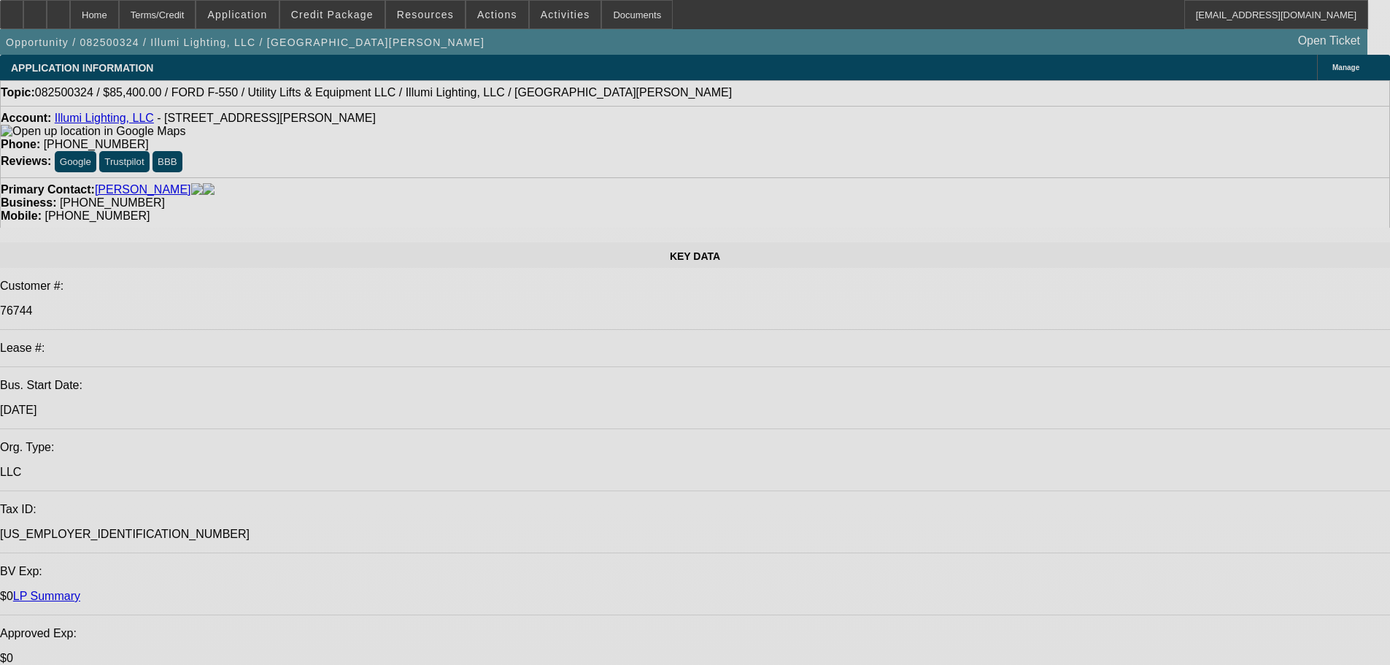
select select "0"
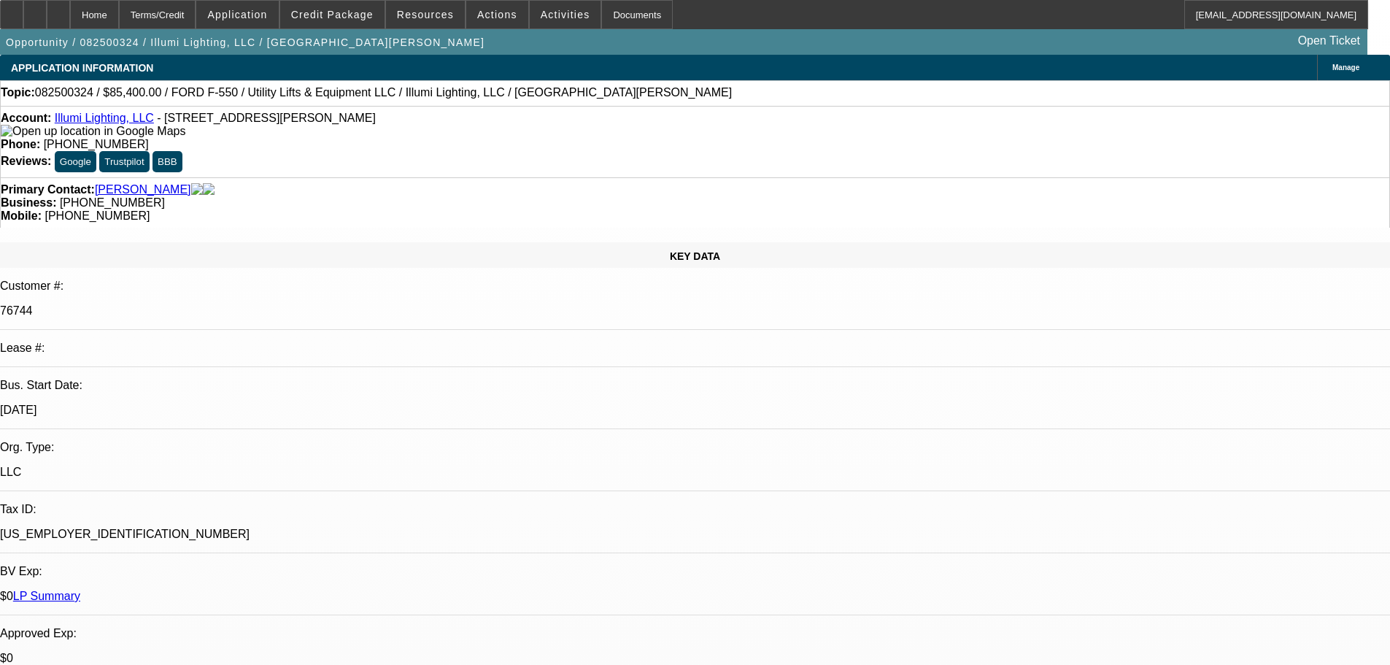
select select "3"
select select "0"
select select "6"
select select "0"
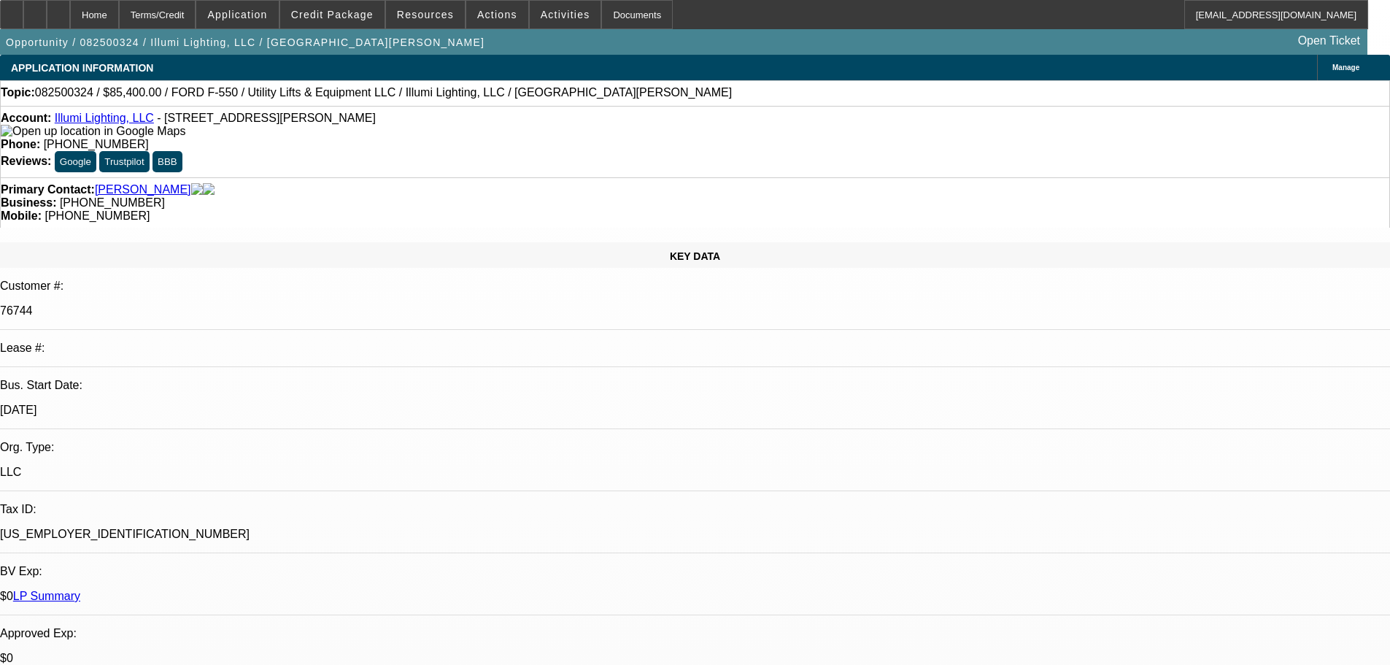
select select "3"
select select "0"
select select "6"
select select "0"
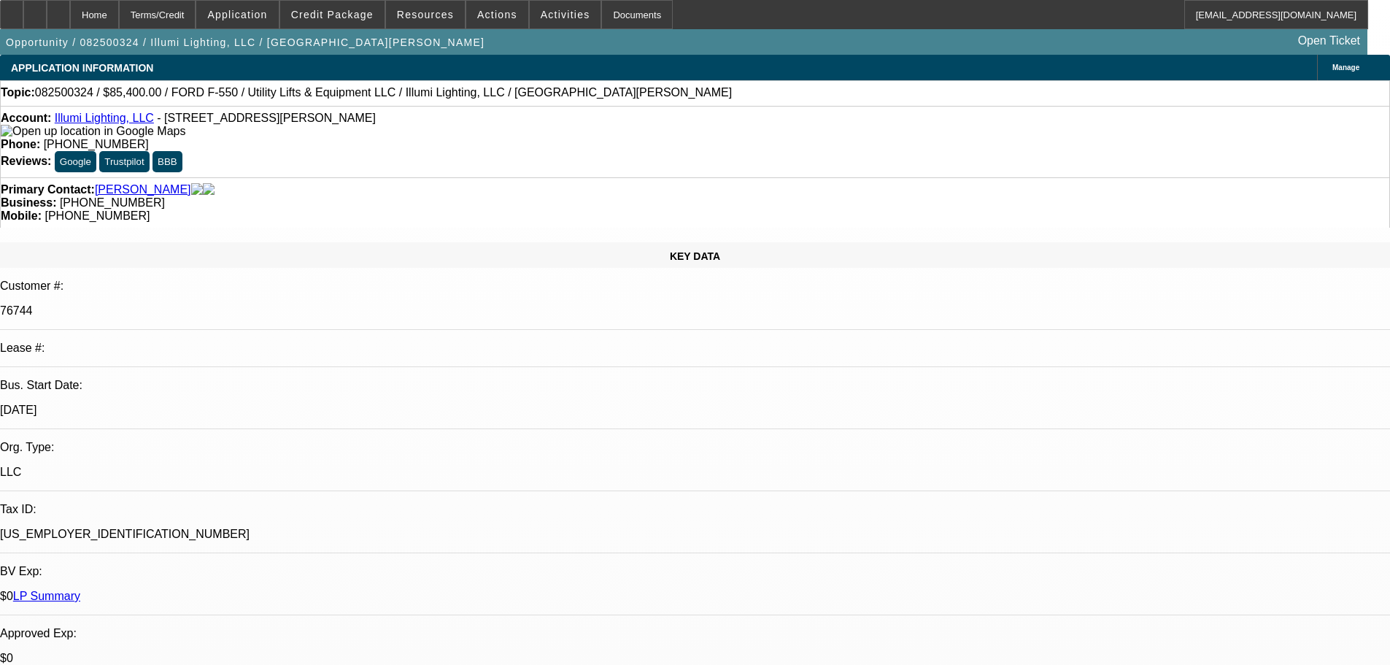
select select "3"
select select "0"
select select "6"
select select "0"
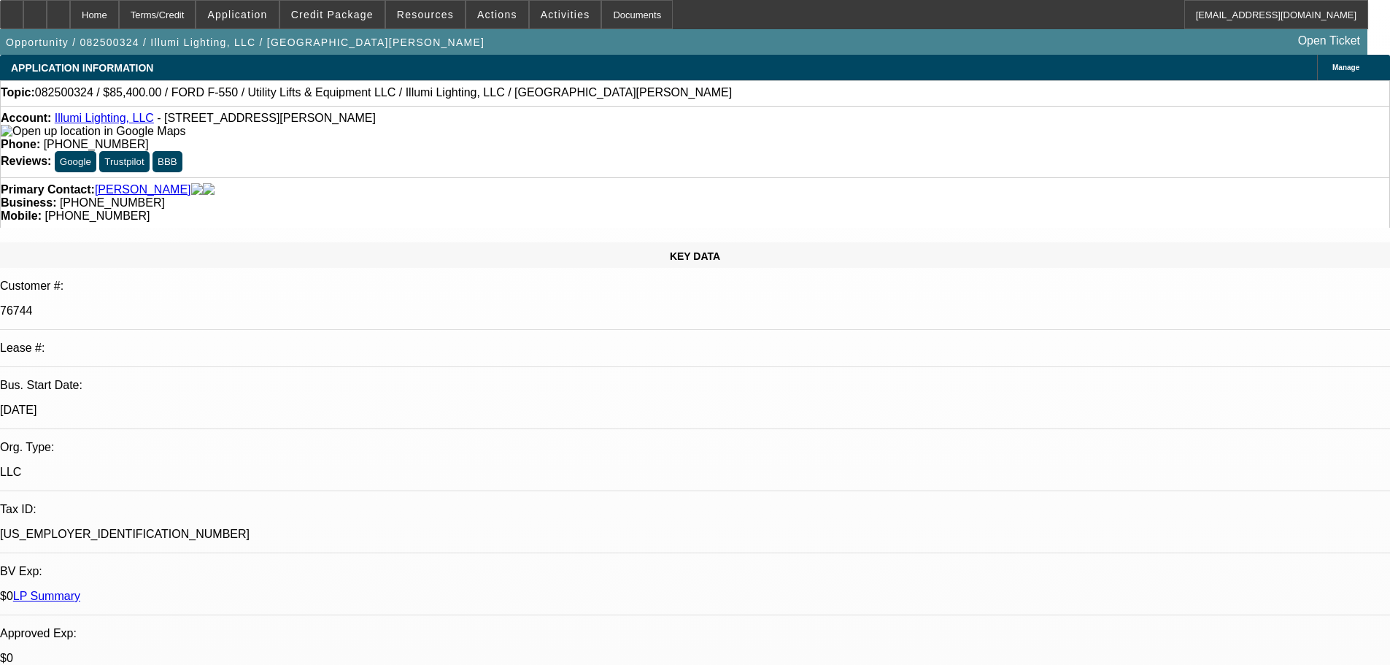
select select "3"
select select "0"
select select "6"
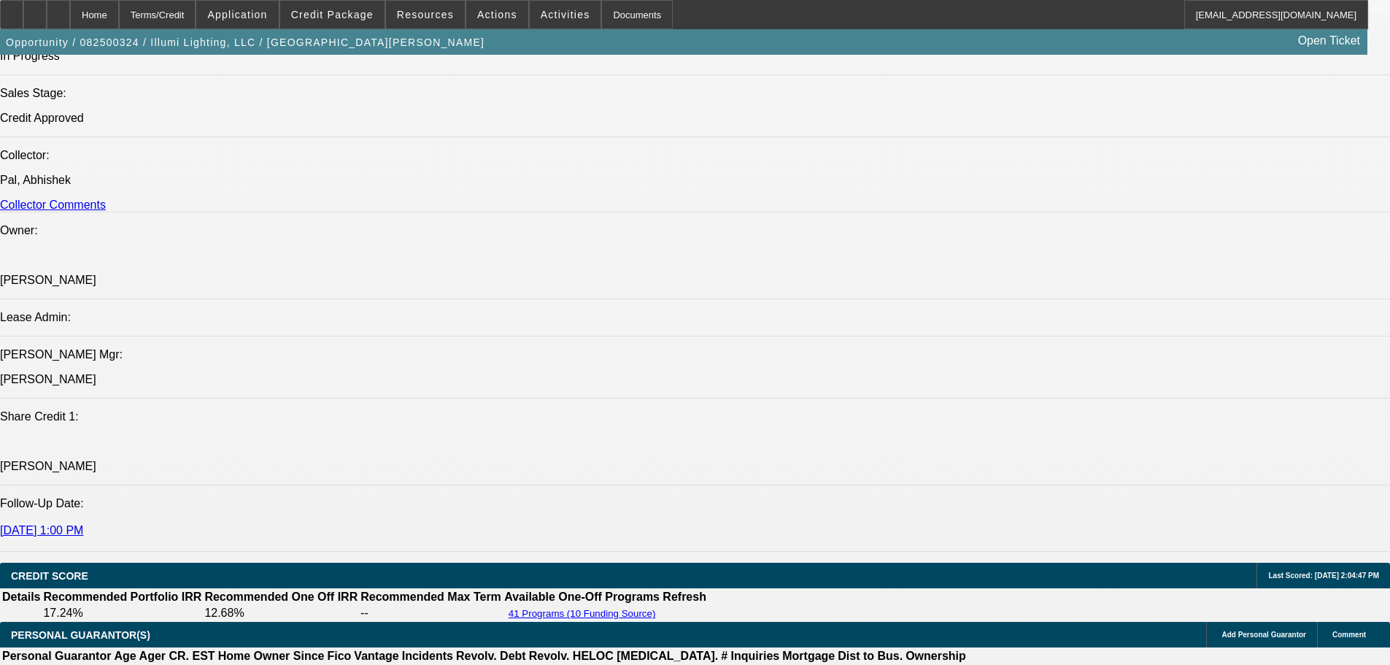
drag, startPoint x: 502, startPoint y: 273, endPoint x: 484, endPoint y: 452, distance: 180.5
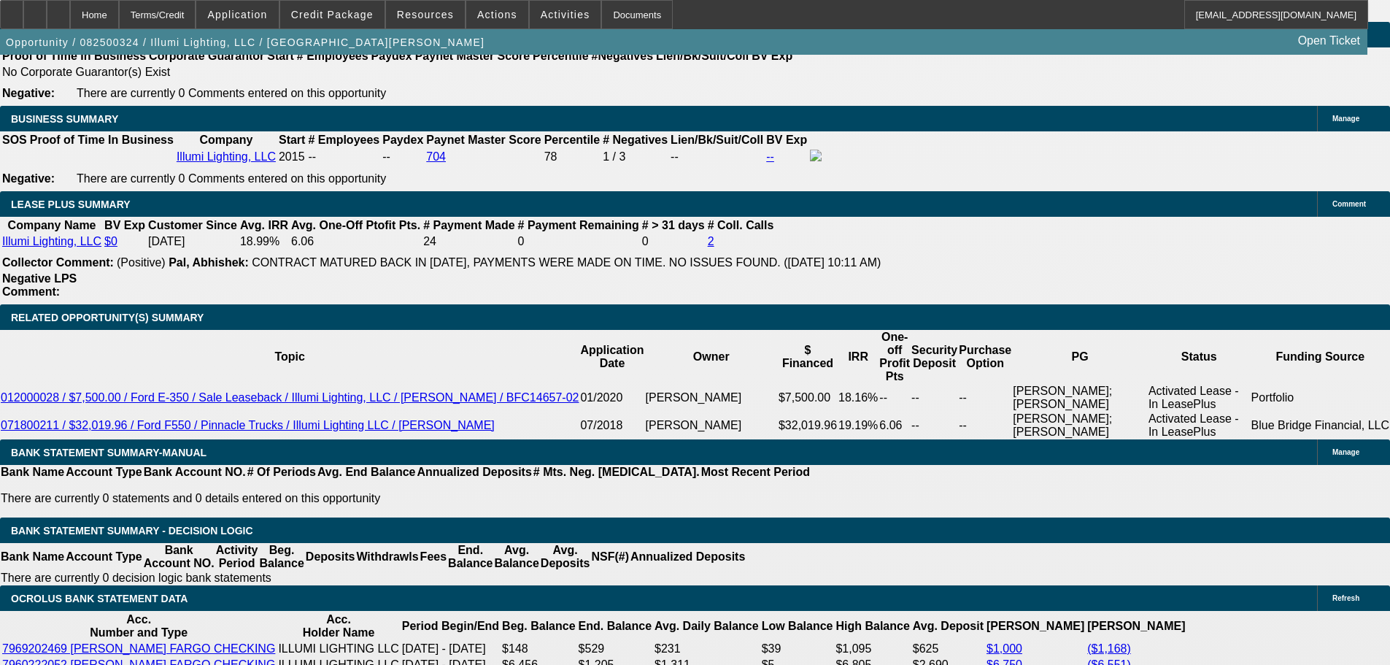
scroll to position [2409, 0]
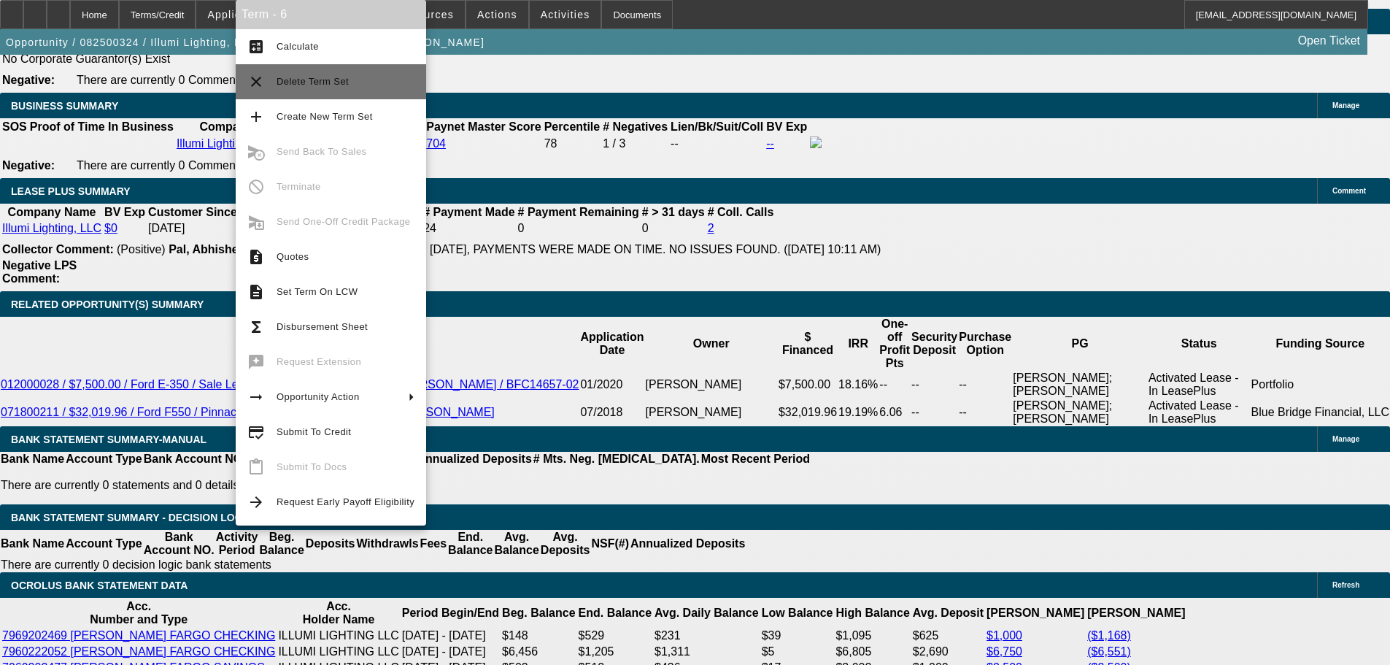
click at [366, 93] on button "clear Delete Term Set" at bounding box center [331, 81] width 190 height 35
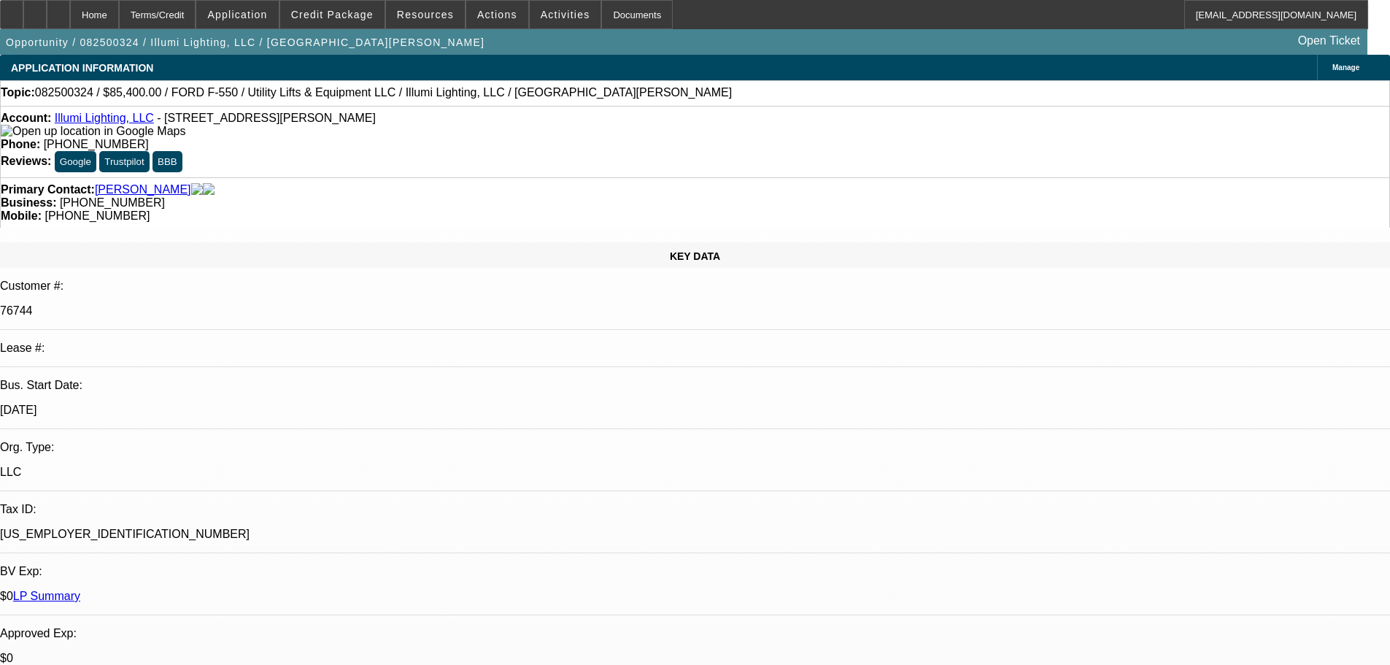
select select "0"
select select "3"
select select "0"
select select "6"
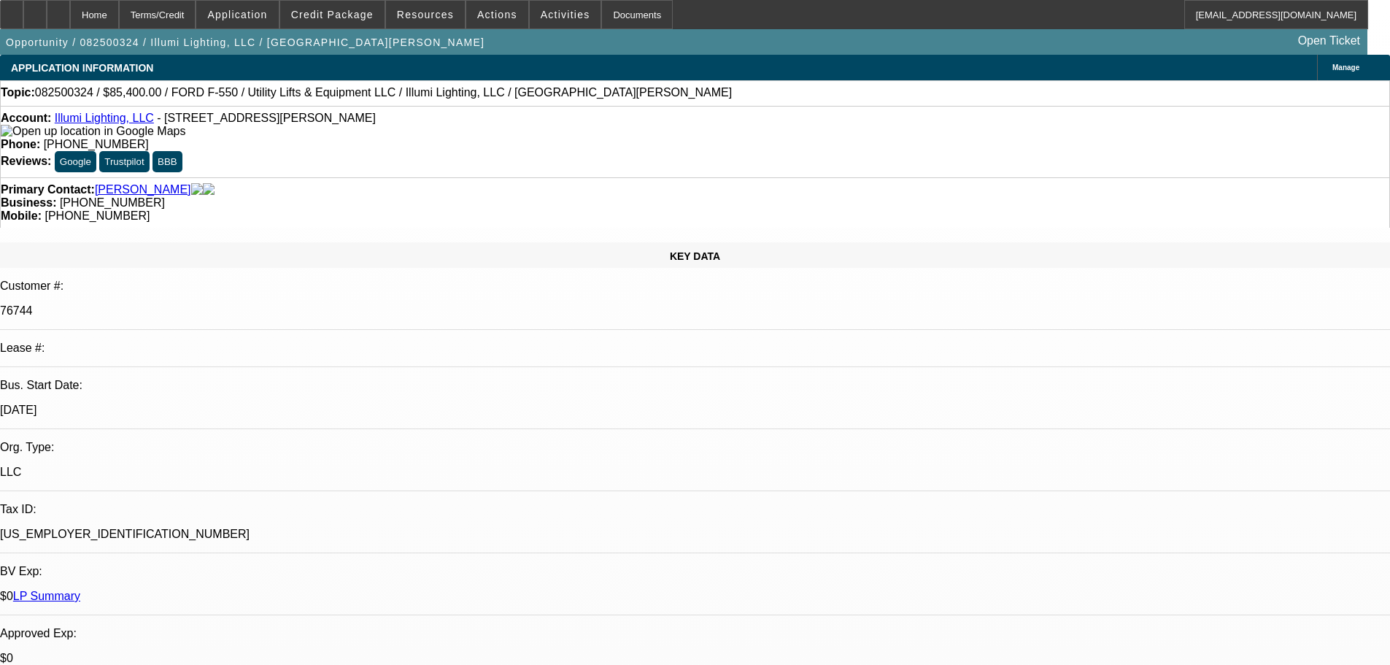
select select "0"
select select "3"
select select "0"
select select "6"
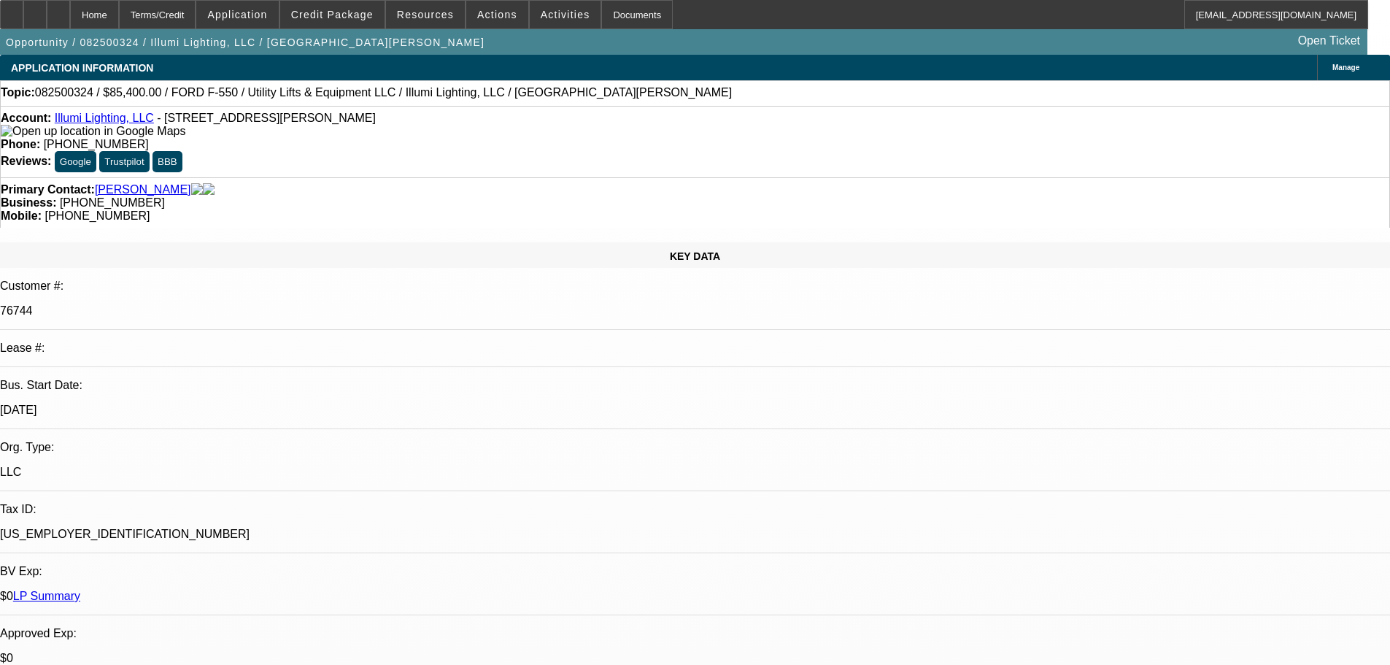
select select "0"
select select "3"
select select "0"
select select "6"
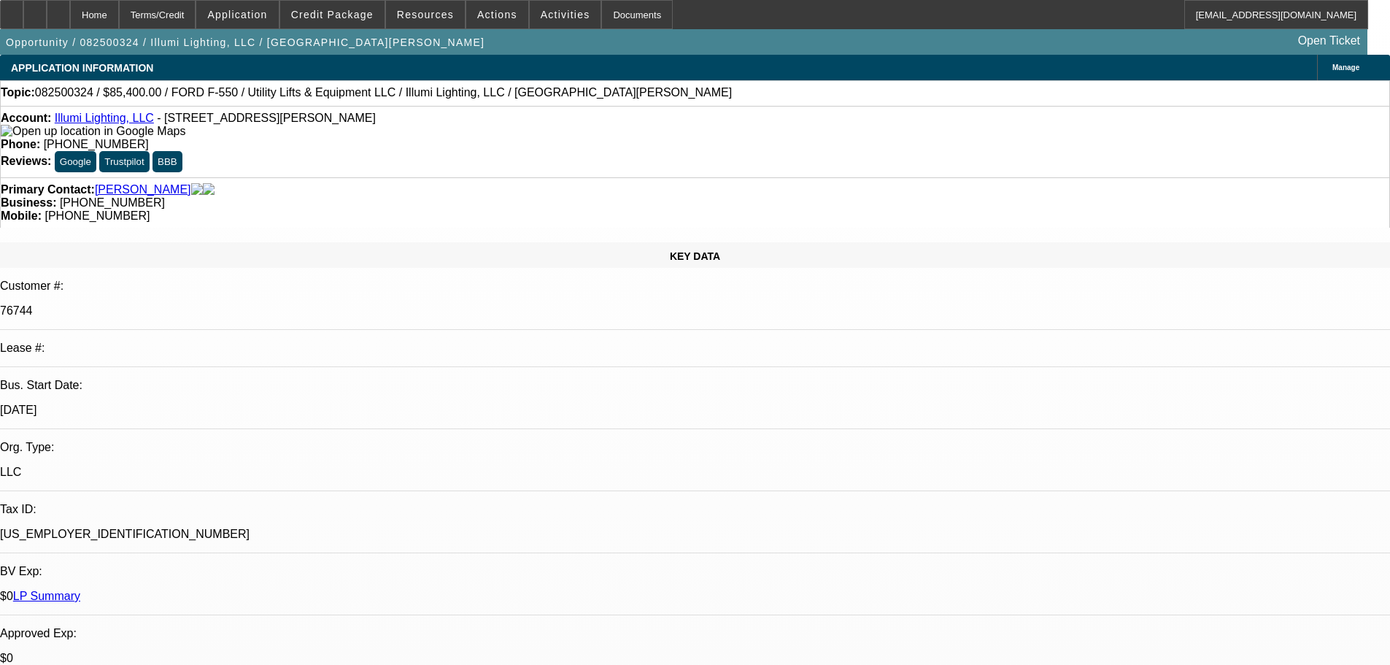
select select "0"
select select "3"
select select "0"
select select "6"
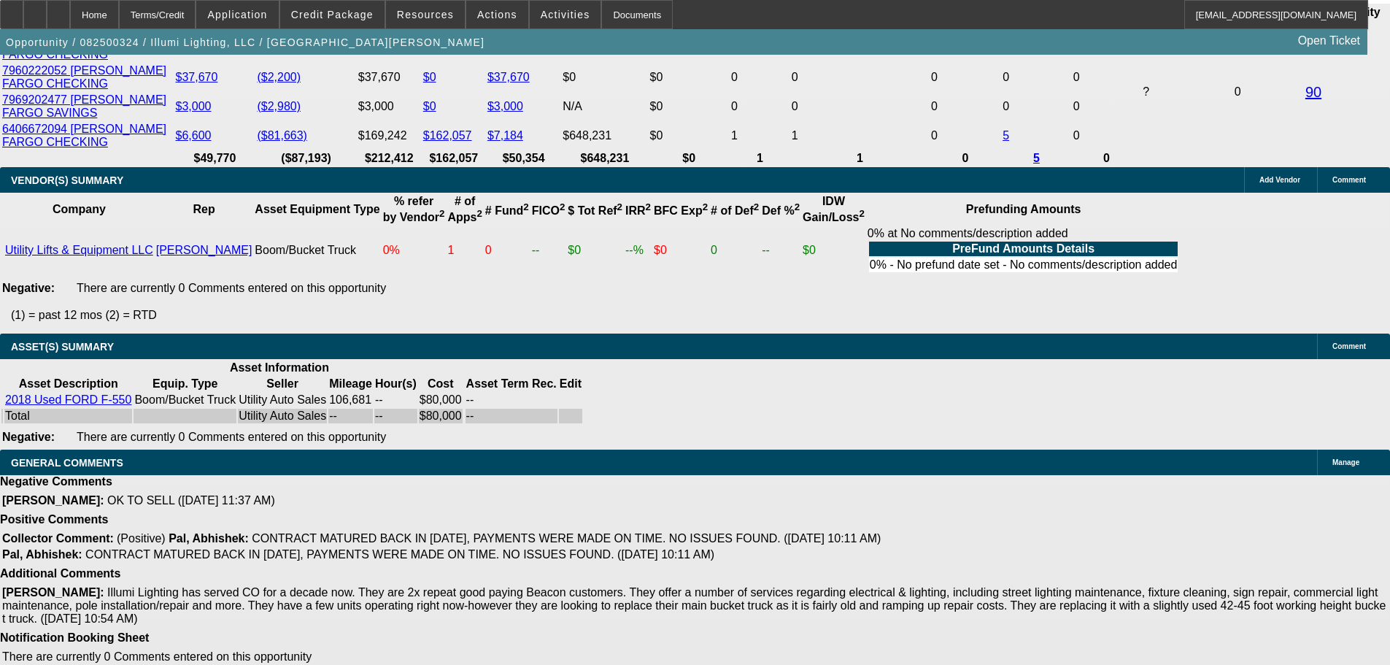
drag, startPoint x: 443, startPoint y: 531, endPoint x: 433, endPoint y: 563, distance: 34.4
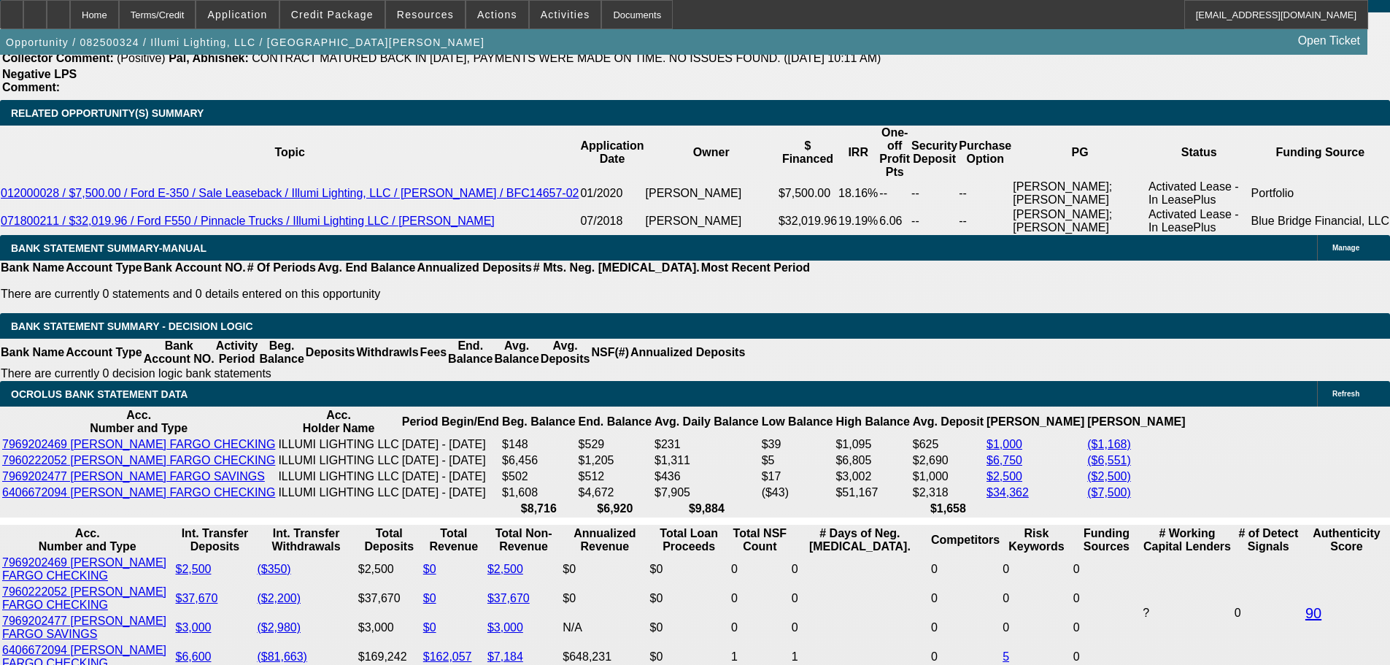
scroll to position [2556, 0]
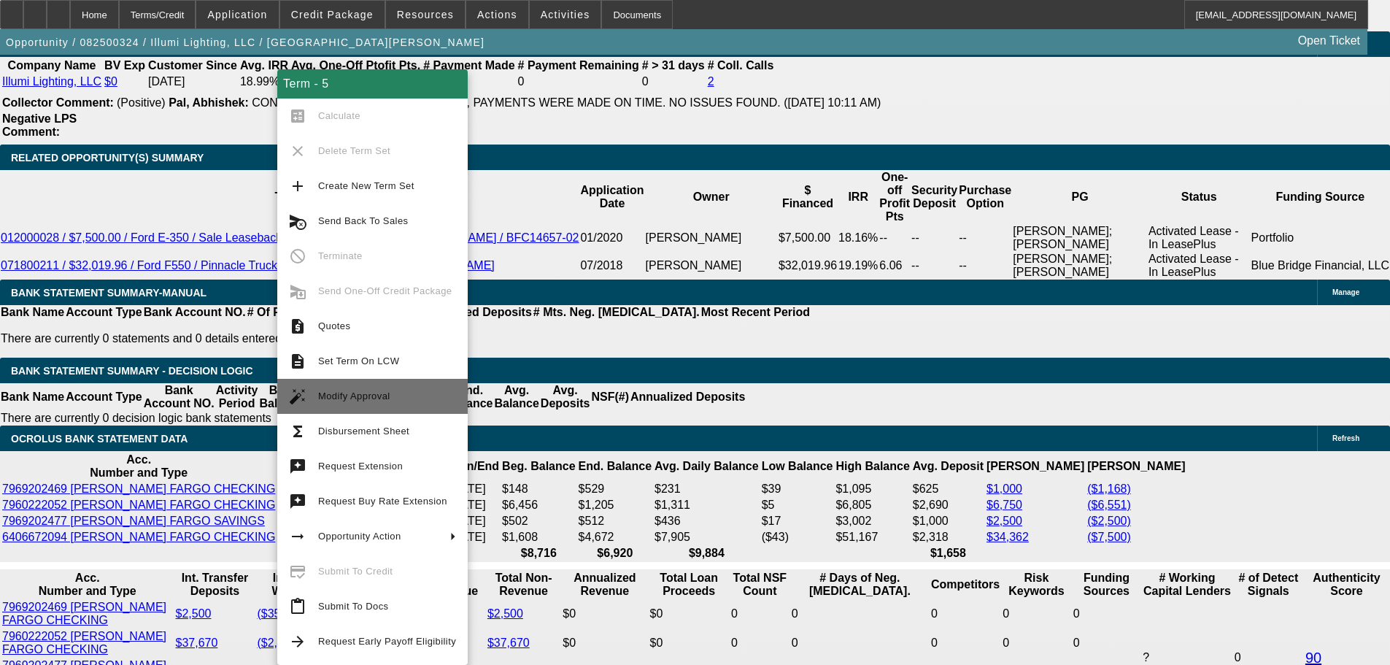
click at [398, 391] on span "Modify Approval" at bounding box center [387, 397] width 138 height 18
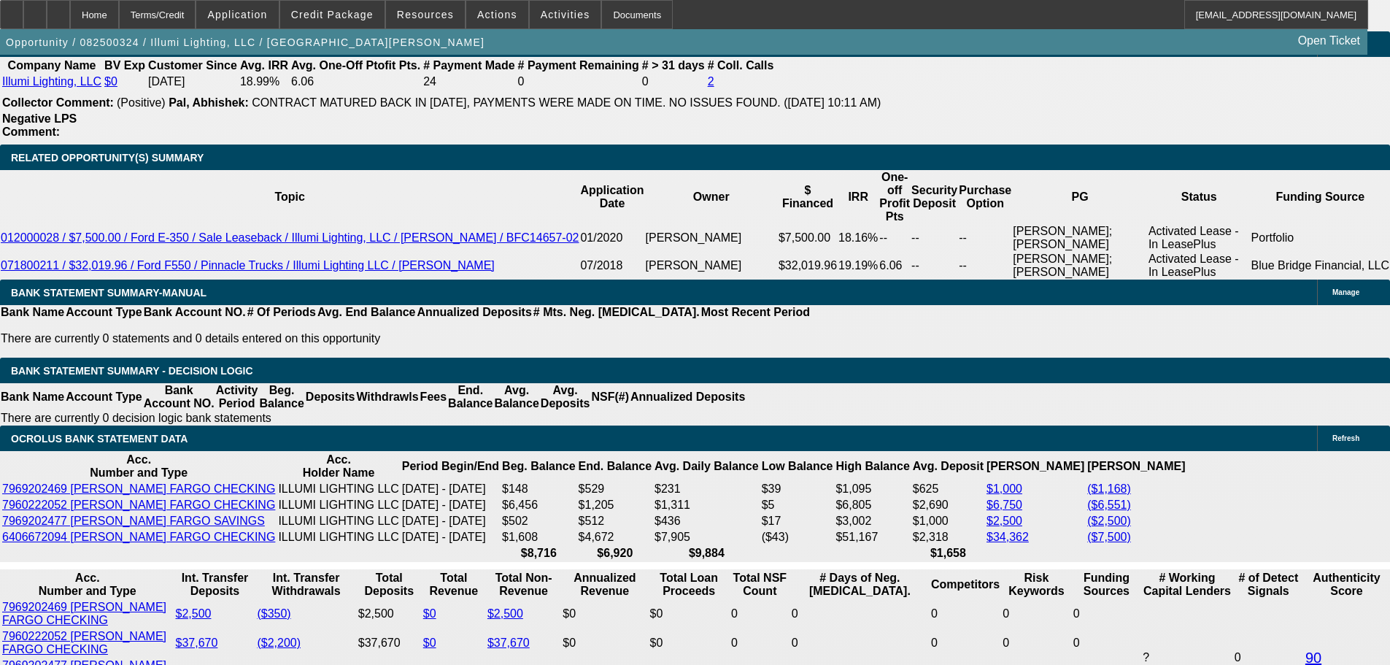
select select "0"
select select "3"
select select "0"
select select "6"
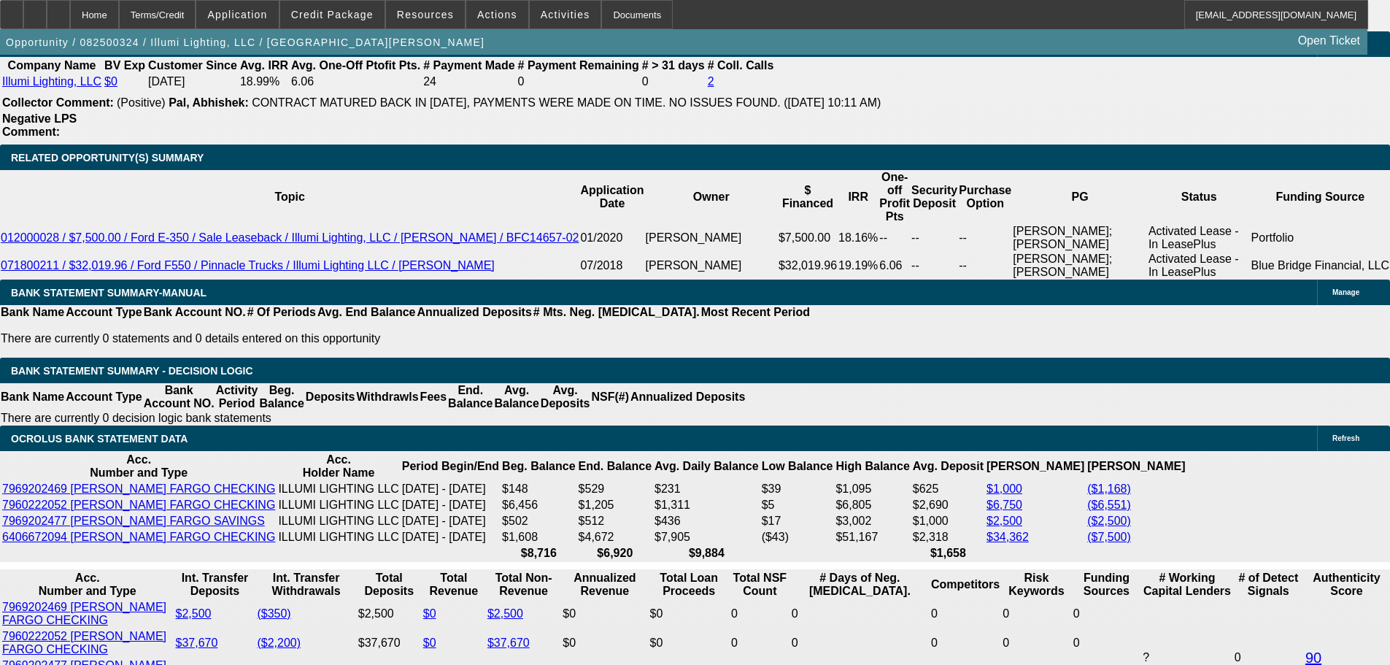
select select "0"
select select "3"
select select "0"
select select "6"
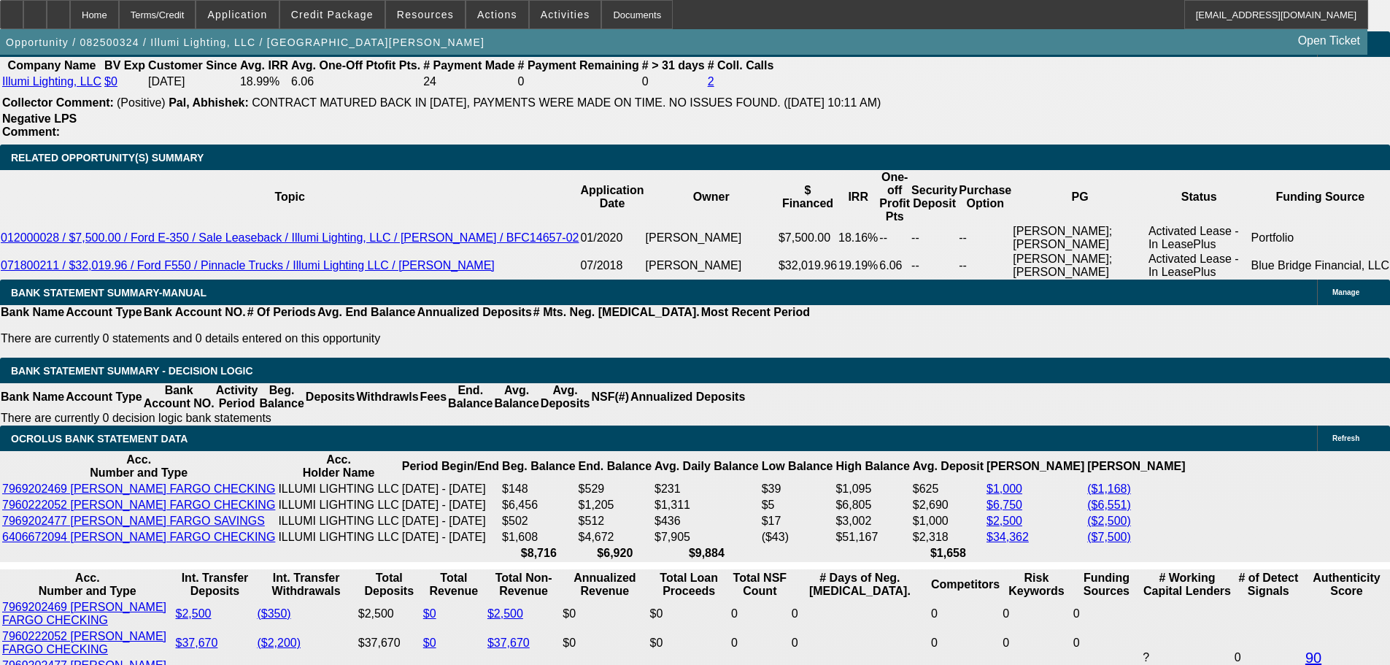
select select "0"
select select "3"
select select "0"
select select "6"
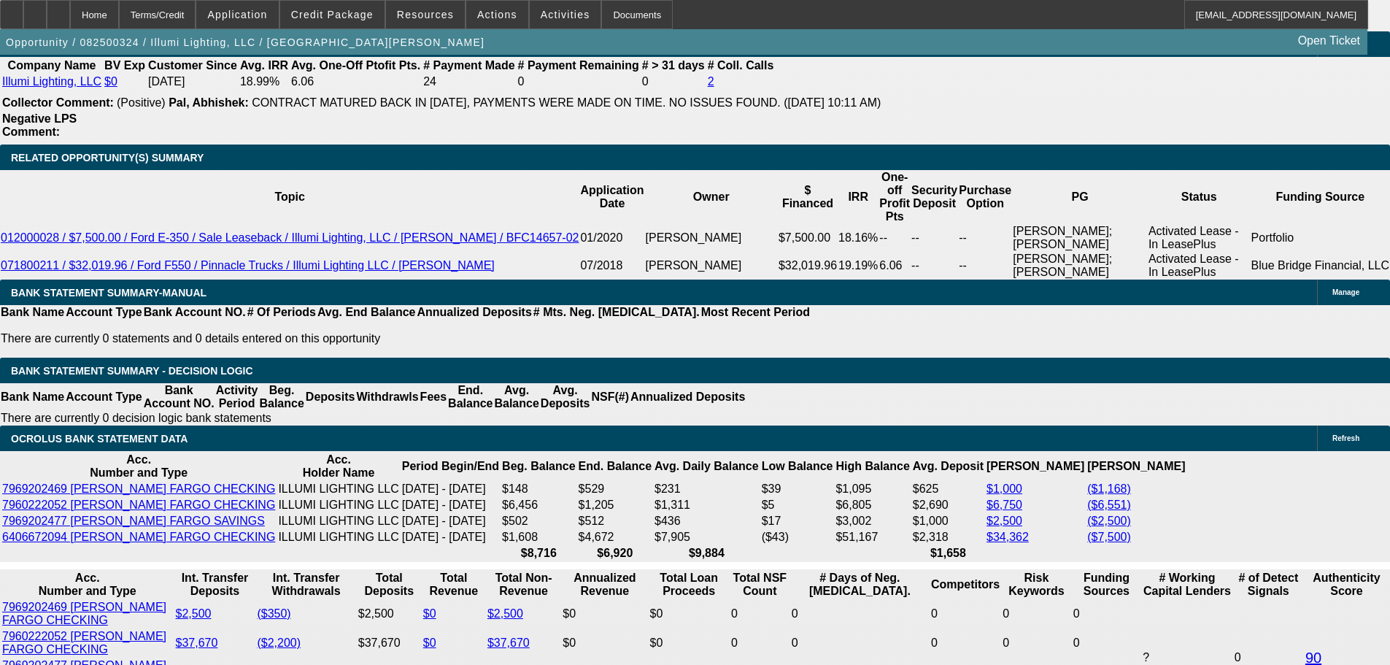
select select "0"
select select "3"
select select "0"
select select "6"
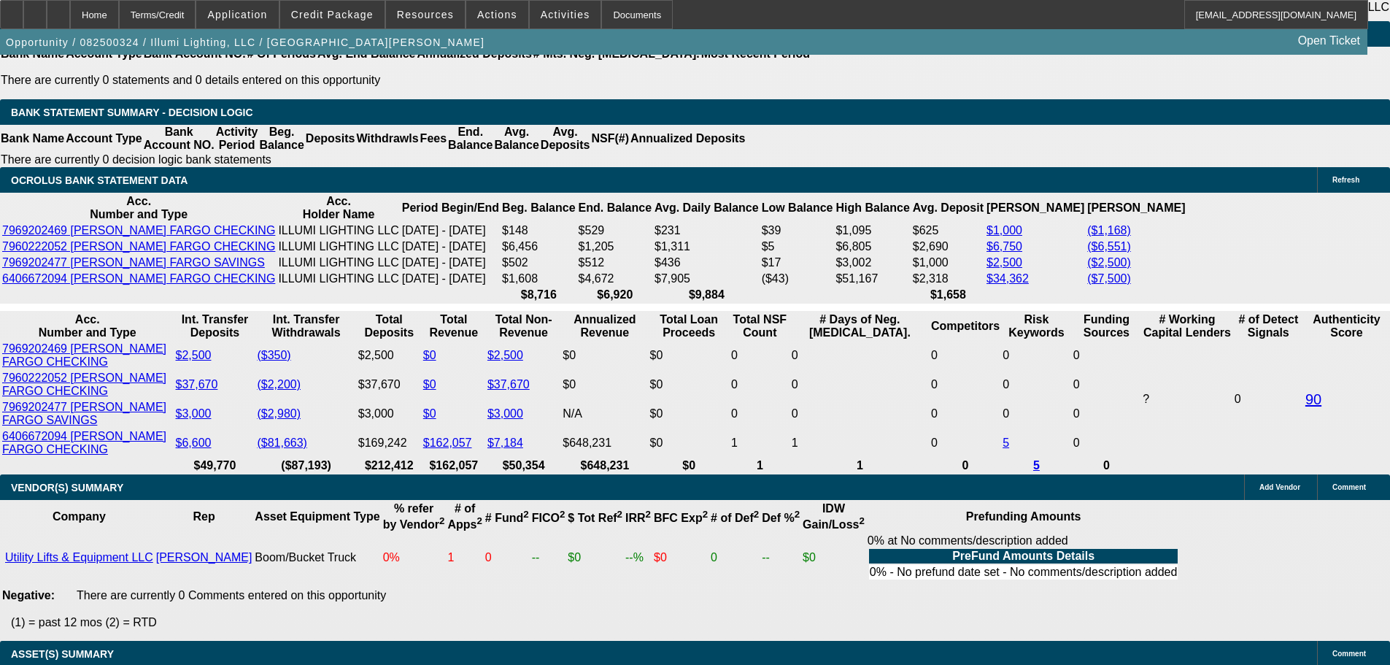
scroll to position [2629, 0]
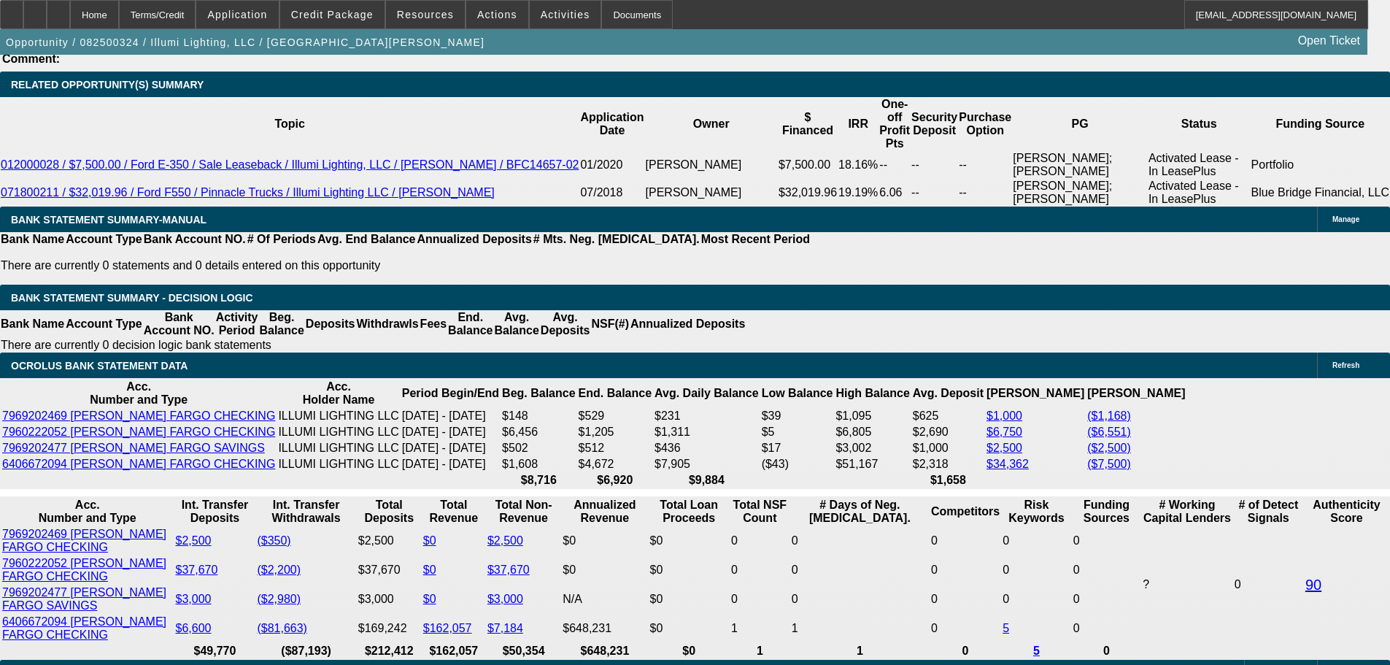
type input "UNKNOWN"
type input "23.8"
type input "$2,774.76"
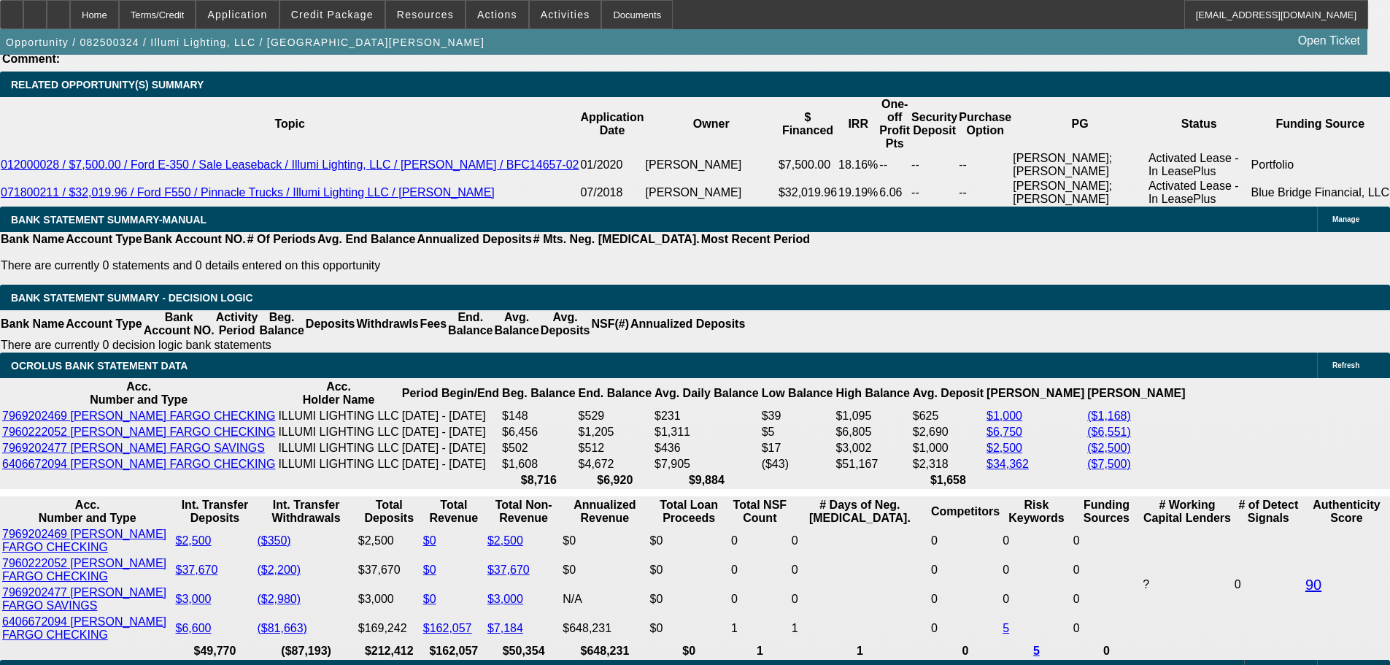
type input "23.8"
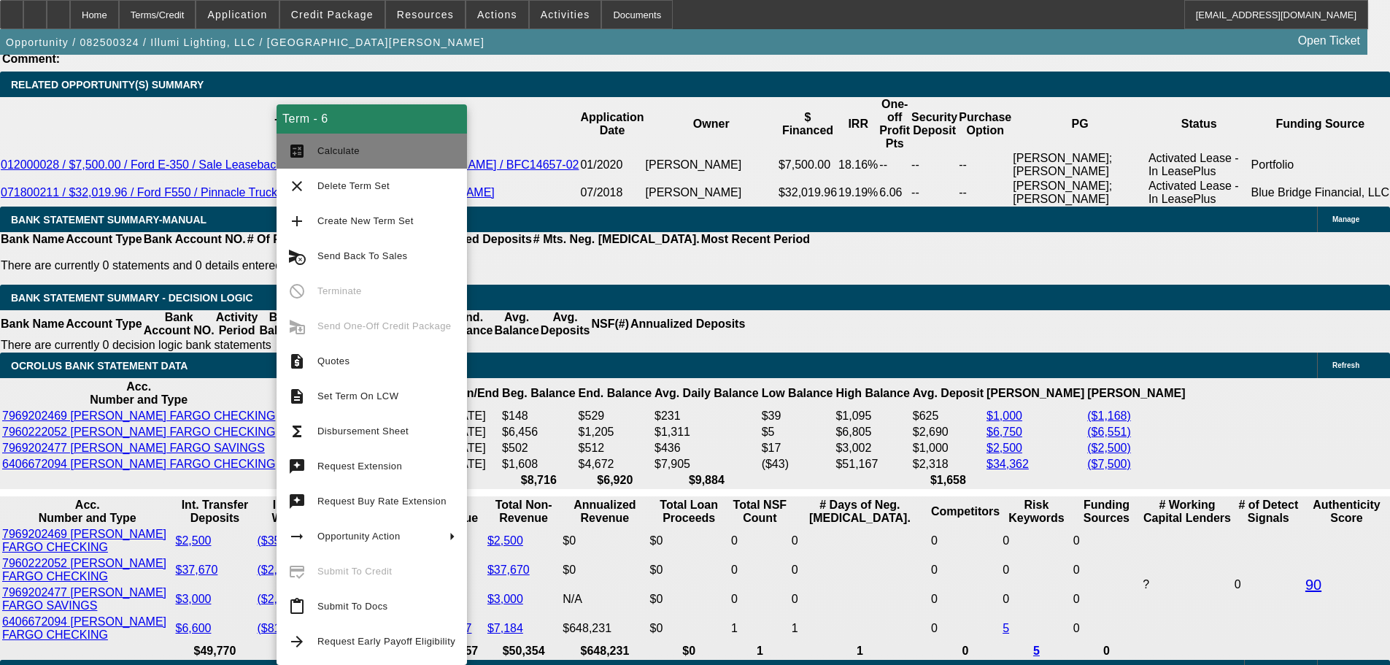
click at [382, 145] on span "Calculate" at bounding box center [386, 151] width 138 height 18
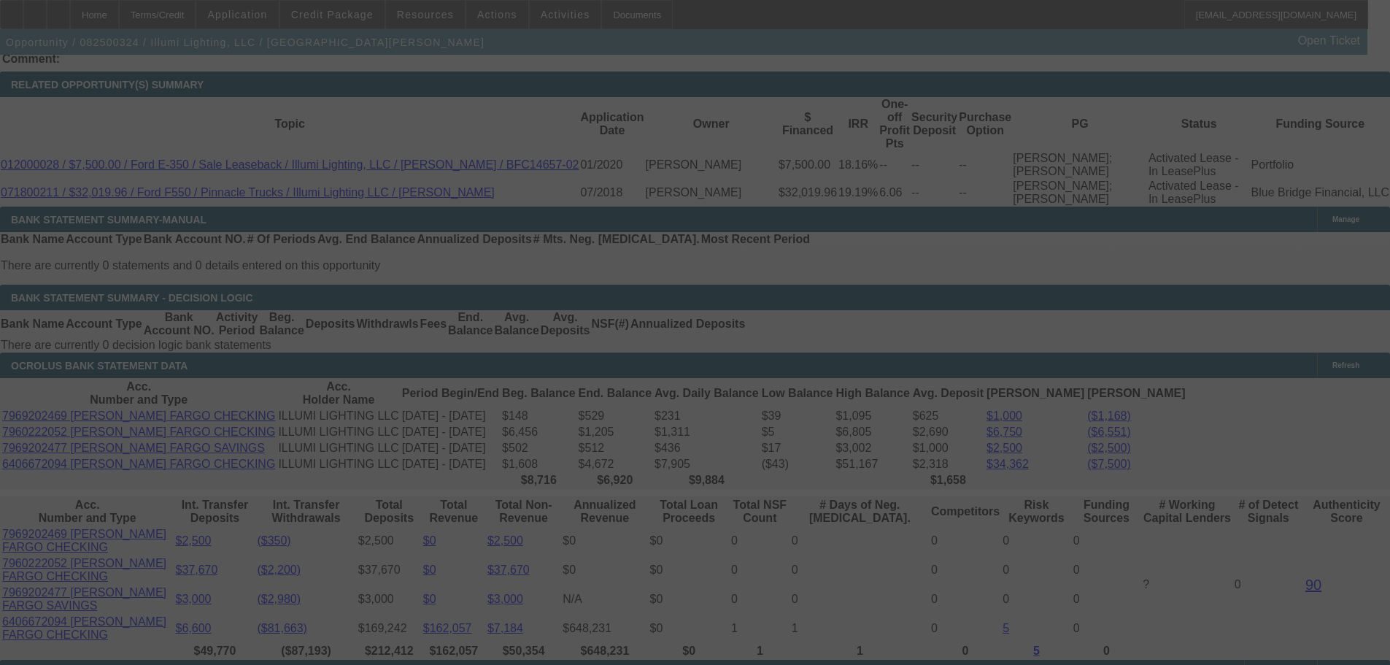
select select "0"
select select "3"
select select "0"
select select "6"
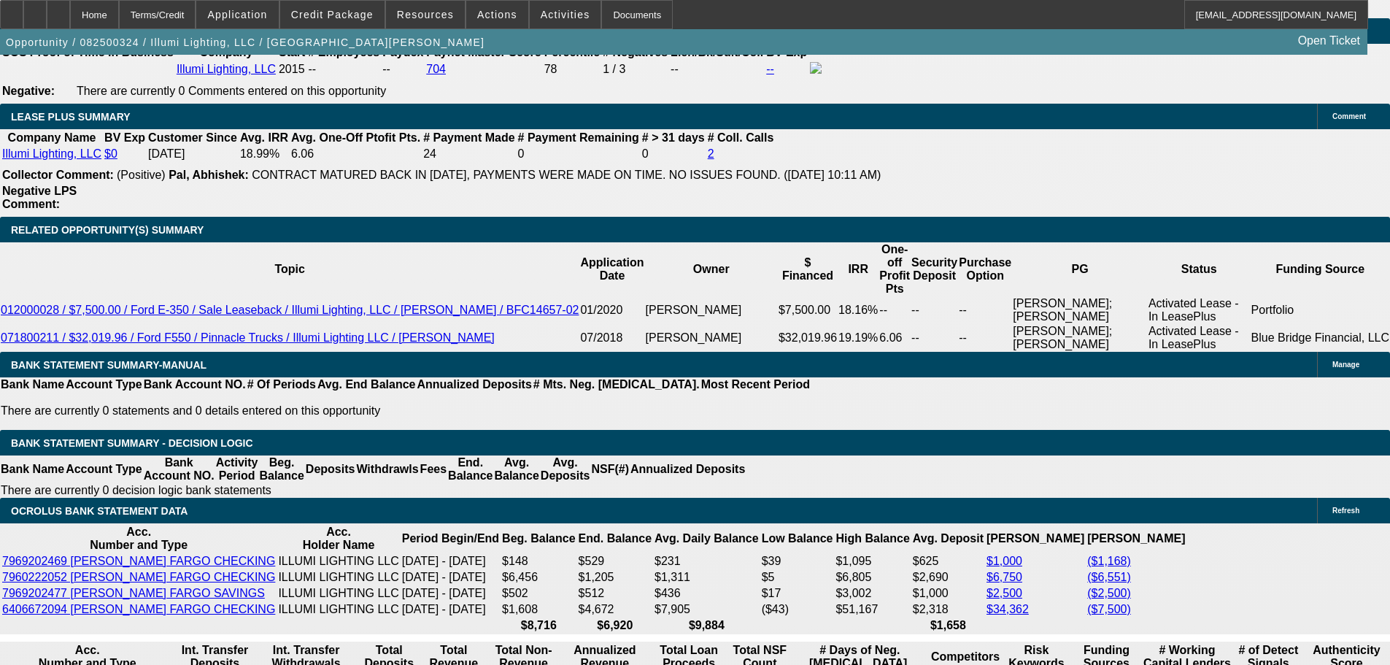
scroll to position [2483, 0]
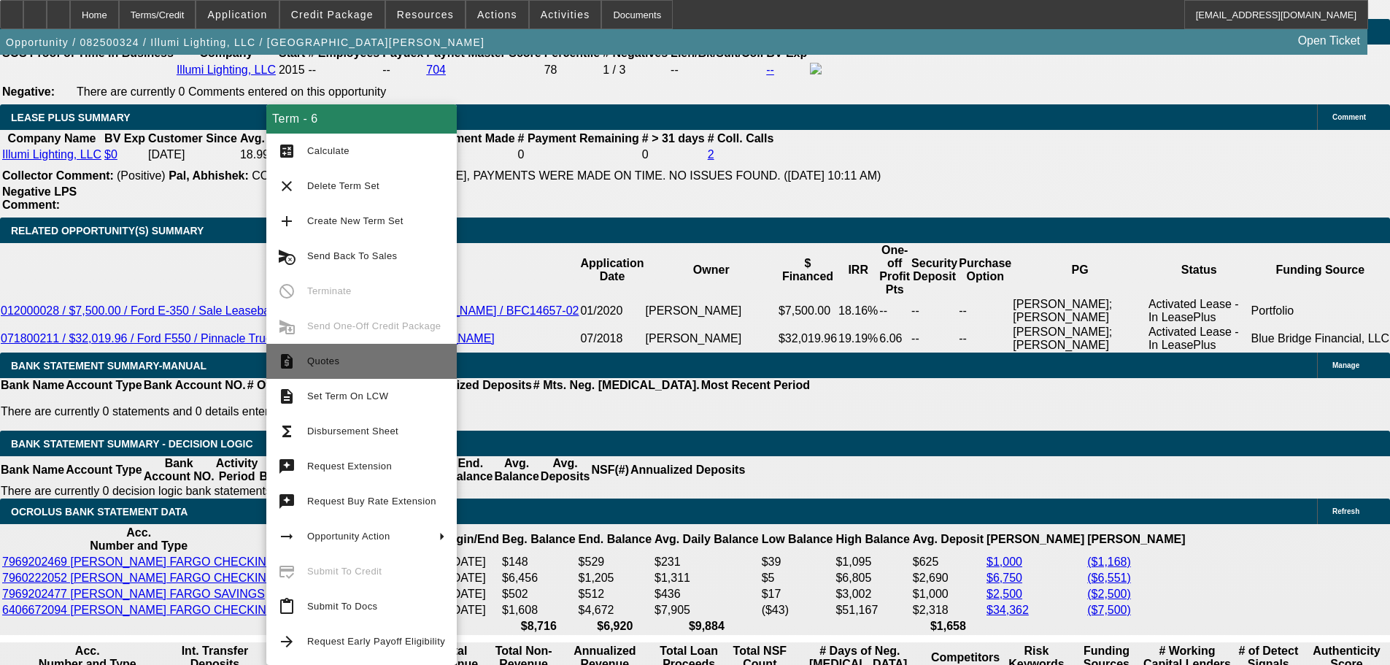
click at [417, 358] on span "Quotes" at bounding box center [376, 362] width 138 height 18
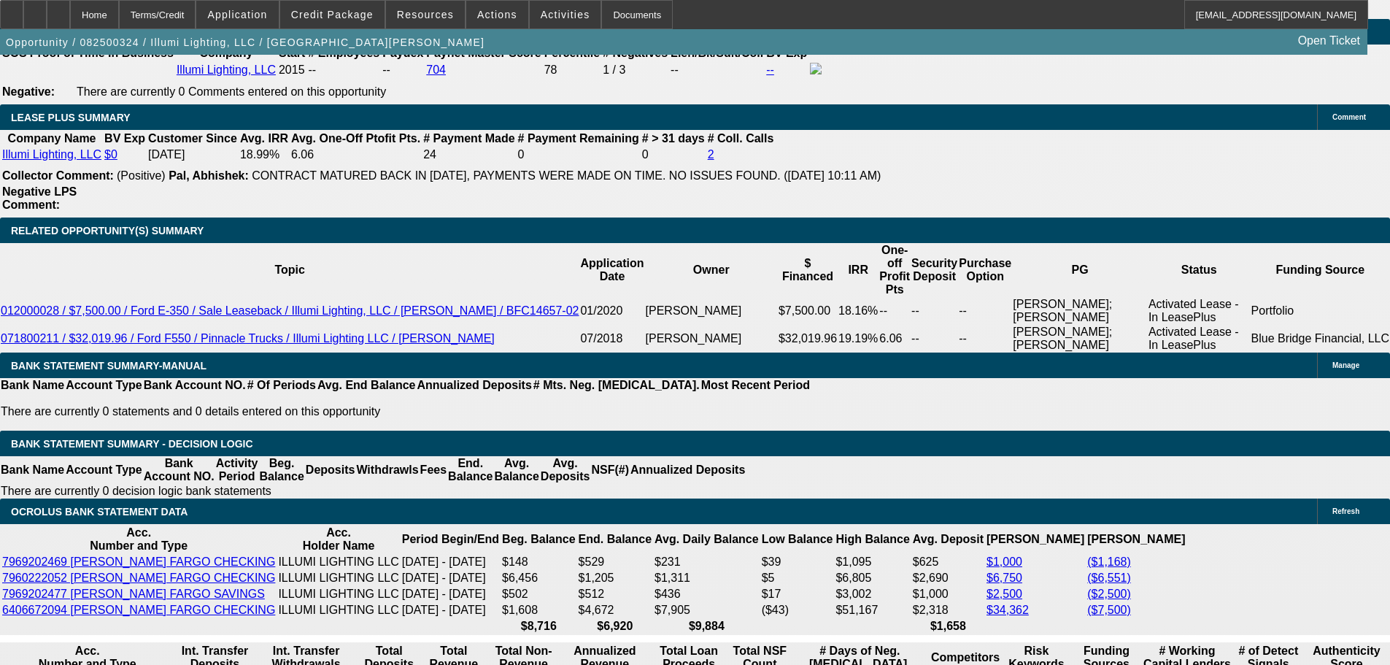
drag, startPoint x: 235, startPoint y: 322, endPoint x: 226, endPoint y: 323, distance: 9.6
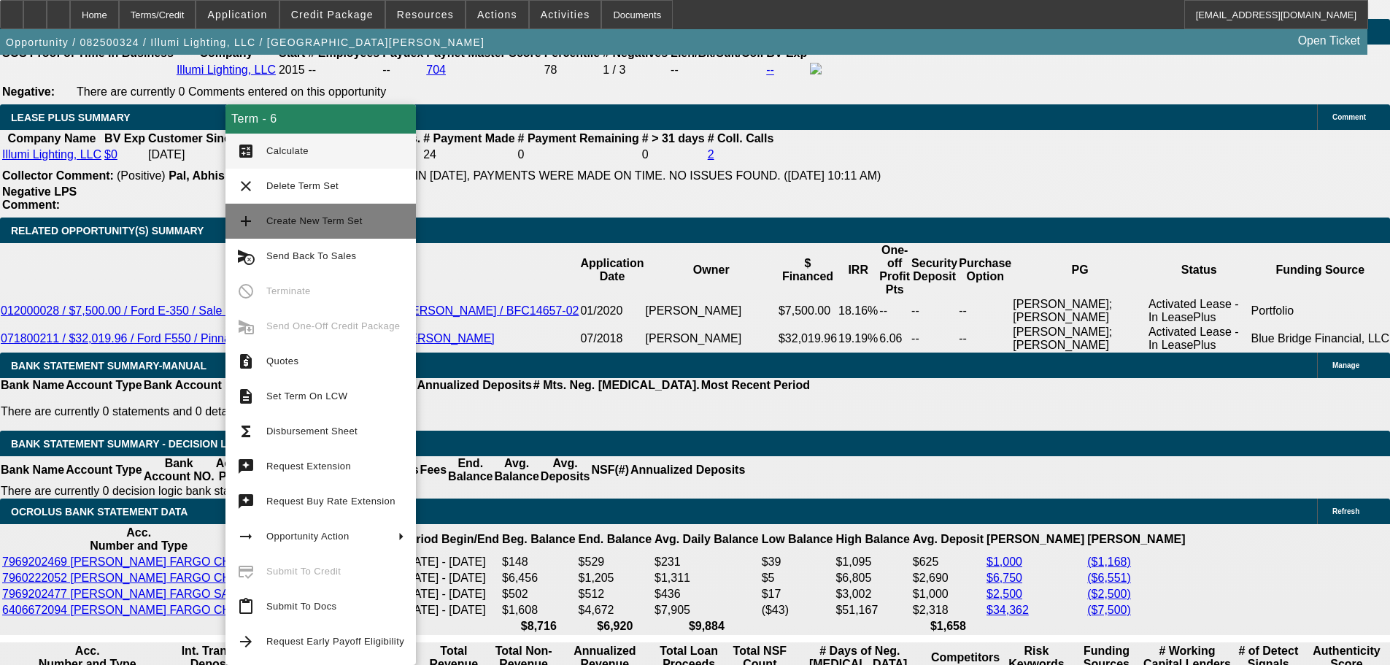
click at [331, 226] on span "Create New Term Set" at bounding box center [314, 220] width 96 height 11
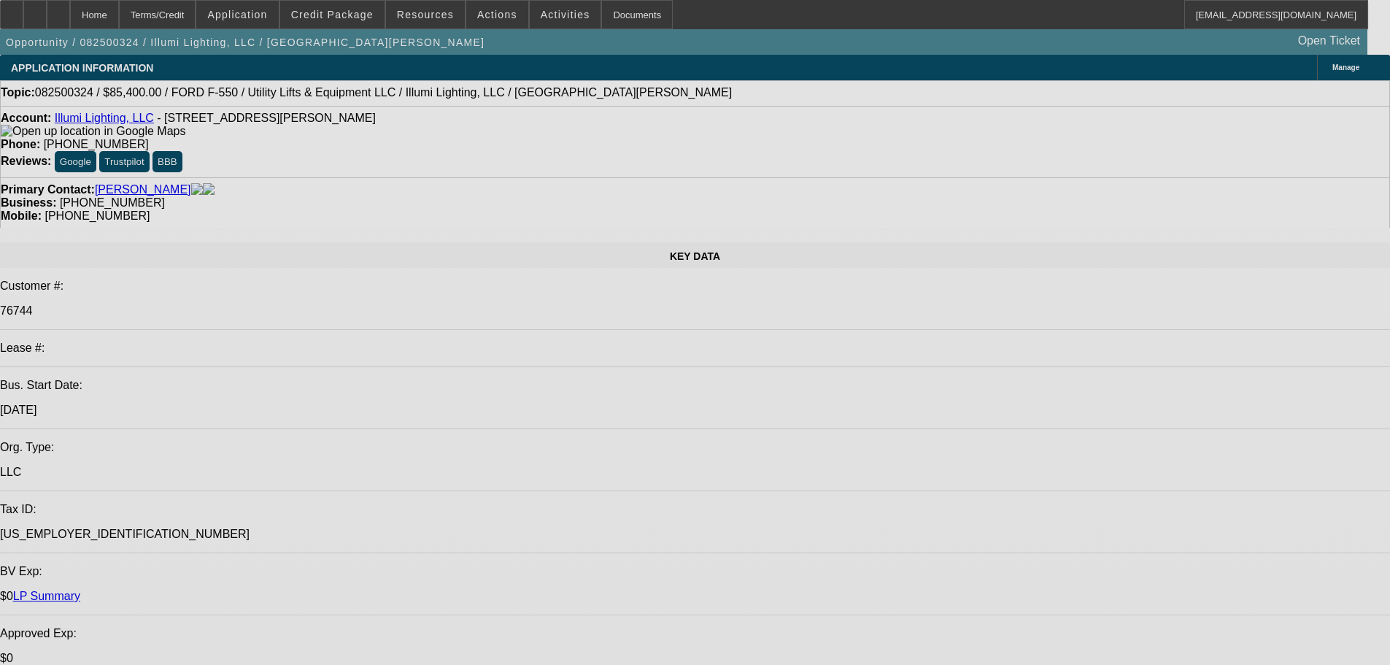
select select "0"
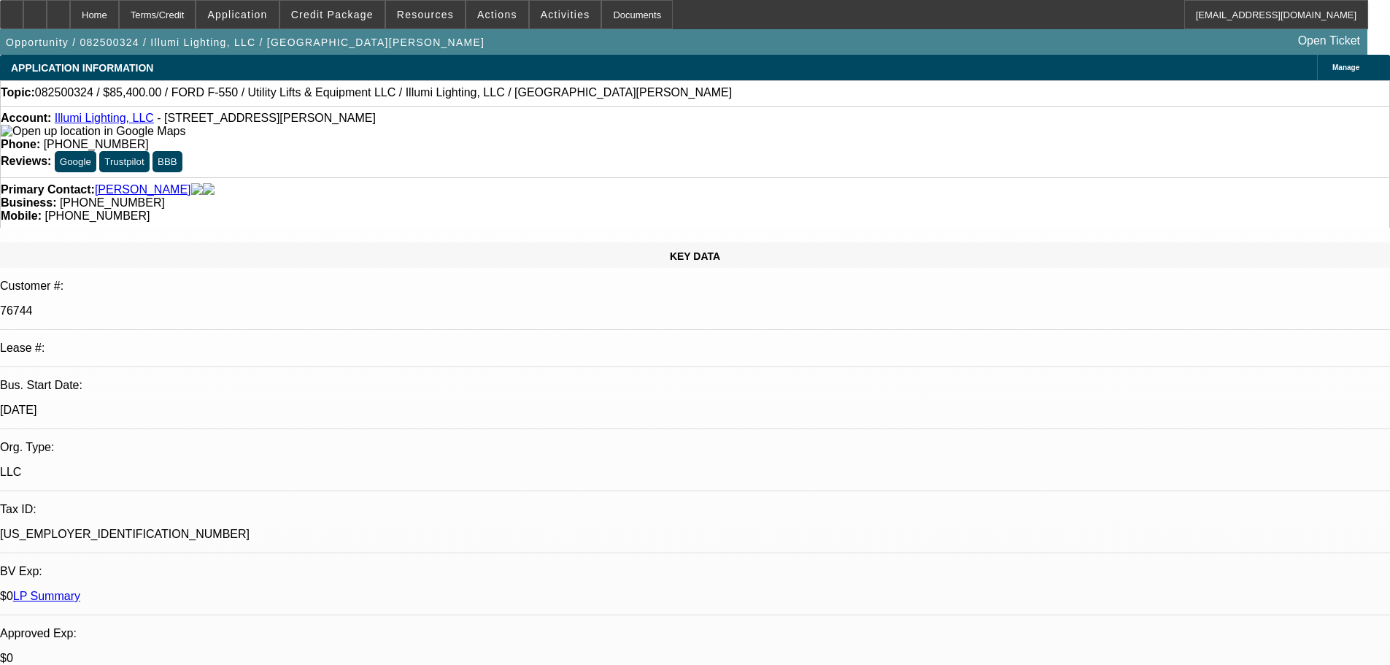
select select "0"
select select "3"
select select "0"
select select "6"
select select "0"
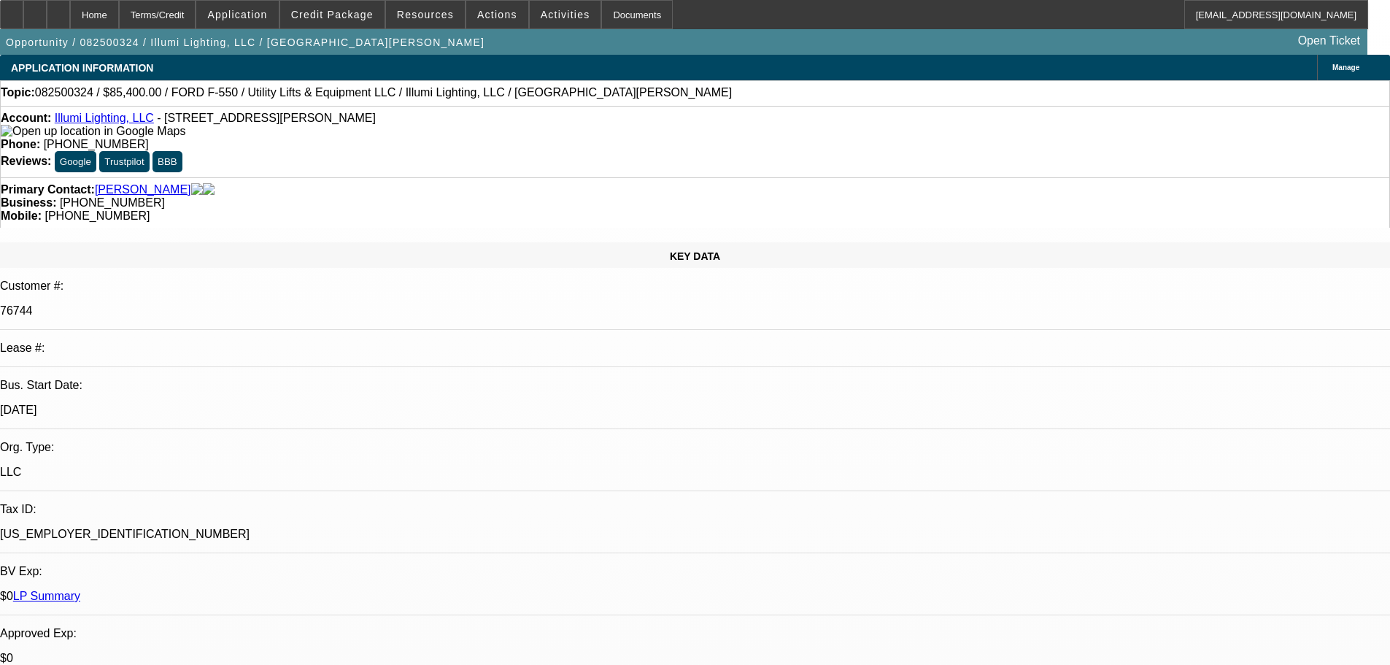
select select "0"
select select "3"
select select "0"
select select "6"
select select "0"
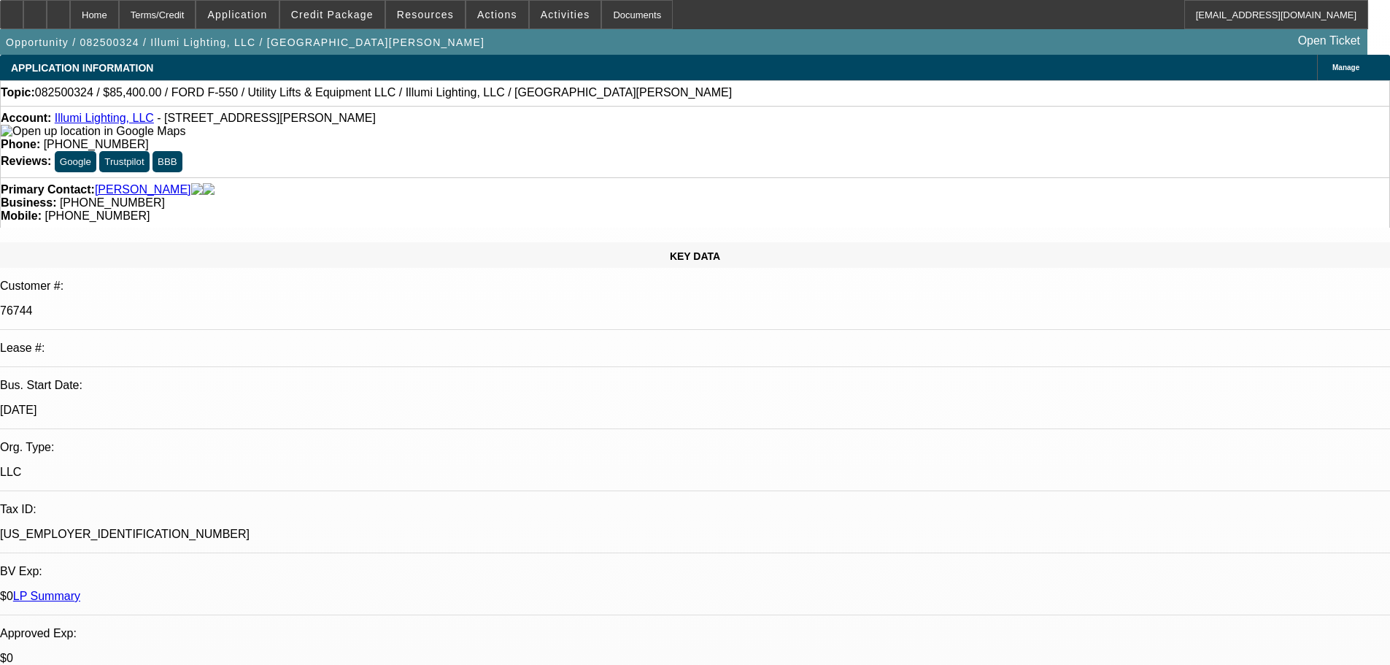
select select "0"
select select "3"
select select "0"
select select "6"
select select "0"
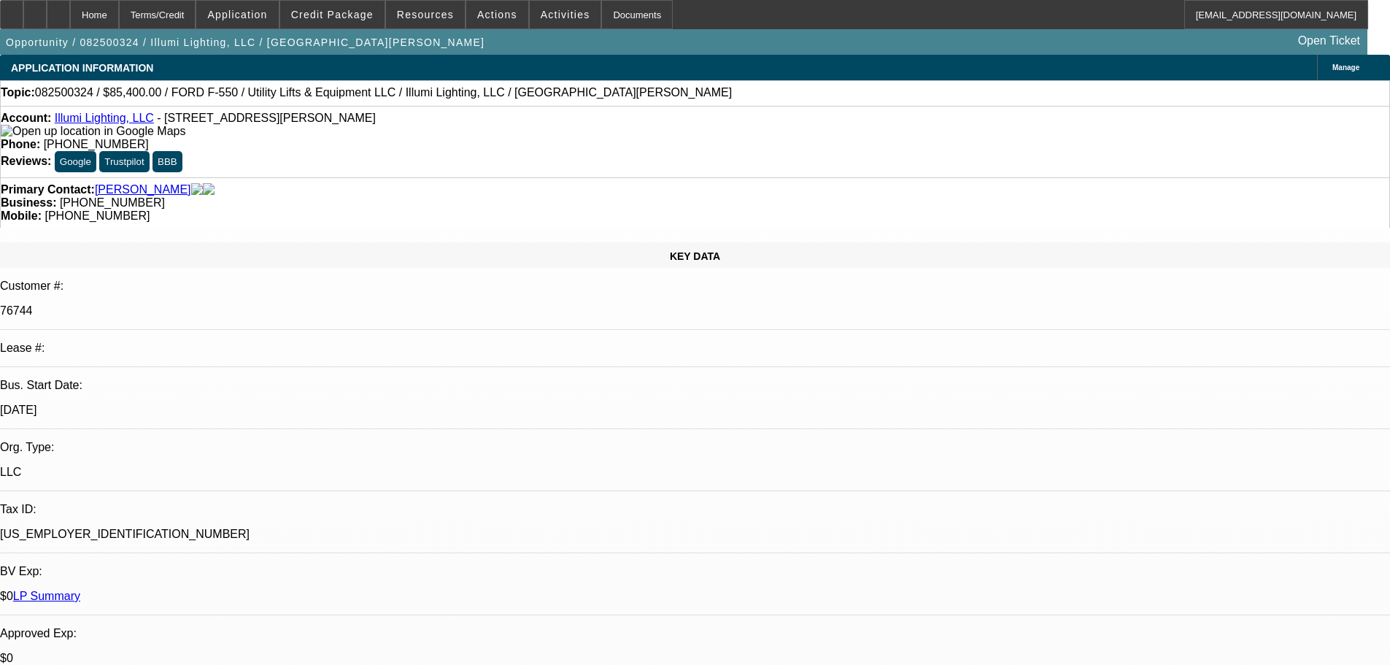
select select "0"
select select "3"
select select "0"
select select "6"
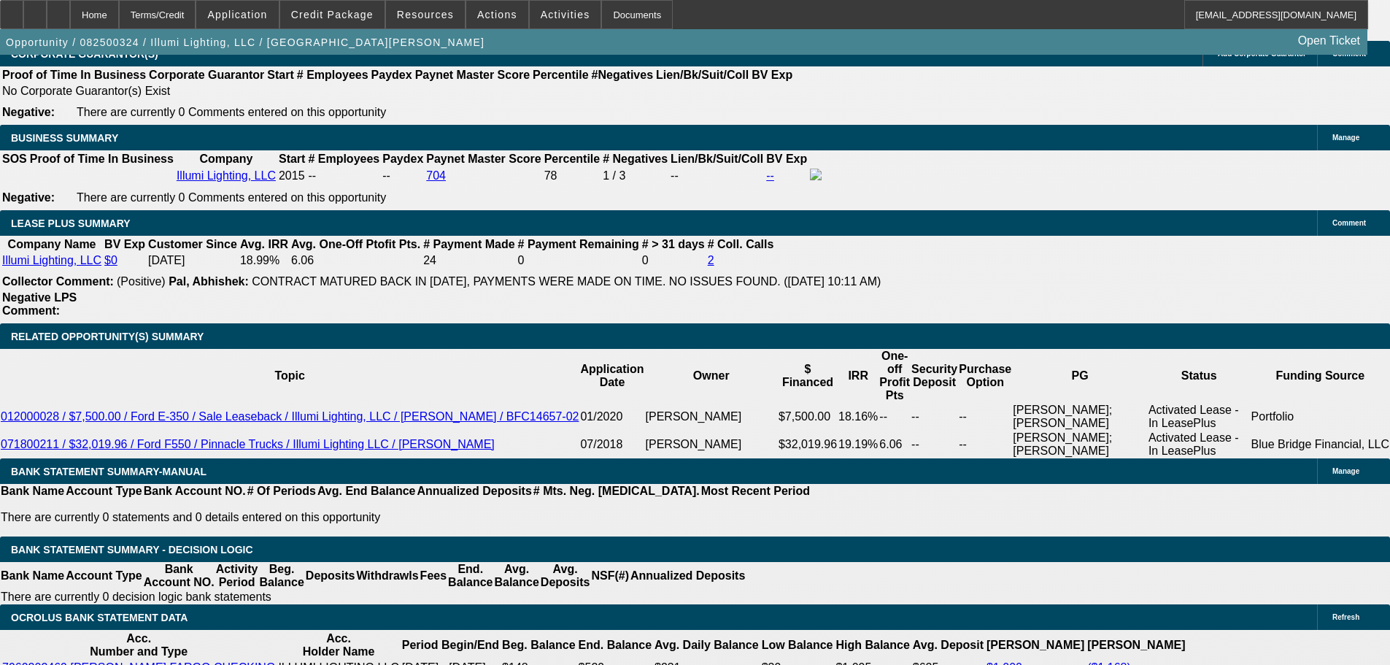
scroll to position [2481, 0]
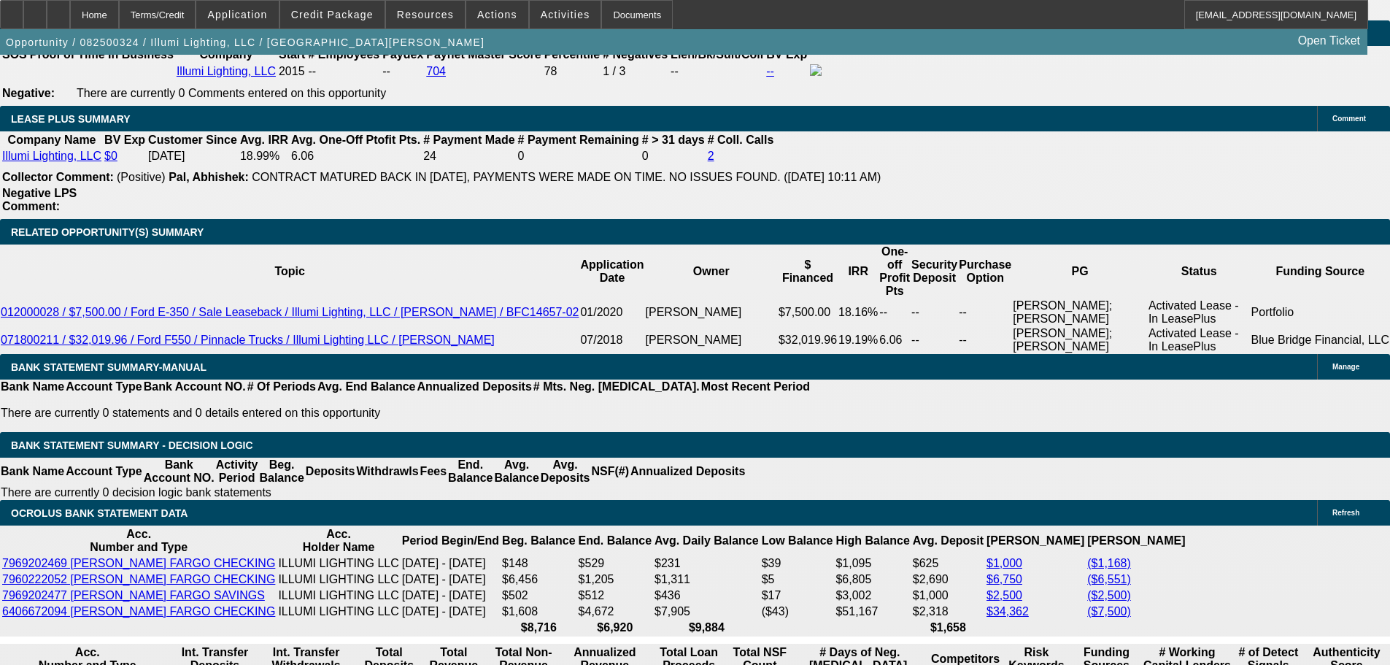
type input "8"
type input "UNKNOWN"
type input "58"
type input "$2,491.26"
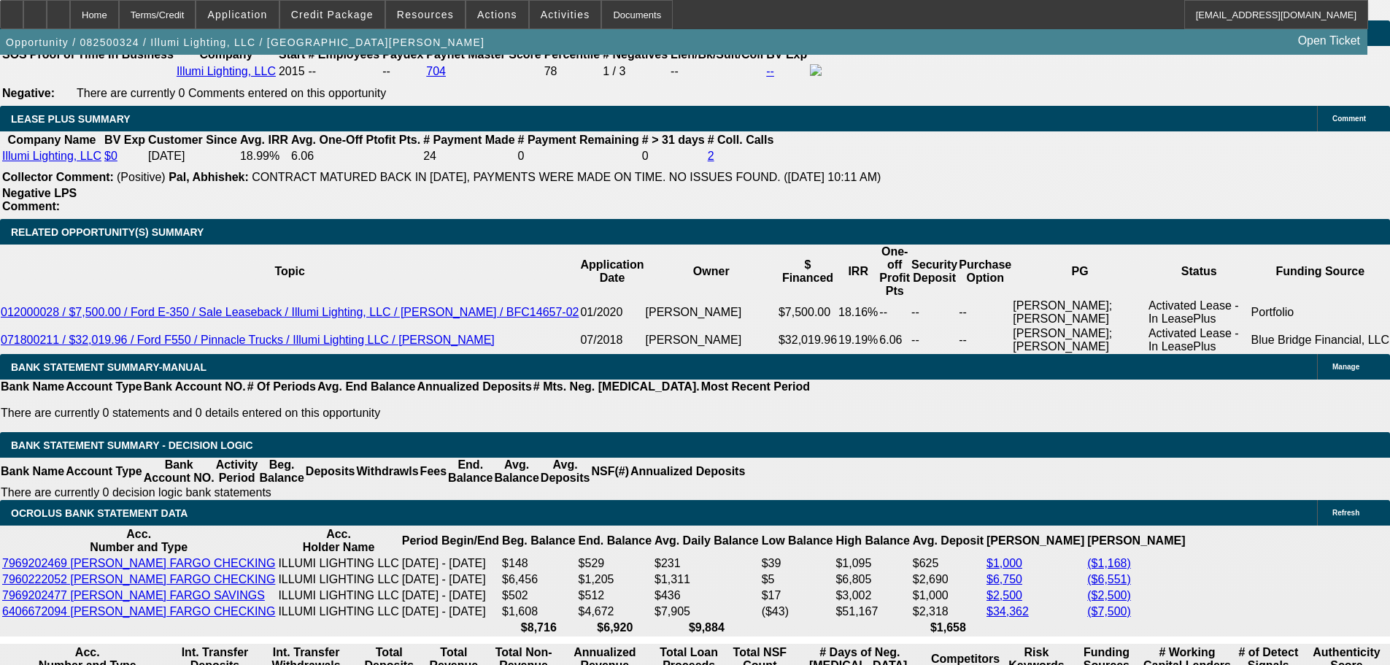
type input "52"
type input "$2,647.12"
type input "52"
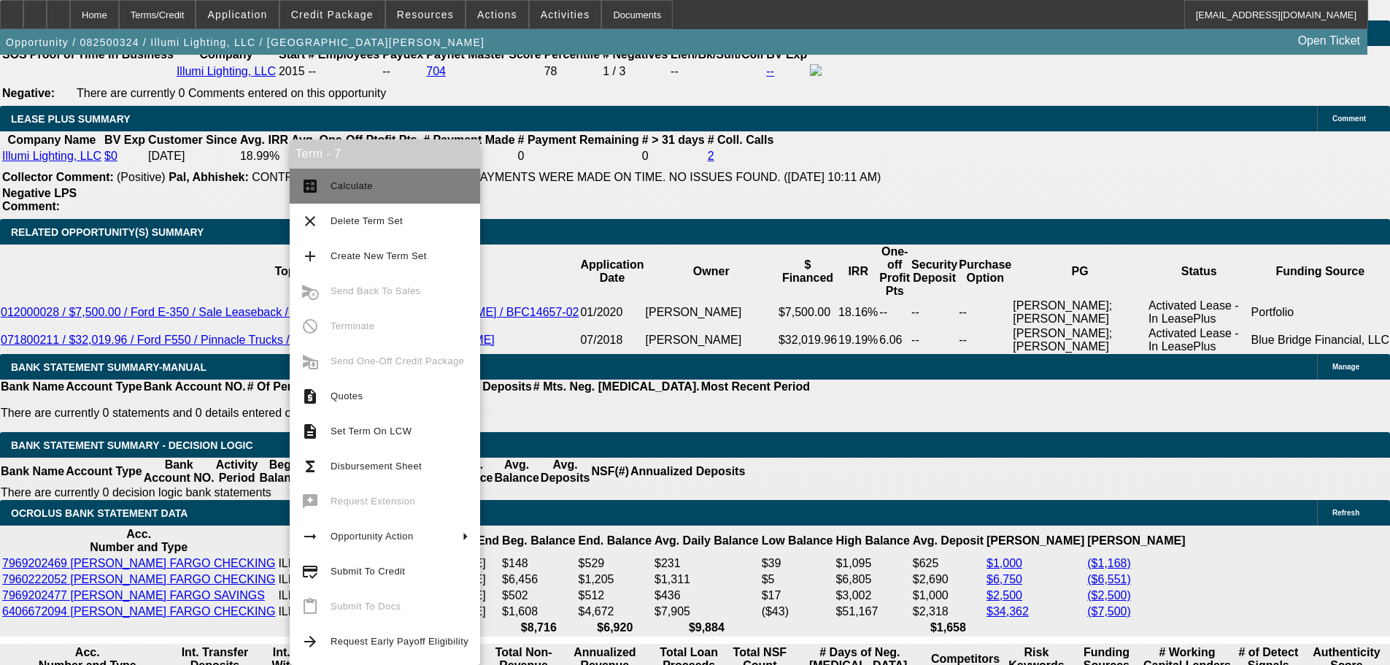
click at [419, 185] on span "Calculate" at bounding box center [400, 186] width 138 height 18
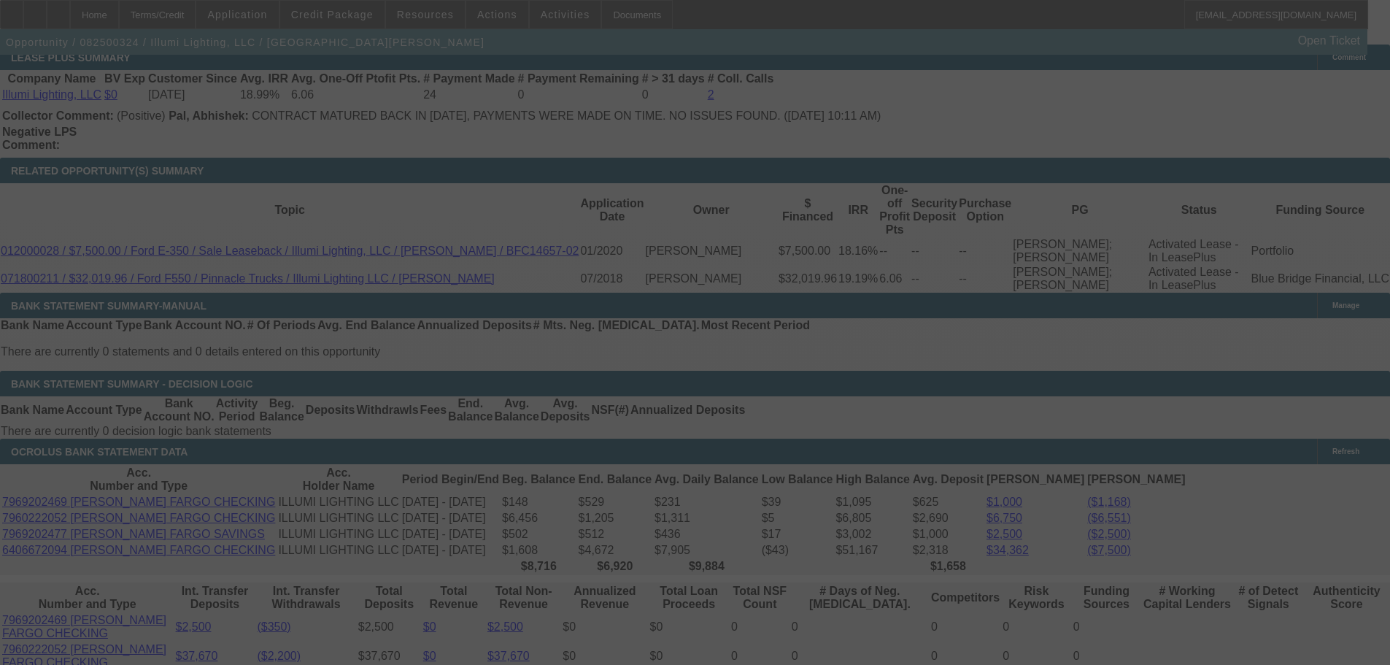
scroll to position [2627, 0]
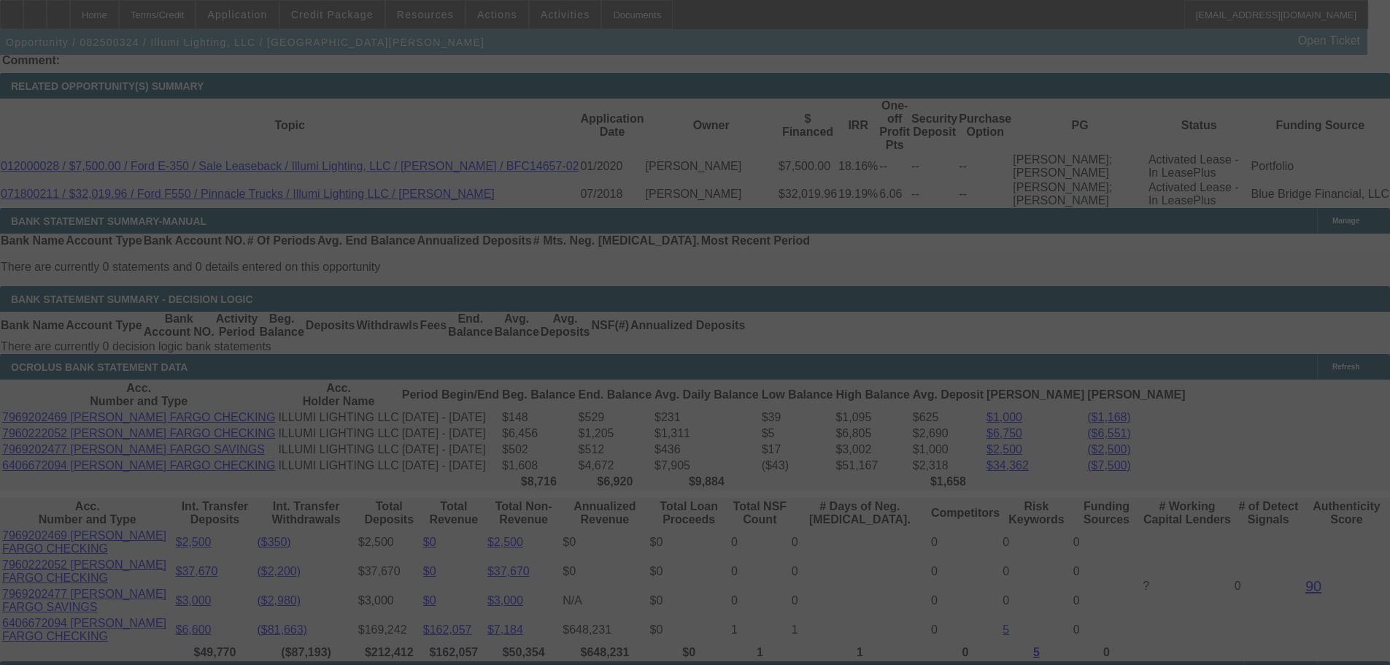
select select "0"
select select "3"
select select "0"
select select "6"
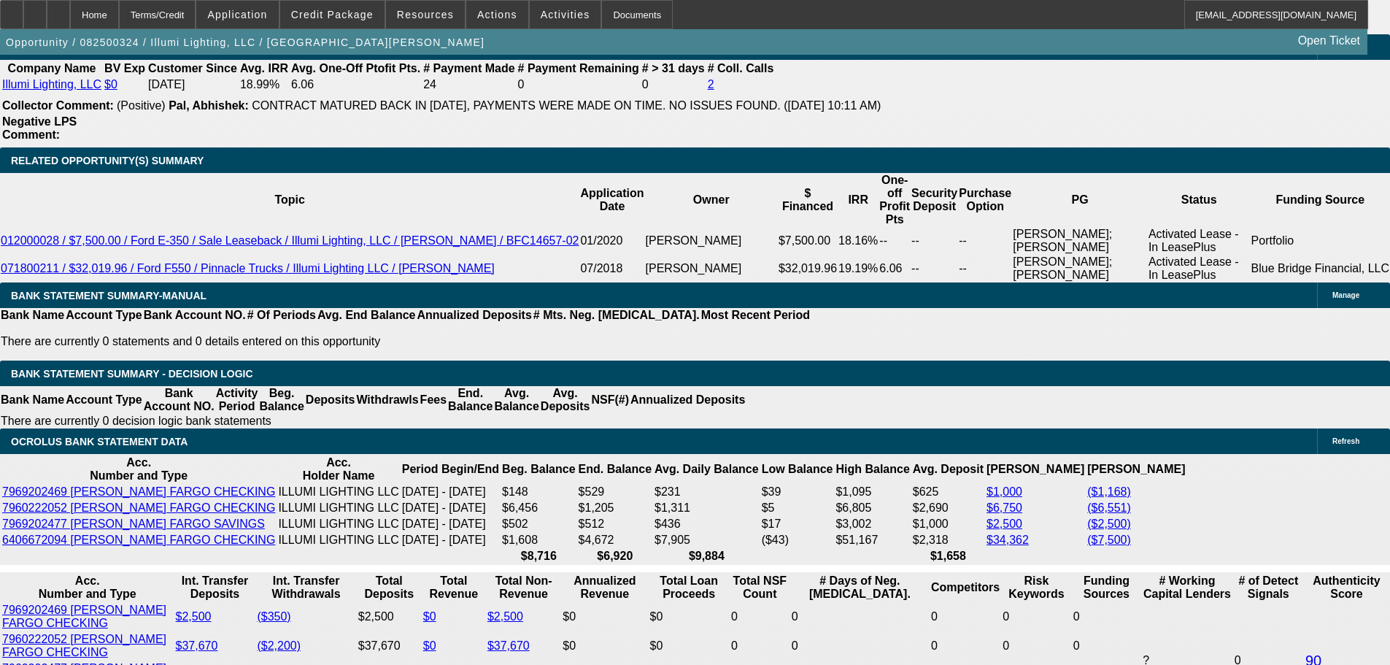
scroll to position [2554, 0]
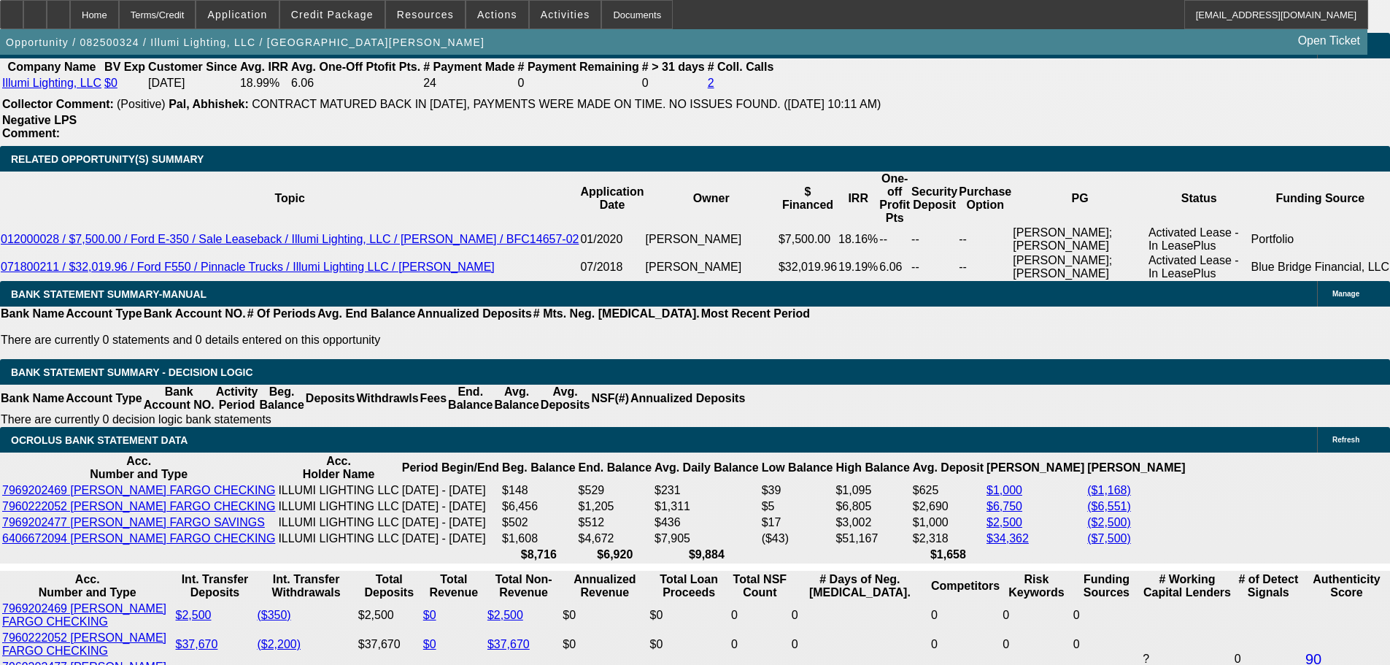
type input "2"
type input "UNKNOWN"
type input "42"
type input "$3,015.44"
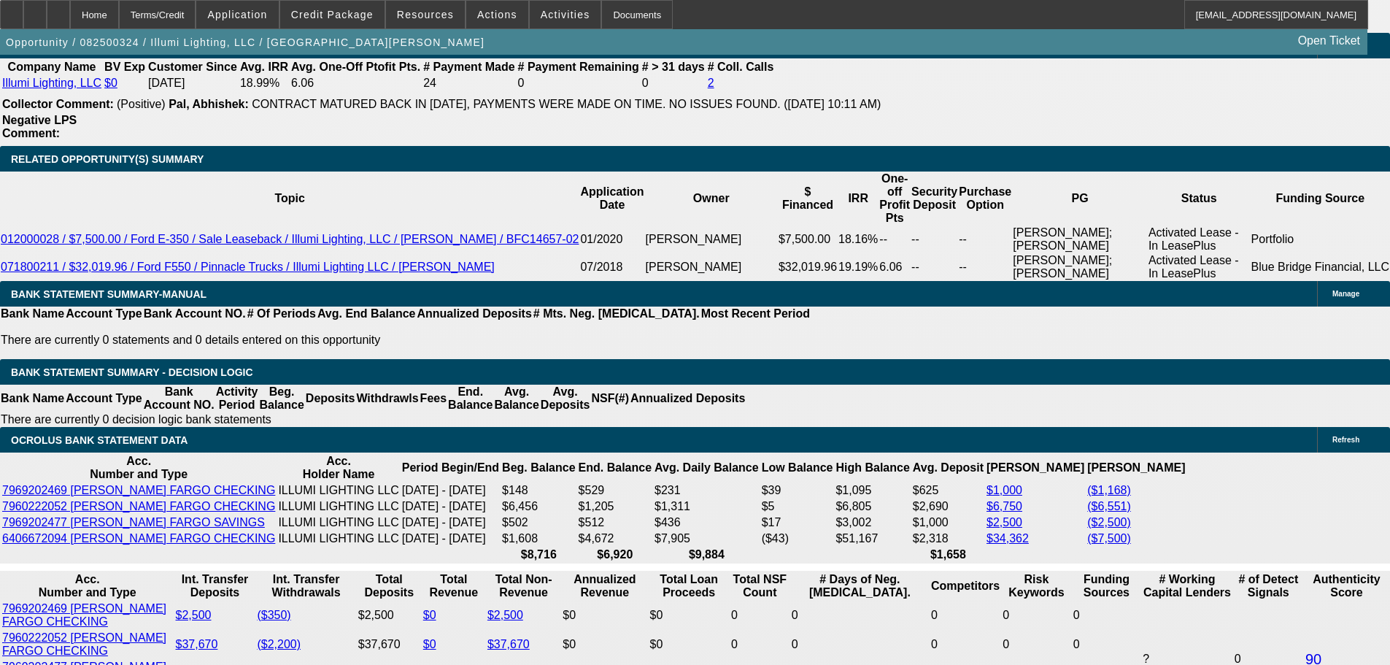
type input "4"
type input "$22,419.00"
type input "48"
type input "$2,774.76"
type input "48"
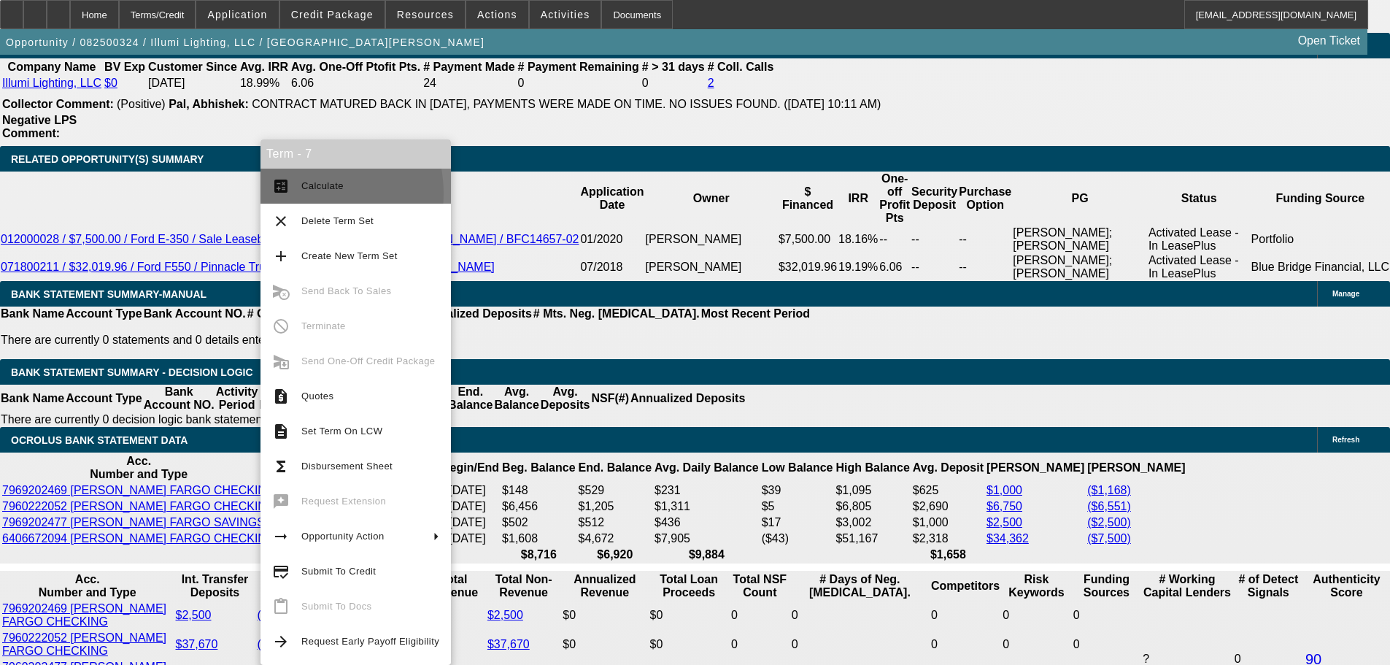
click at [303, 193] on span "Calculate" at bounding box center [370, 186] width 138 height 18
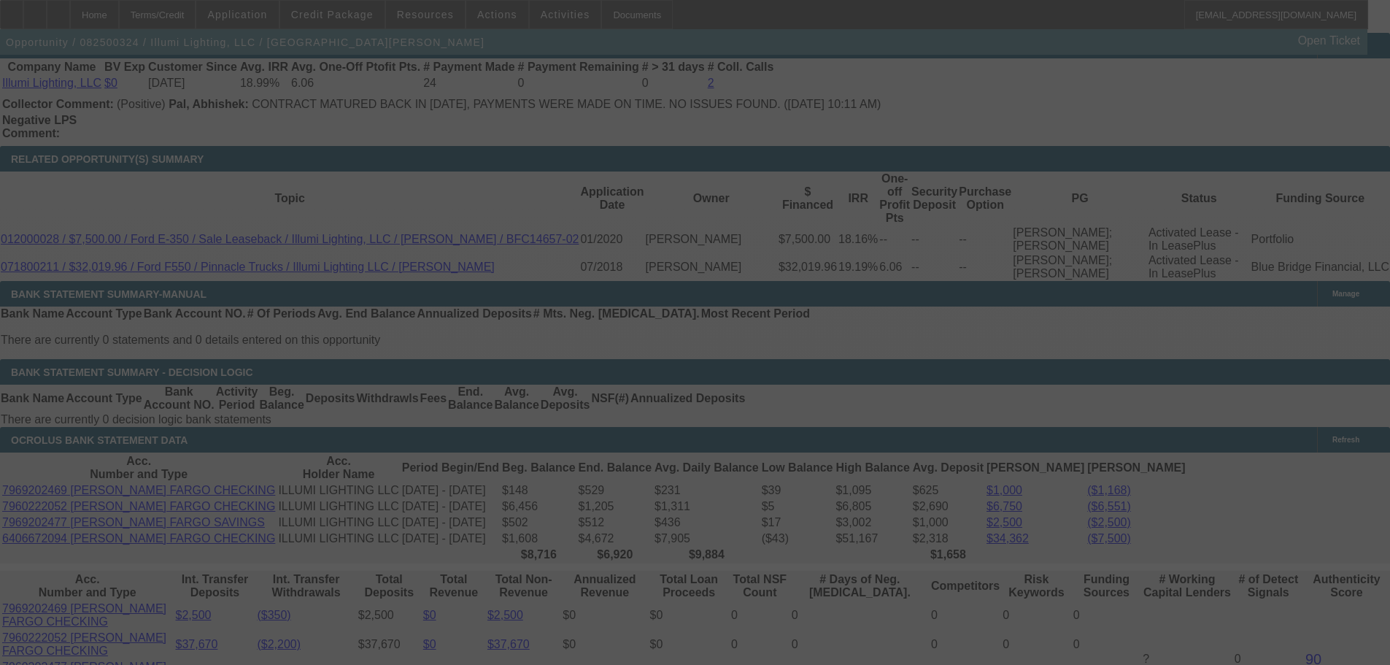
select select "0"
select select "3"
select select "0"
select select "6"
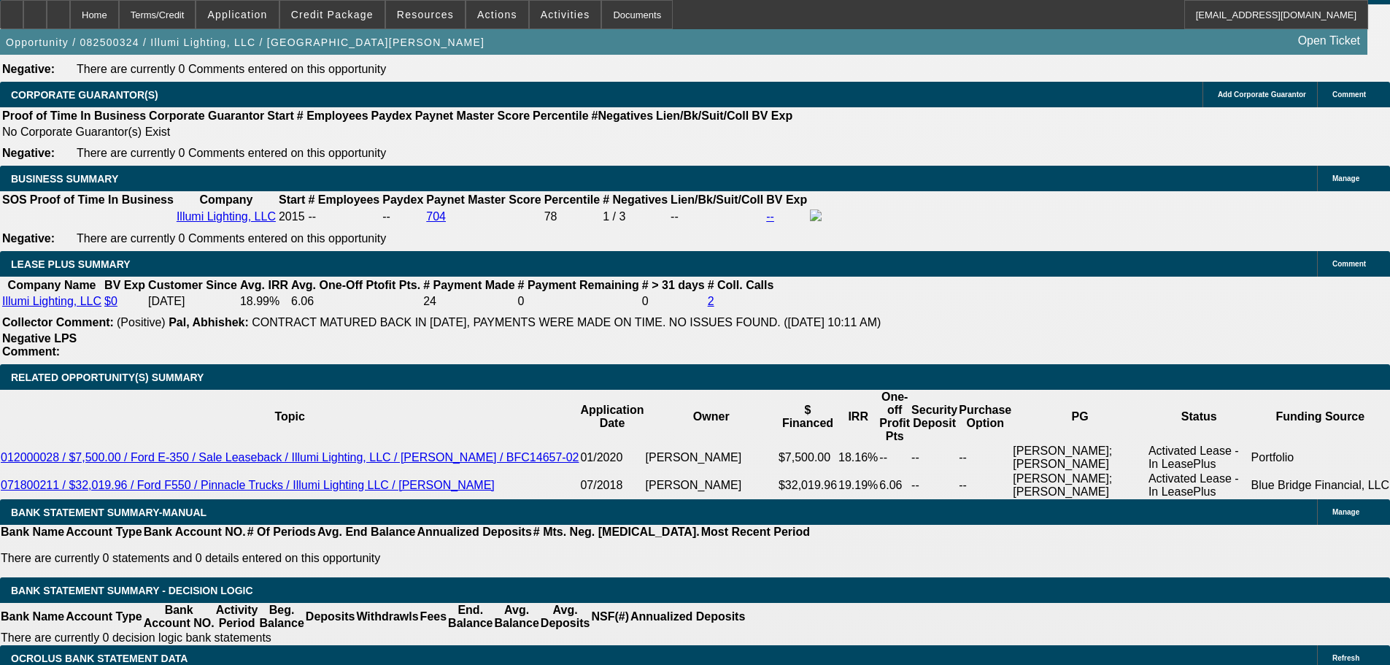
scroll to position [2335, 0]
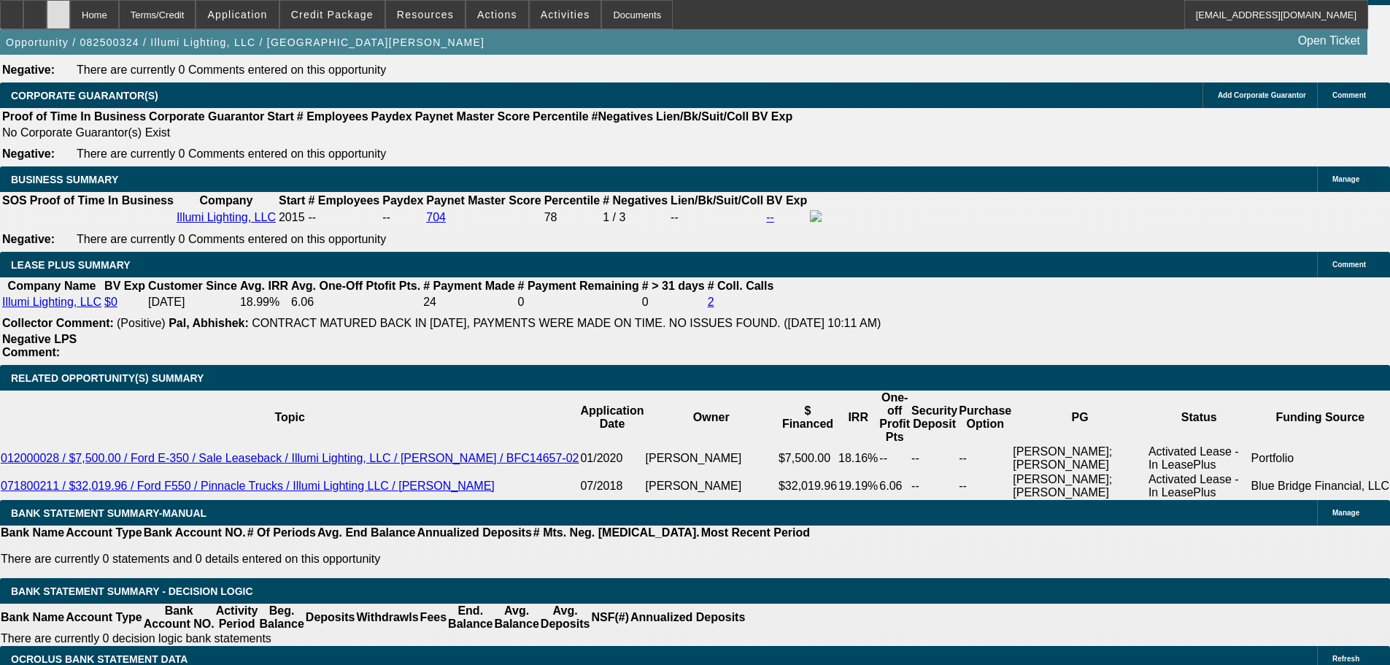
click at [58, 9] on icon at bounding box center [58, 9] width 0 height 0
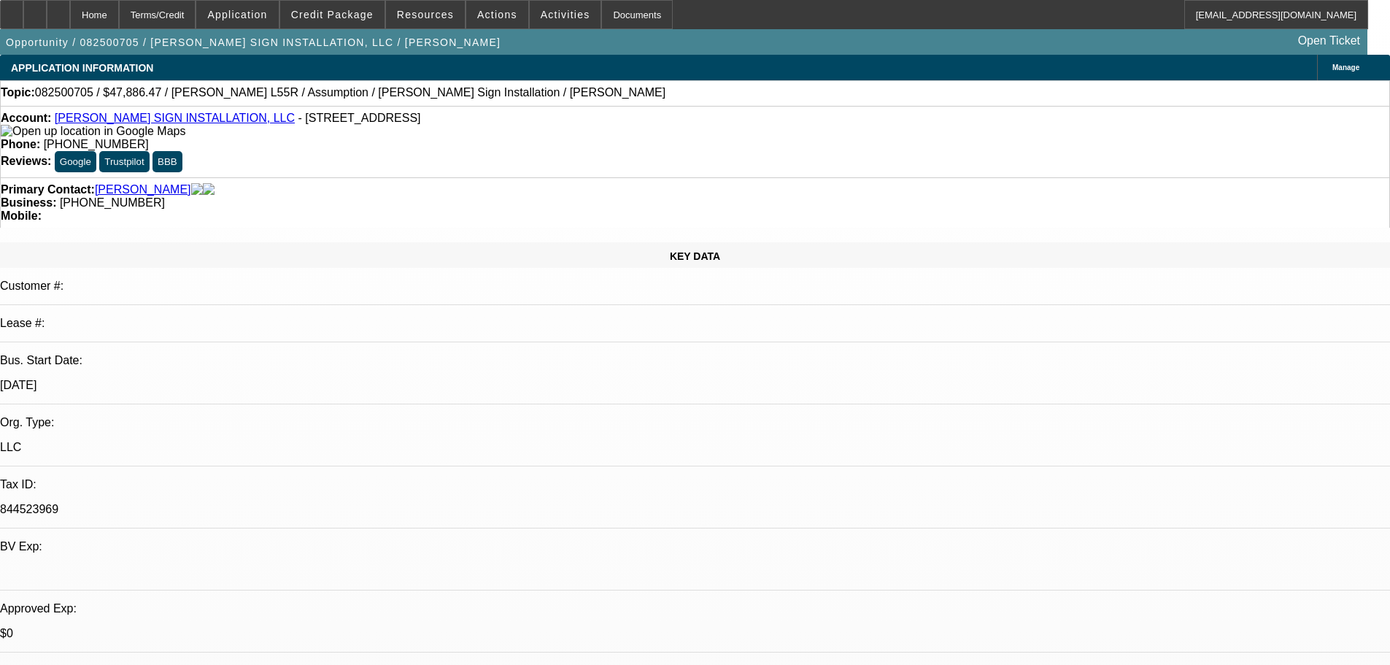
select select "0"
select select "2"
select select "0"
select select "6"
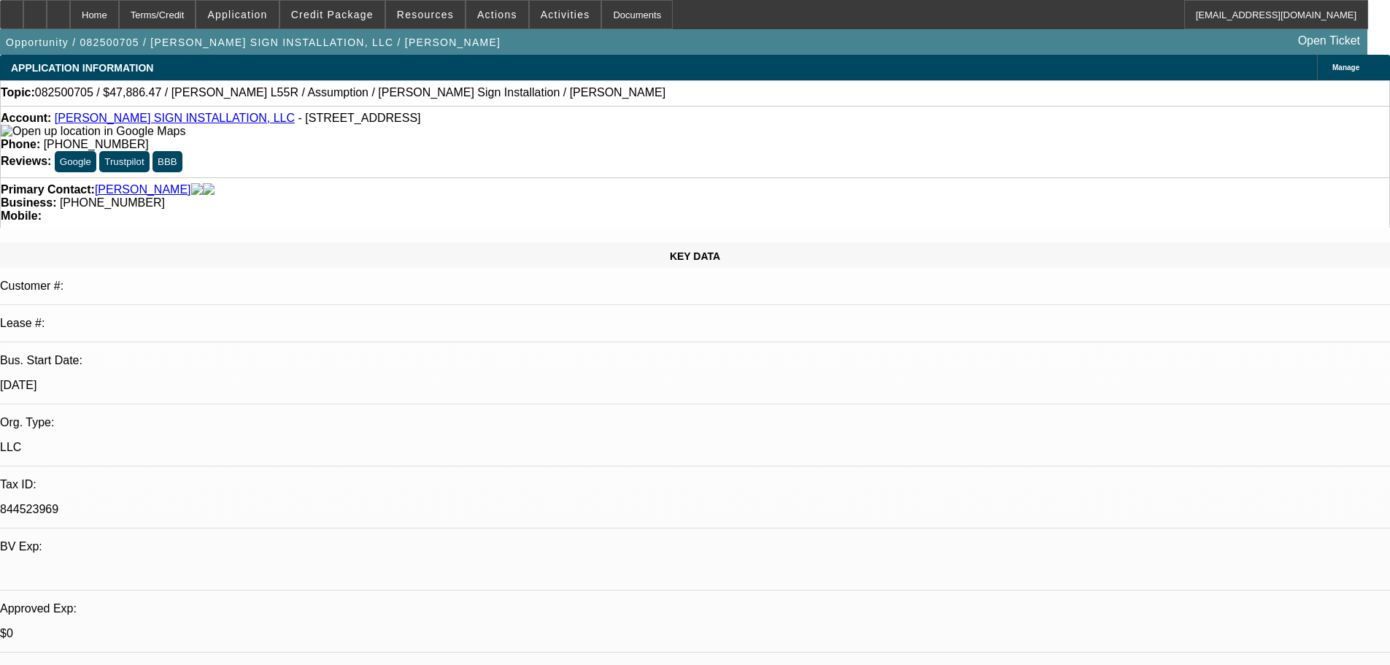
select select "0"
select select "2"
select select "0"
select select "6"
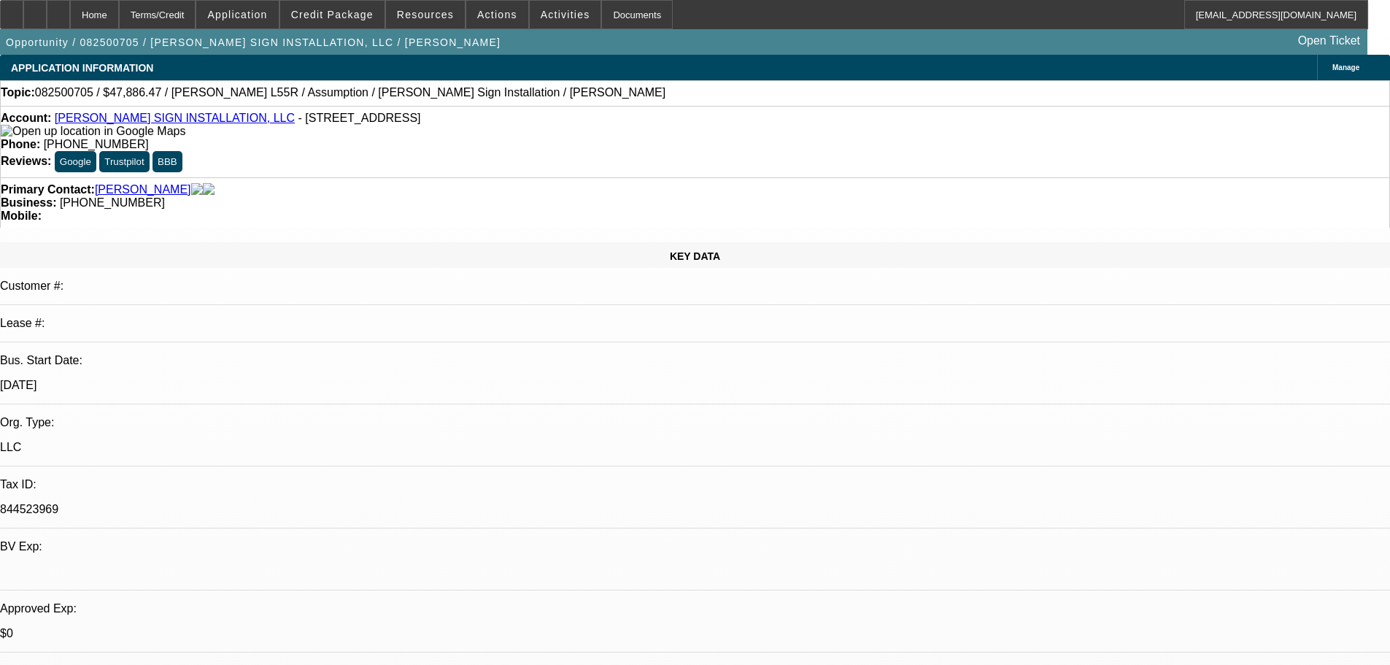
scroll to position [2138, 0]
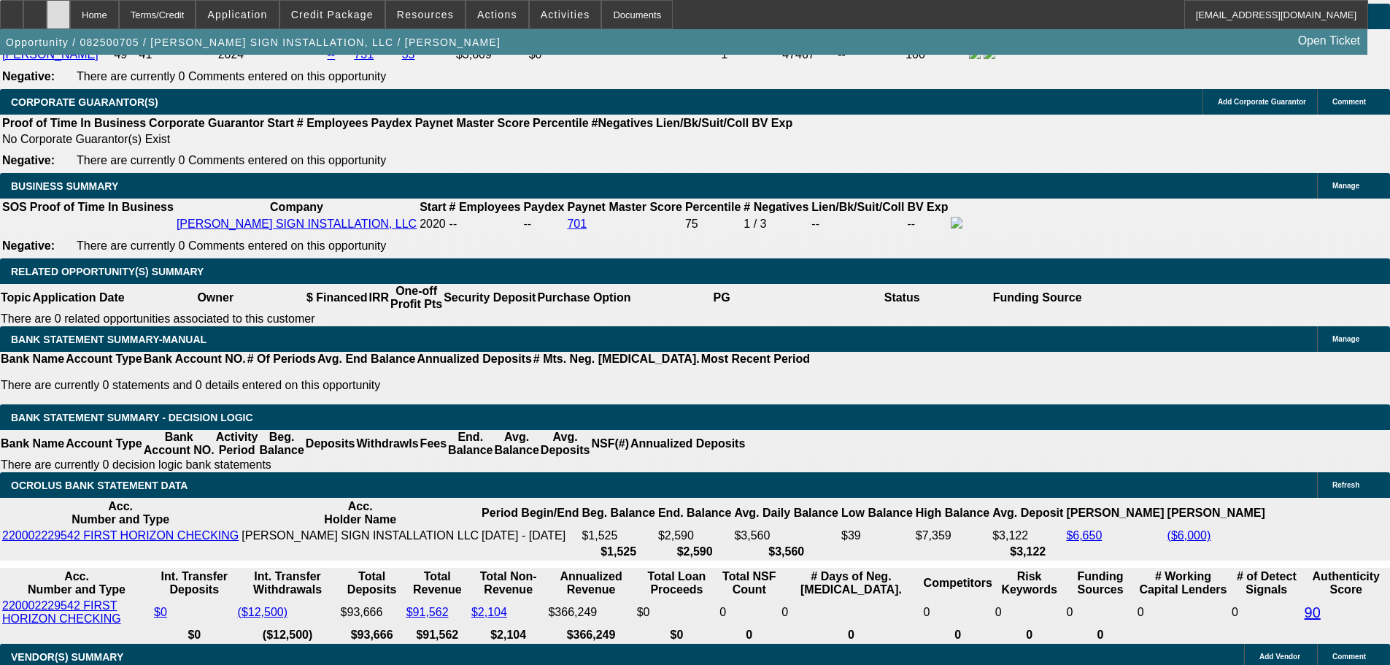
click at [70, 8] on div at bounding box center [58, 14] width 23 height 29
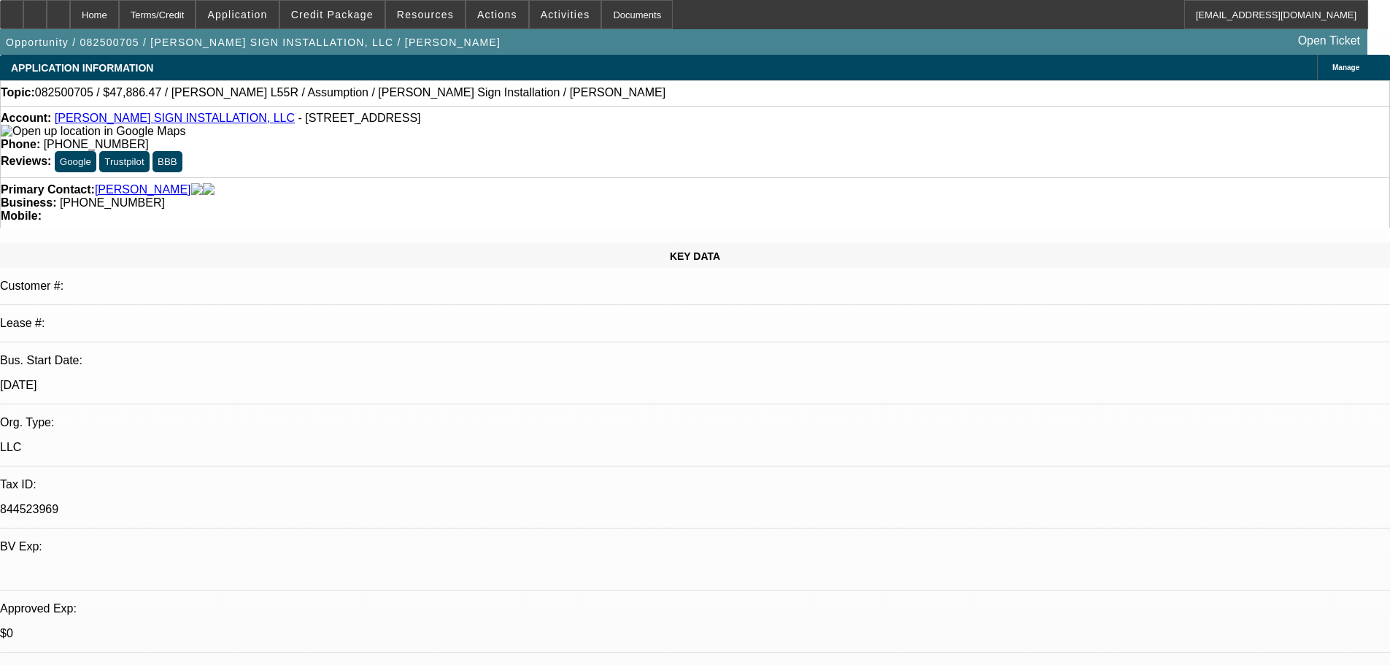
select select "0"
select select "2"
select select "0"
select select "6"
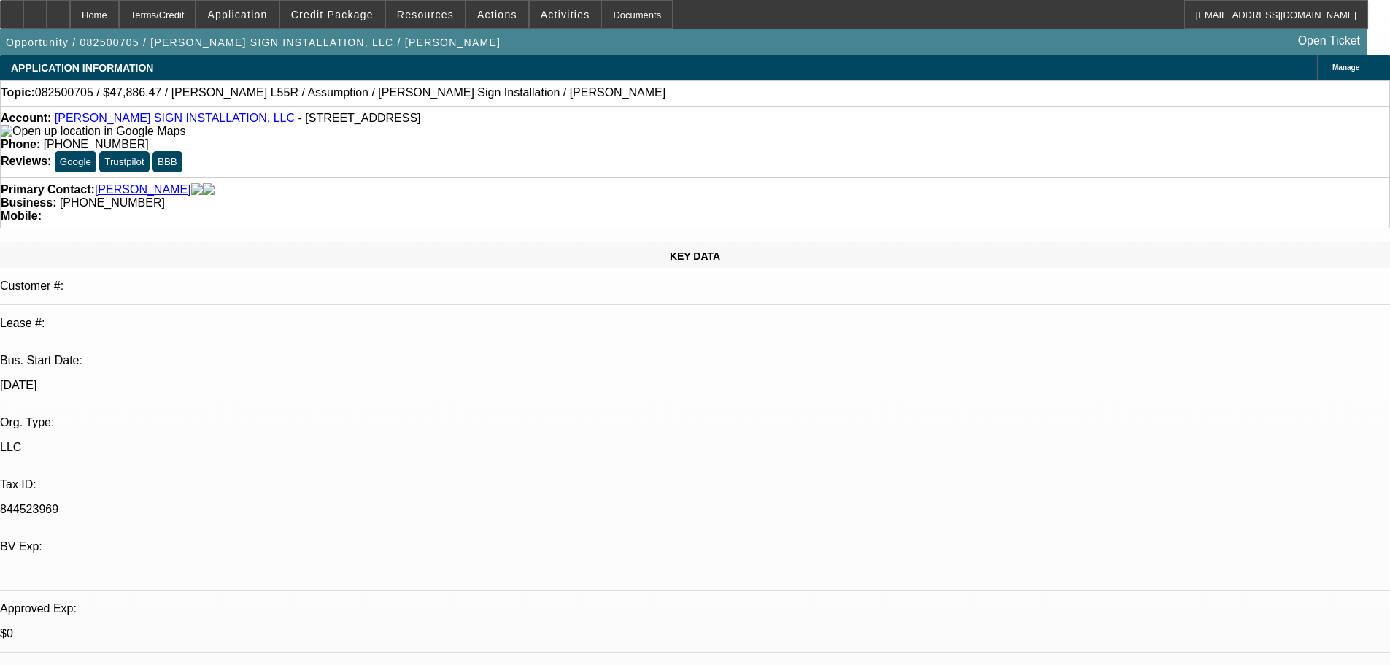
select select "0"
select select "2"
select select "0"
select select "6"
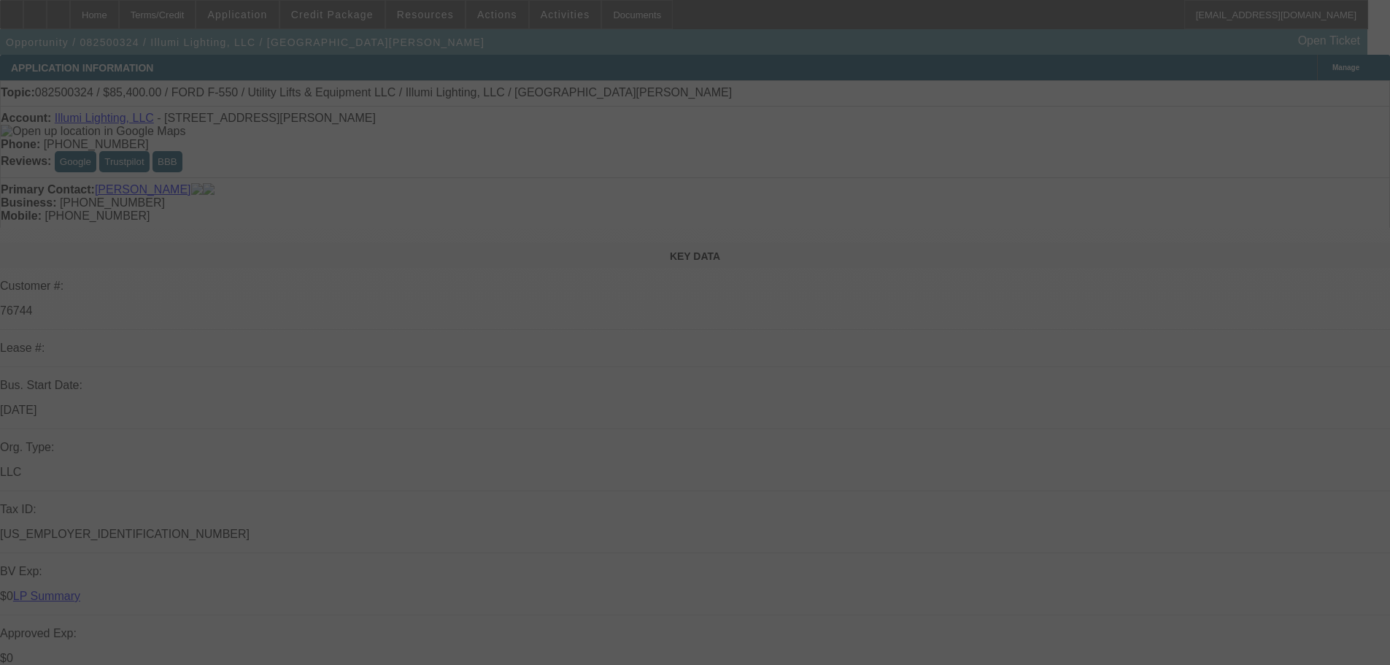
select select "0"
select select "3"
select select "0"
select select "6"
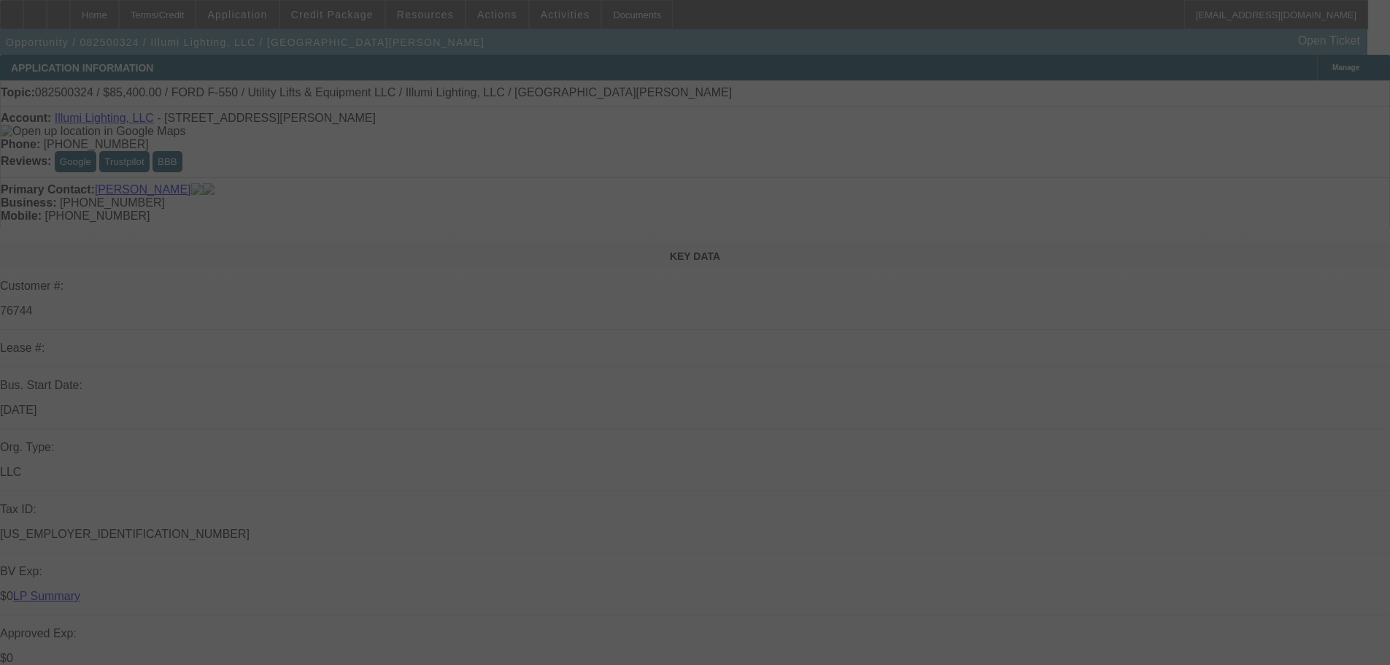
select select "0"
select select "3"
select select "0"
select select "6"
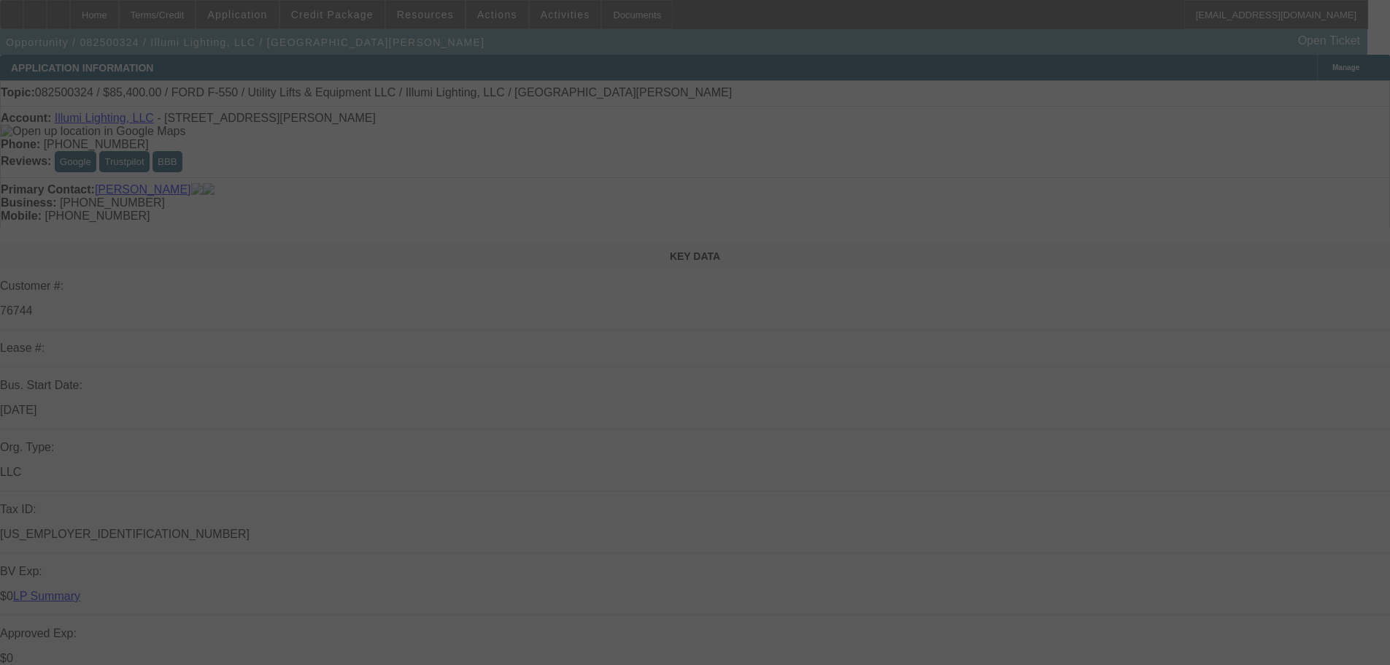
select select "0"
select select "3"
select select "0"
select select "6"
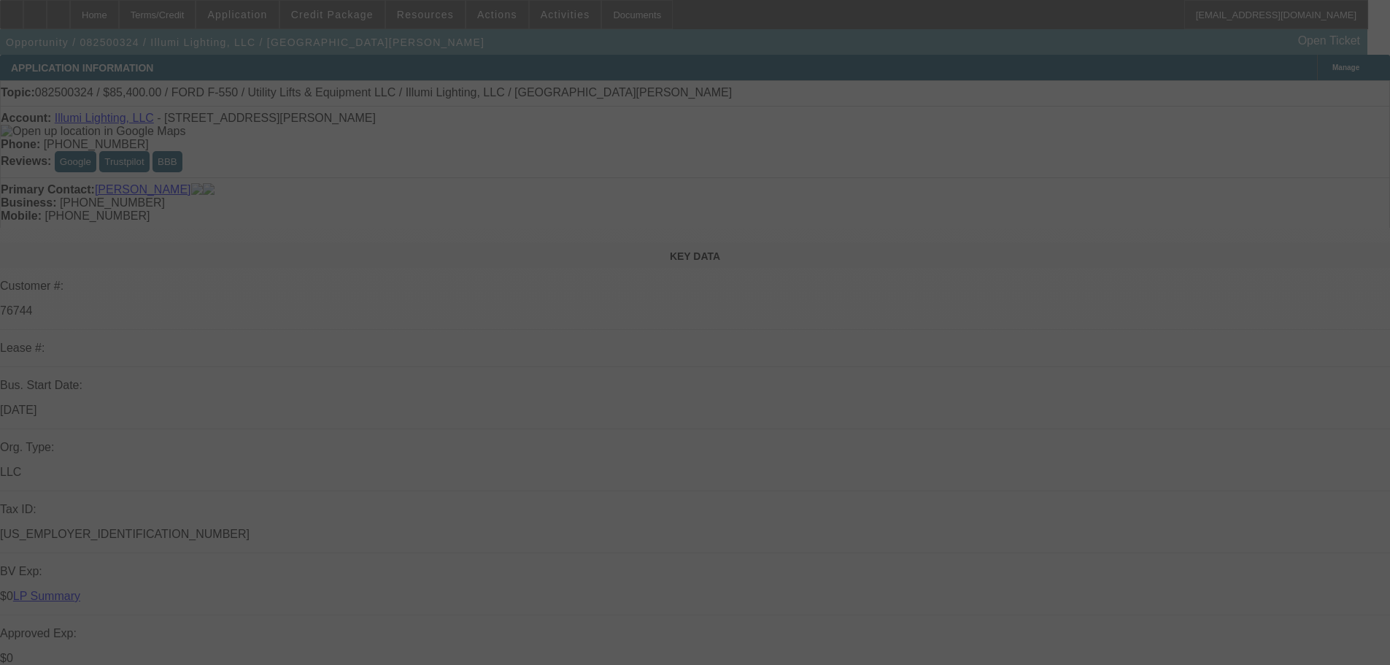
select select "0"
select select "3"
select select "0"
select select "6"
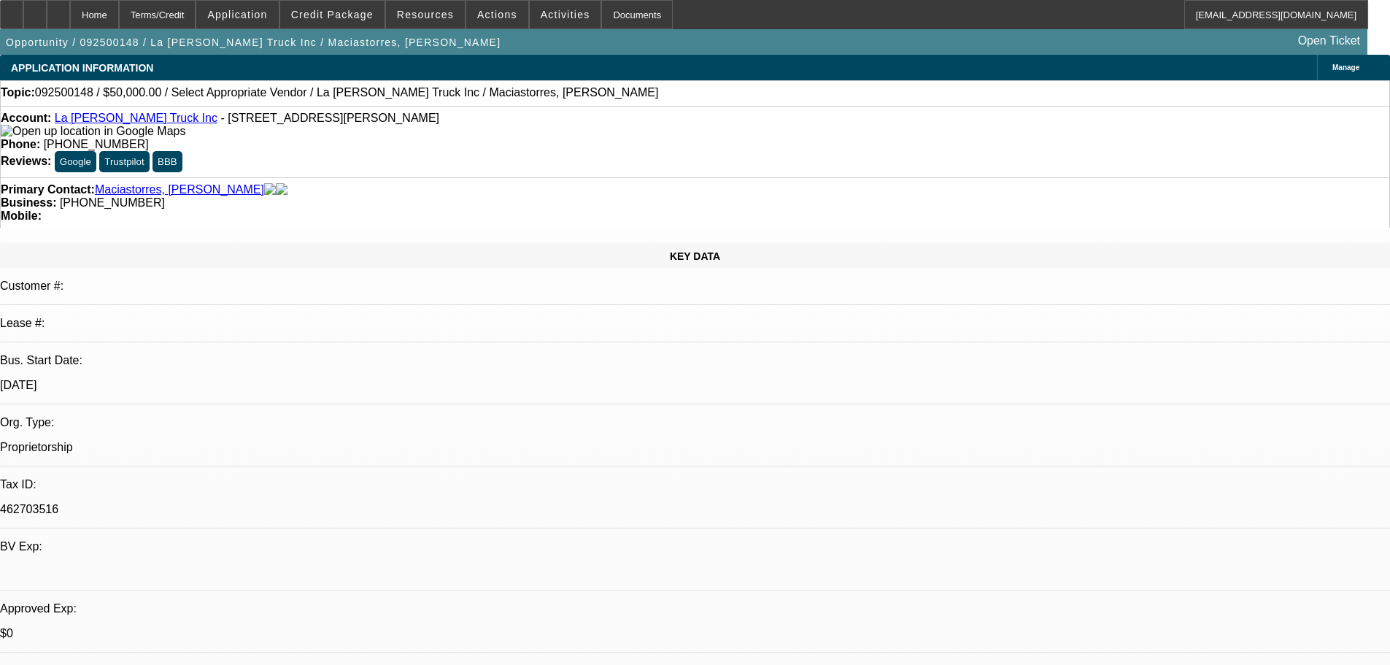
select select "0"
select select "2"
select select "0.1"
select select "4"
